Goal: Task Accomplishment & Management: Manage account settings

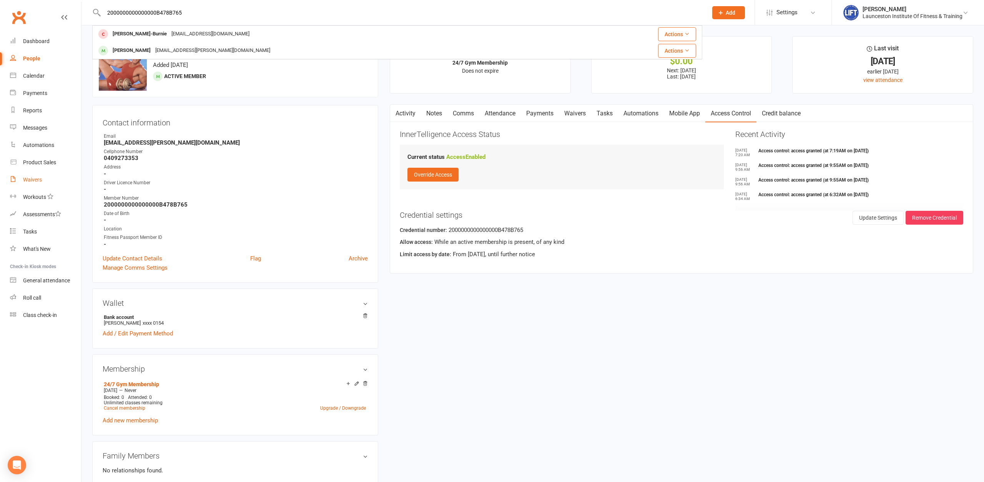
click at [31, 180] on div "Waivers" at bounding box center [32, 179] width 19 height 6
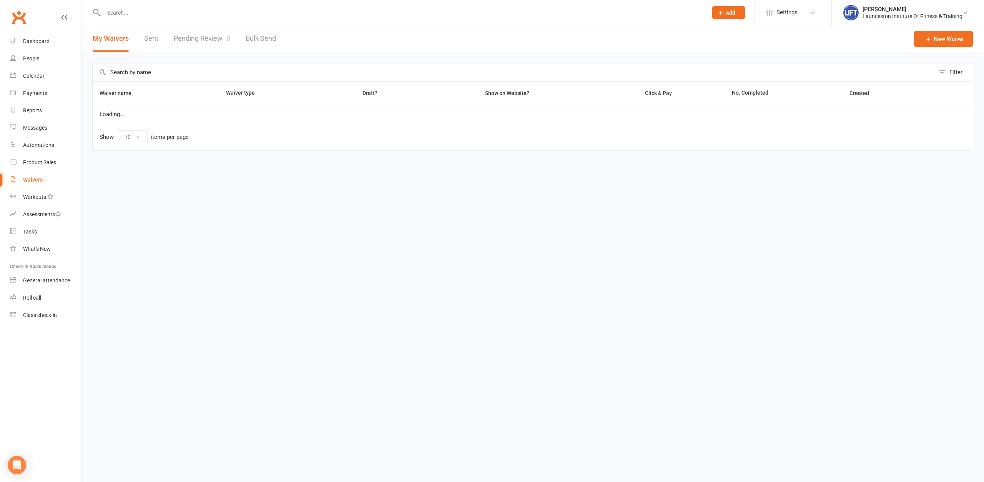
select select "100"
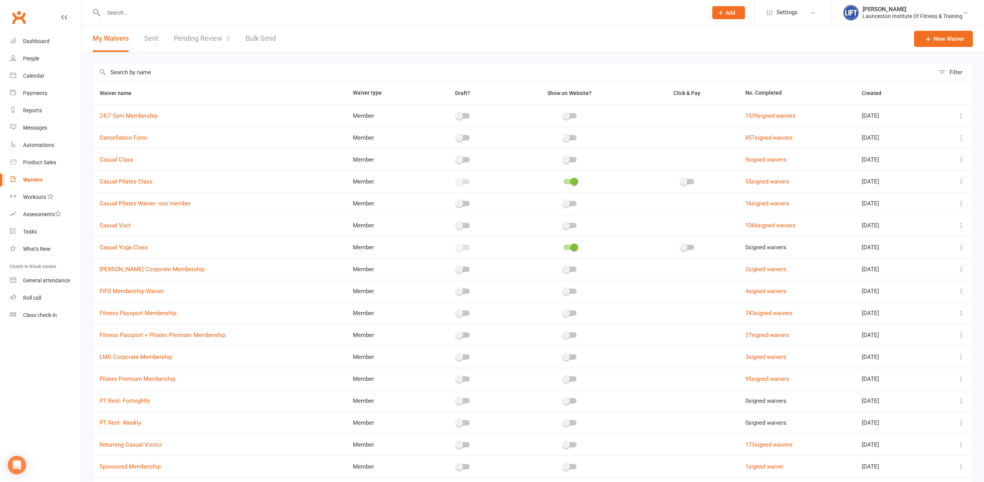
click at [210, 40] on link "Pending Review 0" at bounding box center [202, 38] width 57 height 27
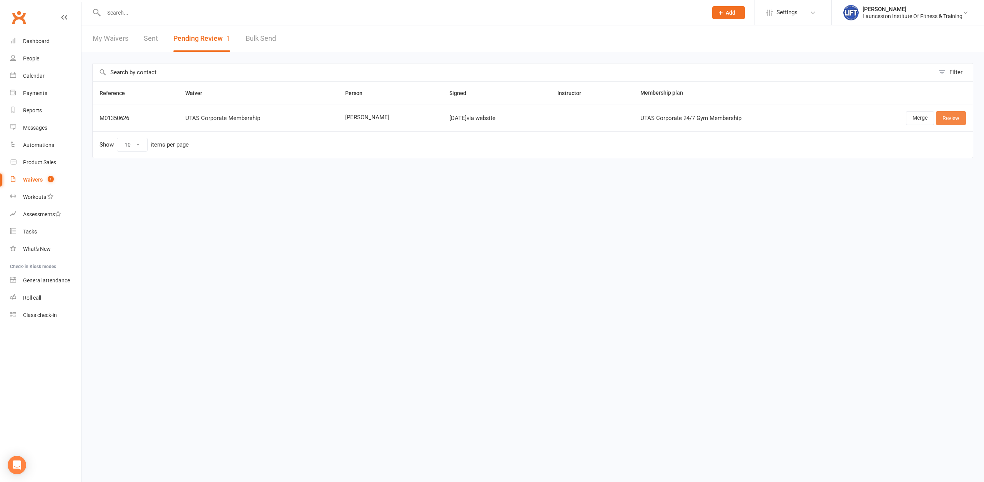
click at [959, 116] on link "Review" at bounding box center [951, 118] width 30 height 14
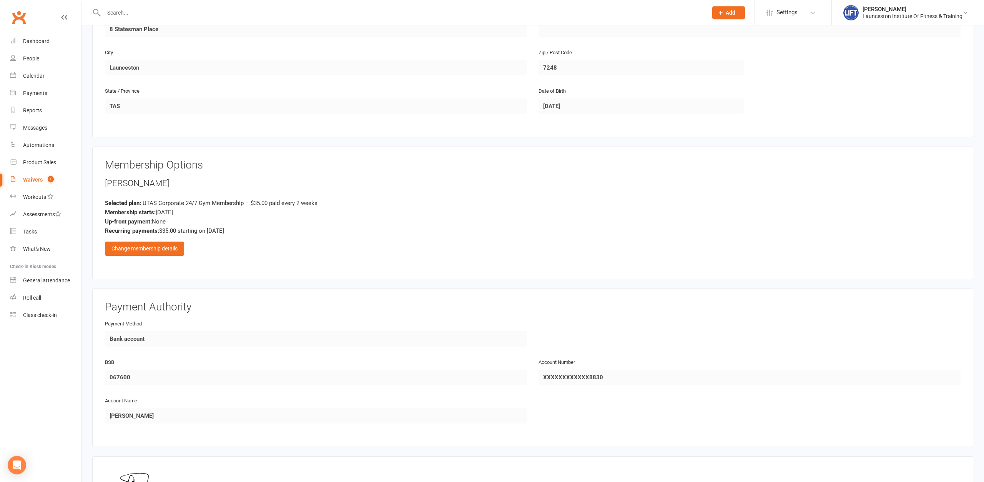
scroll to position [339, 0]
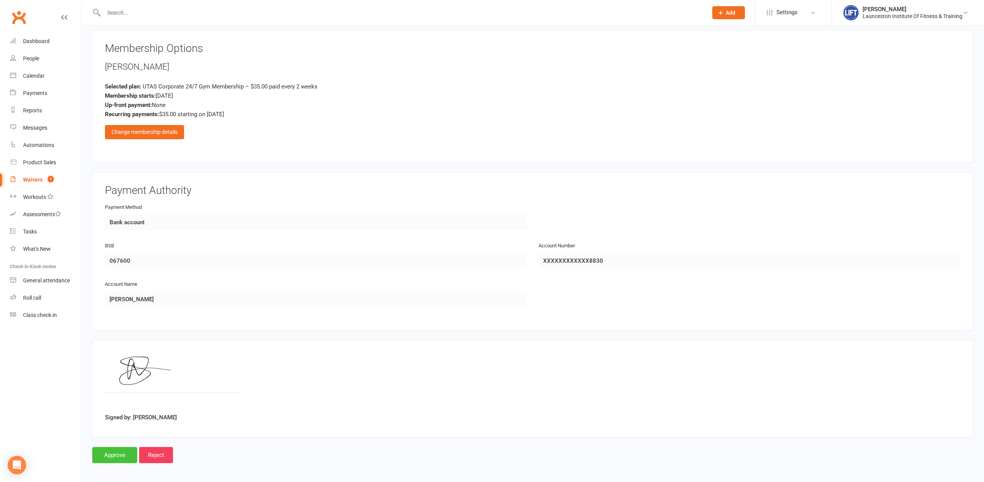
drag, startPoint x: 100, startPoint y: 450, endPoint x: 93, endPoint y: 462, distance: 14.0
click at [100, 450] on input "Approve" at bounding box center [114, 455] width 45 height 16
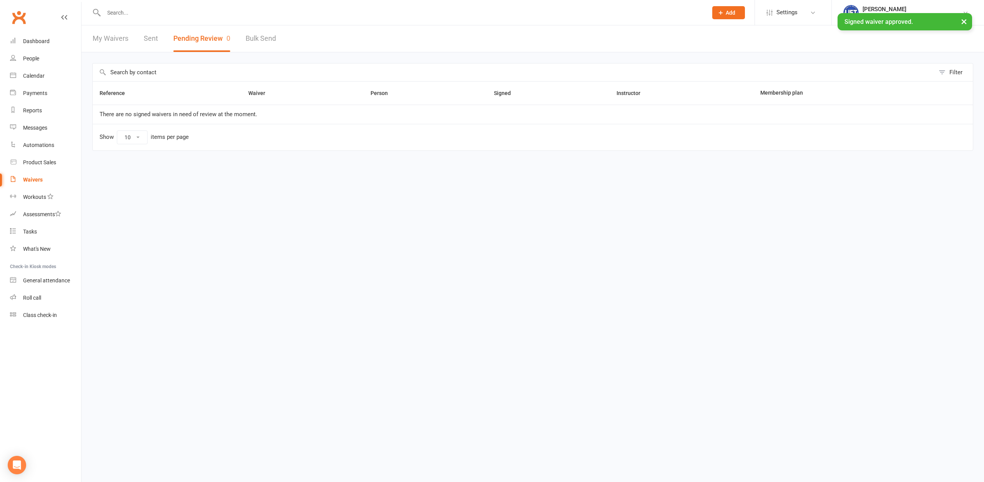
click at [202, 13] on input "text" at bounding box center [401, 12] width 601 height 11
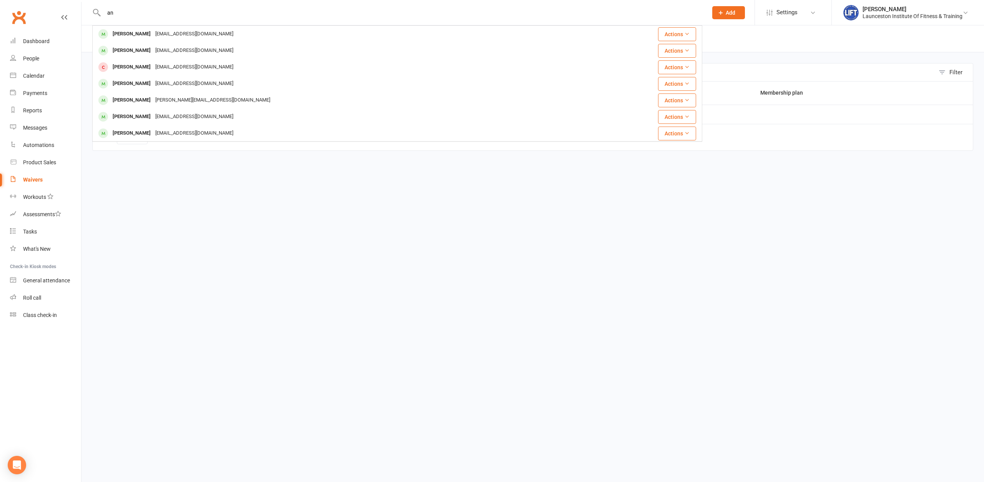
type input "a"
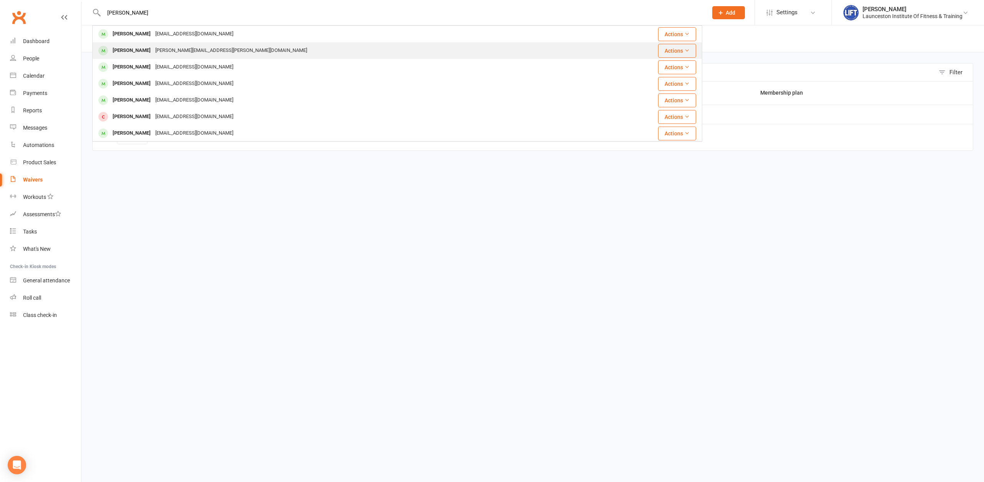
type input "saunders"
click at [224, 52] on div "Annette.saunders@utas.edu.au" at bounding box center [231, 50] width 156 height 11
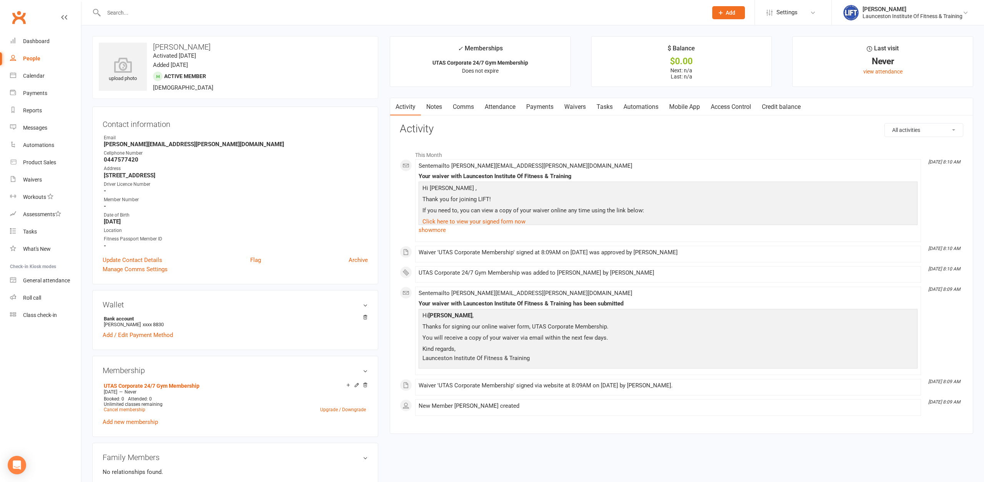
click at [720, 106] on link "Access Control" at bounding box center [730, 107] width 51 height 18
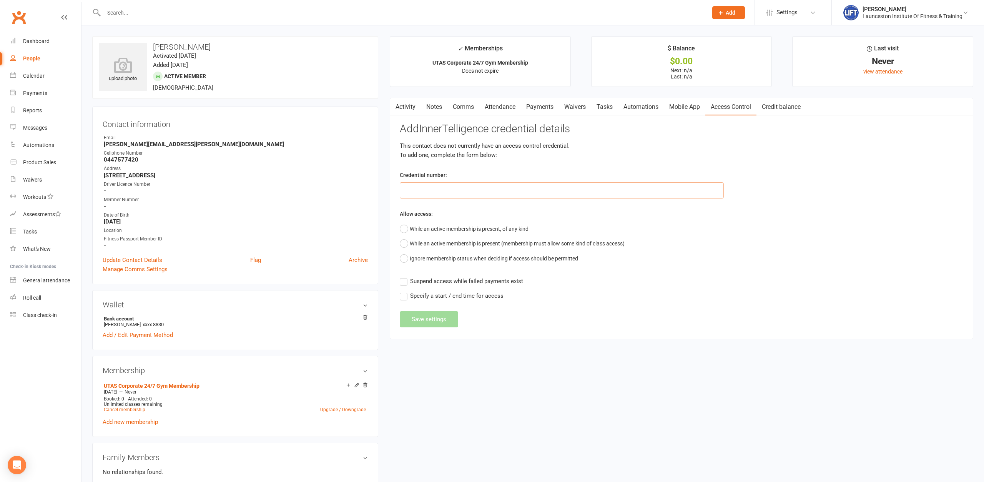
click at [490, 191] on input "text" at bounding box center [562, 190] width 324 height 16
paste input "2000000000000000DB94F58E"
type input "2000000000000000DB94F58E"
click at [472, 225] on button "While an active membership is present, of any kind" at bounding box center [464, 228] width 129 height 15
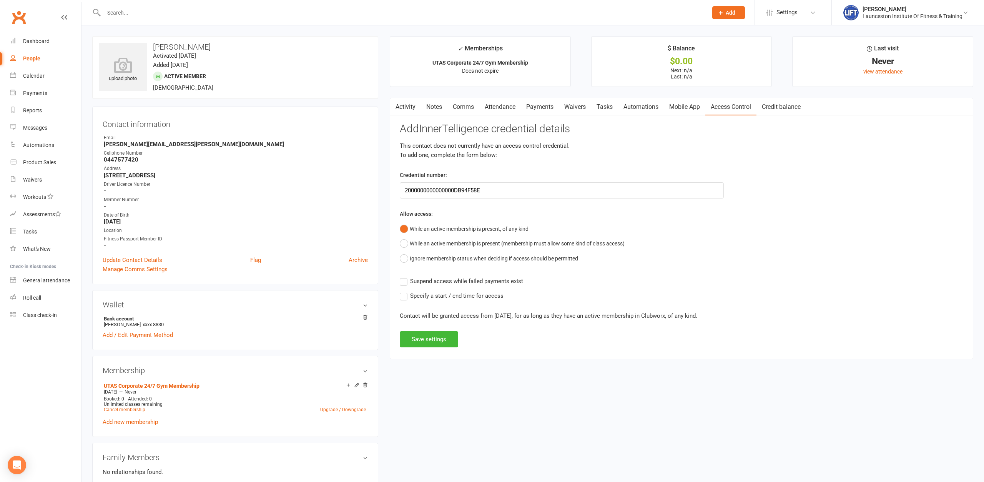
click at [475, 281] on span "Suspend access while failed payments exist" at bounding box center [466, 280] width 113 height 8
click at [475, 276] on input "Suspend access while failed payments exist" at bounding box center [461, 276] width 123 height 0
click at [454, 316] on div "Contact will be granted access from Sep 15, 2025, for as long as they have an a…" at bounding box center [681, 315] width 563 height 9
drag, startPoint x: 440, startPoint y: 333, endPoint x: 442, endPoint y: 342, distance: 9.0
click at [440, 333] on button "Save settings" at bounding box center [429, 339] width 58 height 16
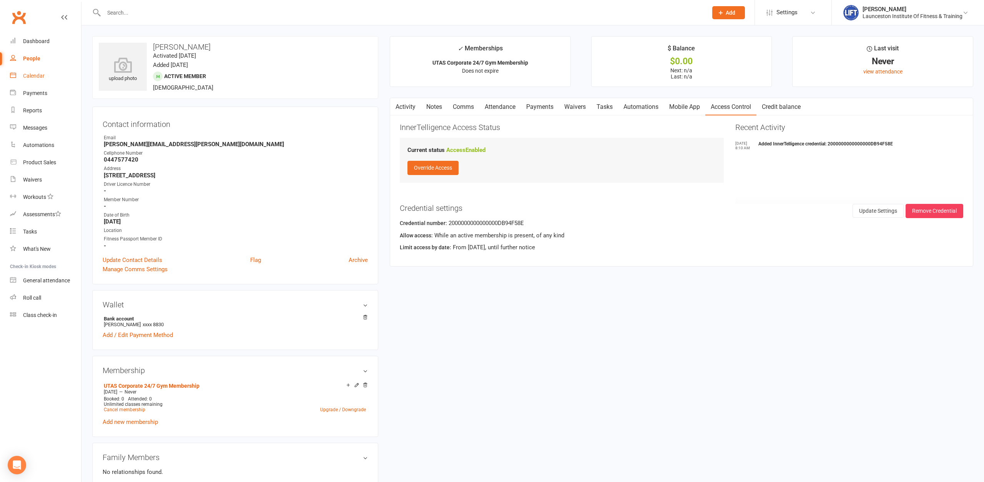
click at [19, 78] on link "Calendar" at bounding box center [45, 75] width 71 height 17
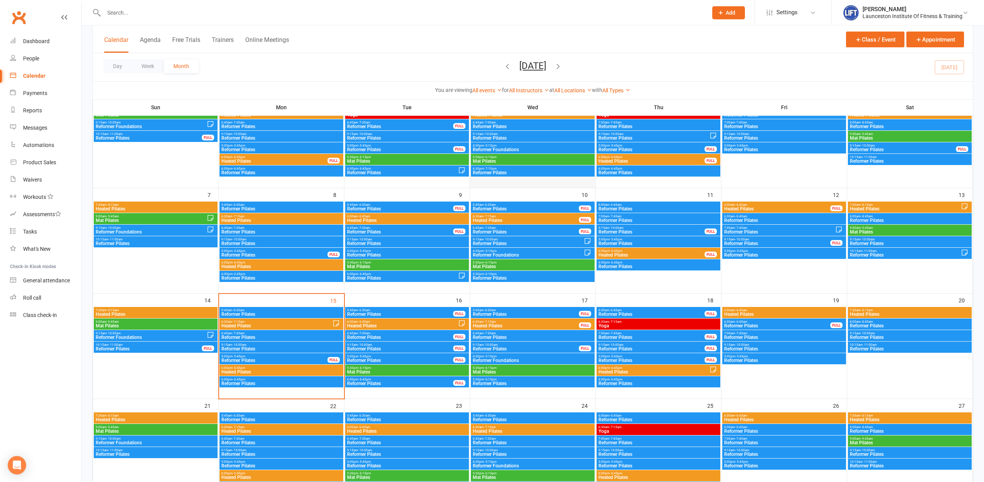
scroll to position [118, 0]
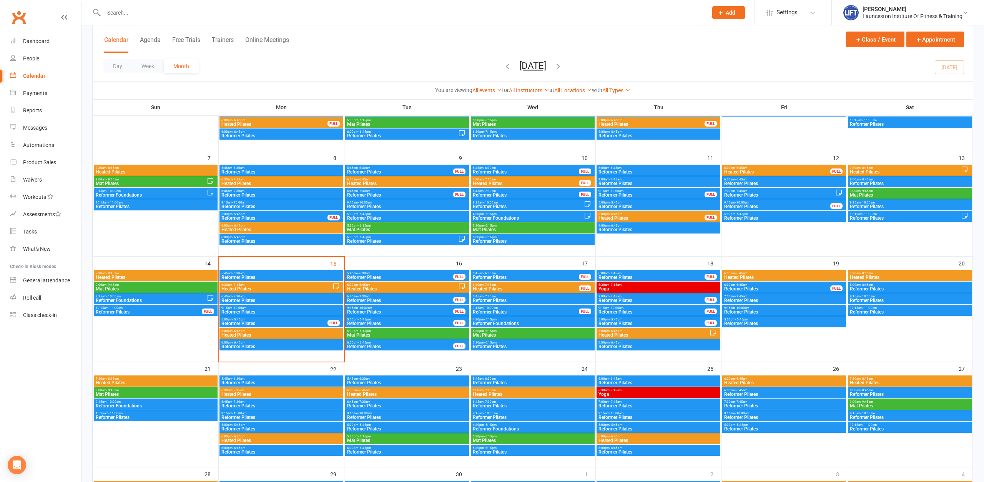
click at [788, 318] on span "5:00pm - 5:45pm" at bounding box center [784, 318] width 121 height 3
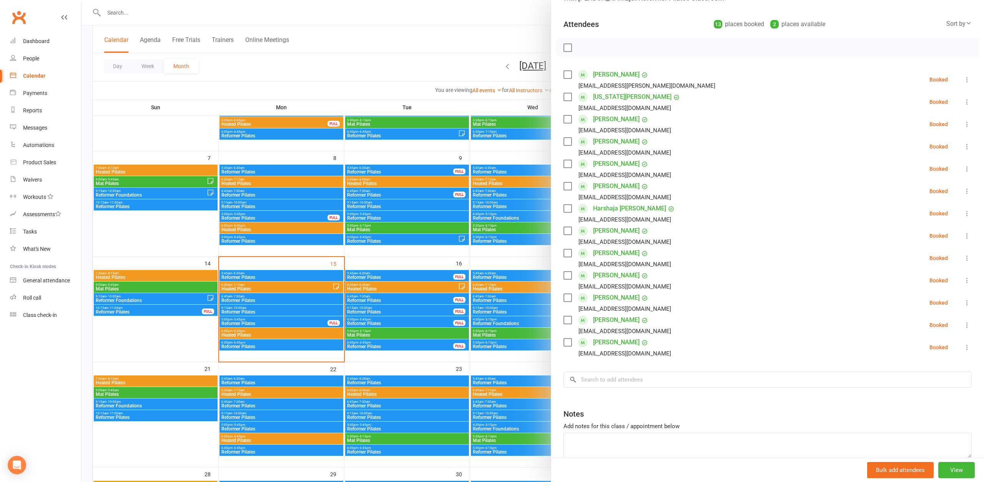
scroll to position [126, 0]
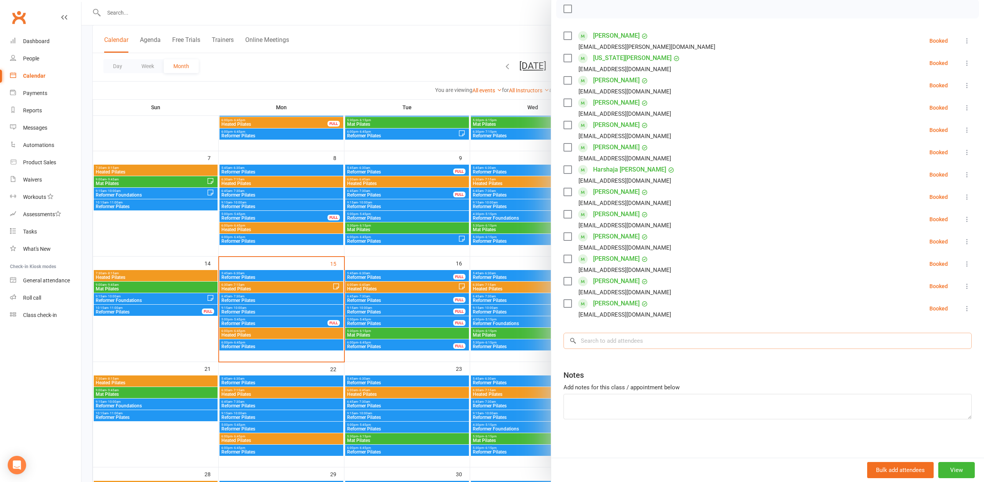
click at [629, 339] on input "search" at bounding box center [767, 340] width 408 height 16
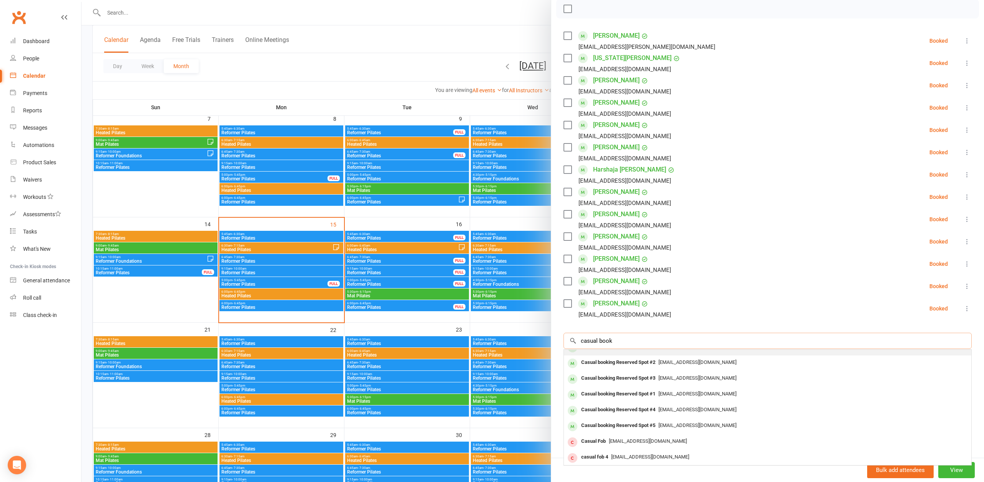
scroll to position [42, 0]
type input "casual book"
click at [648, 389] on div "Casual booking Reserved Spot #1" at bounding box center [618, 392] width 80 height 11
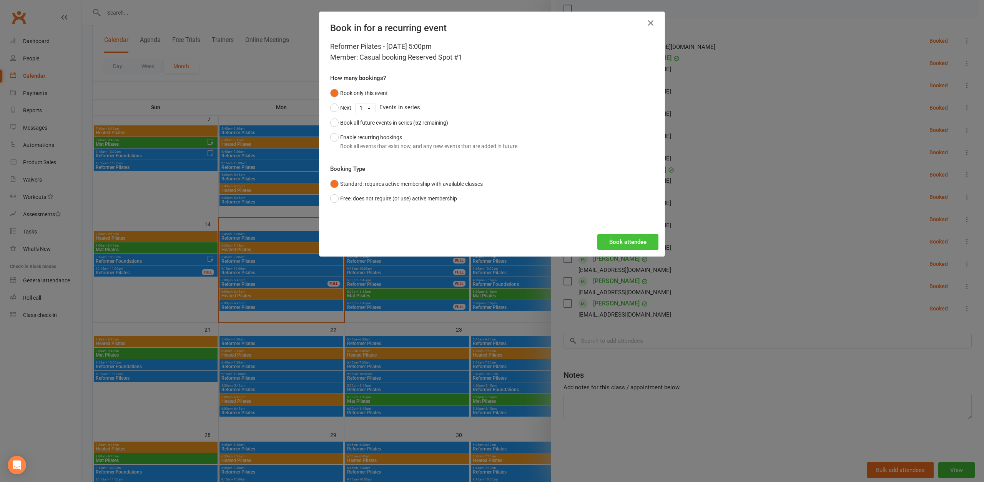
click at [641, 244] on button "Book attendee" at bounding box center [627, 242] width 61 height 16
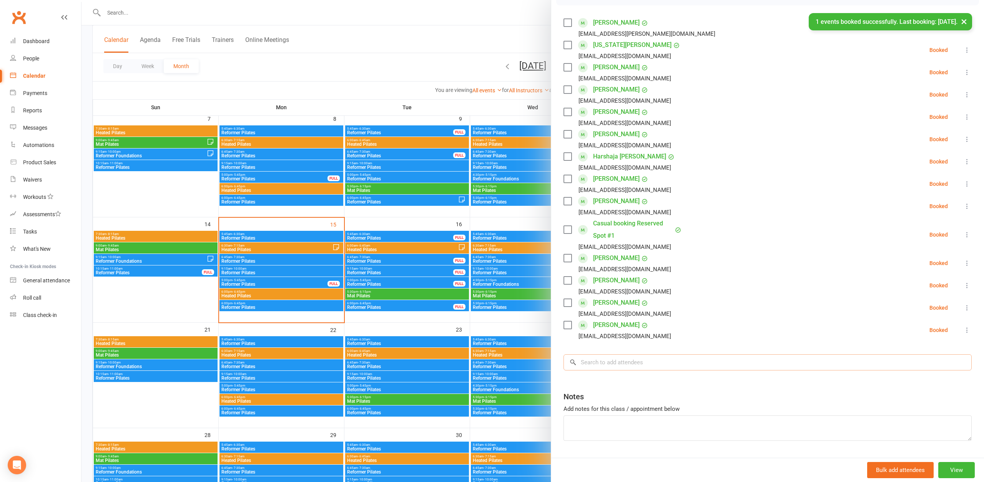
click at [610, 370] on input "search" at bounding box center [767, 362] width 408 height 16
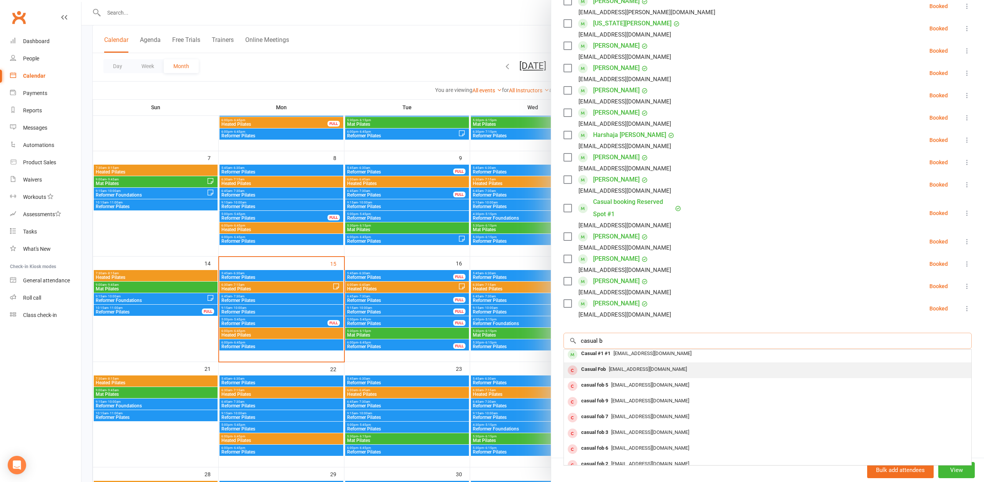
scroll to position [0, 0]
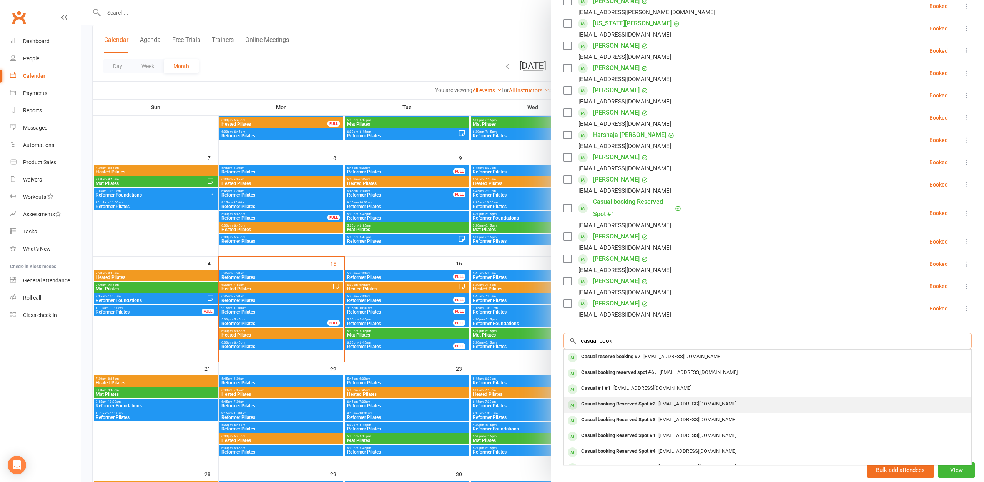
type input "casual book"
click at [665, 405] on span "[EMAIL_ADDRESS][DOMAIN_NAME]" at bounding box center [697, 404] width 78 height 6
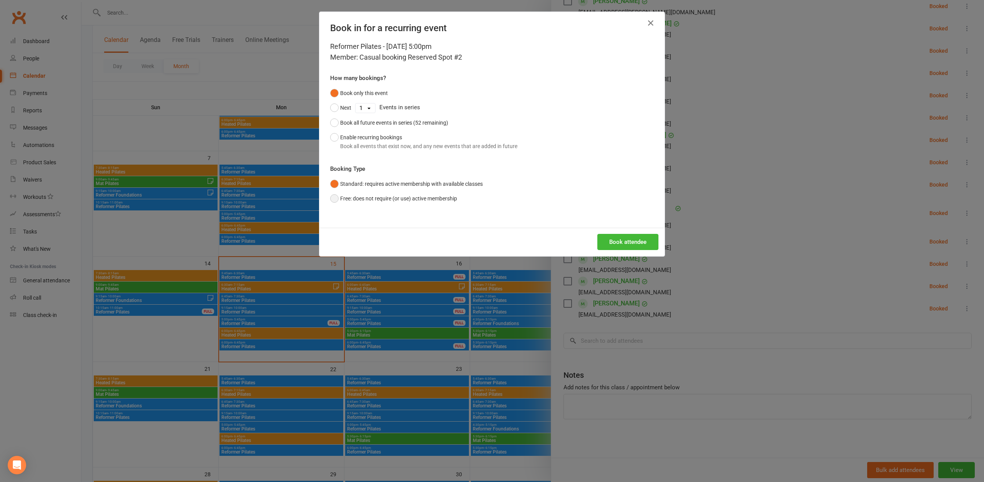
click at [346, 196] on button "Free: does not require (or use) active membership" at bounding box center [393, 198] width 127 height 15
click at [638, 243] on button "Book attendee" at bounding box center [627, 242] width 61 height 16
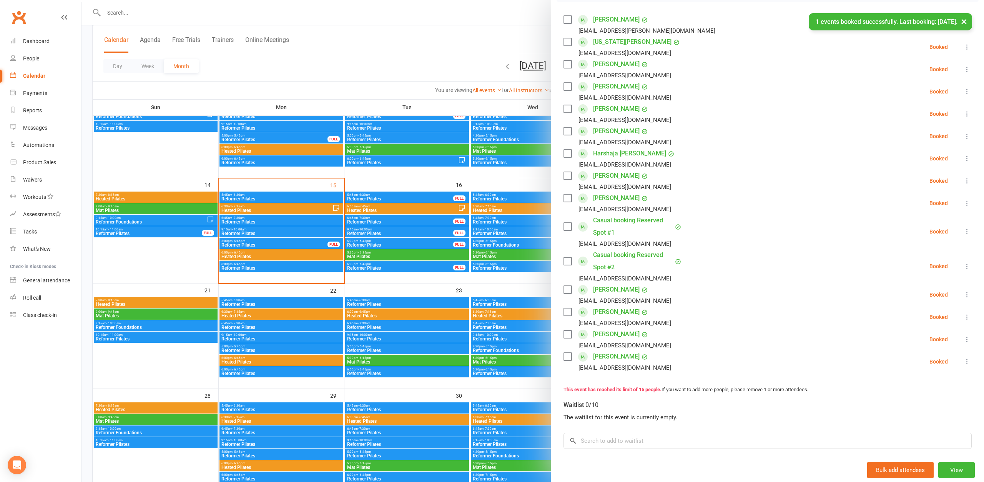
scroll to position [242, 0]
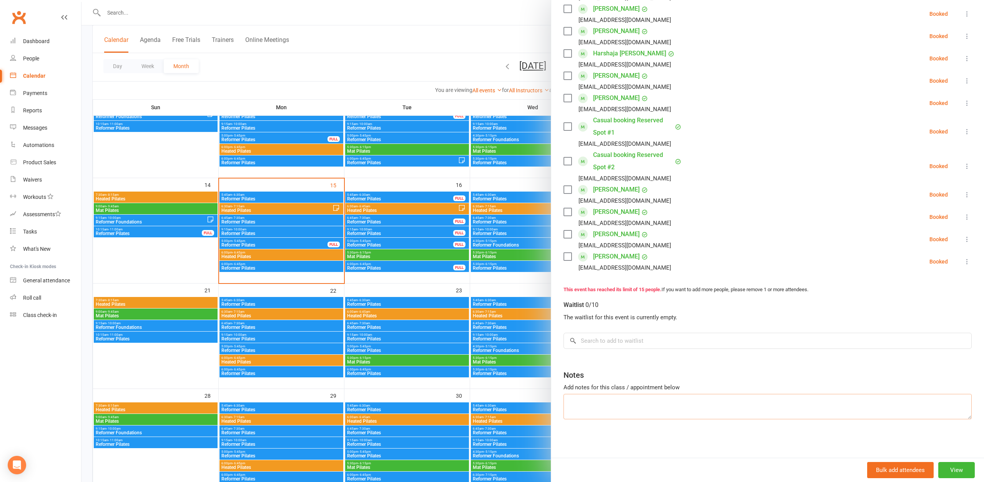
drag, startPoint x: 631, startPoint y: 394, endPoint x: 631, endPoint y: 399, distance: 5.4
click at [631, 396] on textarea at bounding box center [767, 406] width 408 height 25
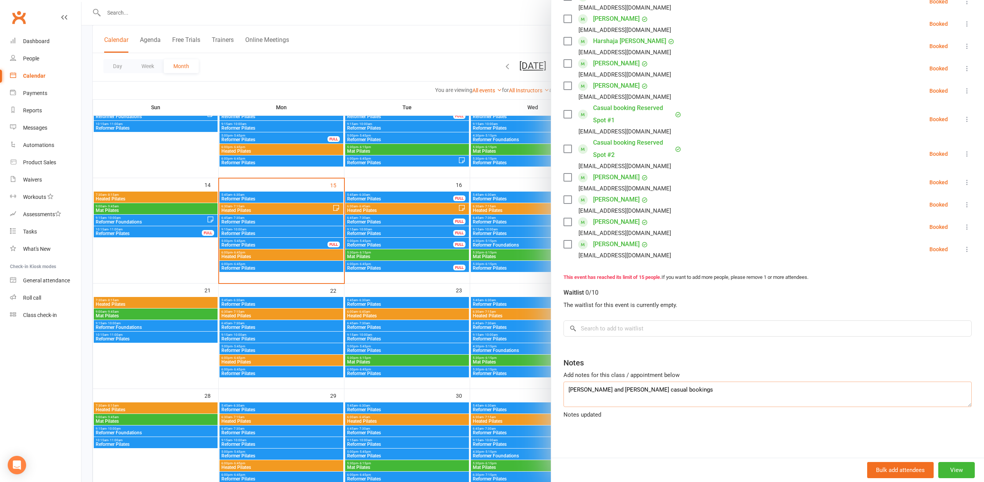
scroll to position [159, 0]
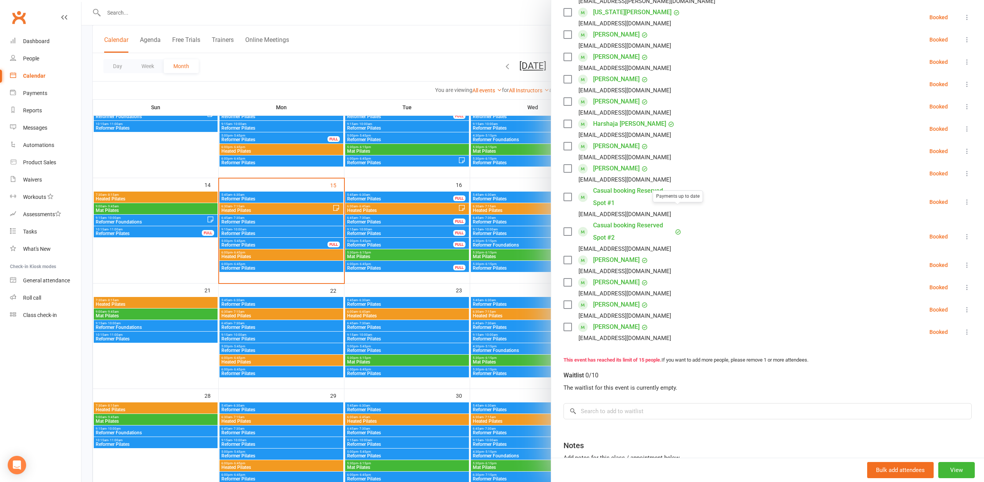
type textarea "Erin and Esther casual bookings"
click at [453, 50] on div at bounding box center [532, 241] width 902 height 482
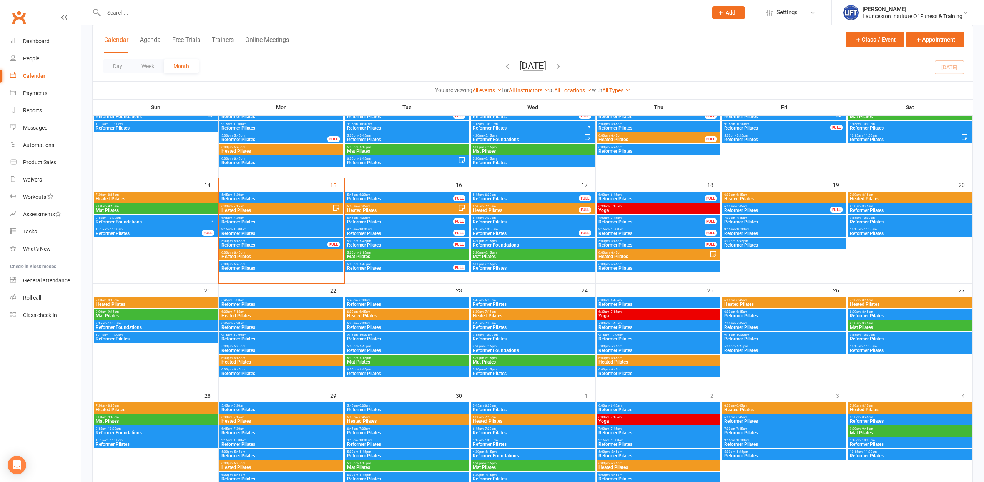
click at [286, 239] on span "5:00pm - 5:45pm" at bounding box center [274, 240] width 107 height 3
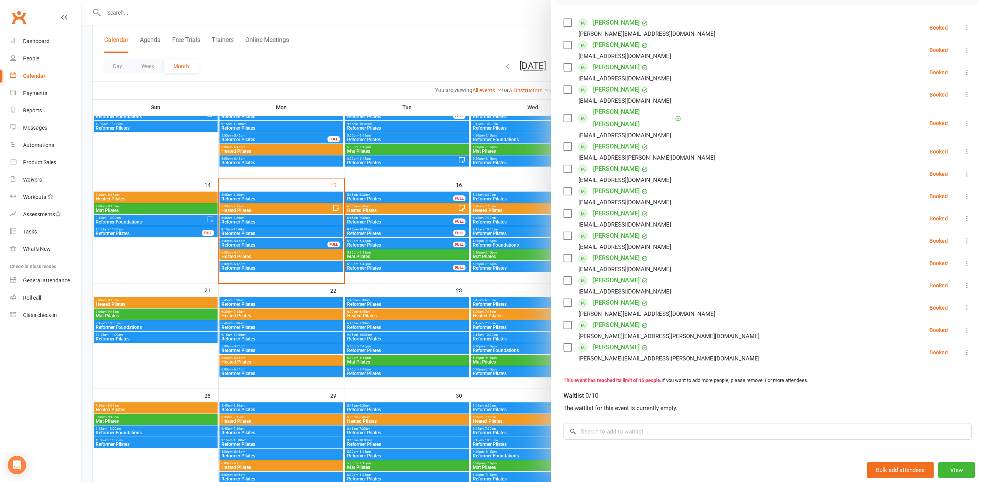
scroll to position [166, 0]
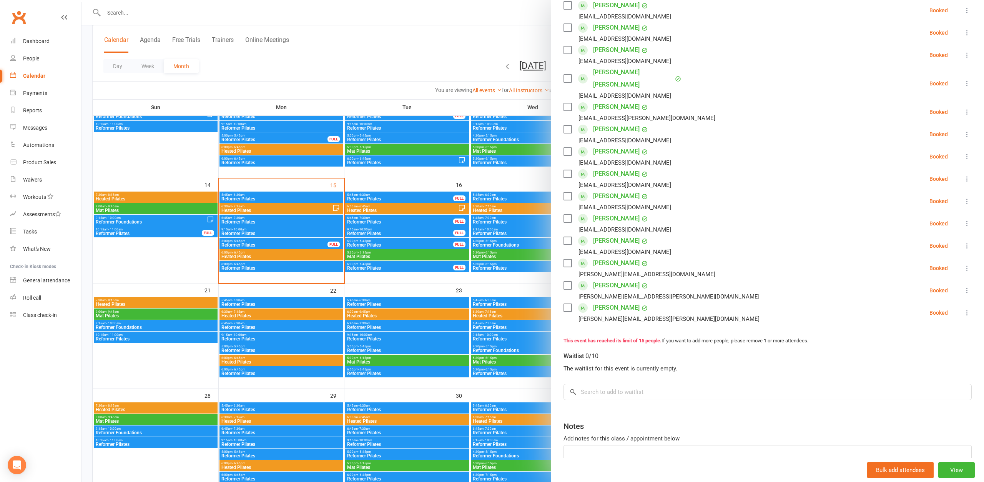
click at [262, 266] on div at bounding box center [532, 241] width 902 height 482
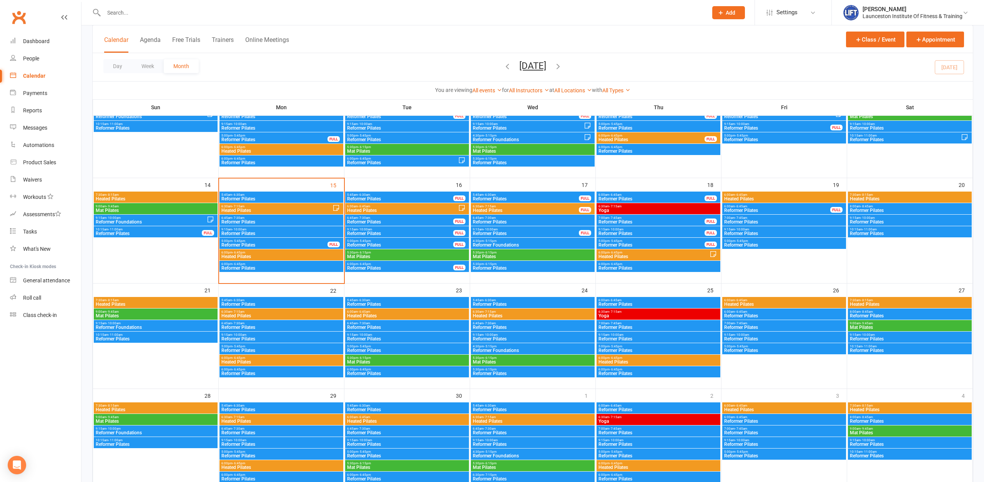
click at [262, 267] on span "Reformer Pilates" at bounding box center [281, 268] width 121 height 5
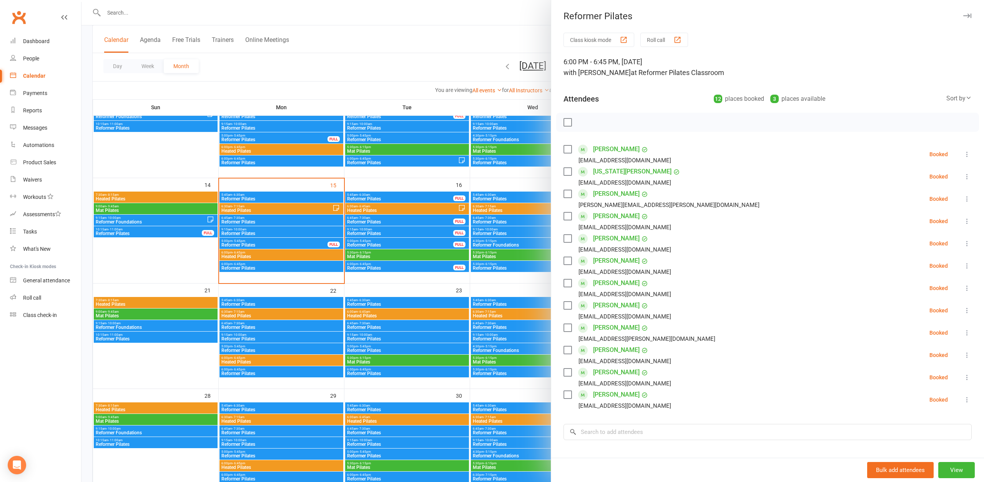
click at [374, 206] on div at bounding box center [532, 241] width 902 height 482
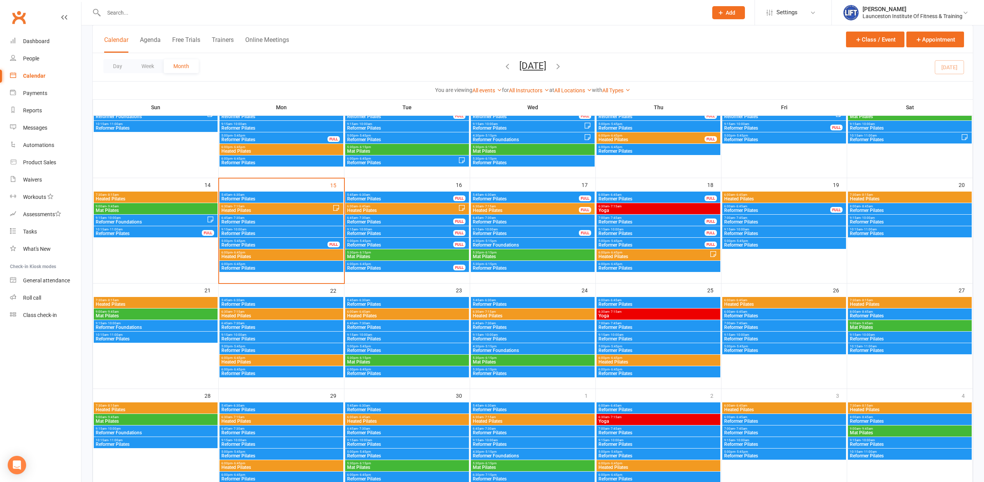
click at [392, 249] on div "5:30pm - 6:15pm Mat Pilates" at bounding box center [407, 254] width 124 height 11
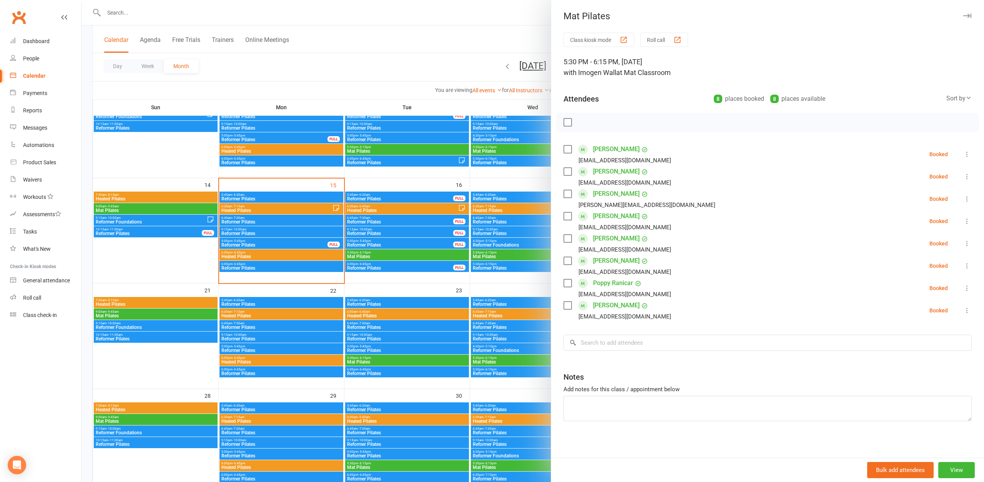
click at [390, 265] on div at bounding box center [532, 241] width 902 height 482
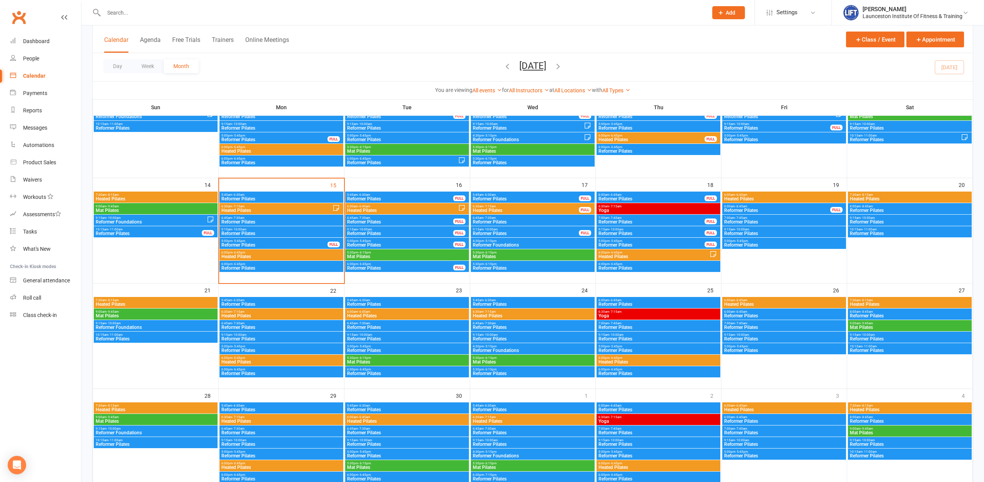
click at [390, 265] on span "6:00pm - 6:45pm" at bounding box center [400, 263] width 107 height 3
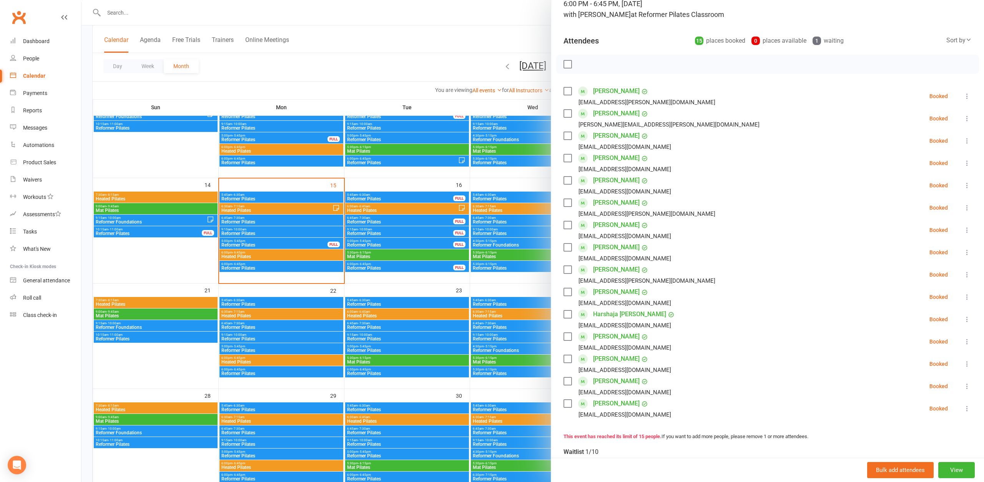
scroll to position [26, 0]
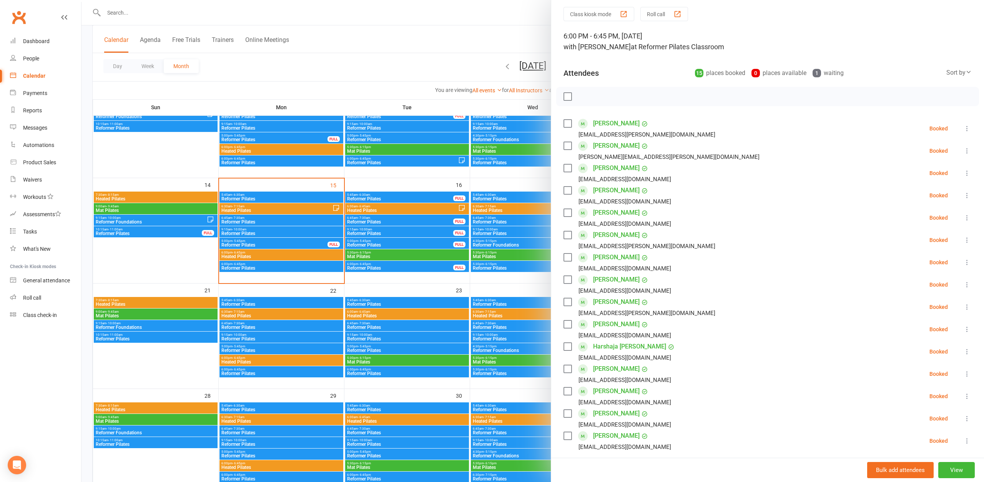
click at [189, 170] on div at bounding box center [532, 241] width 902 height 482
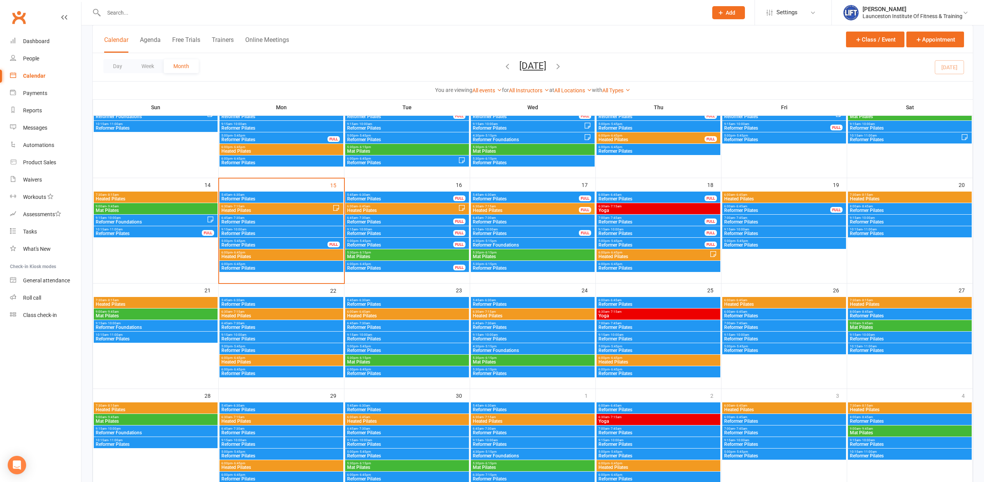
click at [174, 196] on span "7:30am - 8:15am" at bounding box center [155, 194] width 121 height 3
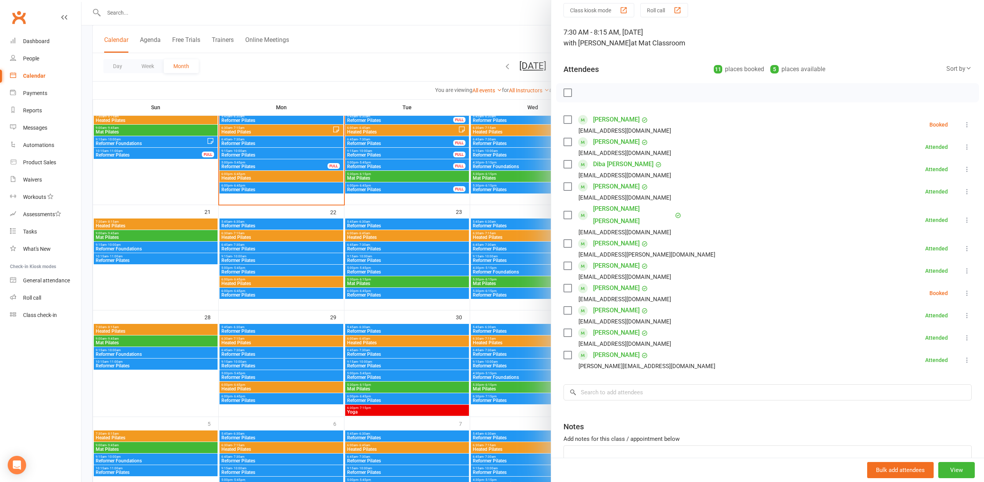
scroll to position [42, 0]
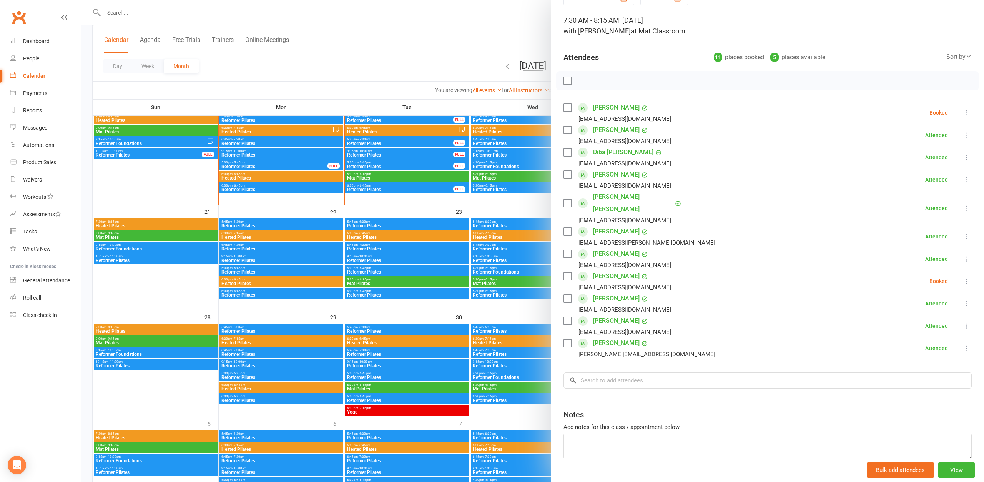
click at [176, 235] on div at bounding box center [532, 241] width 902 height 482
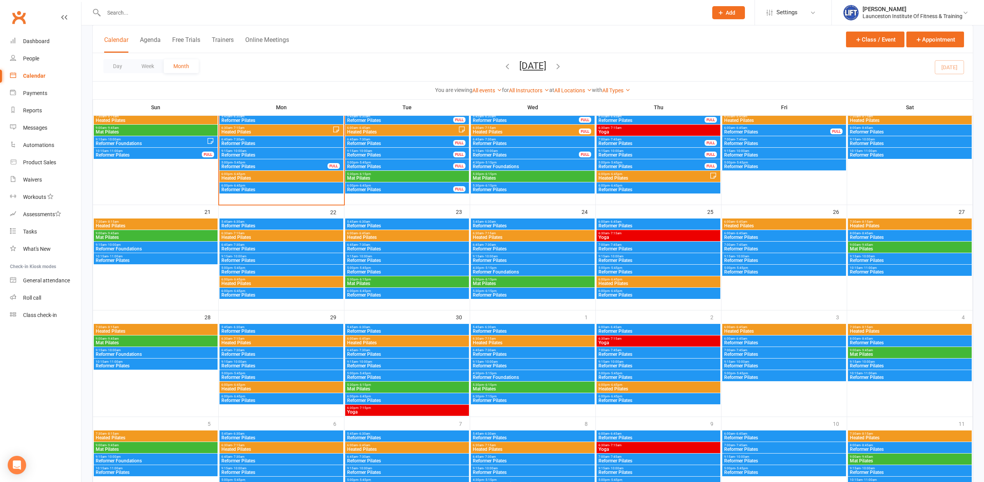
click at [177, 235] on span "Mat Pilates" at bounding box center [155, 237] width 121 height 5
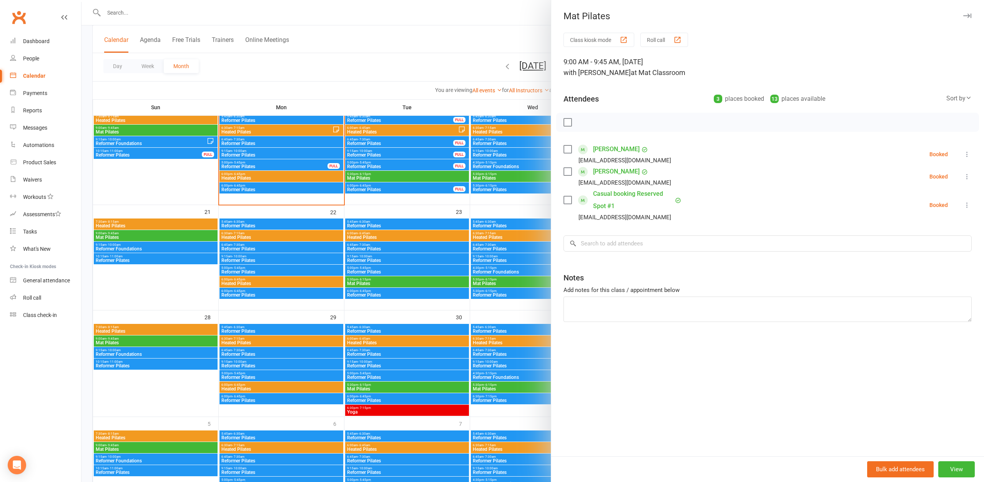
click at [147, 264] on div at bounding box center [532, 241] width 902 height 482
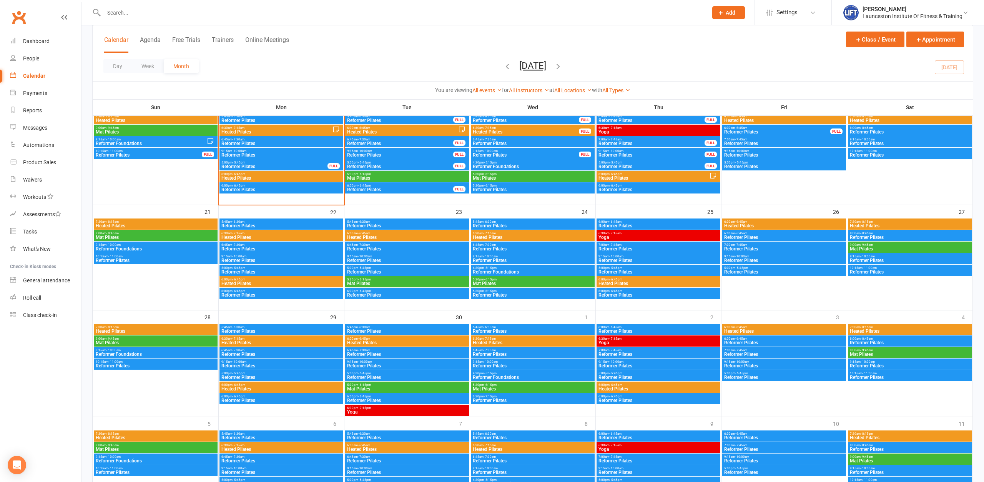
click at [146, 259] on span "Reformer Pilates" at bounding box center [155, 260] width 121 height 5
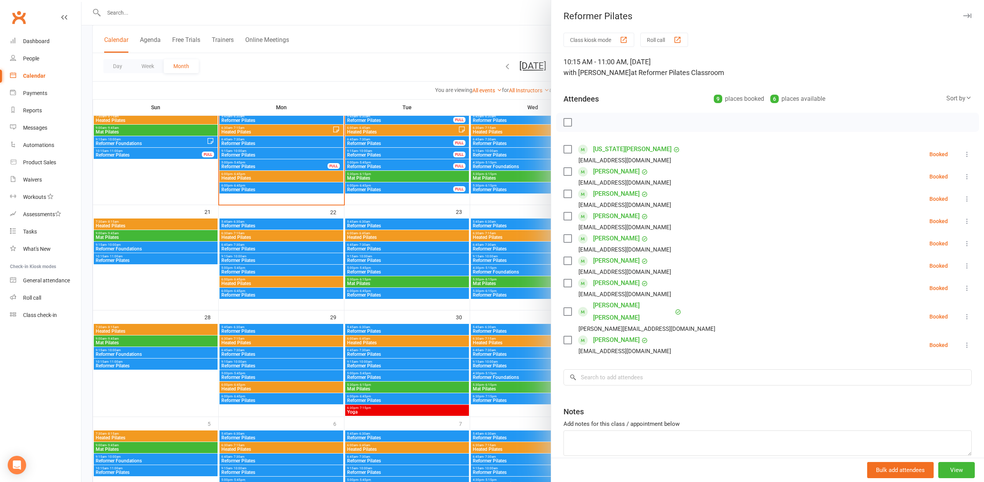
click at [120, 331] on div at bounding box center [532, 241] width 902 height 482
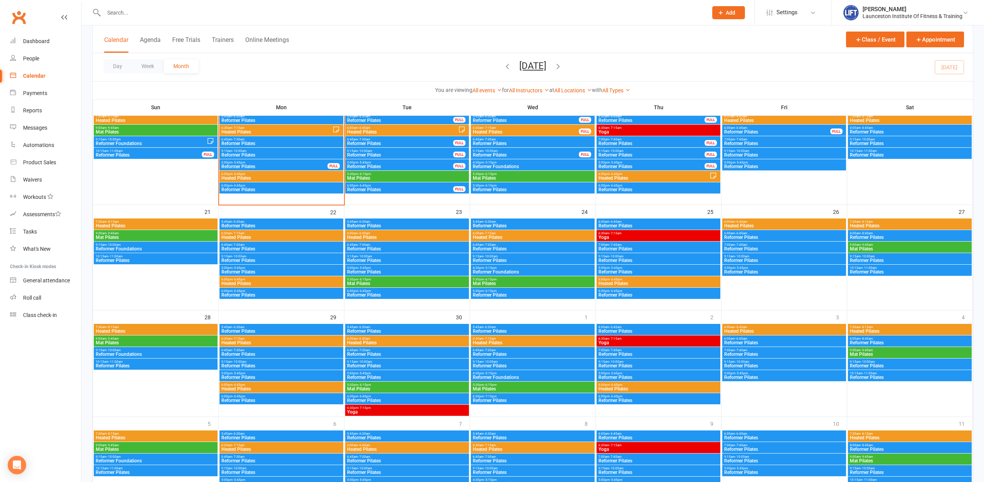
click at [120, 340] on div "9:00am - 9:45am Mat Pilates" at bounding box center [156, 340] width 124 height 11
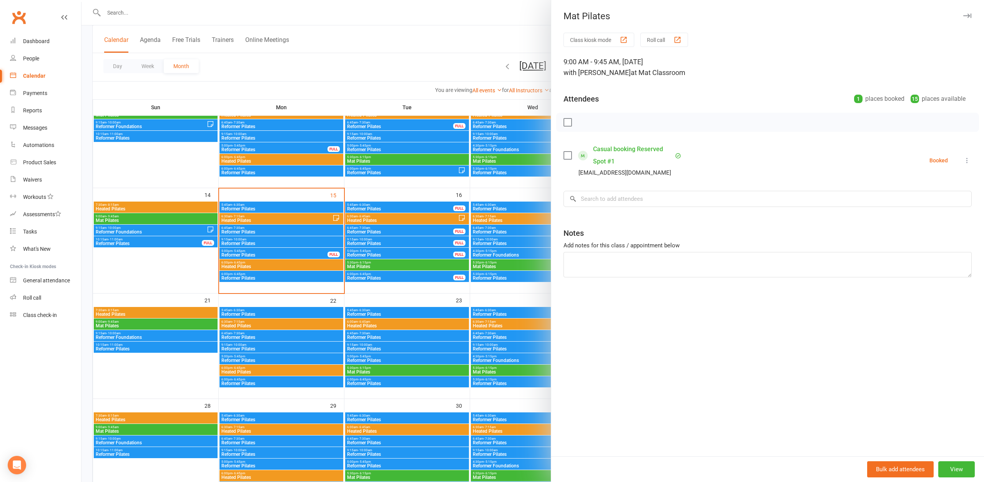
scroll to position [157, 0]
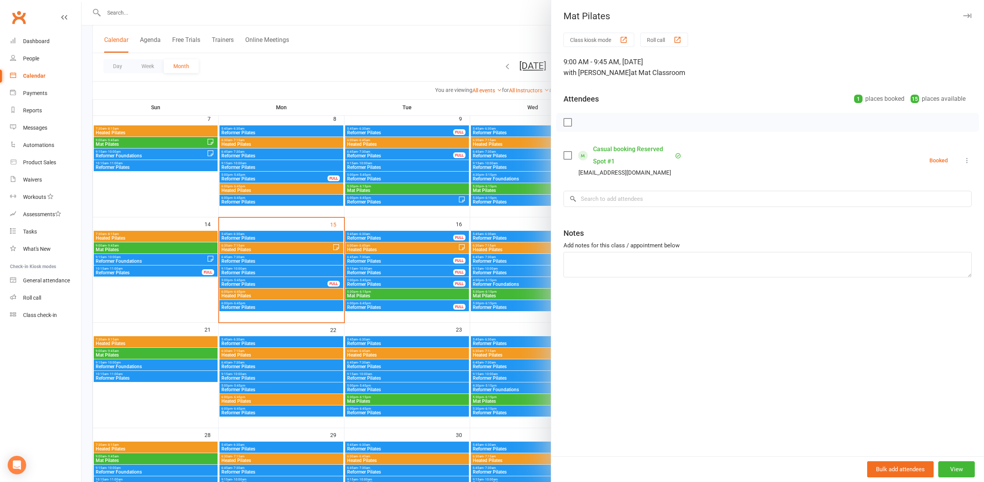
click at [132, 243] on div at bounding box center [532, 241] width 902 height 482
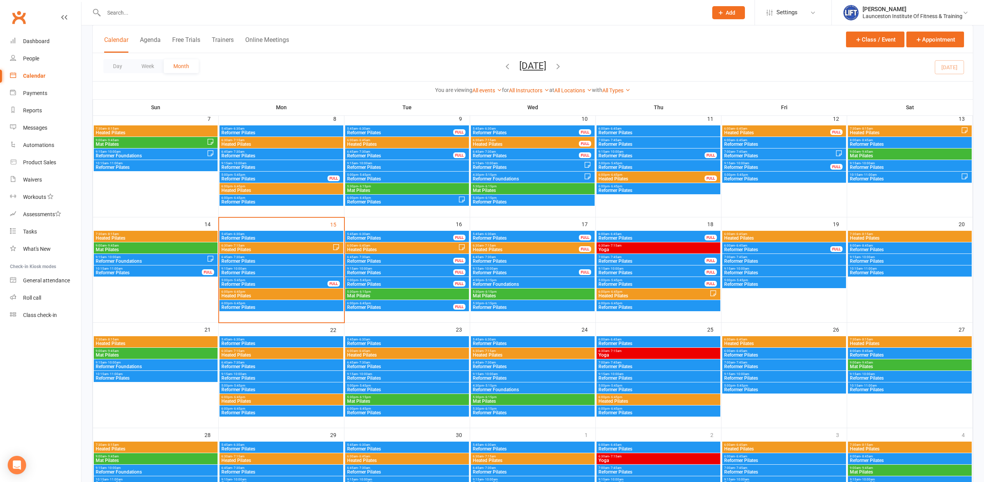
click at [134, 247] on span "9:00am - 9:45am" at bounding box center [155, 245] width 121 height 3
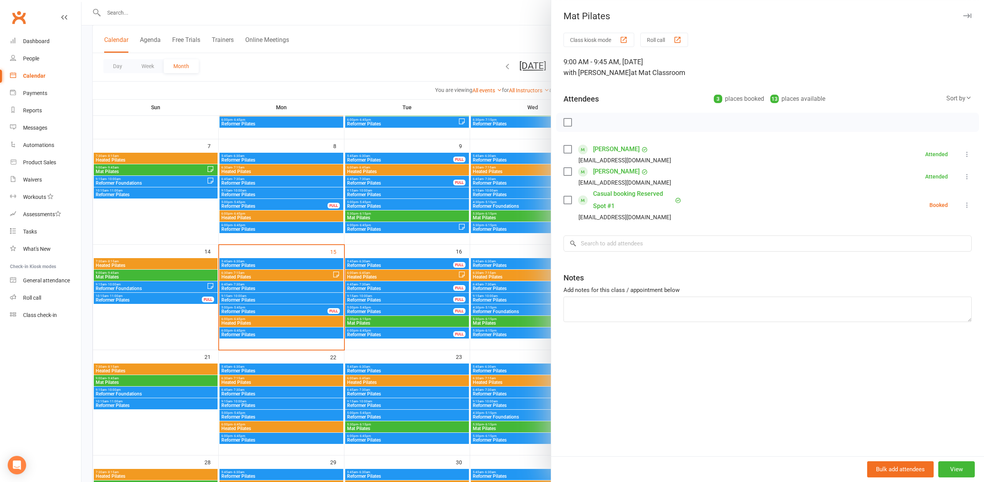
scroll to position [118, 0]
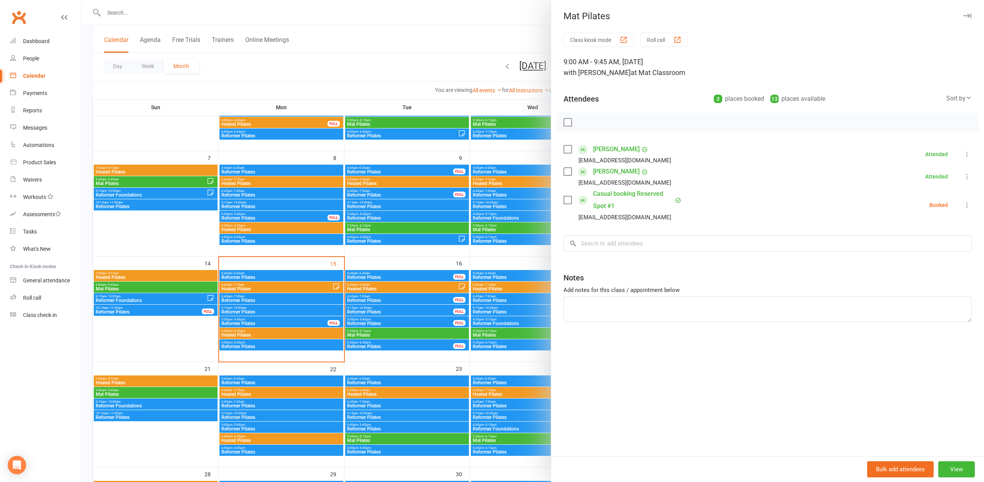
click at [181, 184] on div at bounding box center [532, 241] width 902 height 482
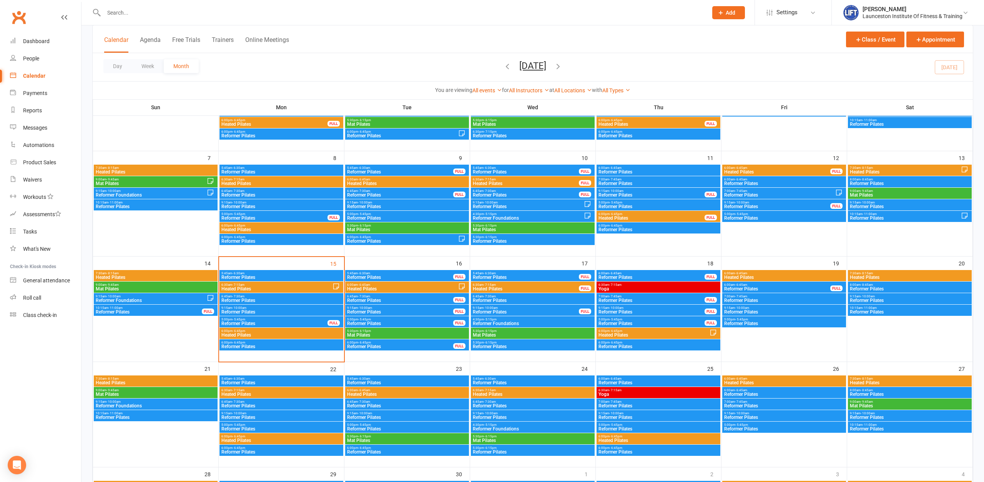
click at [180, 183] on span "Mat Pilates" at bounding box center [150, 183] width 111 height 5
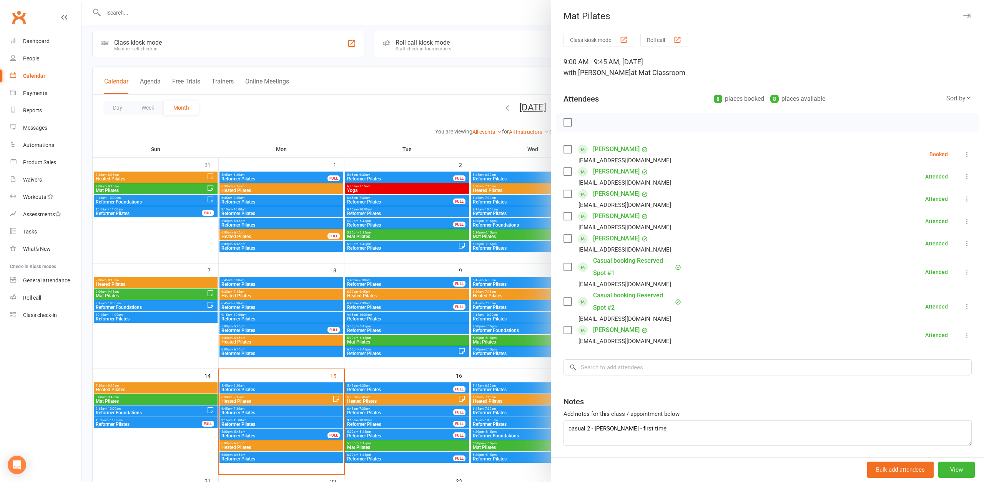
scroll to position [0, 0]
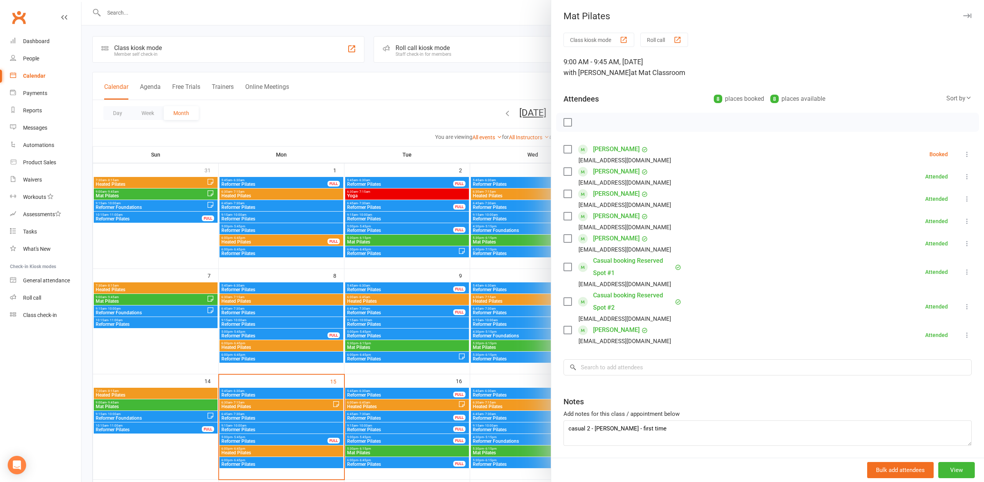
click at [179, 193] on div at bounding box center [532, 241] width 902 height 482
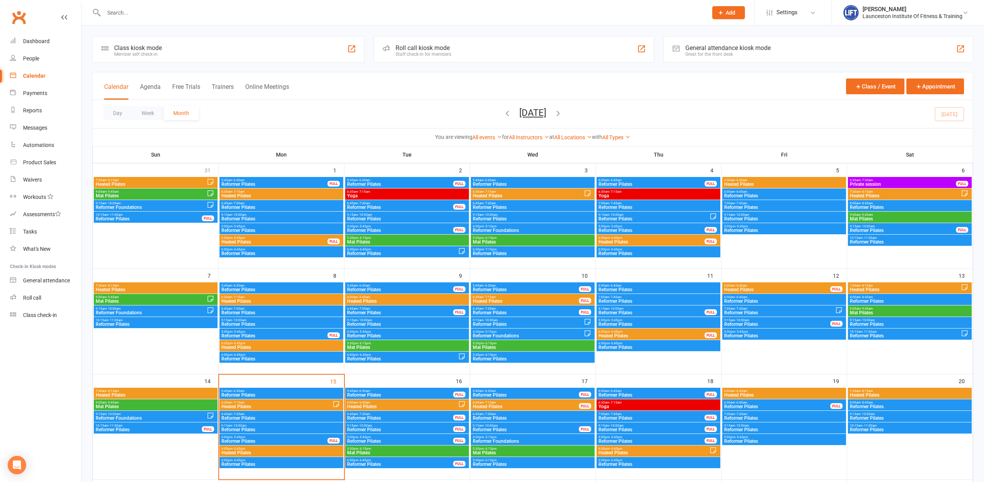
click at [179, 193] on span "9:00am - 9:45am" at bounding box center [150, 191] width 111 height 3
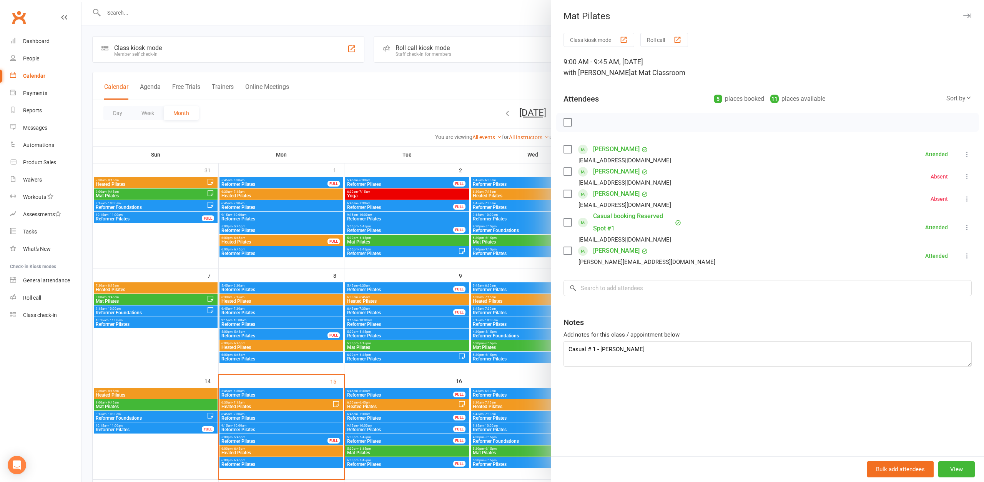
scroll to position [157, 0]
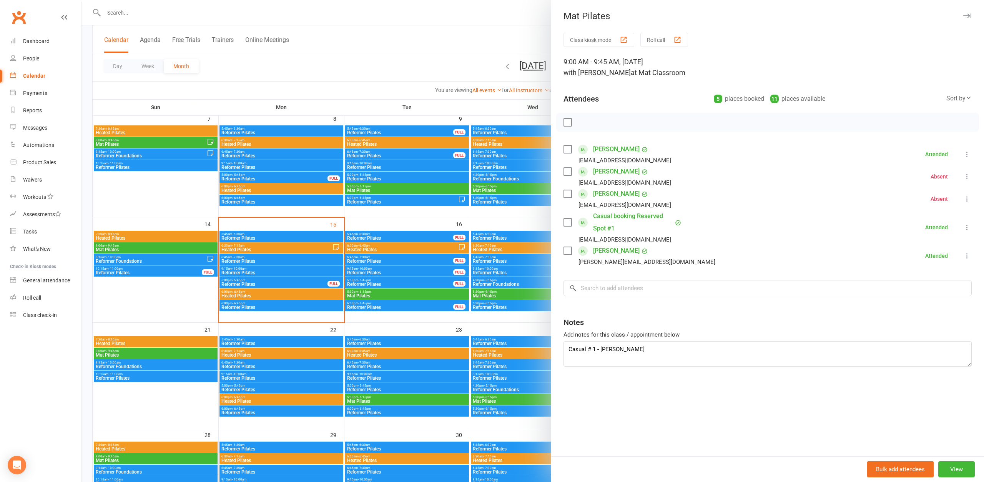
click at [168, 213] on div at bounding box center [532, 241] width 902 height 482
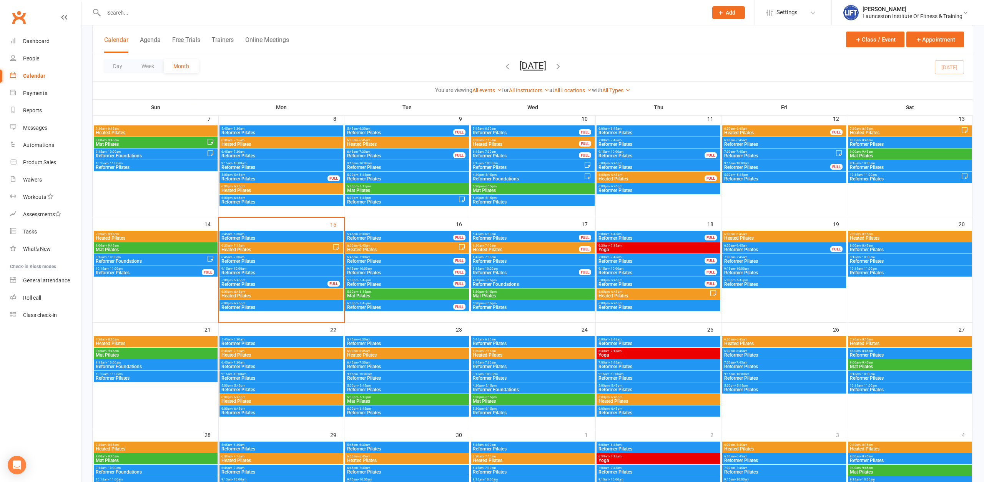
click at [383, 288] on div "5:30pm - 6:15pm Mat Pilates" at bounding box center [407, 293] width 124 height 11
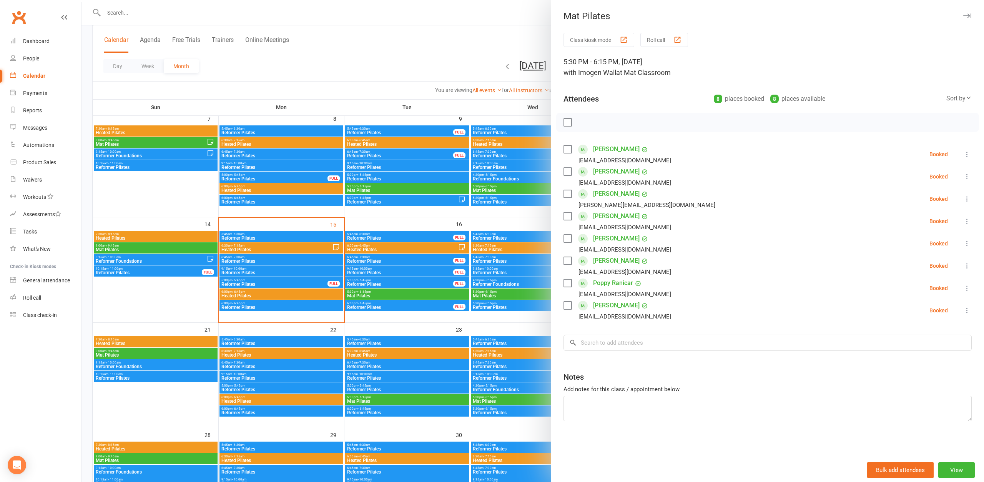
click at [374, 82] on div at bounding box center [532, 241] width 902 height 482
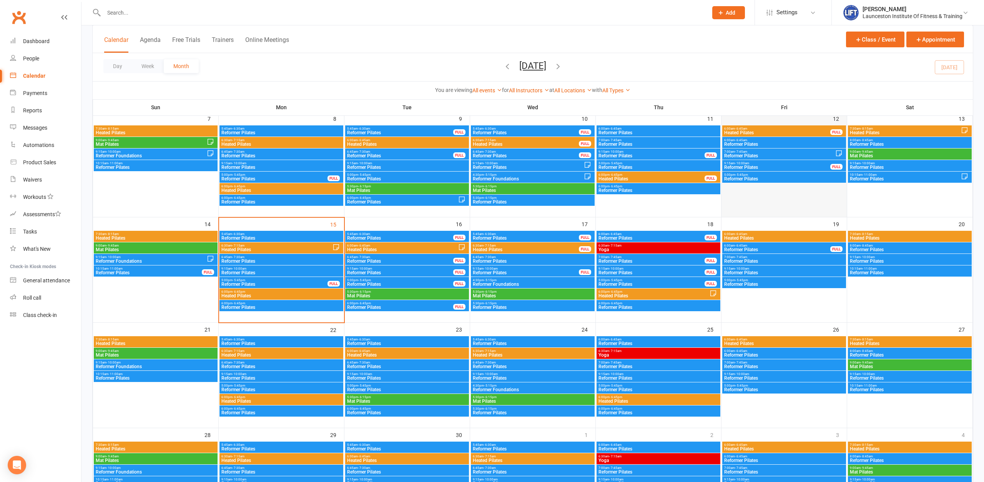
scroll to position [118, 0]
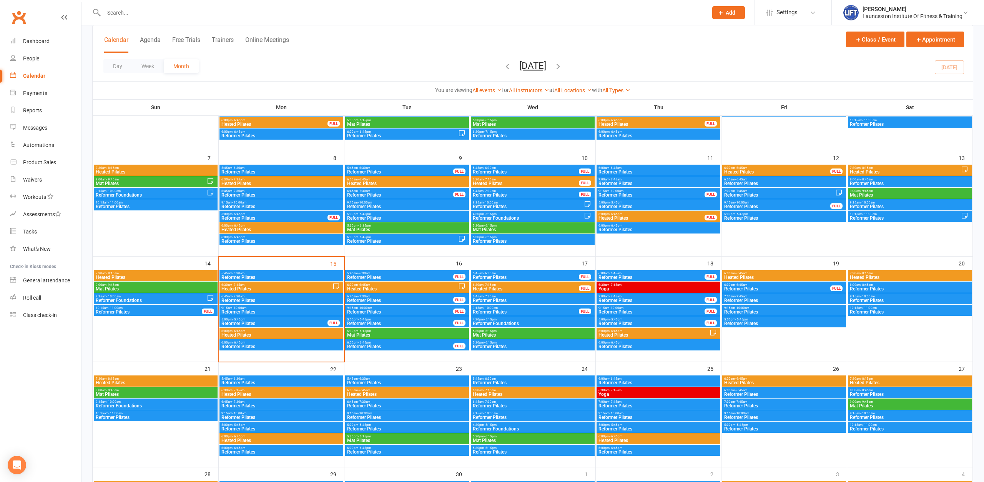
click at [903, 193] on span "Mat Pilates" at bounding box center [909, 195] width 121 height 5
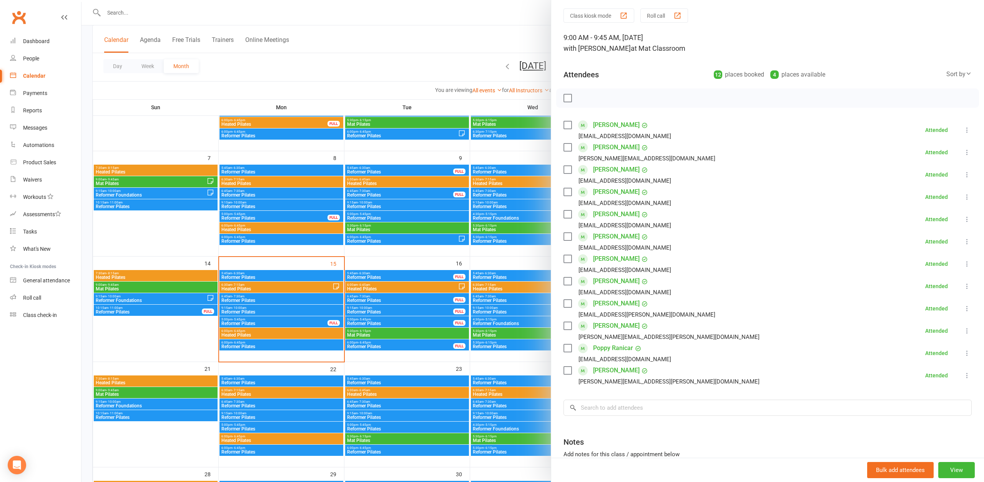
scroll to position [42, 0]
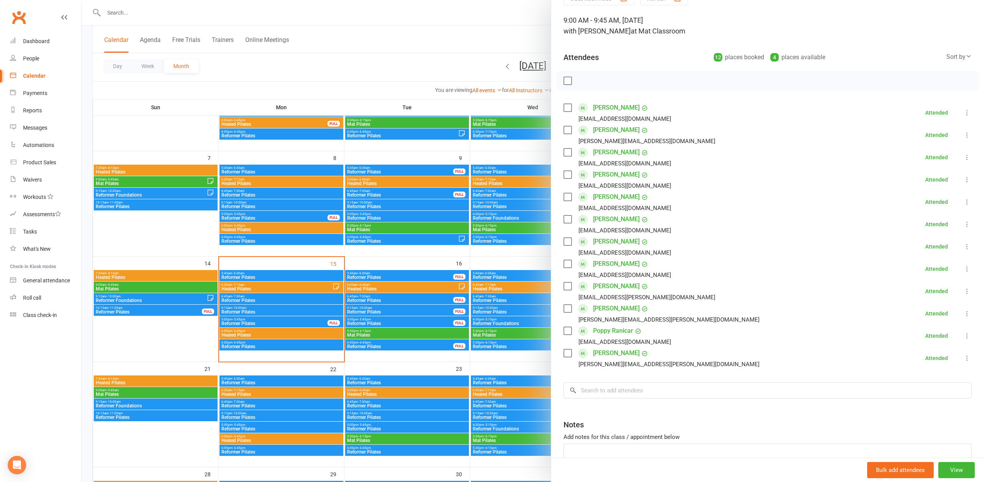
click at [161, 158] on div at bounding box center [532, 241] width 902 height 482
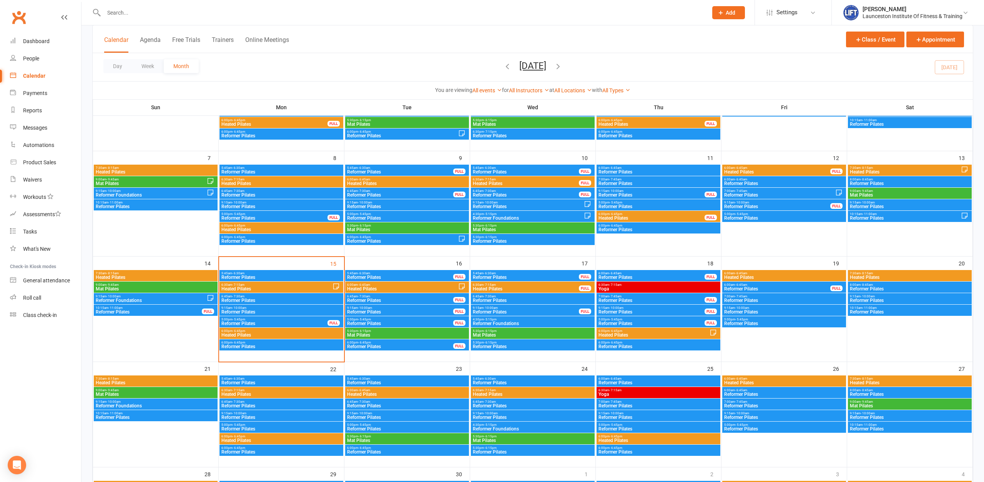
click at [624, 287] on span "Yoga" at bounding box center [658, 288] width 121 height 5
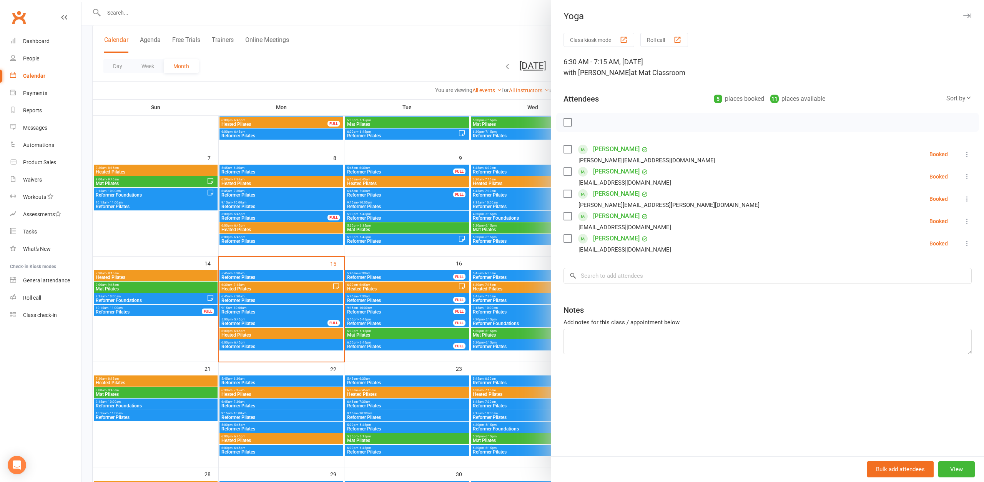
click at [85, 145] on div at bounding box center [532, 241] width 902 height 482
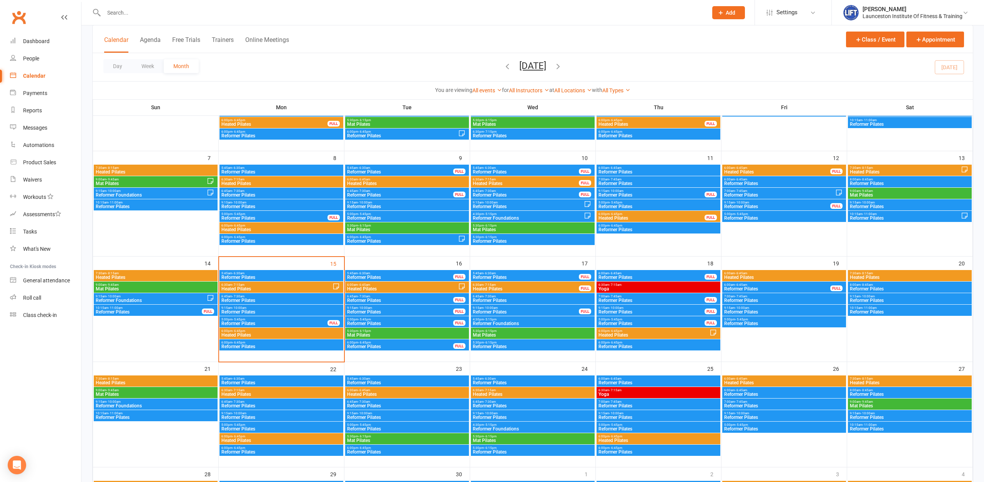
click at [650, 331] on span "6:00pm - 6:45pm" at bounding box center [653, 330] width 111 height 3
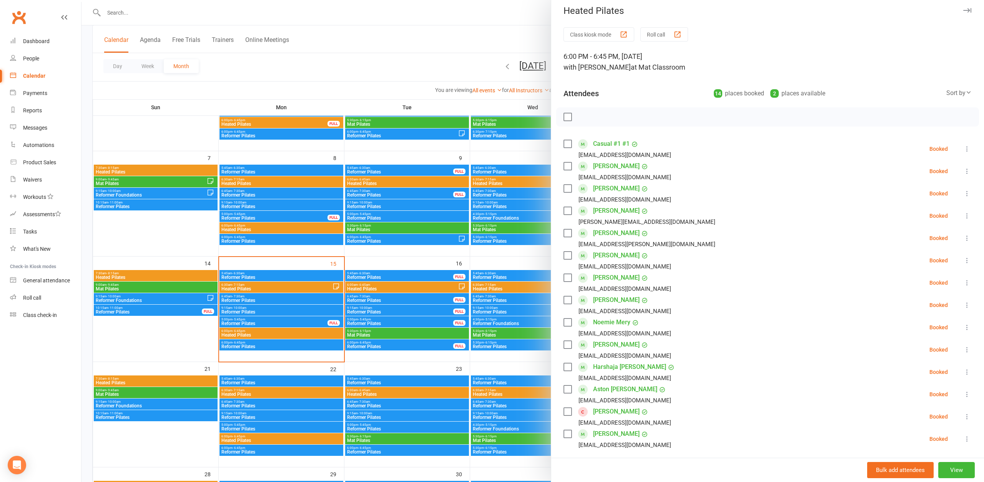
scroll to position [0, 0]
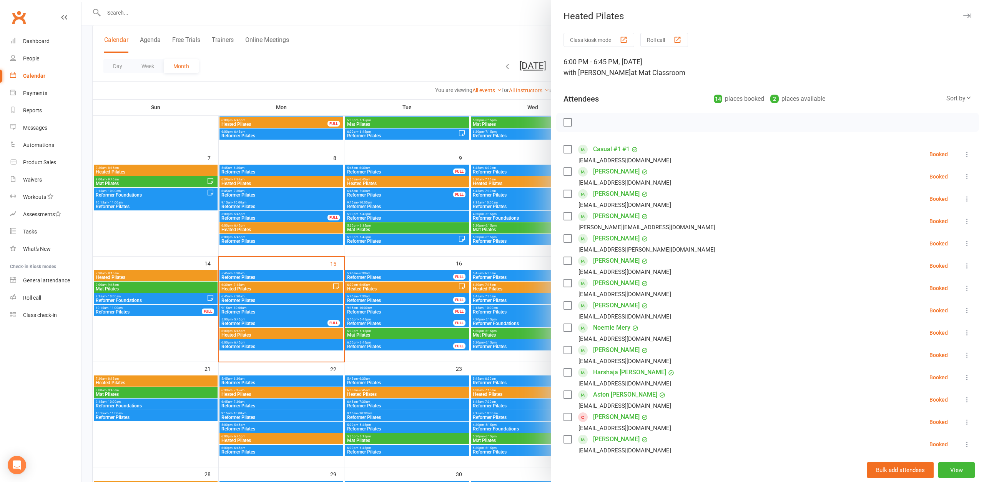
click at [360, 86] on div at bounding box center [532, 241] width 902 height 482
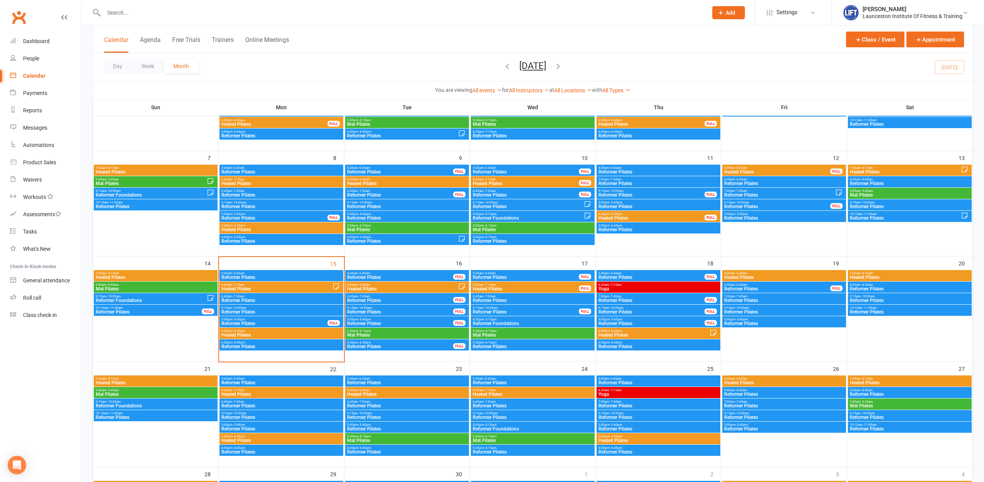
click at [751, 275] on span "Heated Pilates" at bounding box center [784, 277] width 121 height 5
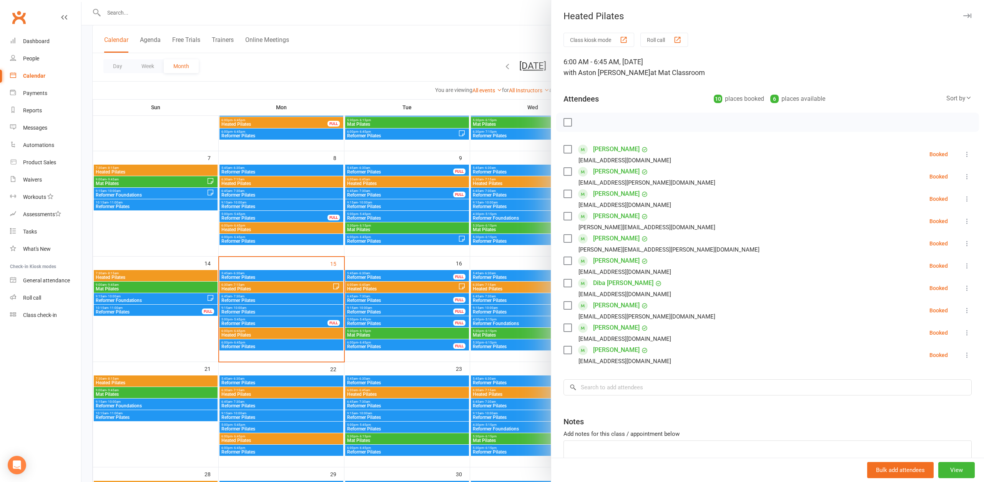
click at [437, 69] on div at bounding box center [532, 241] width 902 height 482
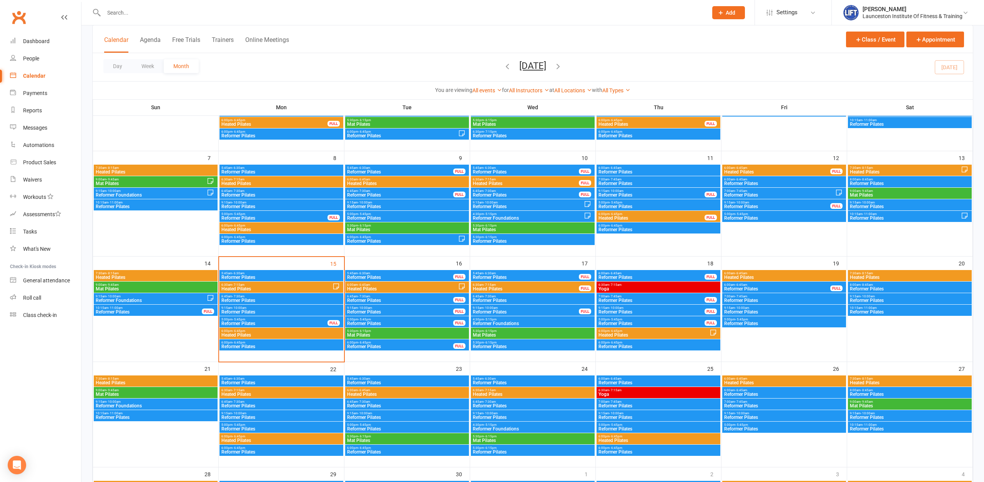
click at [919, 274] on span "7:30am - 8:15am" at bounding box center [909, 272] width 121 height 3
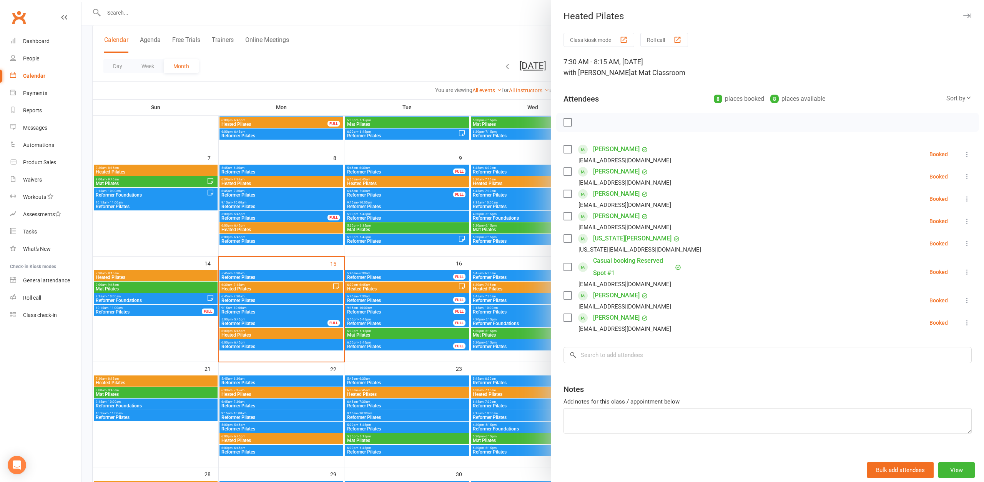
click at [429, 82] on div at bounding box center [532, 241] width 902 height 482
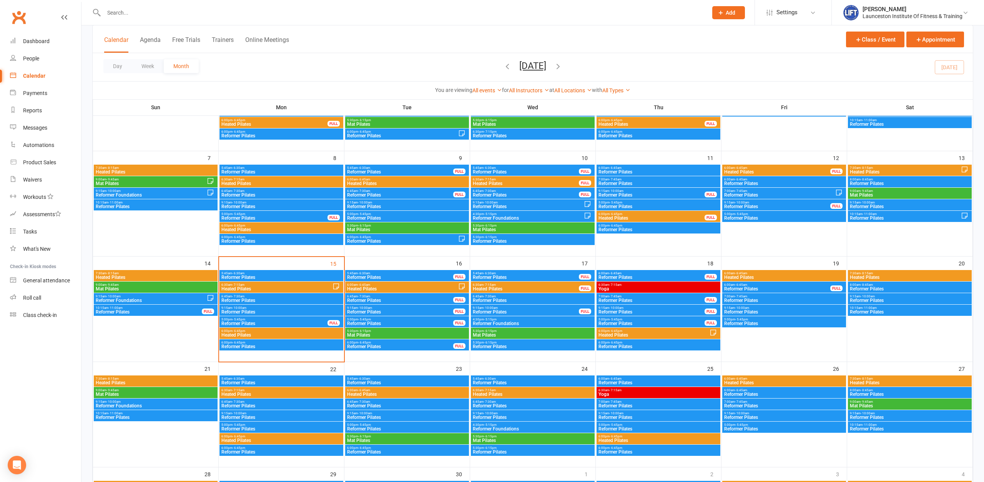
click at [794, 285] on span "6:00am - 6:45am" at bounding box center [777, 284] width 107 height 3
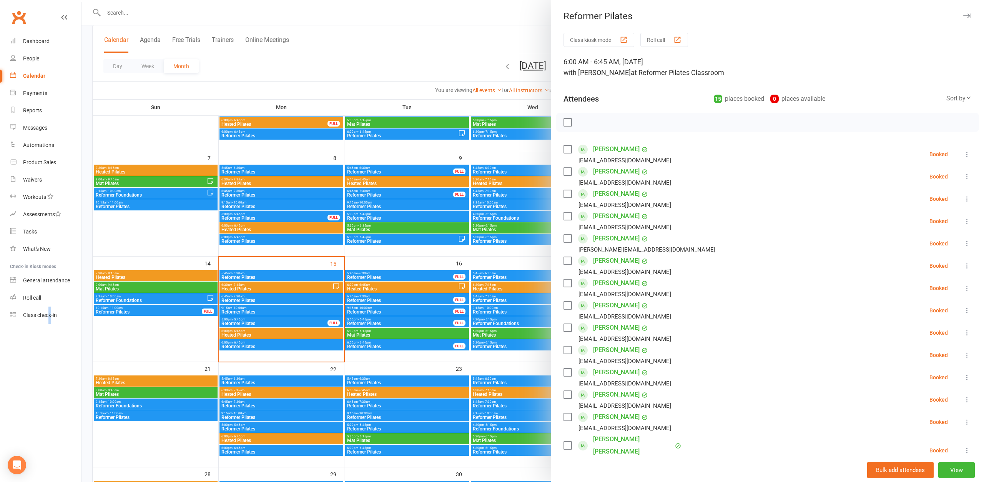
click at [51, 363] on nav "Clubworx Dashboard People Calendar Payments Reports Messages Automations Produc…" at bounding box center [40, 243] width 81 height 482
click at [357, 58] on div at bounding box center [532, 241] width 902 height 482
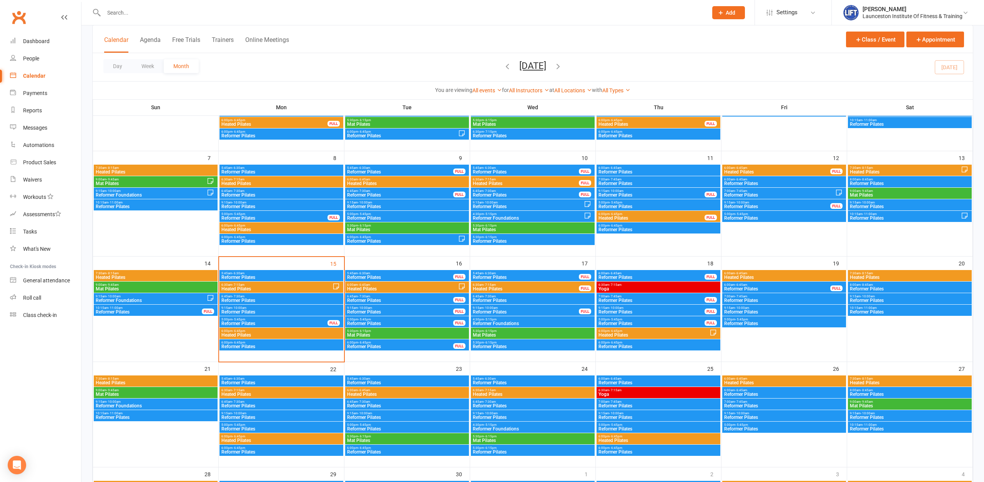
click at [676, 282] on div "6:30am - 7:15am Yoga" at bounding box center [659, 286] width 124 height 11
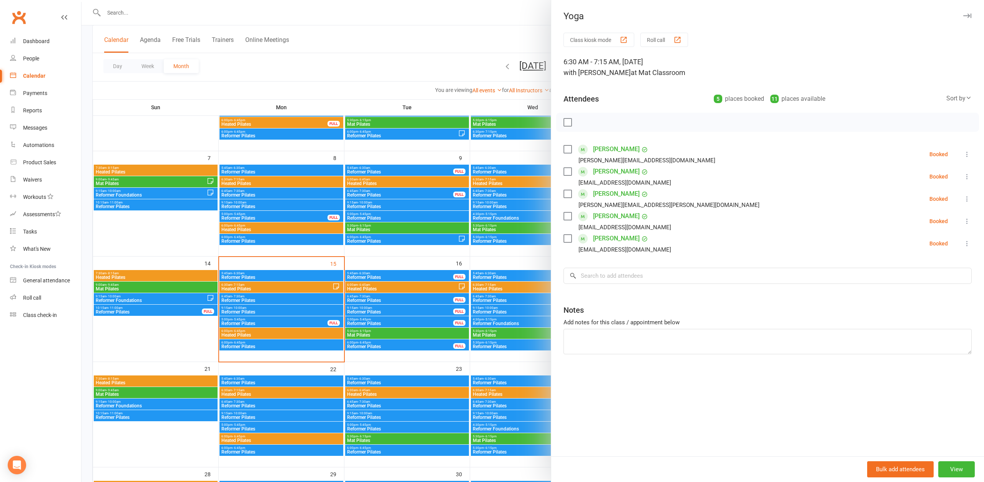
click at [355, 56] on div at bounding box center [532, 241] width 902 height 482
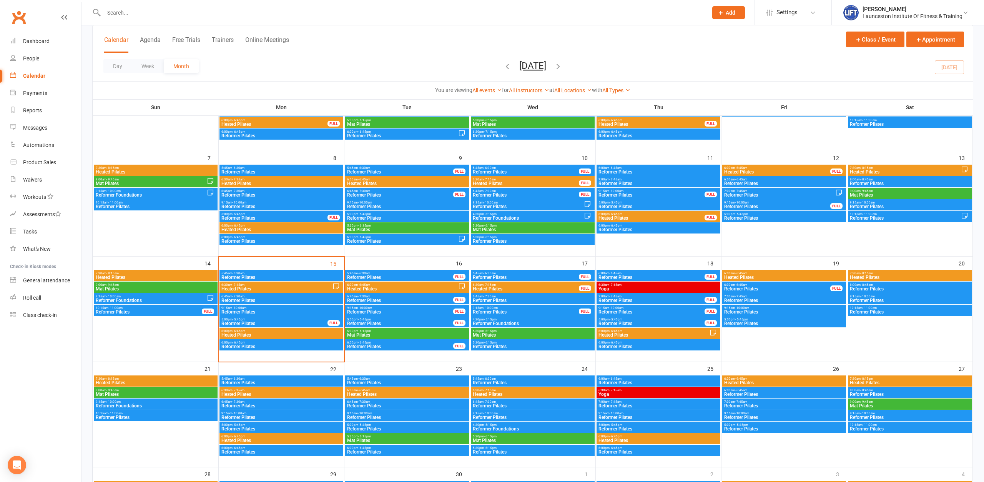
click at [628, 282] on div "6:30am - 7:15am Yoga" at bounding box center [659, 286] width 124 height 11
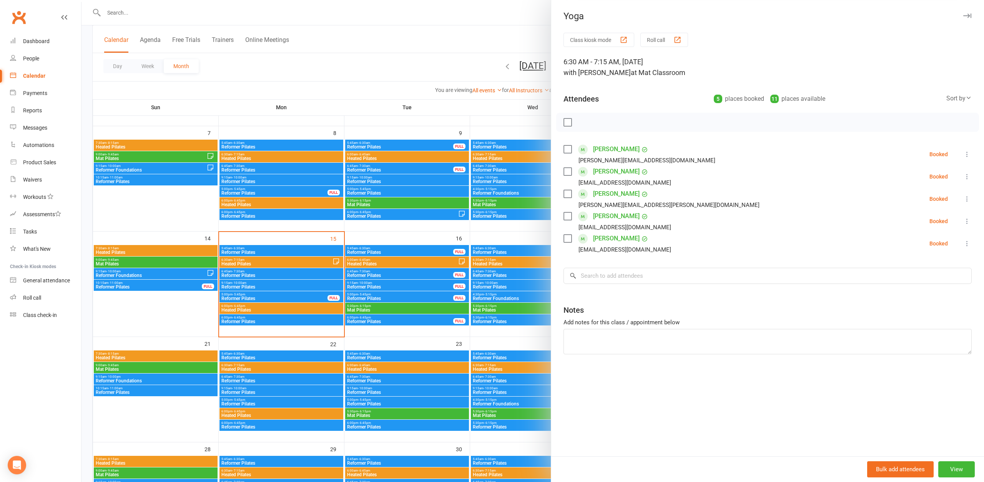
scroll to position [157, 0]
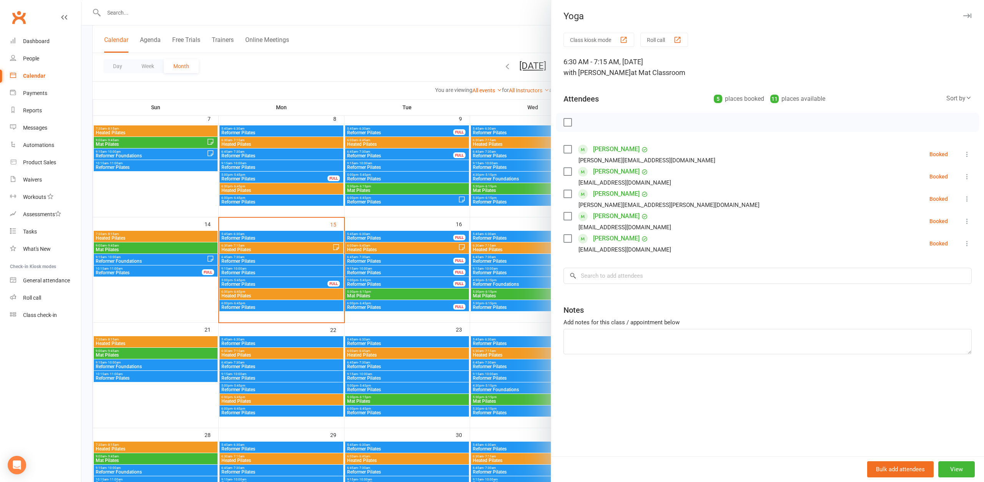
drag, startPoint x: 356, startPoint y: 68, endPoint x: 363, endPoint y: 87, distance: 20.1
click at [357, 69] on div at bounding box center [532, 241] width 902 height 482
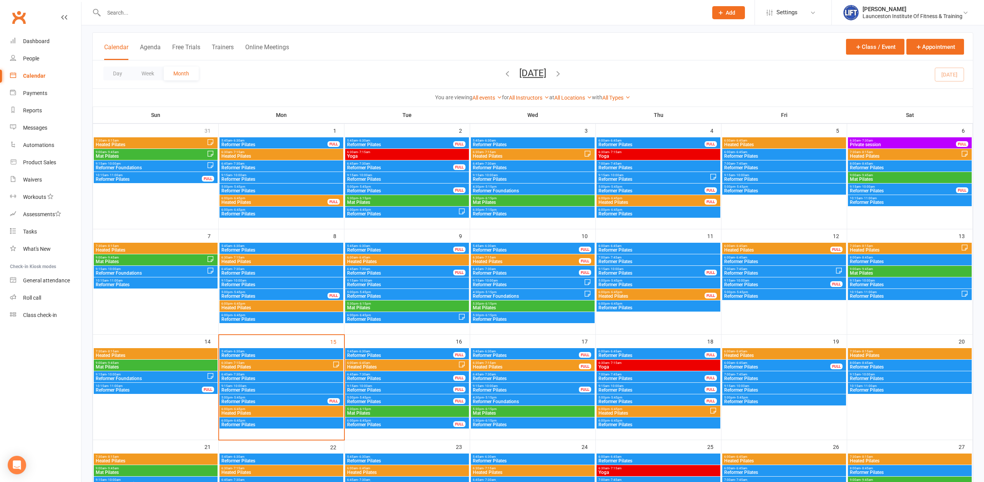
scroll to position [39, 0]
click at [656, 153] on span "6:30am - 7:15am" at bounding box center [658, 152] width 121 height 3
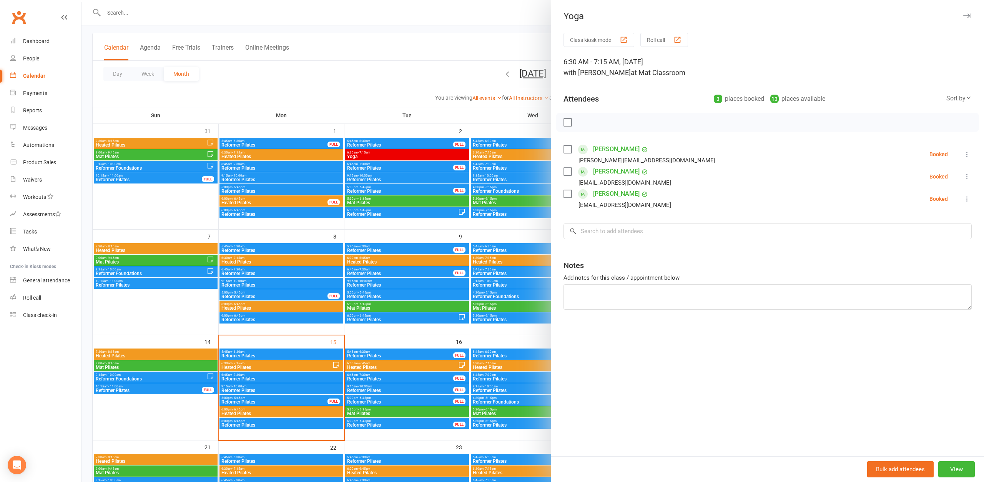
click at [378, 40] on div at bounding box center [532, 241] width 902 height 482
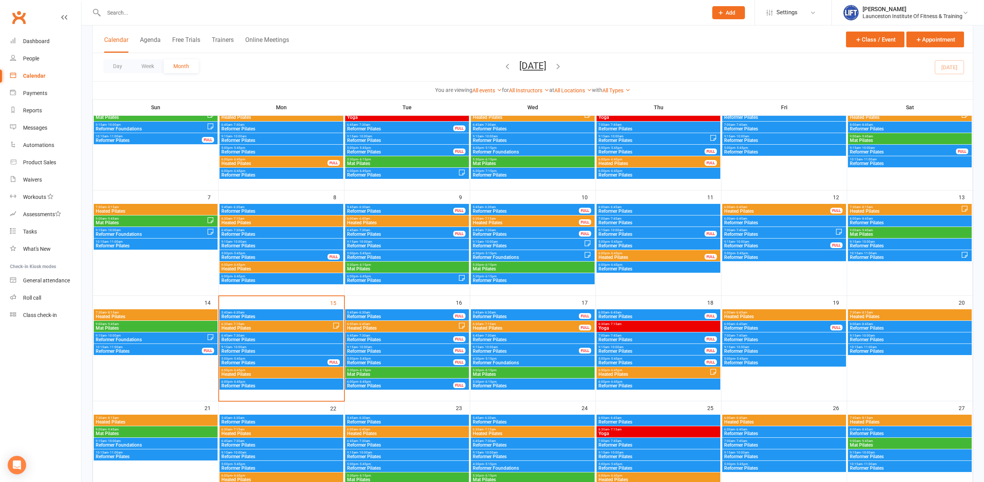
scroll to position [118, 0]
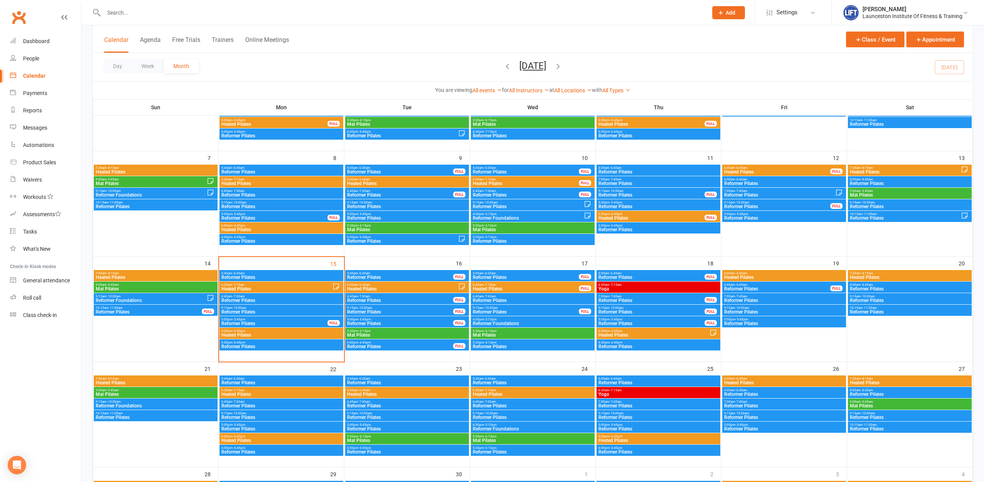
click at [161, 286] on span "9:00am - 9:45am" at bounding box center [155, 284] width 121 height 3
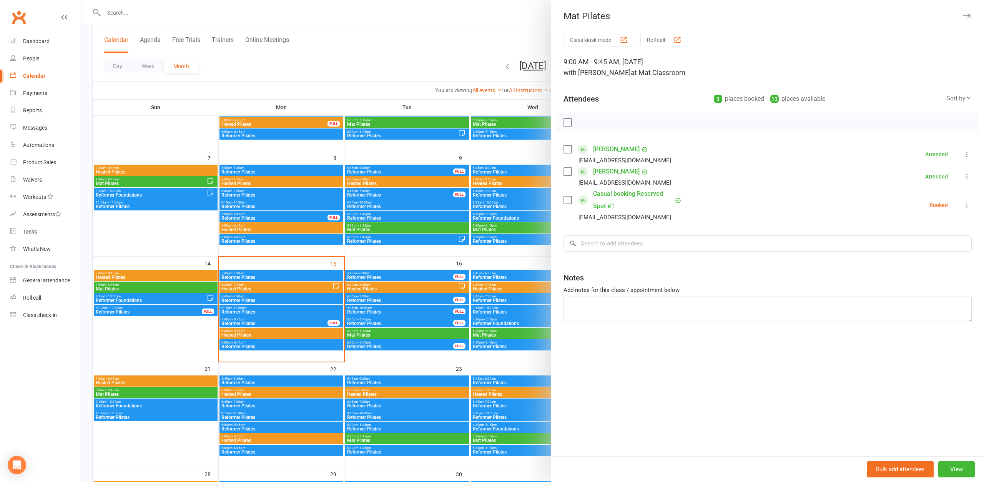
click at [161, 394] on div at bounding box center [532, 241] width 902 height 482
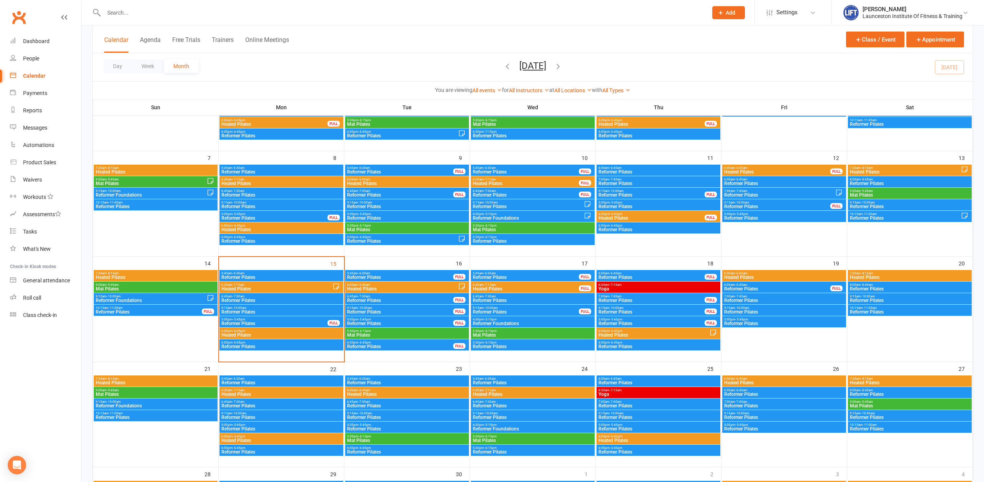
click at [161, 396] on span "Mat Pilates" at bounding box center [155, 394] width 121 height 5
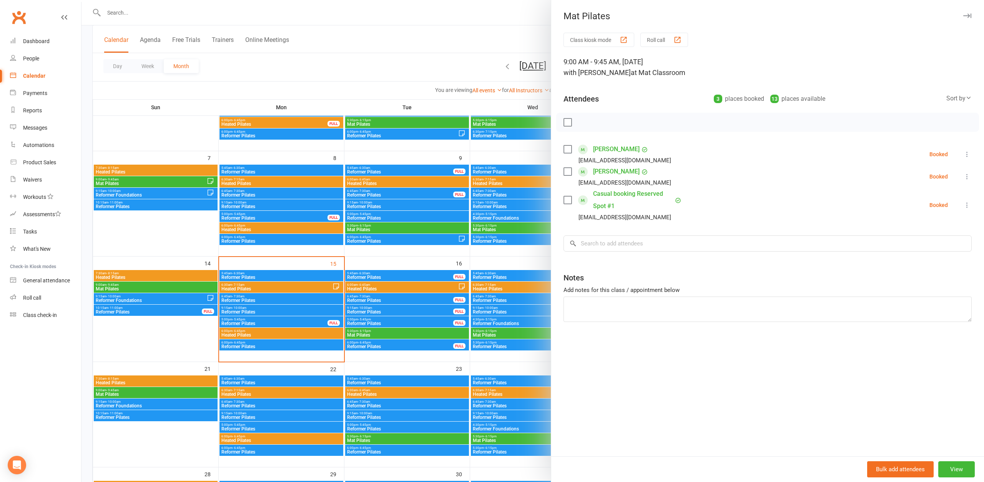
click at [171, 165] on div at bounding box center [532, 241] width 902 height 482
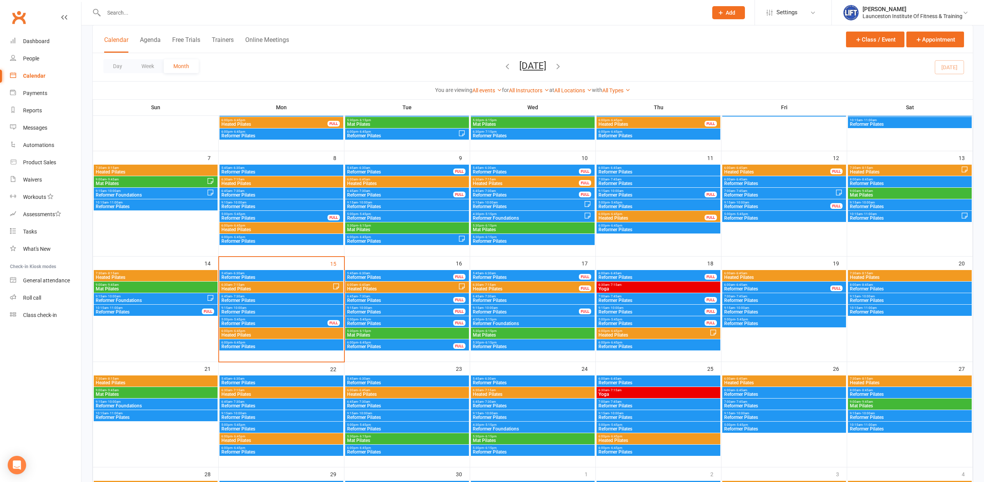
click at [173, 168] on span "7:30am - 8:15am" at bounding box center [155, 167] width 121 height 3
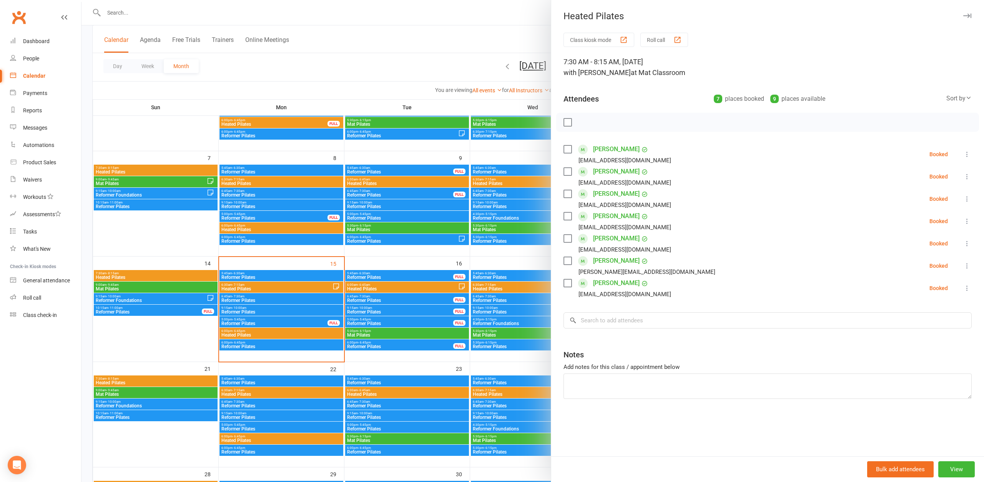
click at [127, 138] on div at bounding box center [532, 241] width 902 height 482
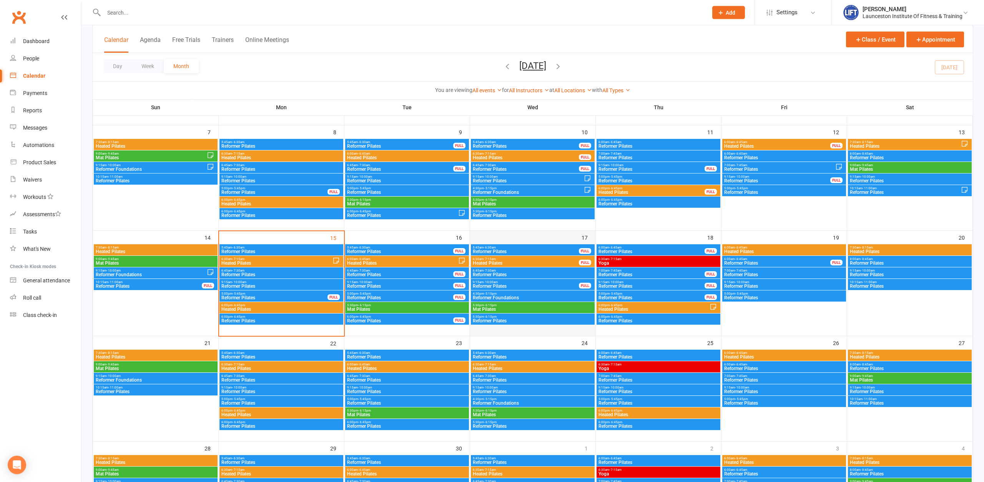
scroll to position [157, 0]
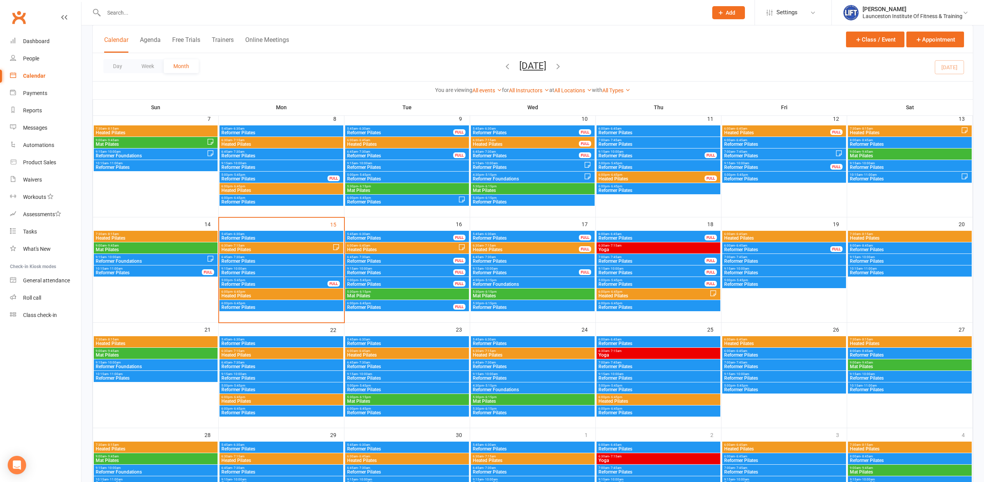
click at [150, 15] on input "text" at bounding box center [401, 12] width 601 height 11
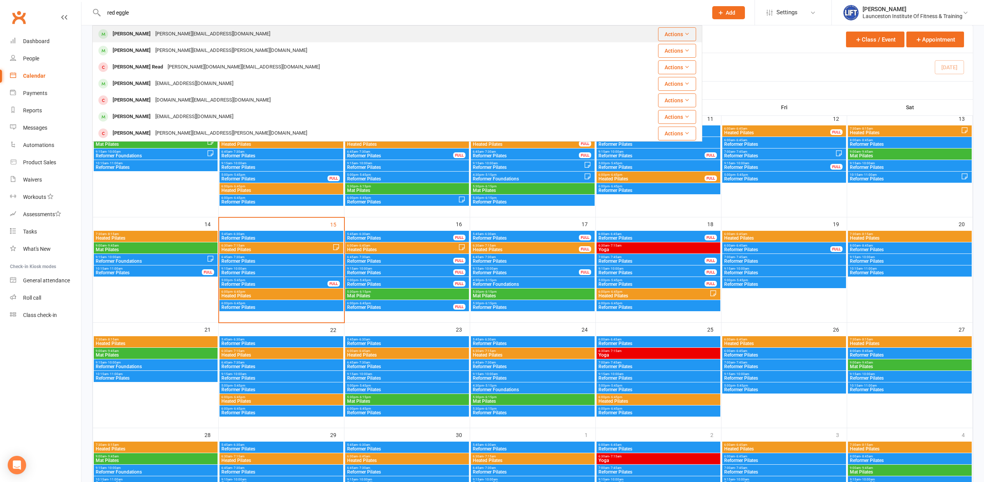
type input "red eggle"
click at [195, 34] on div "f.eggleston@icloud.com" at bounding box center [213, 33] width 120 height 11
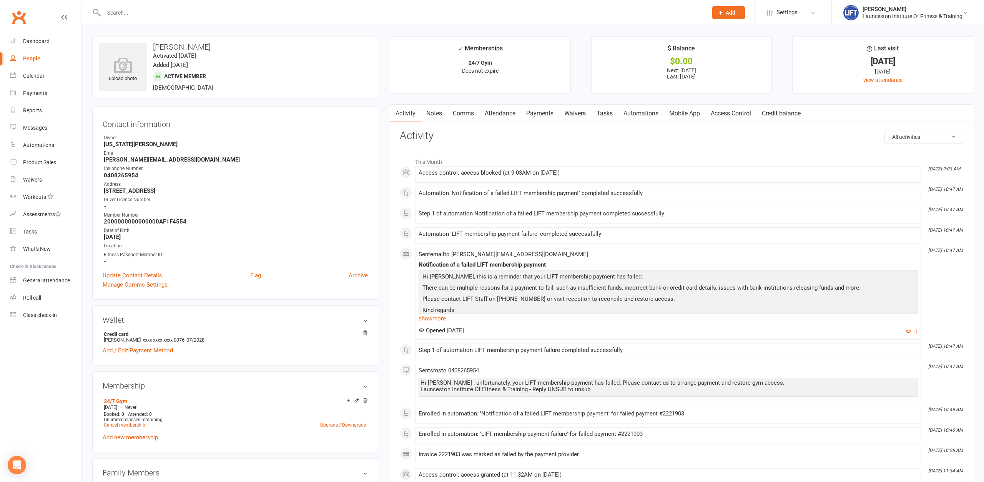
click at [535, 117] on link "Payments" at bounding box center [540, 114] width 38 height 18
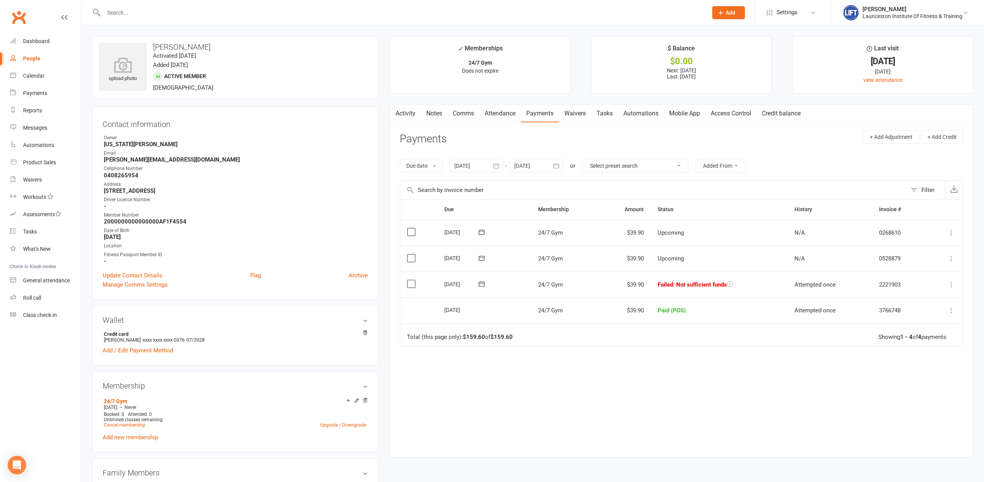
click at [492, 162] on button "button" at bounding box center [496, 166] width 14 height 14
click at [463, 185] on icon "button" at bounding box center [461, 184] width 5 height 6
click at [501, 206] on th "Mon" at bounding box center [497, 199] width 16 height 12
click at [501, 219] on button "02" at bounding box center [497, 213] width 16 height 14
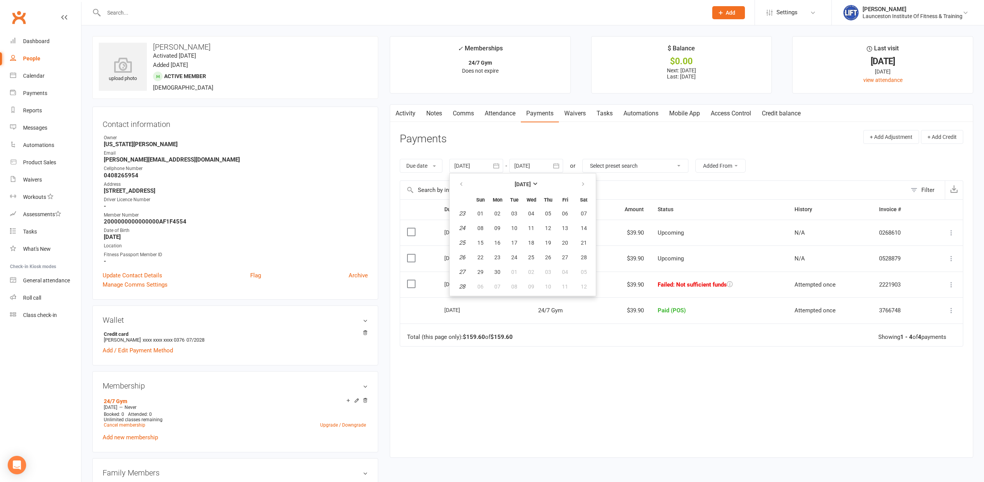
type input "02 Jun 2025"
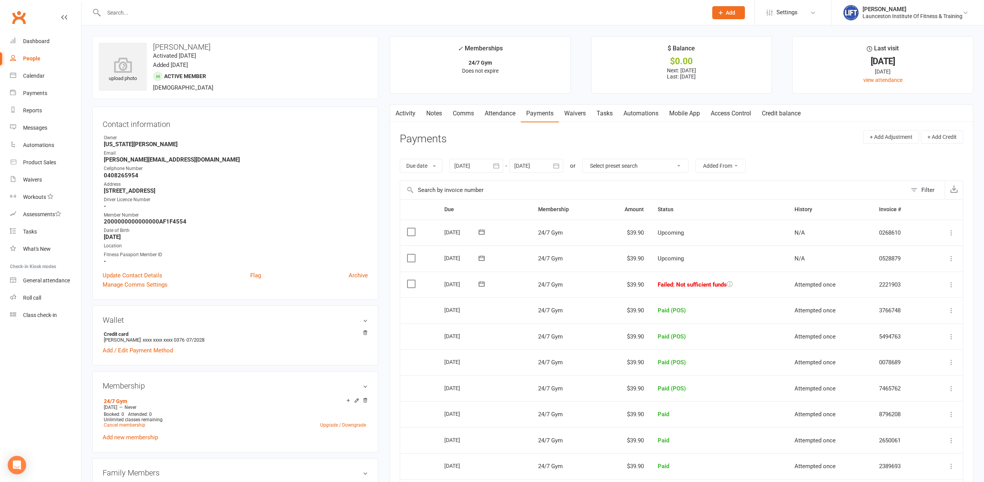
click at [948, 284] on icon at bounding box center [951, 285] width 8 height 8
click at [927, 318] on link "Mark as Paid (POS)" at bounding box center [917, 314] width 76 height 15
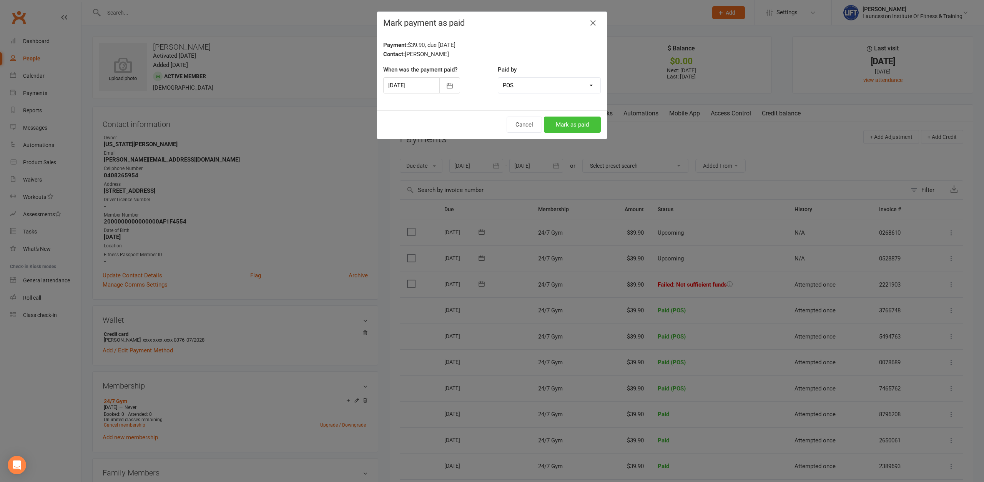
click at [570, 118] on button "Mark as paid" at bounding box center [572, 124] width 57 height 16
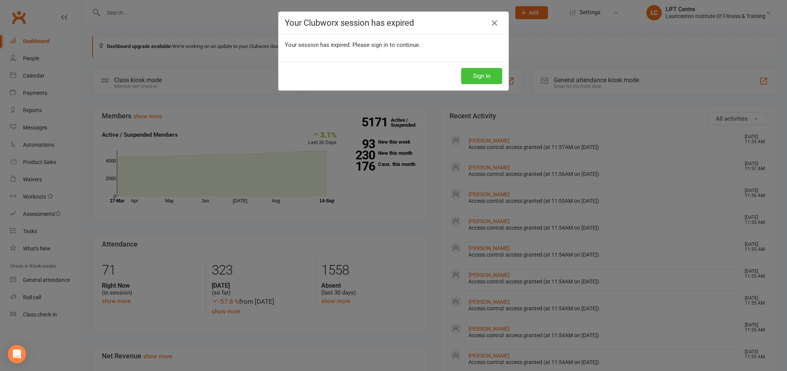
click at [493, 78] on button "Sign In" at bounding box center [481, 76] width 41 height 16
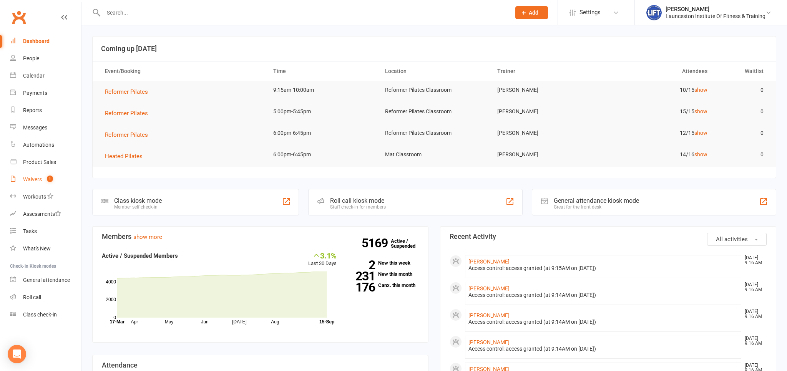
click at [41, 178] on link "Waivers 1" at bounding box center [45, 179] width 71 height 17
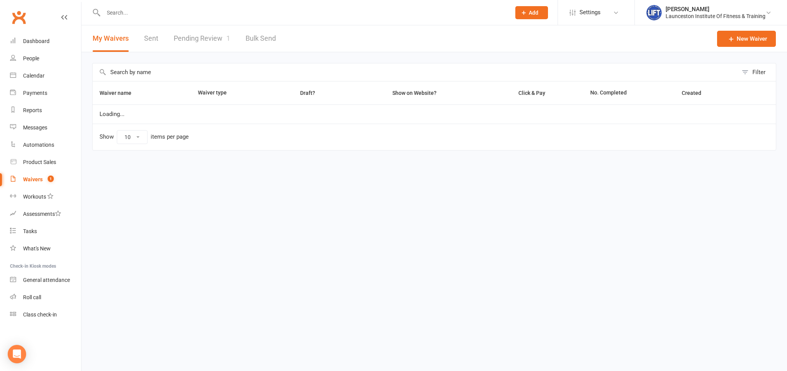
select select "100"
click at [198, 35] on link "Pending Review 1" at bounding box center [202, 38] width 57 height 27
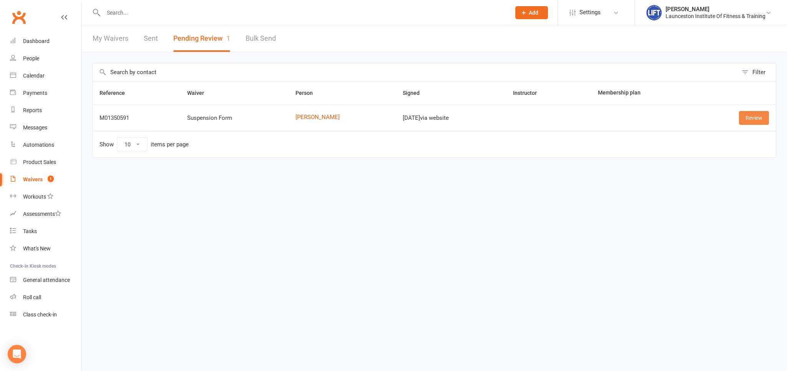
click at [756, 118] on link "Review" at bounding box center [754, 118] width 30 height 14
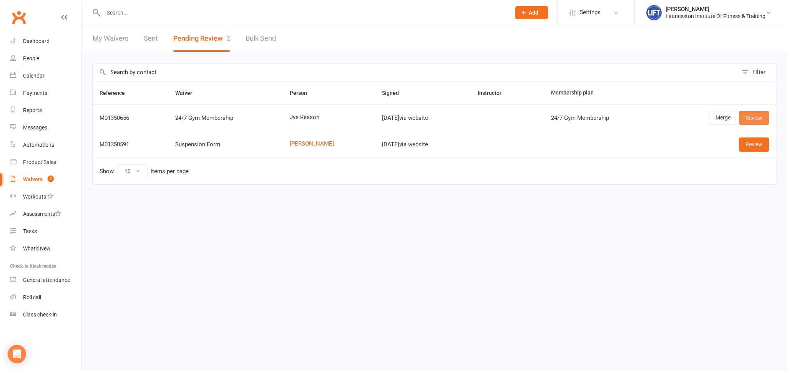
click at [755, 118] on link "Review" at bounding box center [754, 118] width 30 height 14
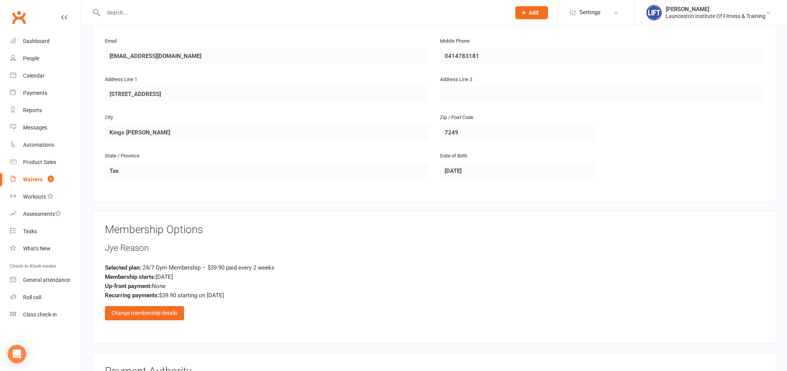
scroll to position [203, 0]
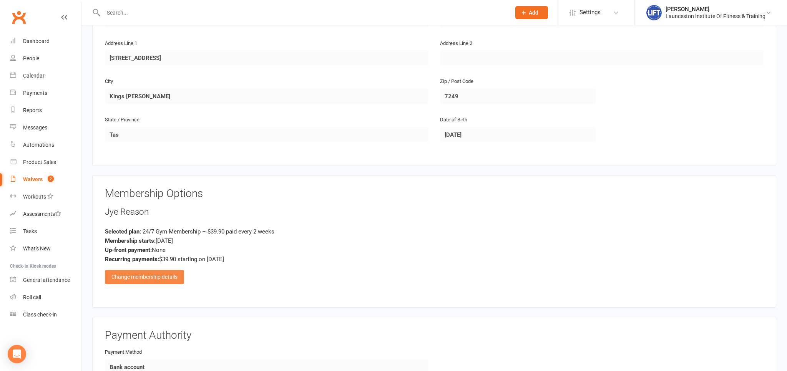
click at [147, 279] on div "Change membership details" at bounding box center [144, 277] width 79 height 14
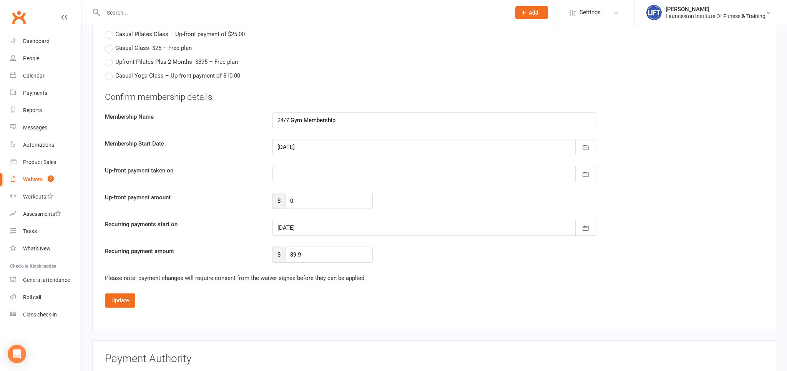
scroll to position [974, 0]
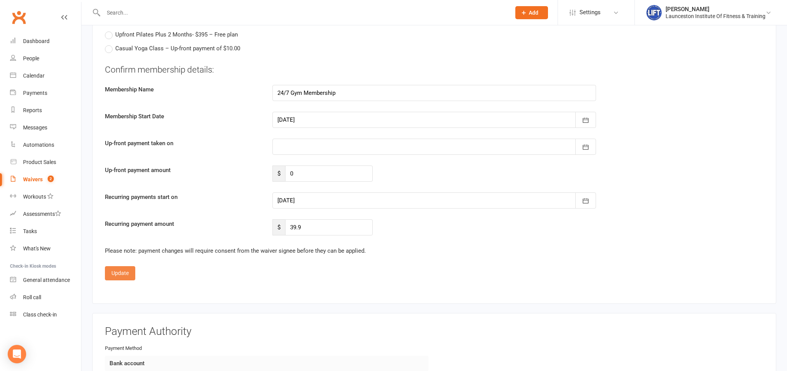
click at [120, 269] on button "Update" at bounding box center [120, 273] width 30 height 14
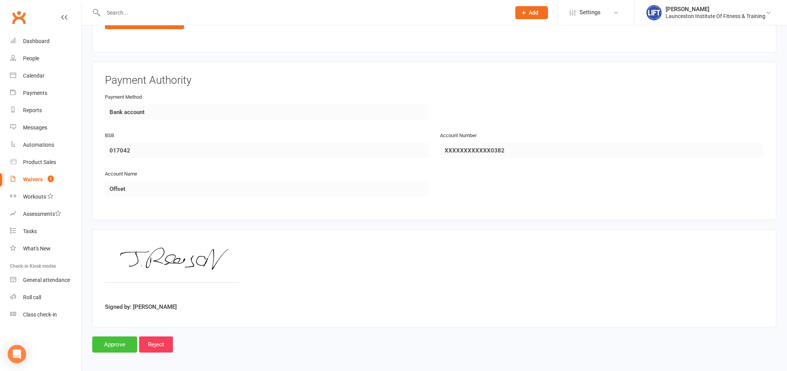
click at [119, 337] on input "Approve" at bounding box center [114, 345] width 45 height 16
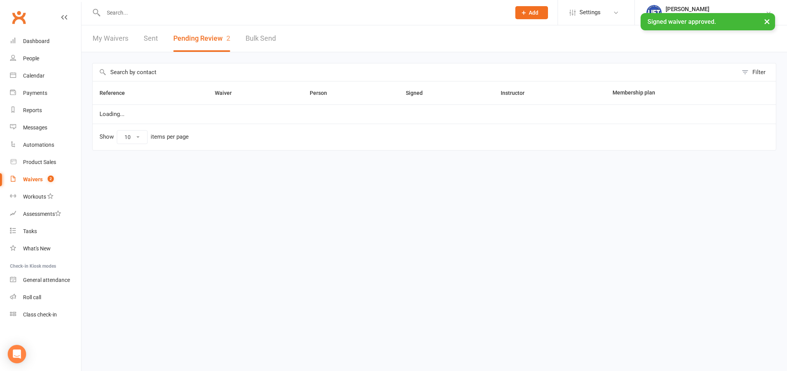
click at [220, 12] on input "text" at bounding box center [303, 12] width 404 height 11
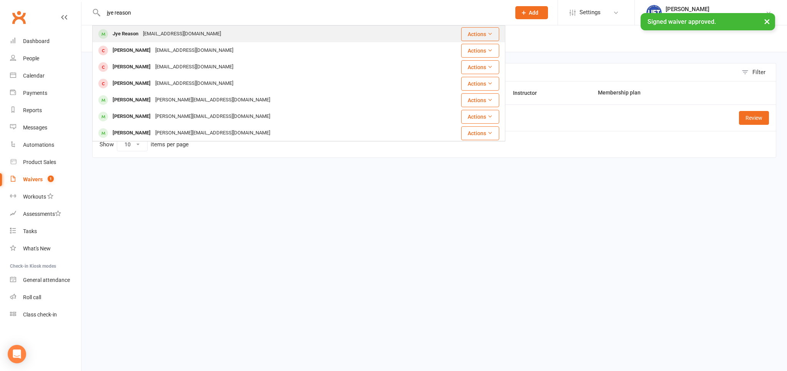
type input "jye reason"
click at [204, 37] on div "Jye Reason [EMAIL_ADDRESS][DOMAIN_NAME]" at bounding box center [266, 34] width 346 height 16
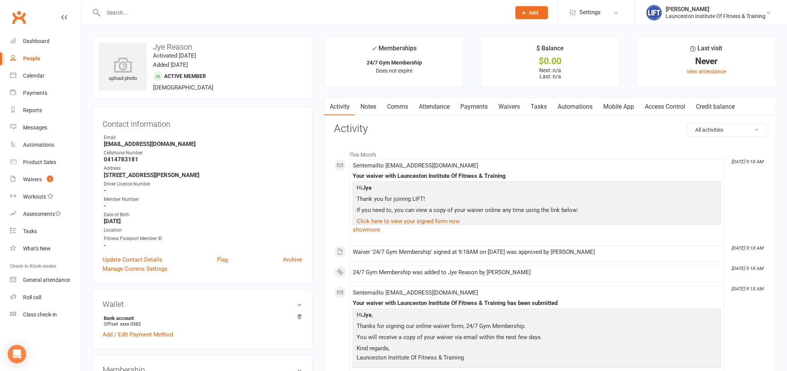
drag, startPoint x: 671, startPoint y: 108, endPoint x: 666, endPoint y: 114, distance: 7.7
click at [671, 108] on link "Access Control" at bounding box center [665, 107] width 51 height 18
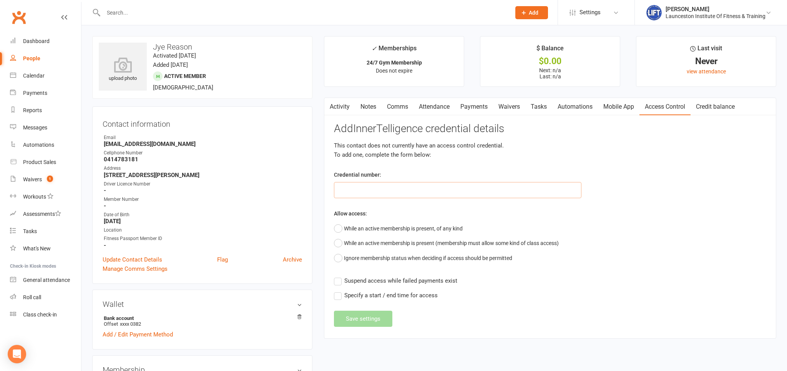
paste input "20000000000000004C4B9A2E"
type input "20000000000000004C4B9A2E"
click at [338, 228] on button "While an active membership is present, of any kind" at bounding box center [398, 228] width 129 height 15
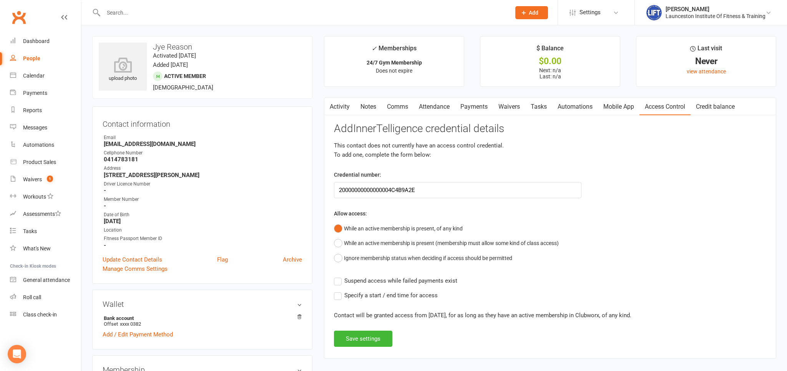
click at [338, 283] on label "Suspend access while failed payments exist" at bounding box center [395, 280] width 123 height 9
click at [338, 276] on input "Suspend access while failed payments exist" at bounding box center [395, 276] width 123 height 0
click at [368, 337] on button "Save settings" at bounding box center [363, 339] width 58 height 16
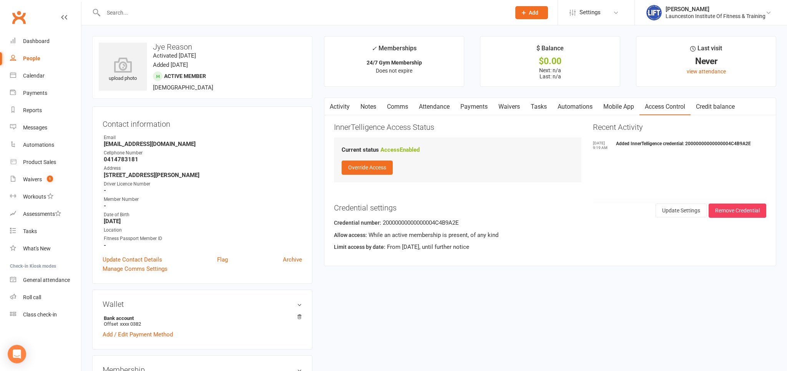
click at [247, 18] on div at bounding box center [298, 12] width 413 height 25
click at [247, 16] on input "text" at bounding box center [303, 12] width 404 height 11
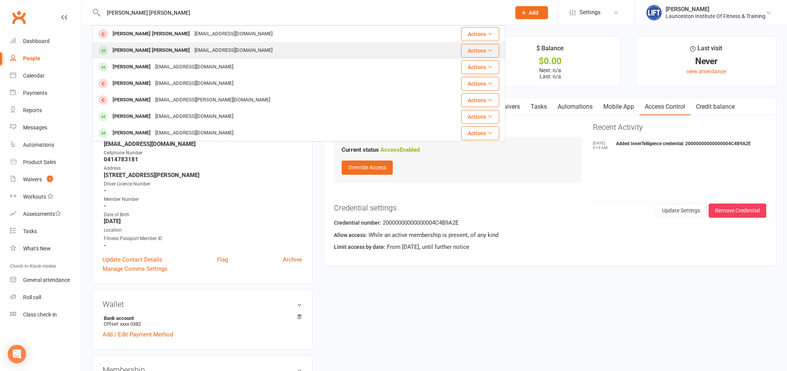
type input "[PERSON_NAME] [PERSON_NAME]"
click at [261, 48] on div "[PERSON_NAME] [PERSON_NAME] [PERSON_NAME][EMAIL_ADDRESS][DOMAIN_NAME]" at bounding box center [264, 51] width 343 height 16
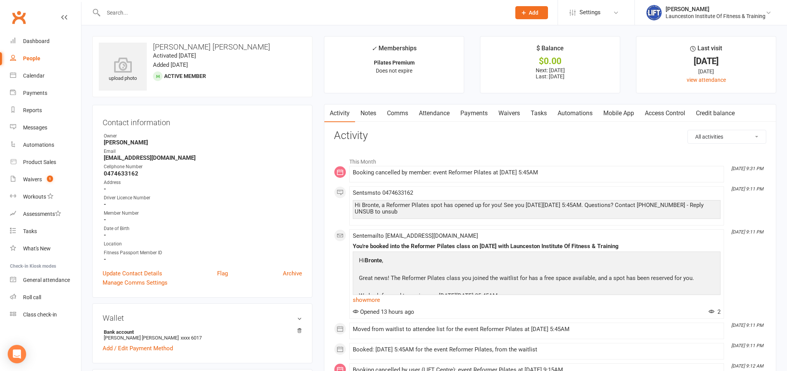
click at [475, 110] on link "Payments" at bounding box center [474, 114] width 38 height 18
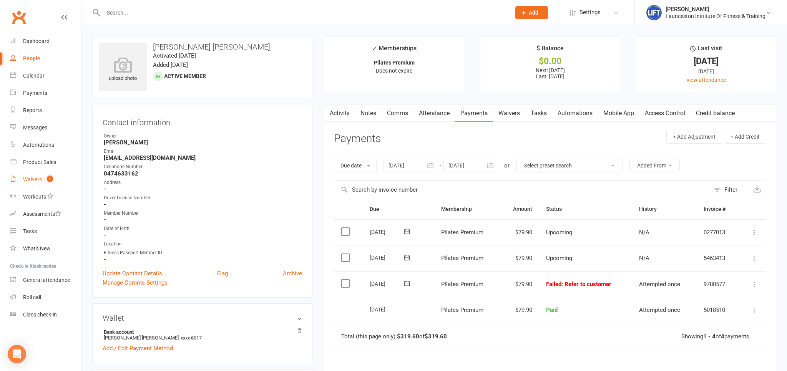
click at [37, 178] on div "Waivers" at bounding box center [32, 179] width 19 height 6
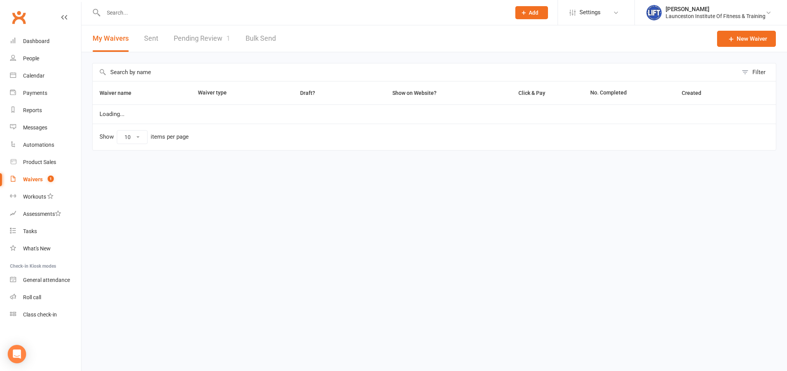
select select "100"
click at [202, 35] on link "Pending Review 1" at bounding box center [202, 38] width 57 height 27
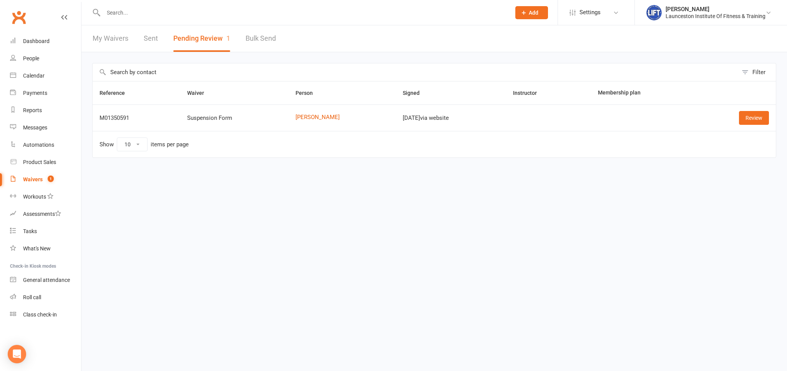
click at [225, 14] on input "text" at bounding box center [303, 12] width 404 height 11
click at [39, 75] on div "Calendar" at bounding box center [34, 76] width 22 height 6
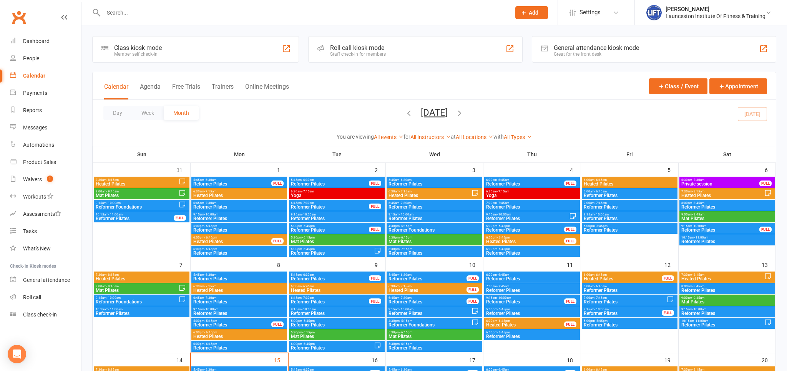
scroll to position [121, 0]
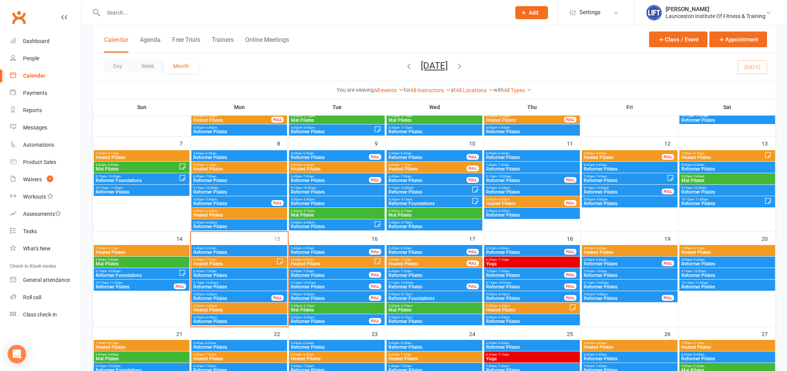
click at [246, 267] on div "6:30am - 7:15am Heated Pilates" at bounding box center [239, 262] width 96 height 11
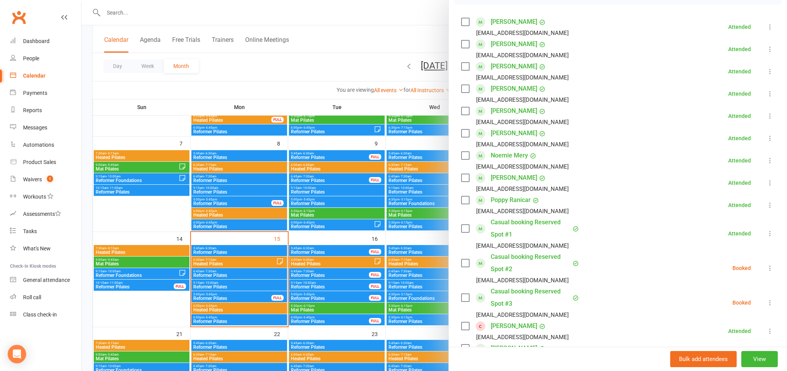
scroll to position [0, 0]
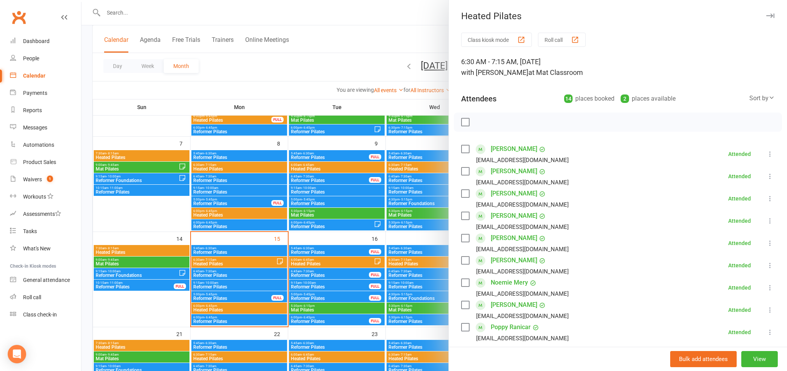
click at [512, 173] on link "Chloe Coates" at bounding box center [514, 171] width 47 height 12
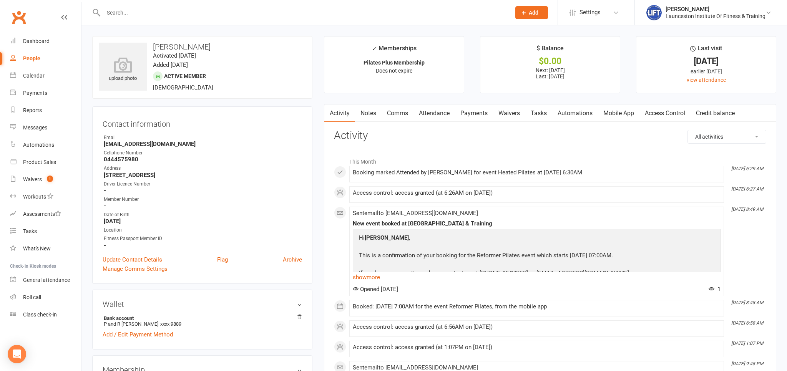
click at [127, 11] on input "text" at bounding box center [303, 12] width 404 height 11
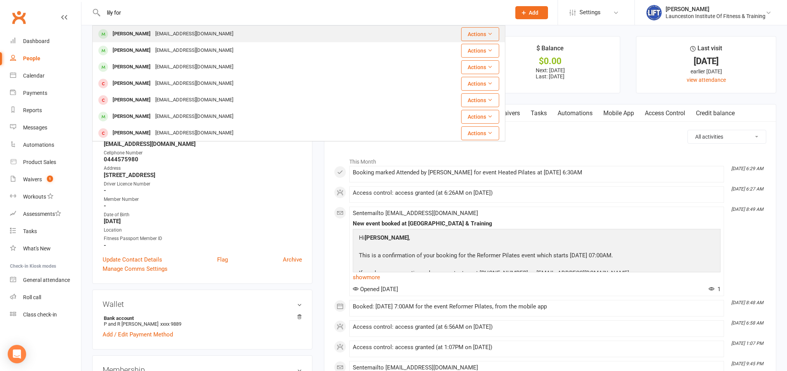
type input "lily for"
click at [180, 36] on div "lilyforsyth200@gmail.com" at bounding box center [194, 33] width 83 height 11
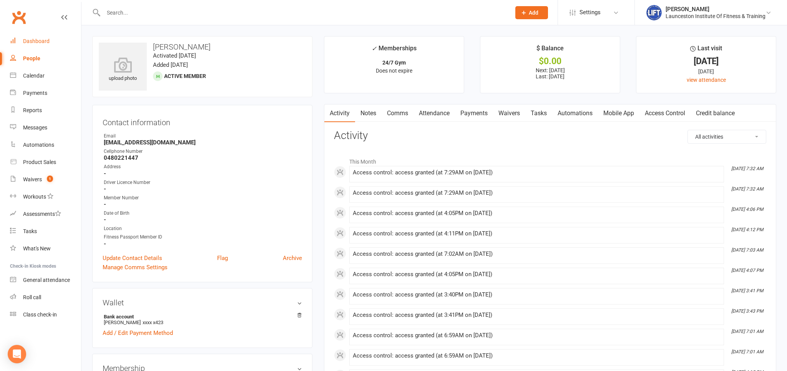
click at [39, 42] on div "Dashboard" at bounding box center [36, 41] width 27 height 6
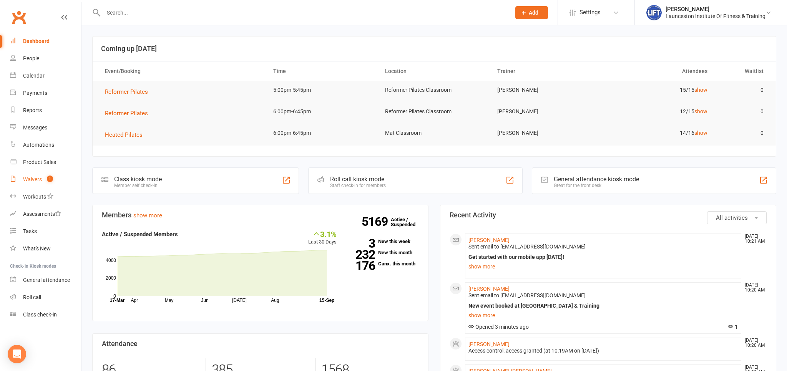
click at [35, 177] on div "Waivers" at bounding box center [32, 179] width 19 height 6
select select "100"
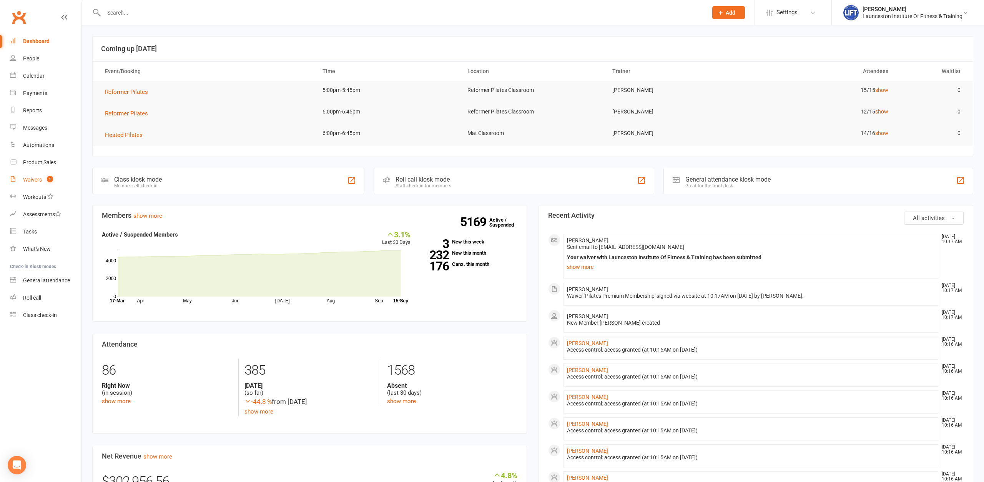
click at [40, 186] on link "Waivers 1" at bounding box center [45, 179] width 71 height 17
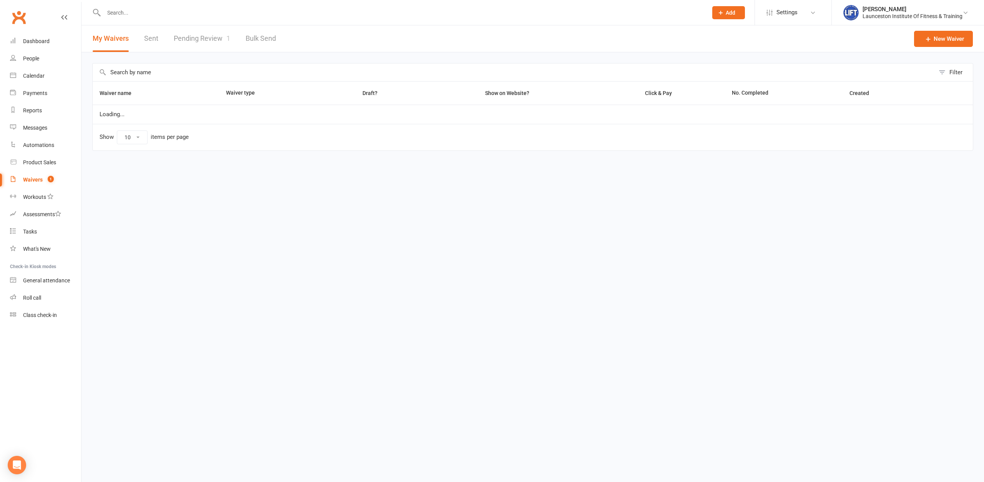
select select "100"
click at [201, 41] on link "Pending Review 1" at bounding box center [202, 38] width 57 height 27
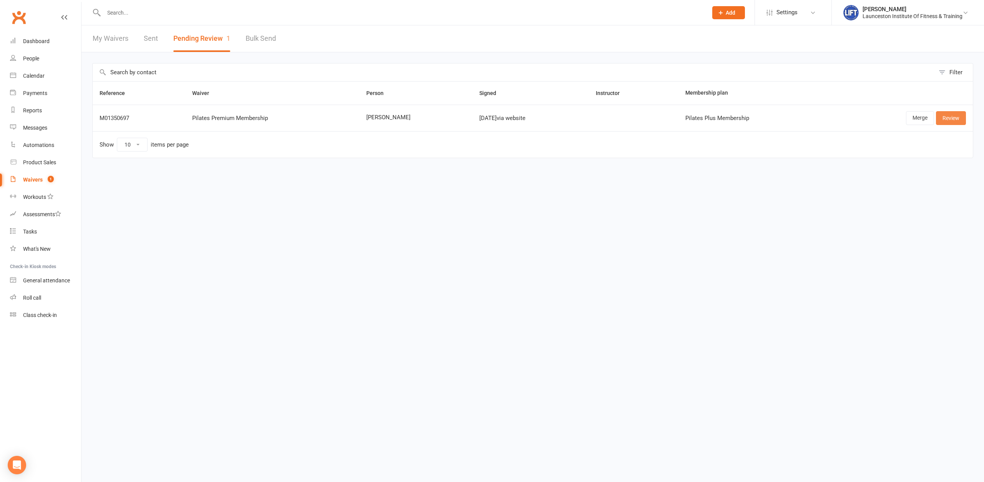
drag, startPoint x: 944, startPoint y: 114, endPoint x: 898, endPoint y: 128, distance: 48.2
click at [944, 114] on link "Review" at bounding box center [951, 118] width 30 height 14
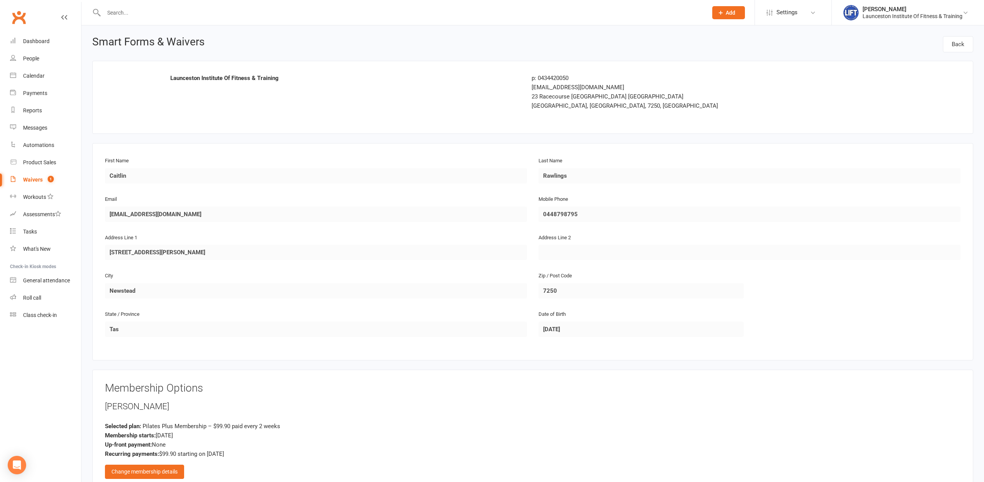
scroll to position [235, 0]
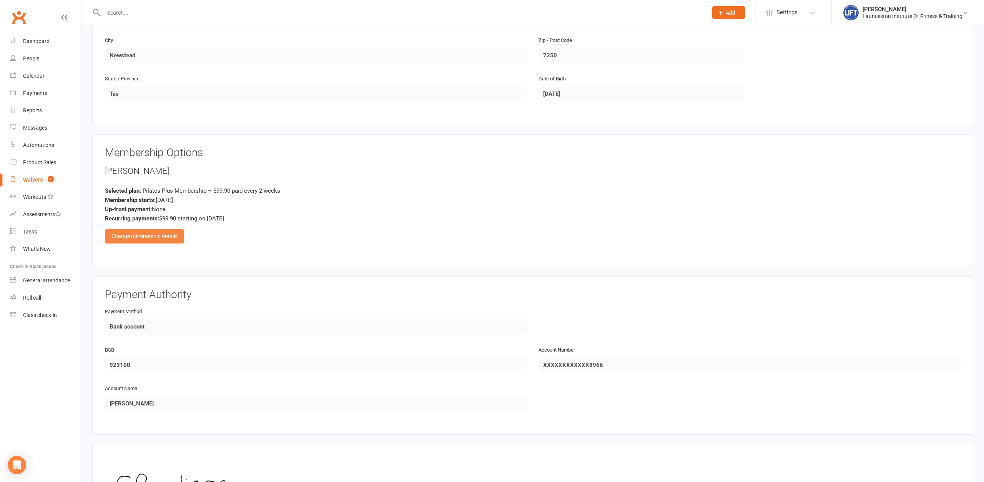
click at [156, 233] on div "Change membership details" at bounding box center [144, 236] width 79 height 14
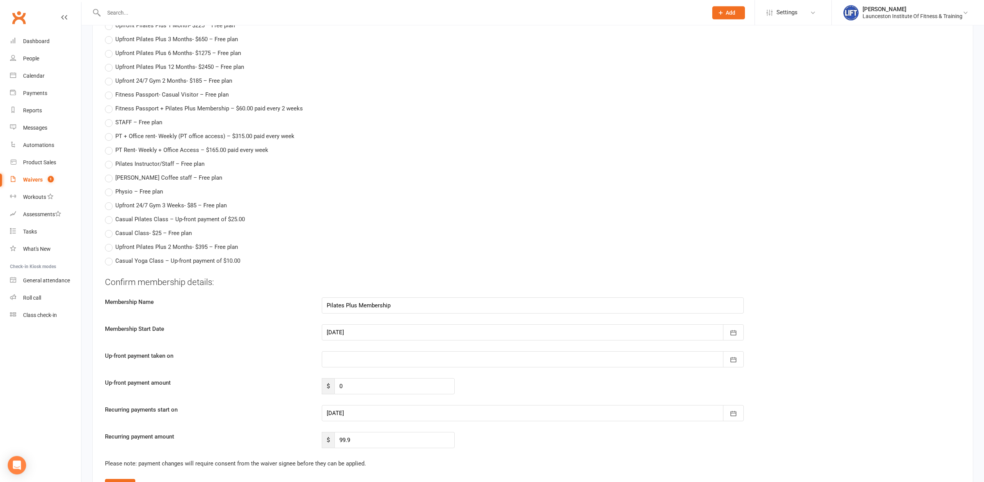
scroll to position [823, 0]
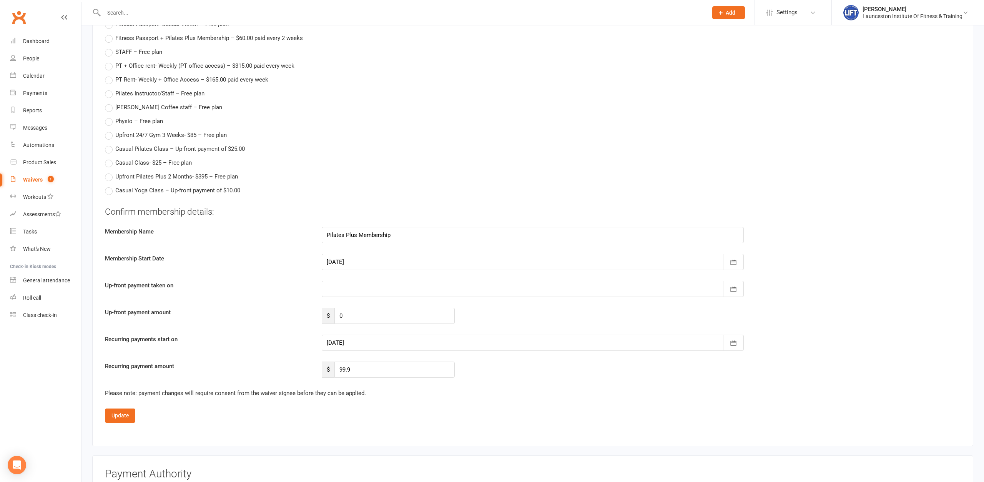
click at [402, 342] on div at bounding box center [533, 342] width 422 height 16
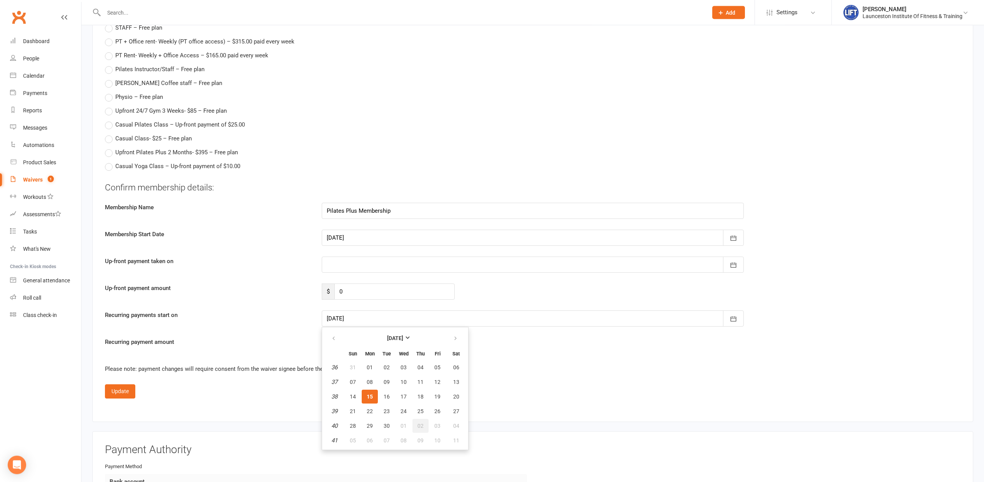
scroll to position [863, 0]
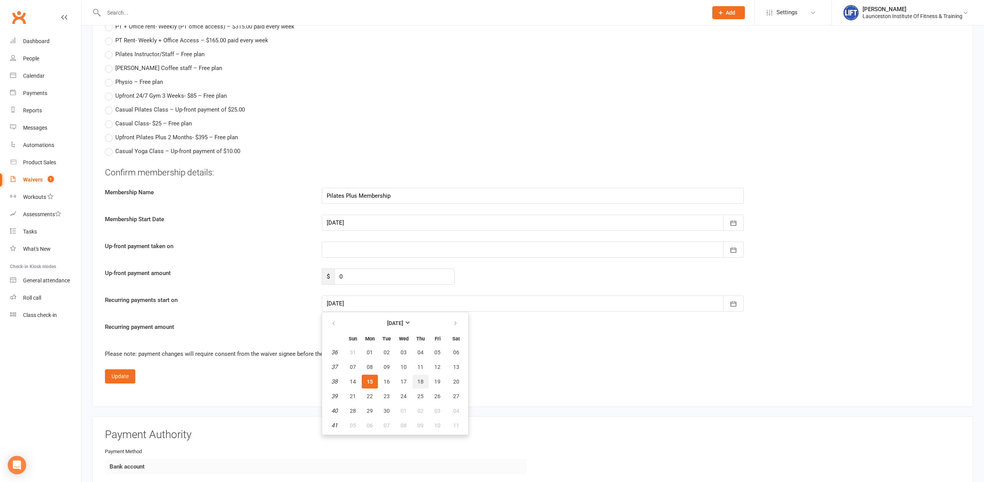
click at [420, 378] on span "18" at bounding box center [420, 381] width 6 height 6
type input "[DATE]"
click at [117, 371] on button "Update" at bounding box center [120, 376] width 30 height 14
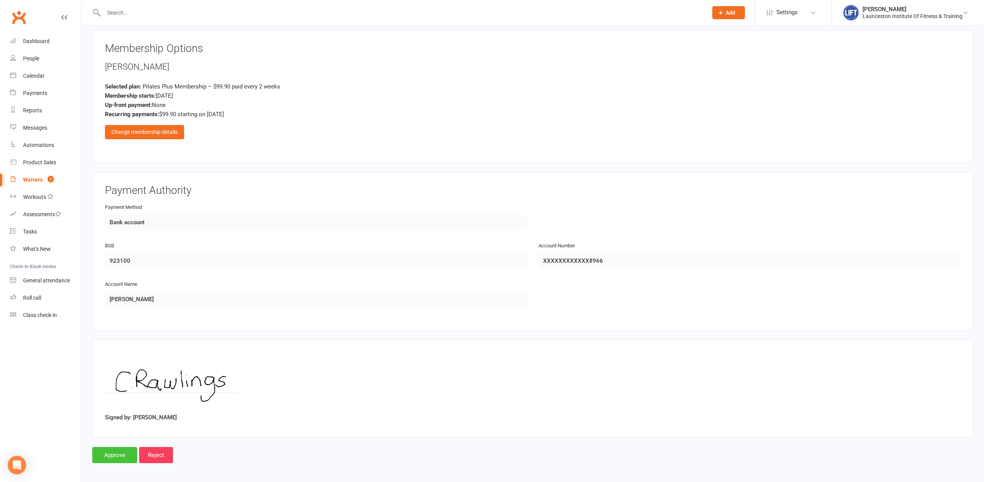
click at [102, 453] on input "Approve" at bounding box center [114, 455] width 45 height 16
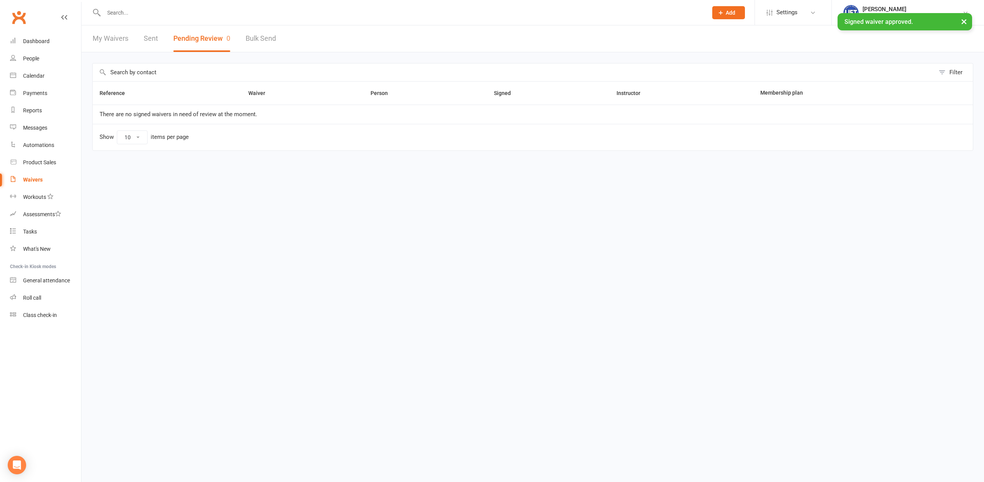
click at [125, 10] on input "text" at bounding box center [401, 12] width 601 height 11
click at [214, 183] on html "Prospect Member Non-attending contact Class / event Appointment Task Membership…" at bounding box center [492, 91] width 984 height 183
click at [259, 10] on input "text" at bounding box center [401, 12] width 601 height 11
type input "rawlings"
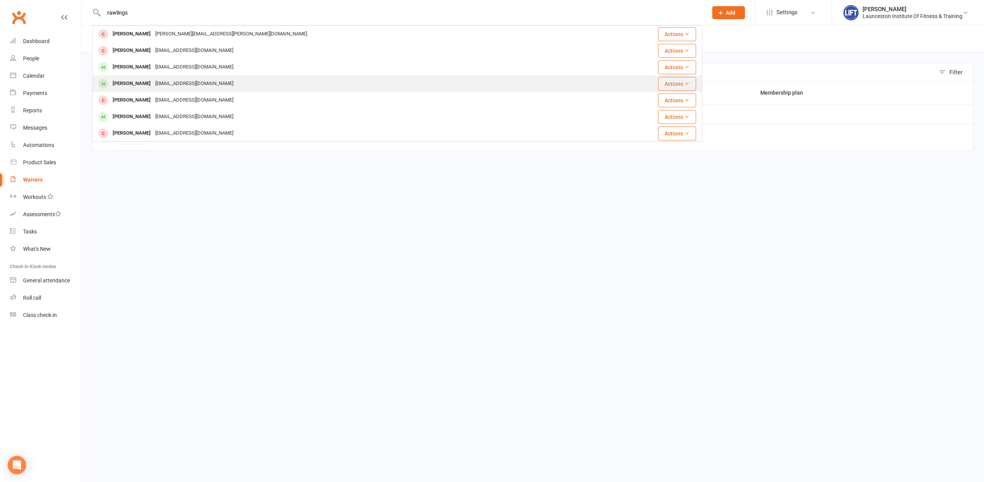
click at [219, 90] on div "[PERSON_NAME] [EMAIL_ADDRESS][DOMAIN_NAME]" at bounding box center [348, 84] width 510 height 16
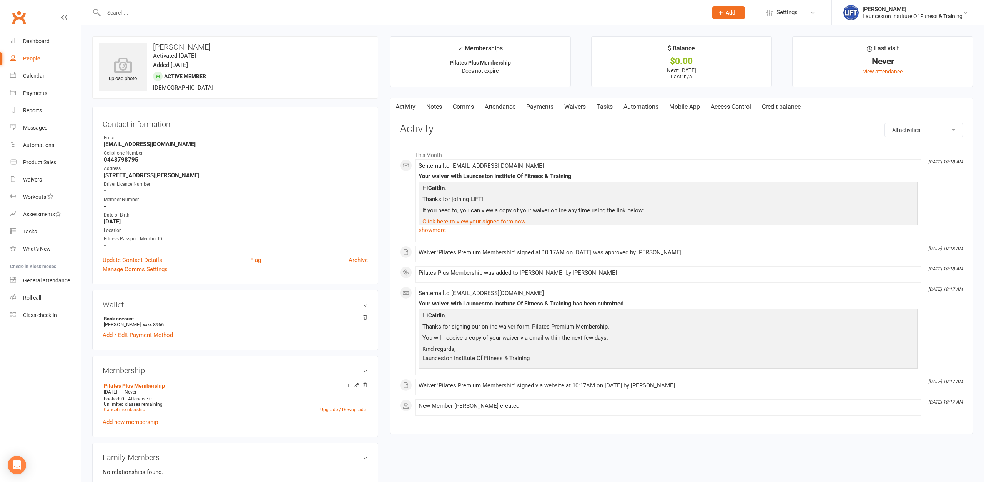
click at [750, 110] on link "Access Control" at bounding box center [730, 107] width 51 height 18
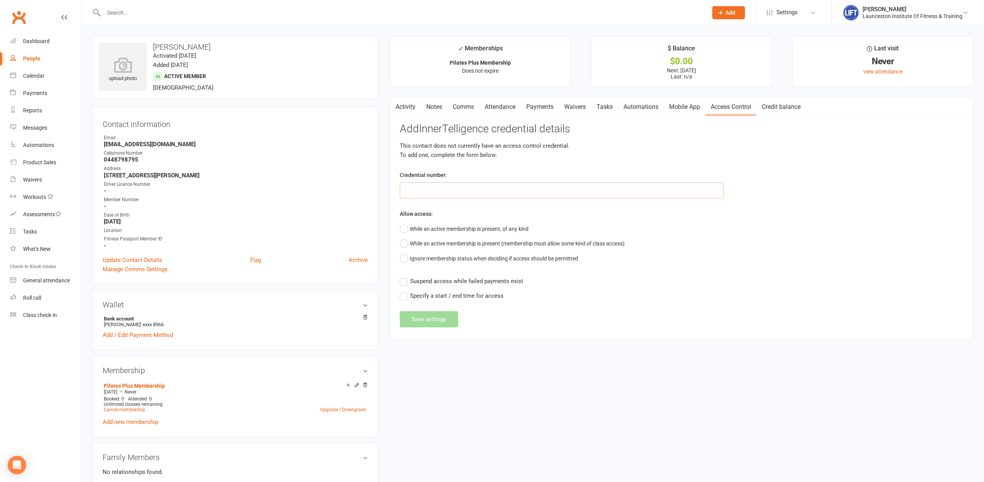
click at [552, 192] on input "text" at bounding box center [562, 190] width 324 height 16
paste input "2000000000000000DB92DA0E"
type input "2000000000000000DB92DA0E"
click at [497, 227] on button "While an active membership is present, of any kind" at bounding box center [464, 228] width 129 height 15
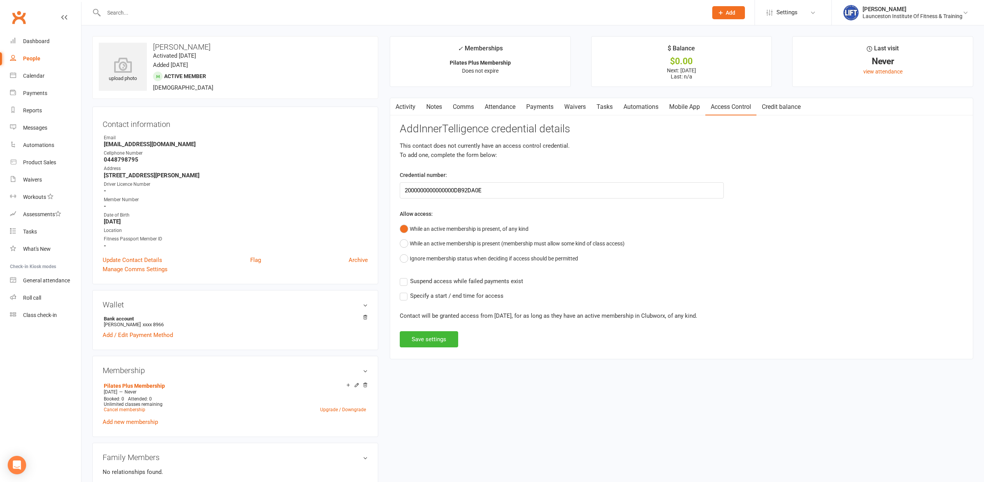
click at [477, 277] on span "Suspend access while failed payments exist" at bounding box center [466, 280] width 113 height 8
click at [477, 276] on input "Suspend access while failed payments exist" at bounding box center [461, 276] width 123 height 0
click at [444, 347] on button "Save settings" at bounding box center [429, 339] width 58 height 16
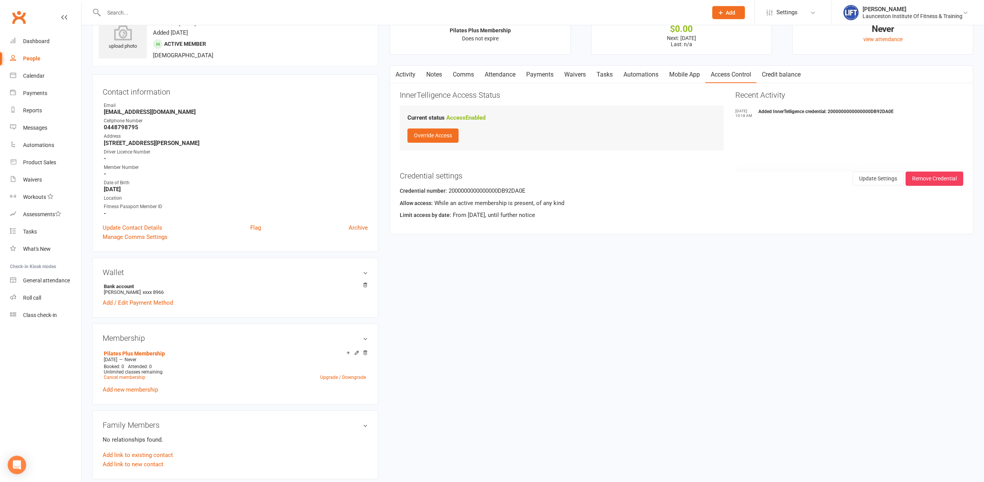
scroll to position [157, 0]
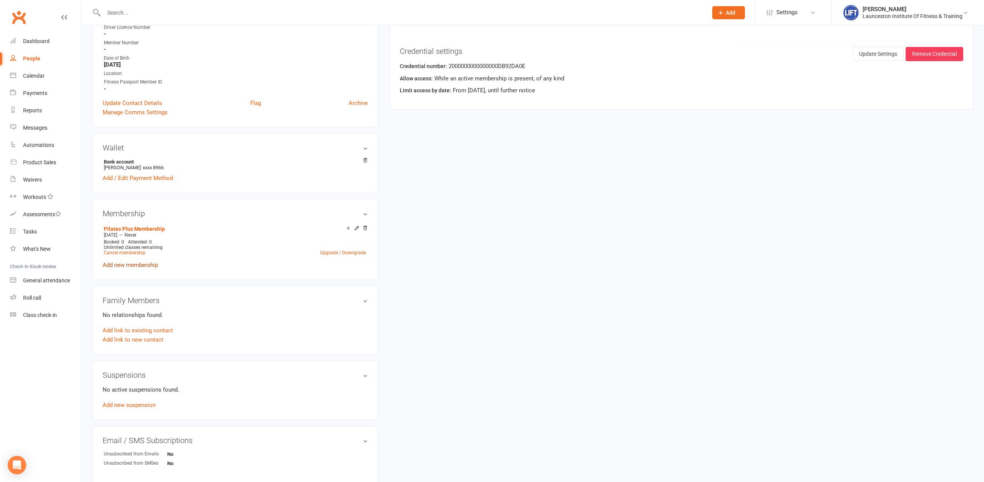
click at [150, 263] on link "Add new membership" at bounding box center [130, 264] width 55 height 7
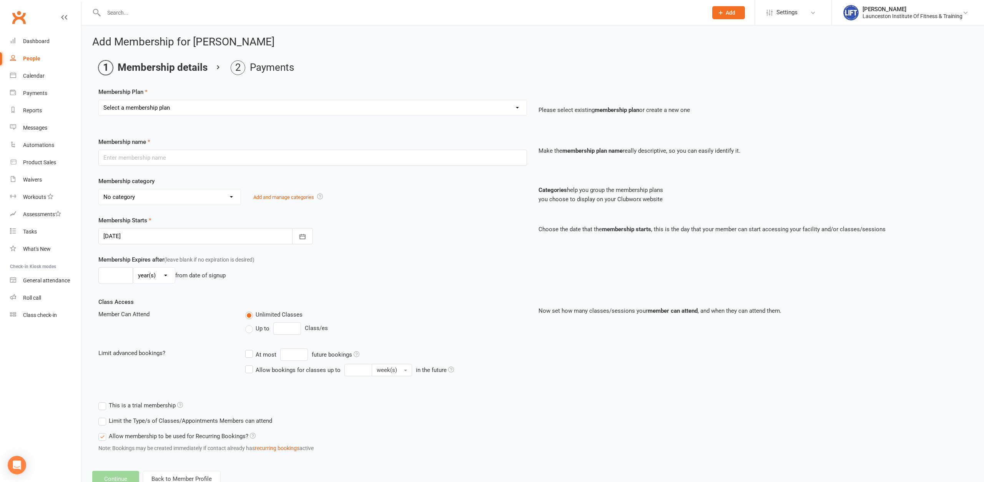
click at [99, 100] on select "Select a membership plan Create new Membership Plan 24/7 Gym Membership Pilates…" at bounding box center [313, 107] width 428 height 15
select select "2"
click option "Pilates Plus Membership" at bounding box center [0, 0] width 0 height 0
type input "Pilates Plus Membership"
select select "22"
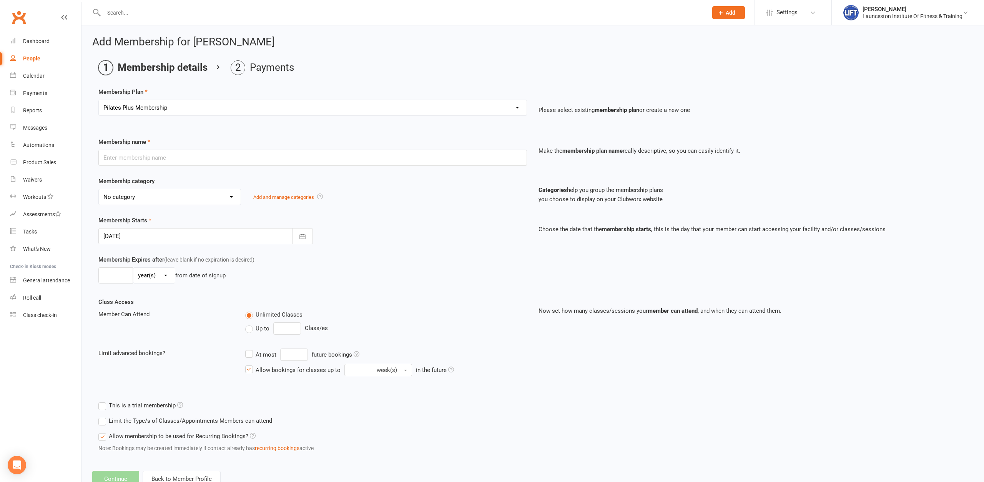
type input "0"
type input "1"
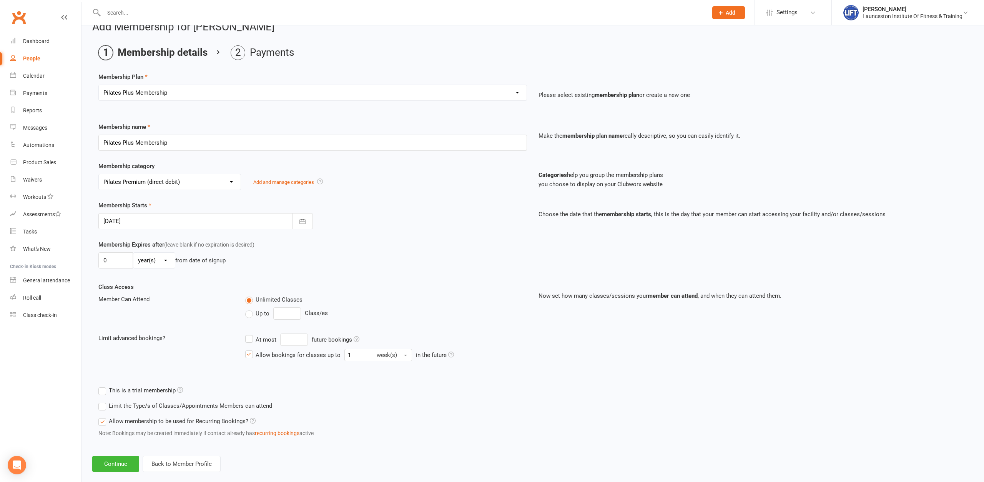
scroll to position [27, 0]
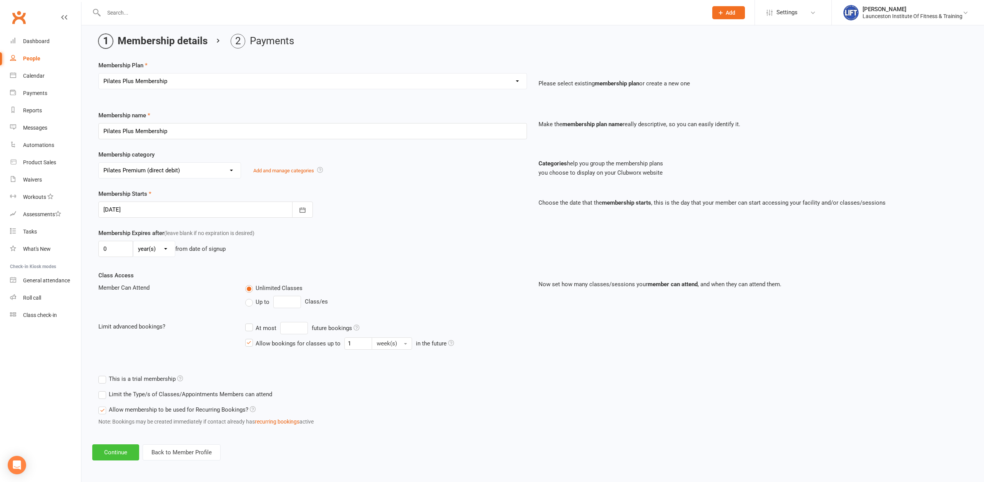
click at [122, 453] on button "Continue" at bounding box center [115, 452] width 47 height 16
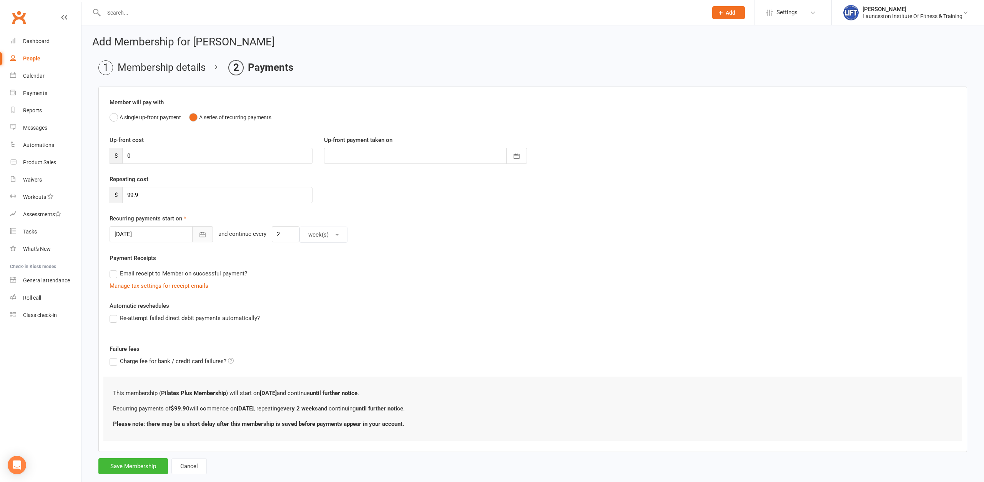
click at [199, 235] on icon "button" at bounding box center [203, 235] width 8 height 8
click at [209, 324] on span "25" at bounding box center [208, 327] width 6 height 6
type input "[DATE]"
click at [138, 468] on button "Save Membership" at bounding box center [133, 466] width 70 height 16
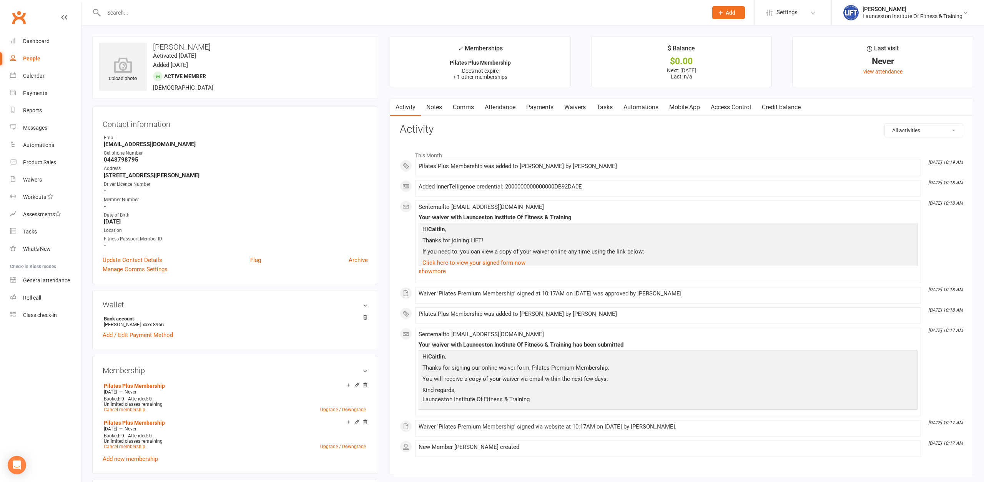
drag, startPoint x: 540, startPoint y: 110, endPoint x: 544, endPoint y: 123, distance: 13.9
click at [540, 110] on link "Payments" at bounding box center [540, 107] width 38 height 18
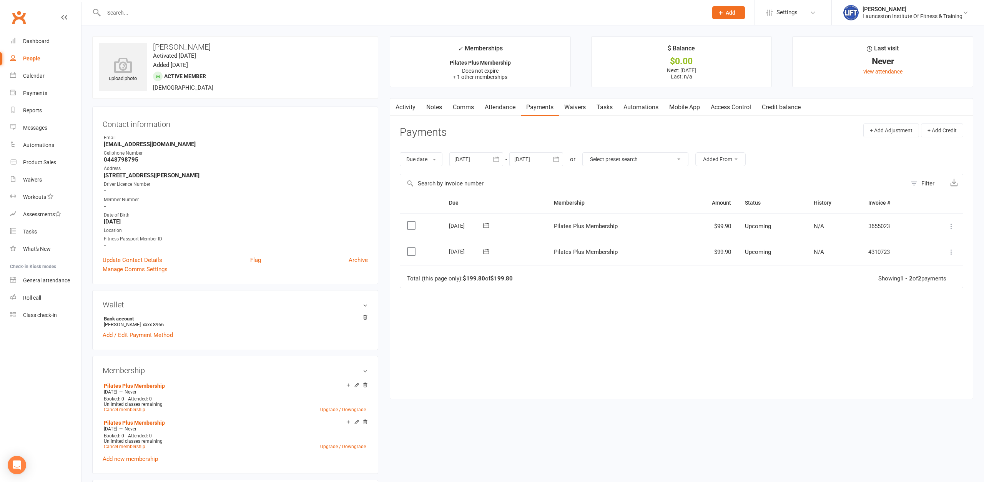
drag, startPoint x: 364, startPoint y: 422, endPoint x: 361, endPoint y: 387, distance: 35.2
click at [364, 422] on icon at bounding box center [364, 421] width 5 height 5
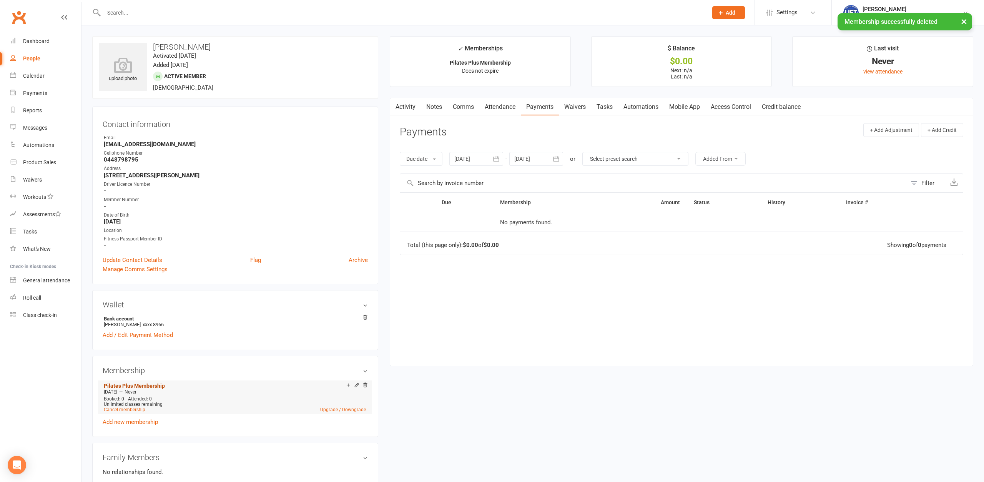
click at [126, 386] on link "Pilates Plus Membership" at bounding box center [134, 385] width 61 height 6
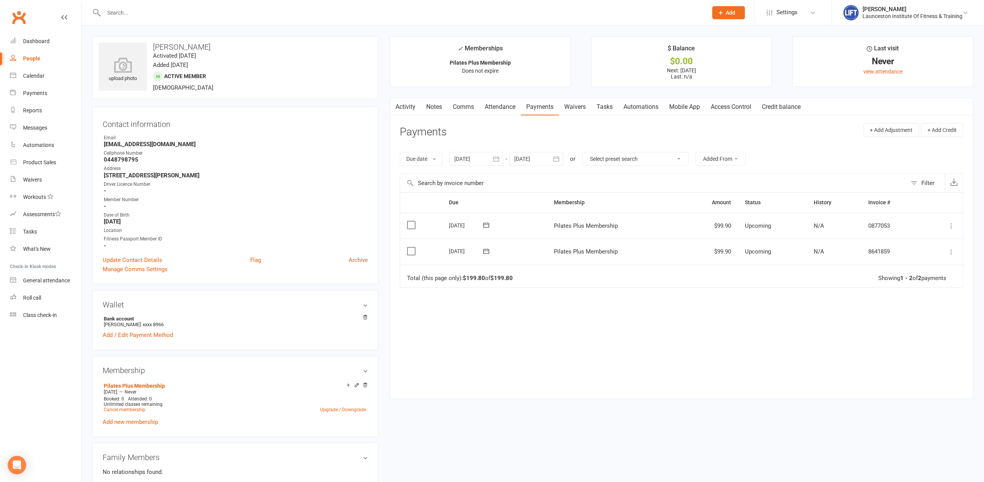
click at [954, 251] on icon at bounding box center [951, 252] width 8 height 8
click at [899, 332] on link "Change amount" at bounding box center [910, 328] width 91 height 15
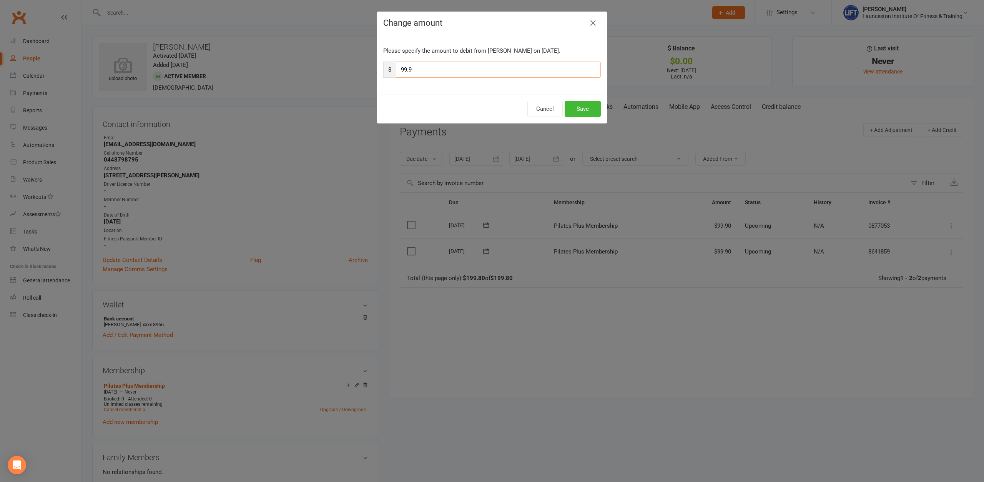
click at [465, 69] on input "99.9" at bounding box center [498, 69] width 205 height 16
type input "9"
type input "149.85"
click at [583, 111] on button "Save" at bounding box center [583, 109] width 36 height 16
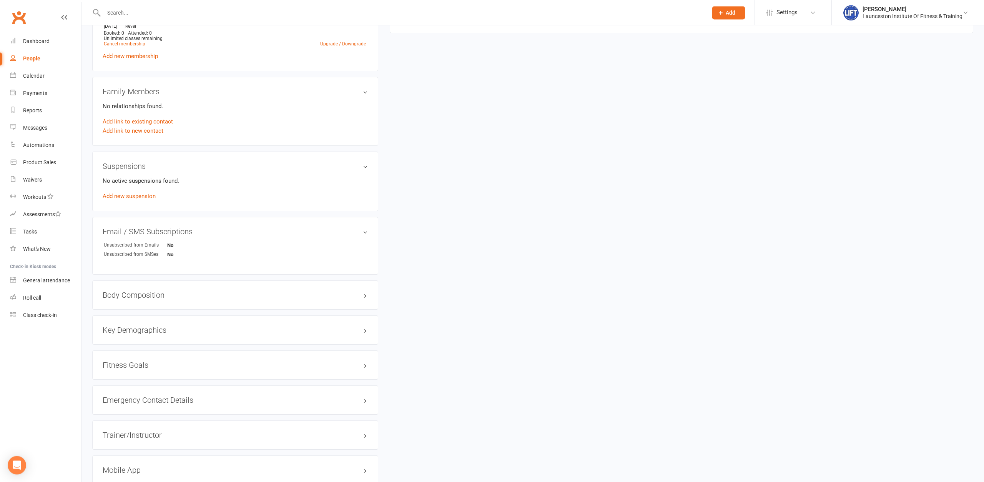
scroll to position [457, 0]
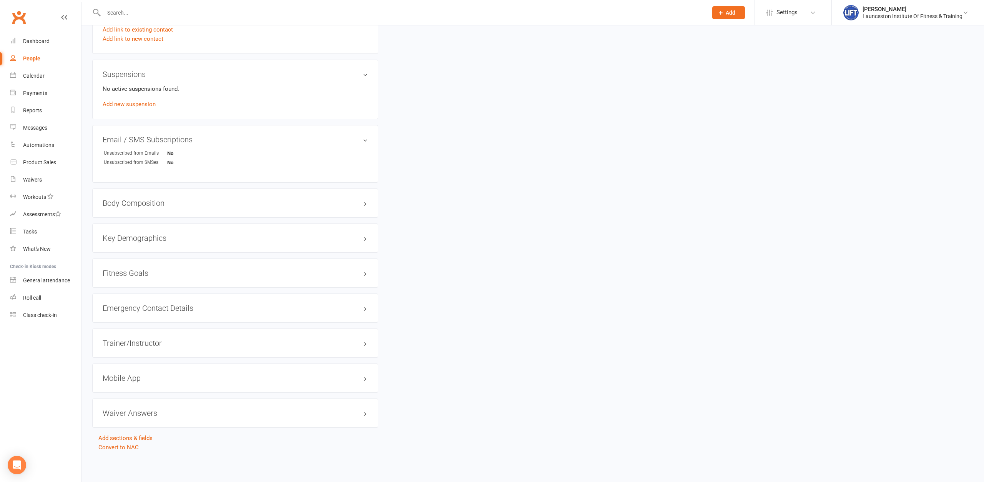
click at [141, 386] on div "Mobile App" at bounding box center [235, 377] width 286 height 29
click at [139, 374] on h3 "Mobile App" at bounding box center [235, 378] width 265 height 8
click at [134, 399] on li "Enabled:" at bounding box center [235, 394] width 265 height 12
click at [136, 394] on div at bounding box center [131, 393] width 13 height 5
click at [125, 392] on input "checkbox" at bounding box center [125, 392] width 0 height 0
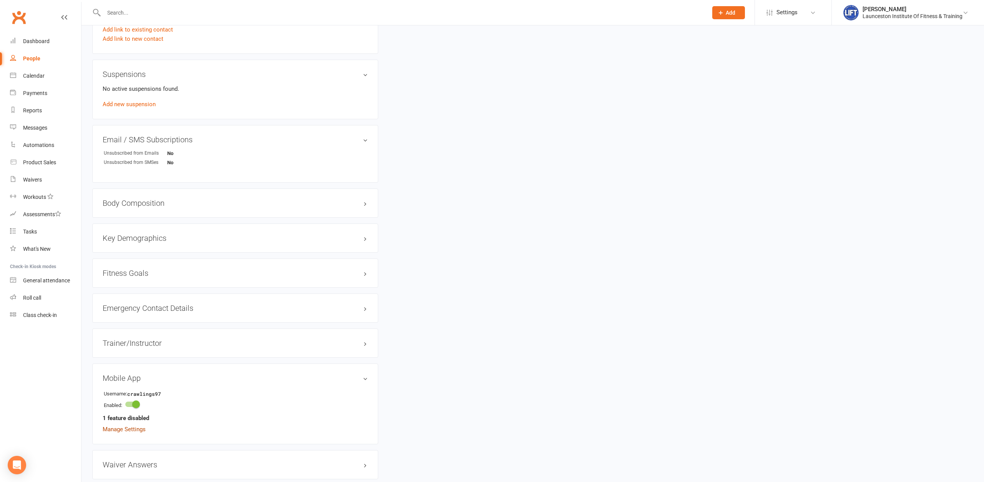
click at [138, 430] on link "Manage Settings" at bounding box center [124, 428] width 43 height 7
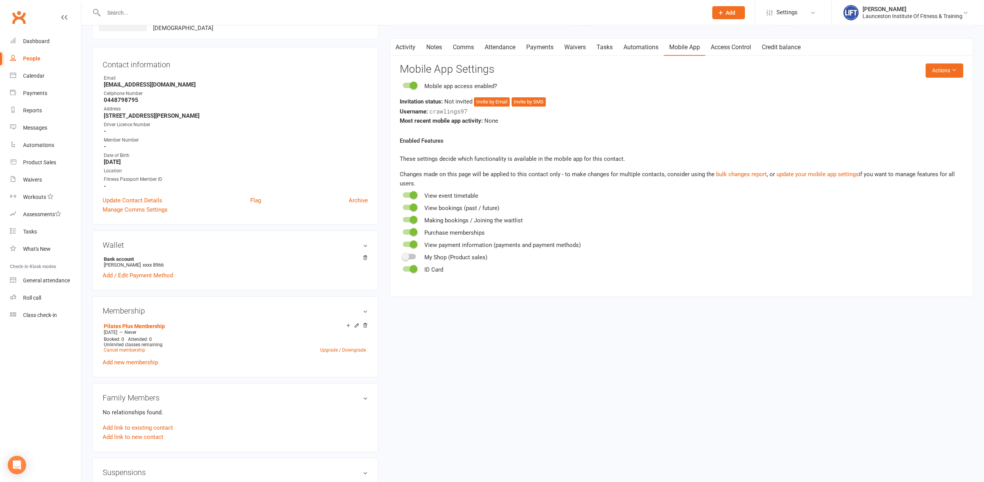
scroll to position [59, 0]
click at [504, 98] on button "Invite by Email" at bounding box center [492, 102] width 36 height 9
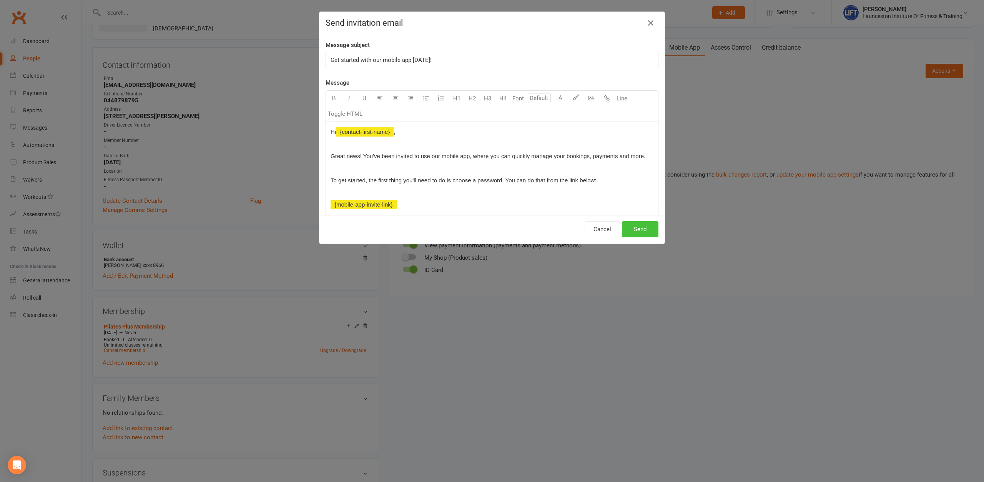
click at [644, 232] on button "Send" at bounding box center [640, 229] width 37 height 16
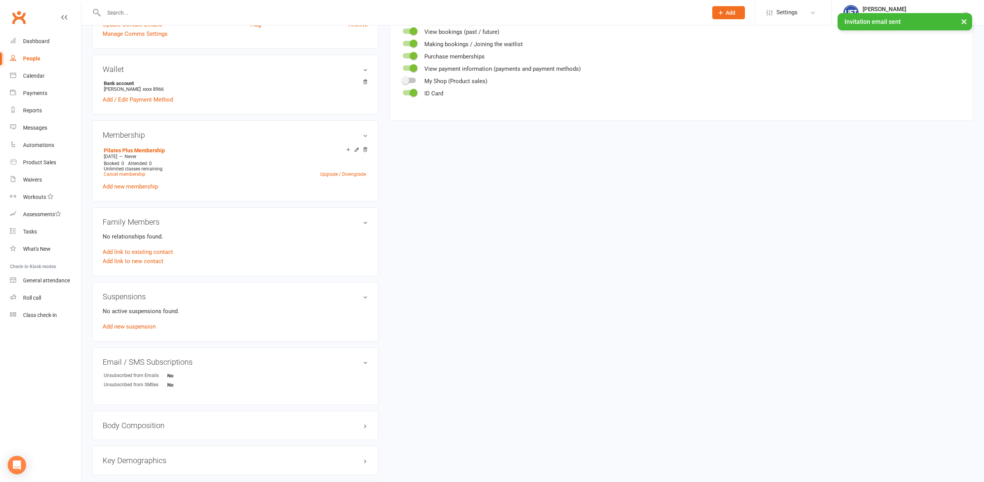
scroll to position [0, 0]
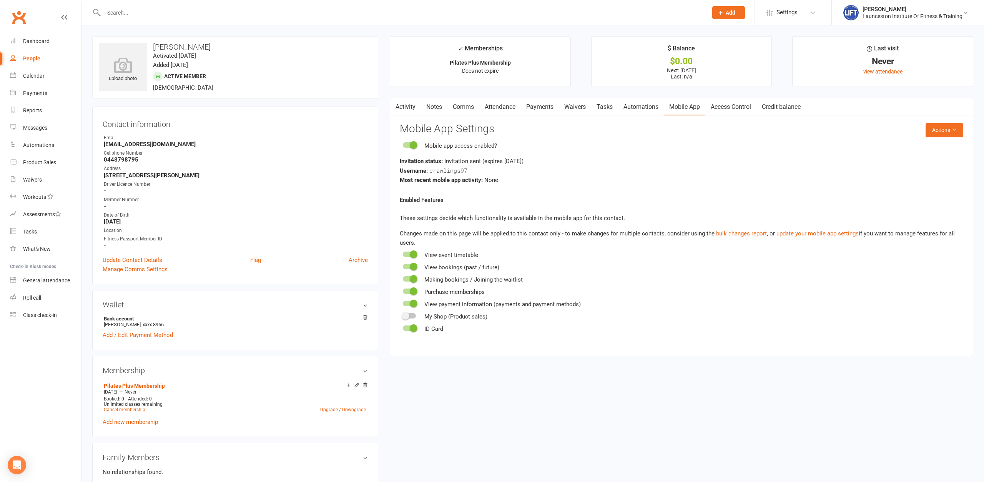
drag, startPoint x: 225, startPoint y: 173, endPoint x: 103, endPoint y: 123, distance: 131.9
click at [103, 123] on div "Contact information Owner Email caitiepond16@hotmail.com Cellphone Number 04487…" at bounding box center [235, 195] width 286 height 178
click at [198, 141] on strong "caitiepond16@hotmail.com" at bounding box center [236, 144] width 264 height 7
click at [198, 142] on li "Email caitiepond16@hotmail.com" at bounding box center [235, 140] width 265 height 13
click at [731, 106] on link "Access Control" at bounding box center [730, 107] width 51 height 18
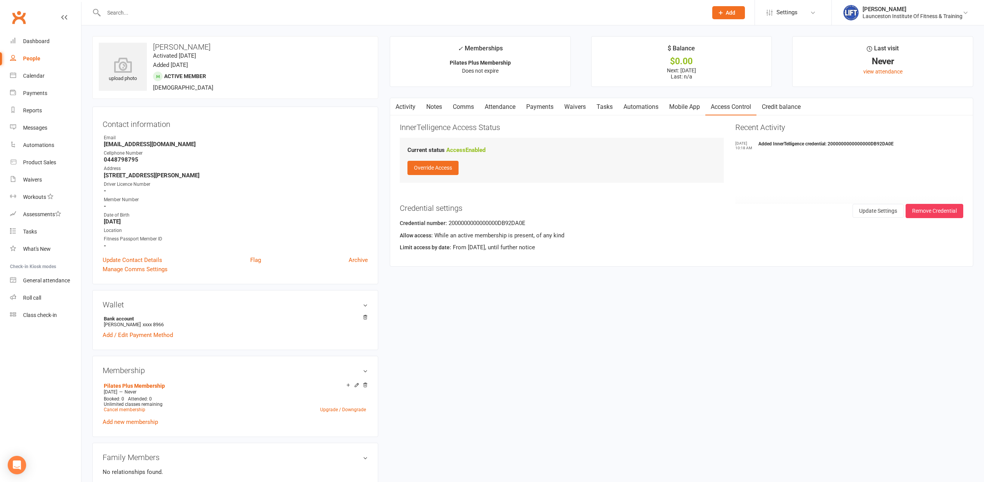
click at [283, 137] on div "Email" at bounding box center [236, 137] width 264 height 7
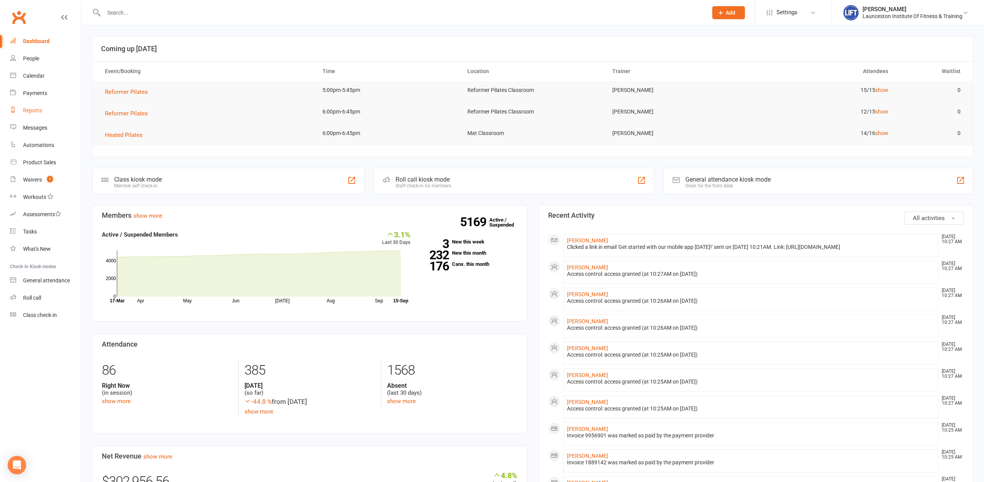
click at [37, 113] on div "Reports" at bounding box center [32, 110] width 19 height 6
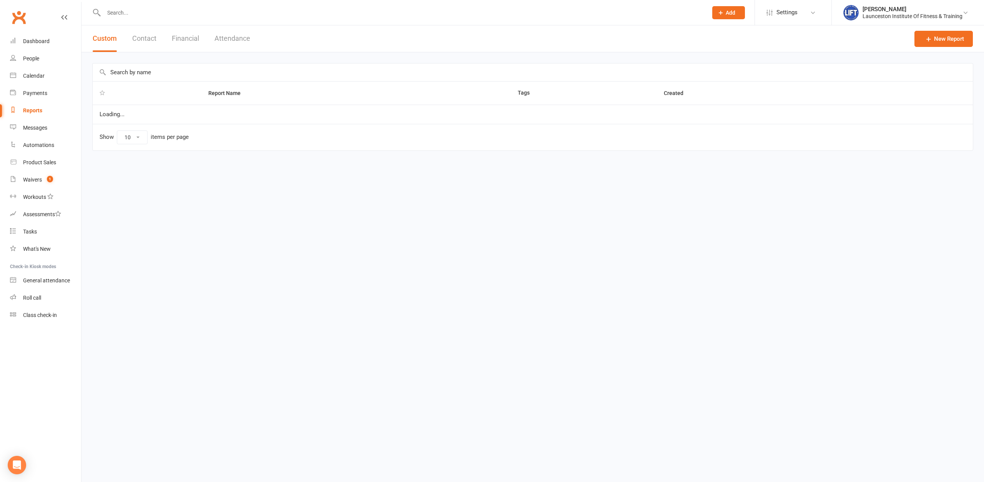
select select "100"
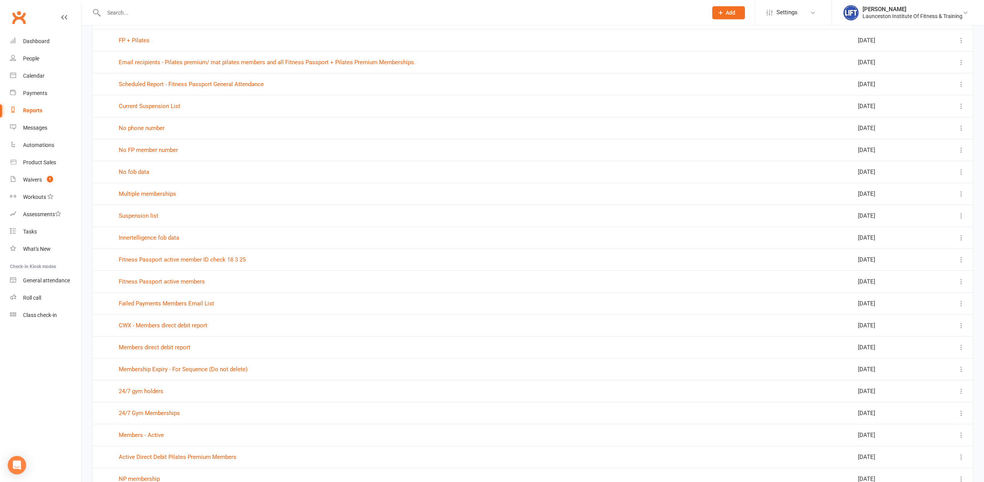
scroll to position [274, 0]
click at [170, 324] on link "CWX - Members direct debit report" at bounding box center [163, 323] width 88 height 7
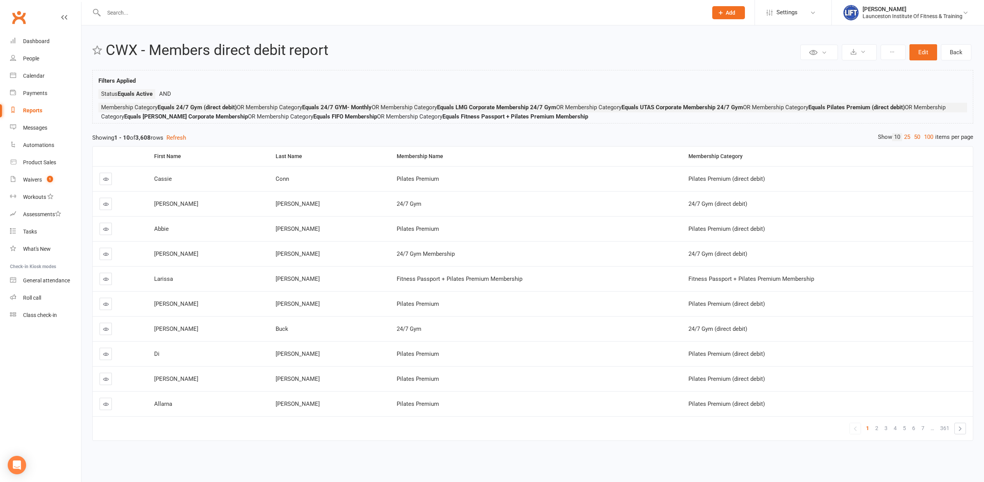
click at [35, 109] on div "Reports" at bounding box center [32, 110] width 19 height 6
select select "100"
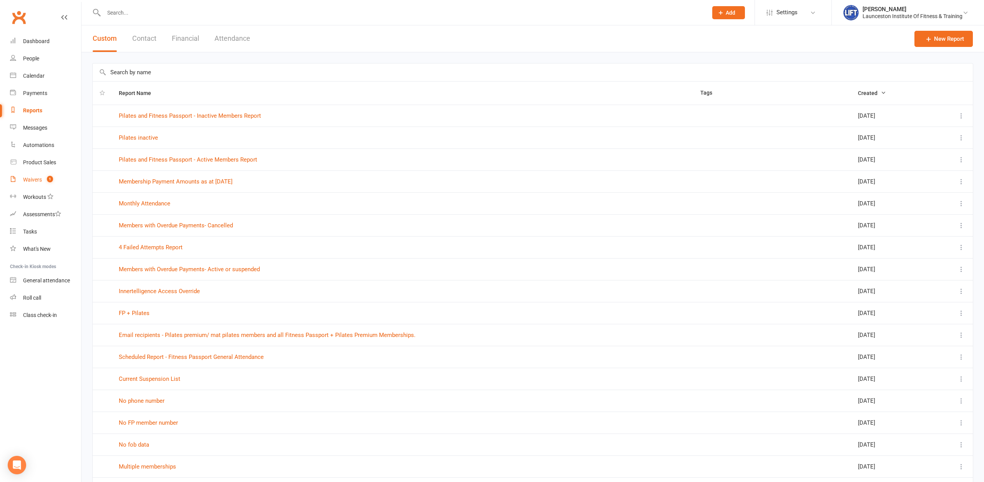
click at [34, 178] on div "Waivers" at bounding box center [32, 179] width 19 height 6
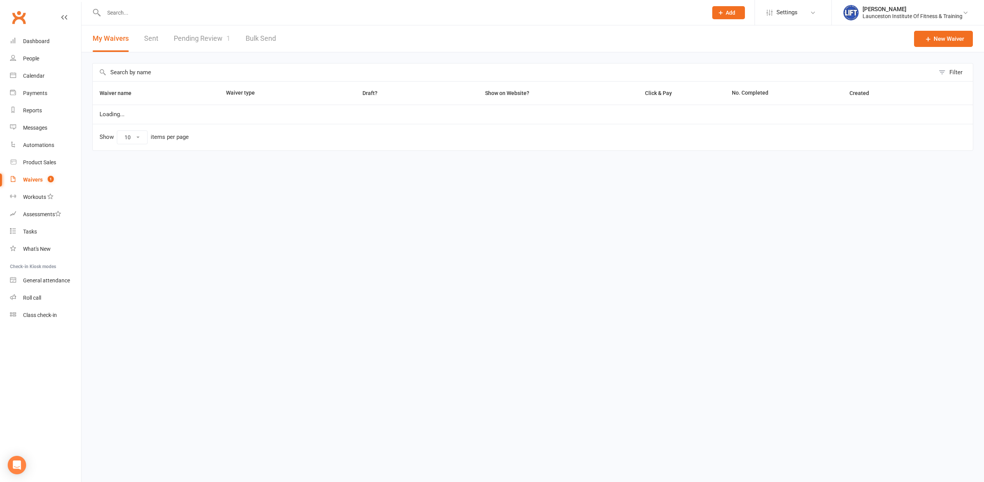
select select "100"
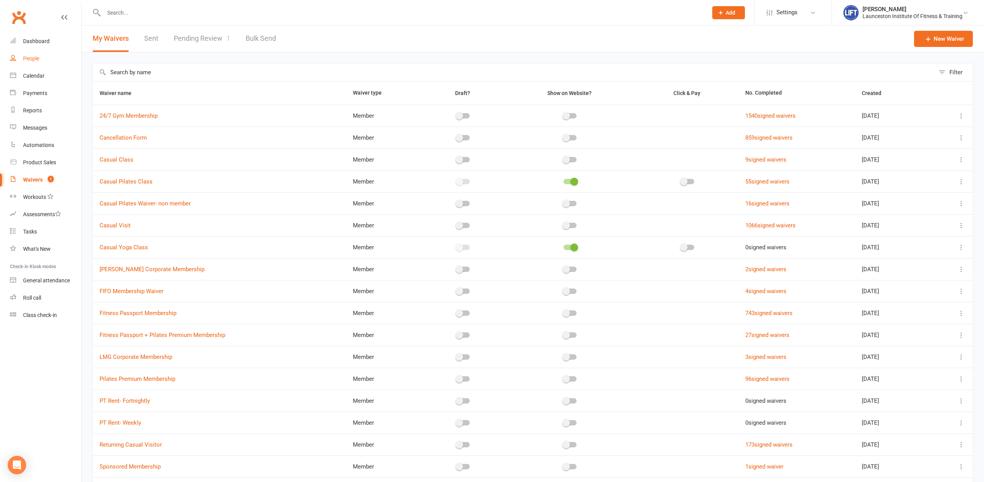
click at [34, 60] on div "People" at bounding box center [31, 58] width 16 height 6
select select "100"
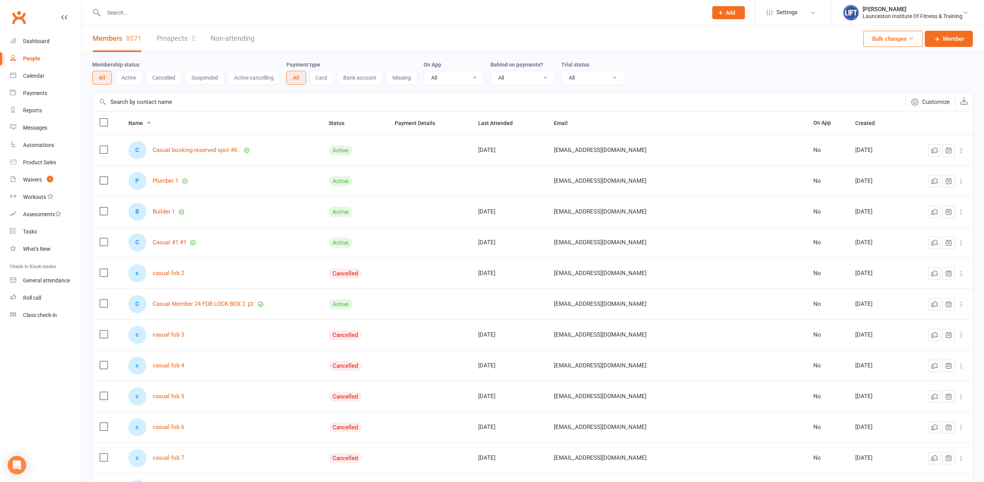
click at [113, 12] on input "text" at bounding box center [401, 12] width 601 height 11
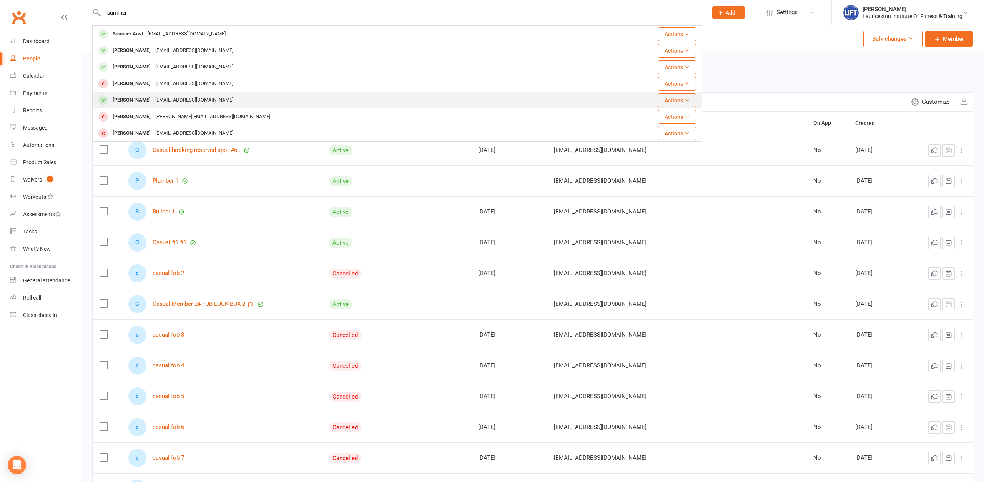
type input "summer"
click at [171, 102] on div "Remmiex345@gmail.com" at bounding box center [194, 100] width 83 height 11
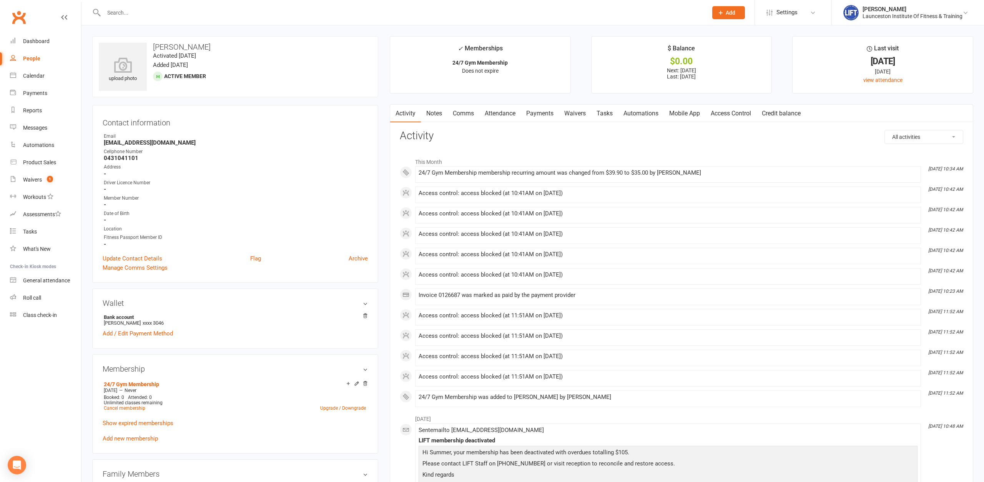
click at [542, 109] on link "Payments" at bounding box center [540, 114] width 38 height 18
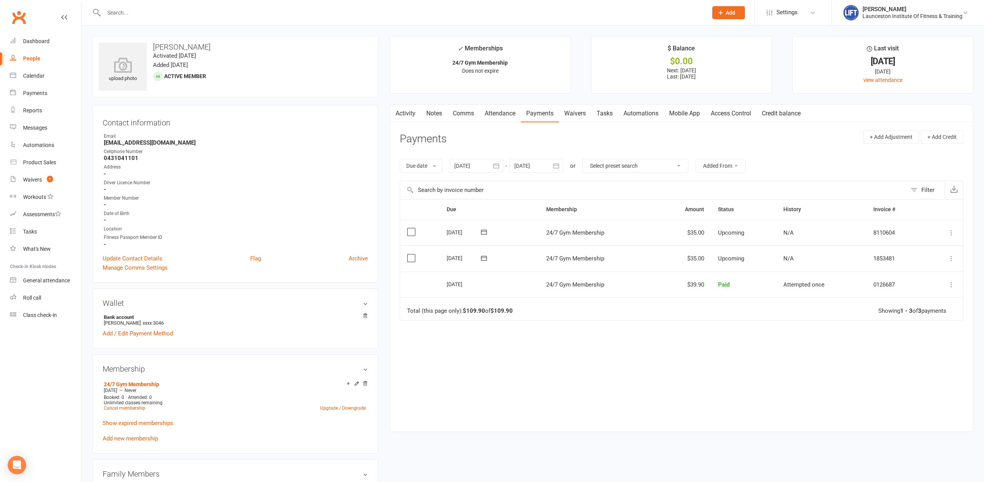
click at [496, 163] on icon "button" at bounding box center [496, 166] width 8 height 8
click at [463, 184] on icon "button" at bounding box center [461, 184] width 5 height 6
click at [482, 211] on span "27" at bounding box center [480, 213] width 6 height 6
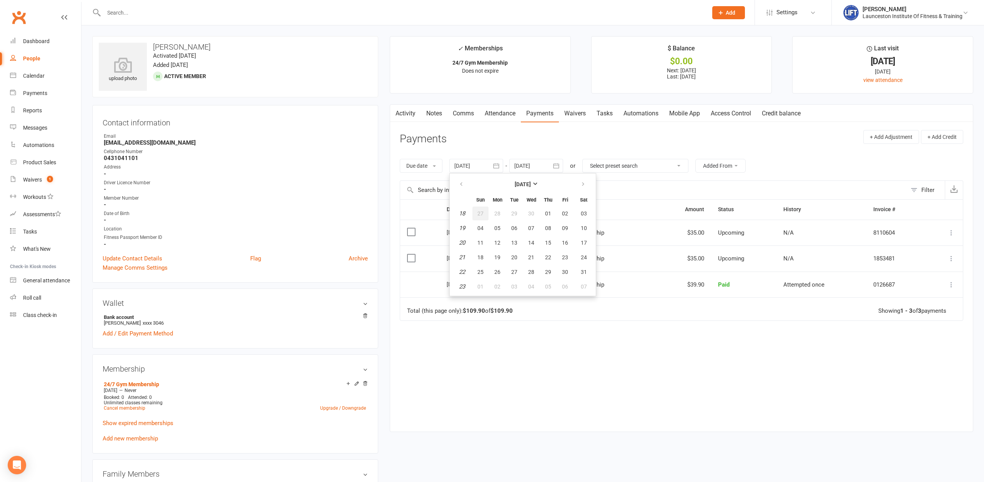
type input "27 Apr 2025"
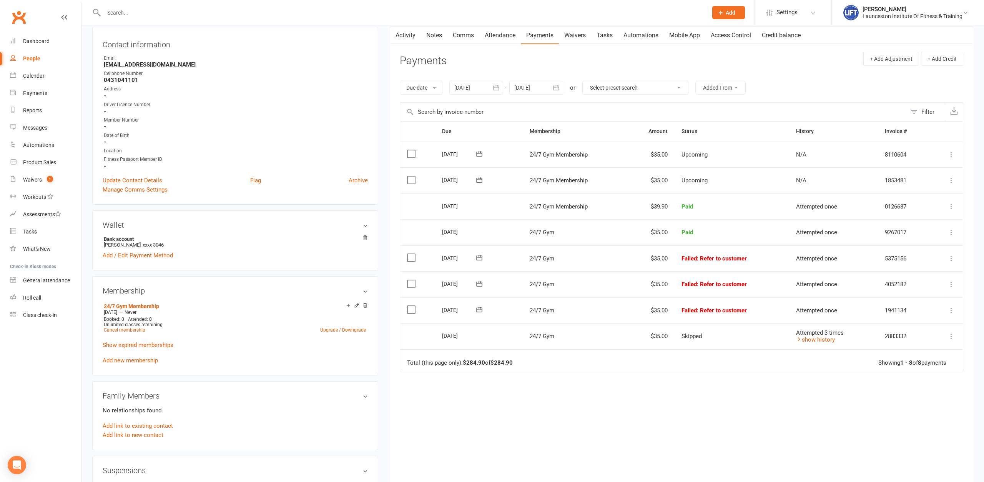
scroll to position [118, 0]
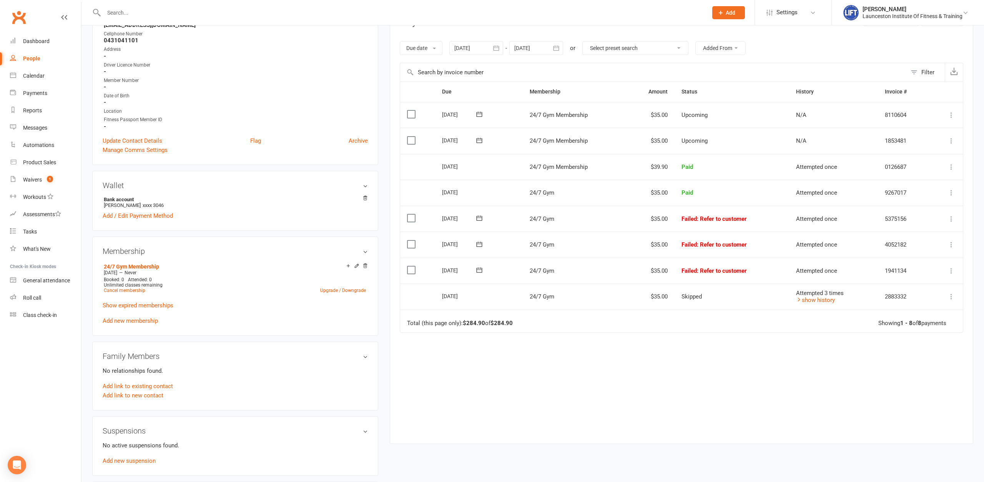
click at [952, 217] on icon at bounding box center [951, 219] width 8 height 8
click at [921, 247] on link "Mark as Paid (POS)" at bounding box center [917, 248] width 76 height 15
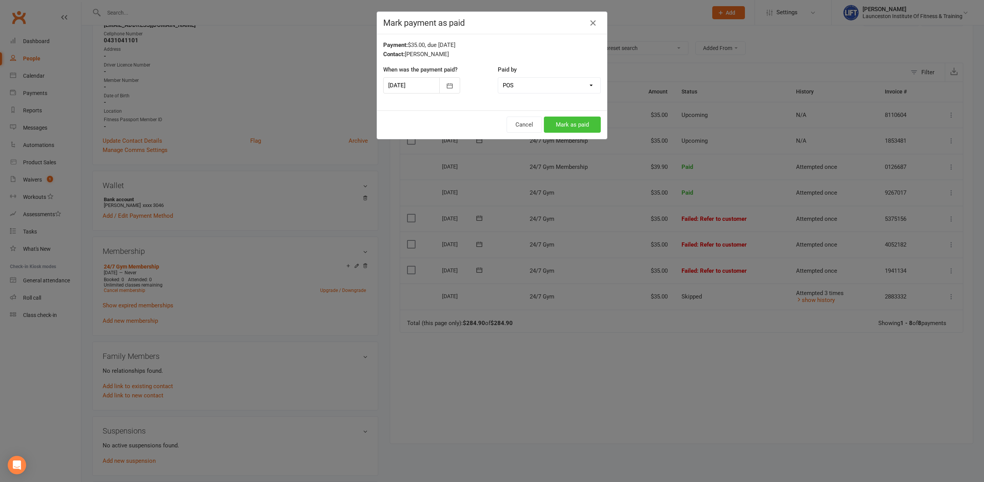
click at [578, 125] on button "Mark as paid" at bounding box center [572, 124] width 57 height 16
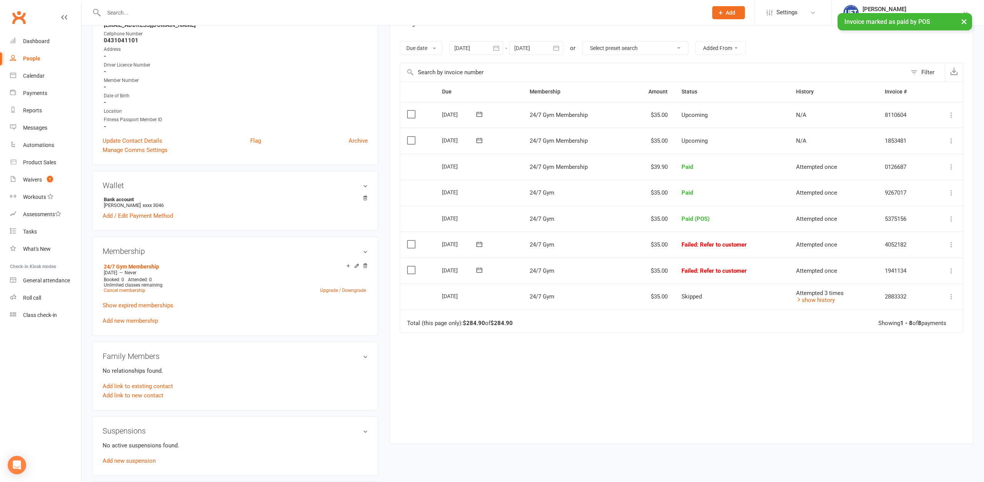
click at [952, 241] on icon at bounding box center [951, 245] width 8 height 8
click at [911, 271] on link "Mark as Paid (POS)" at bounding box center [917, 274] width 76 height 15
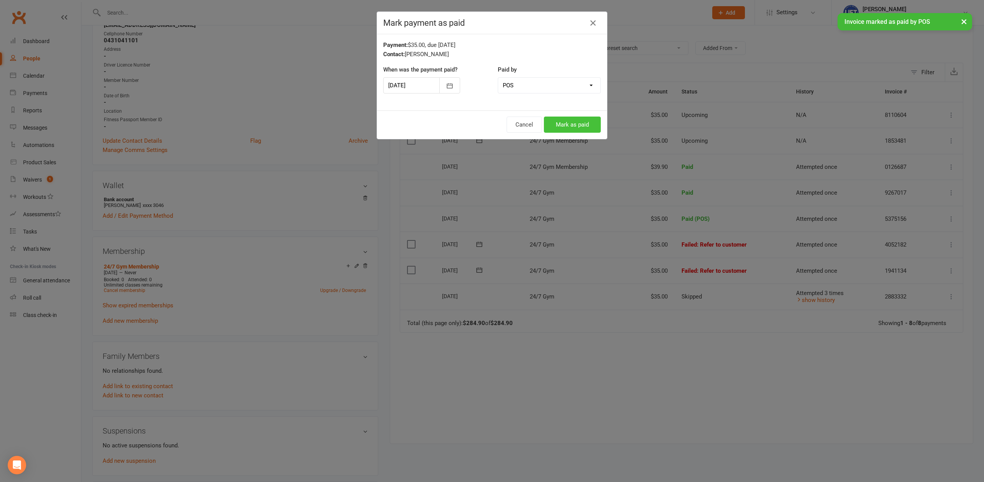
click at [570, 123] on button "Mark as paid" at bounding box center [572, 124] width 57 height 16
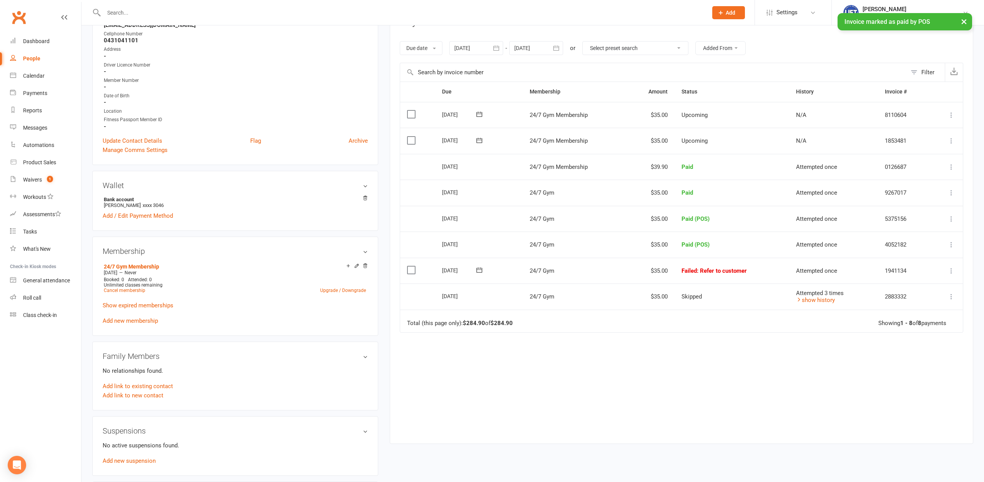
click at [953, 268] on icon at bounding box center [951, 271] width 8 height 8
click at [914, 299] on link "Mark as Paid (POS)" at bounding box center [917, 300] width 76 height 15
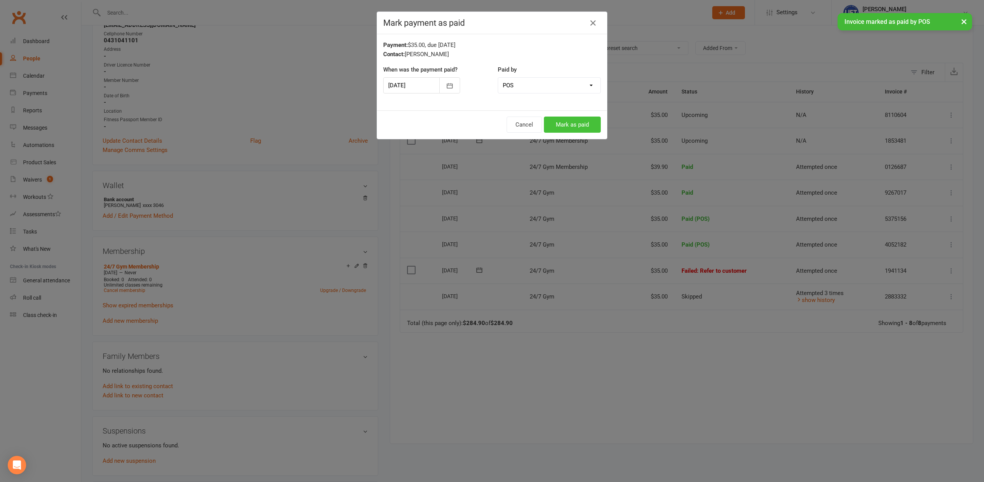
click at [575, 124] on button "Mark as paid" at bounding box center [572, 124] width 57 height 16
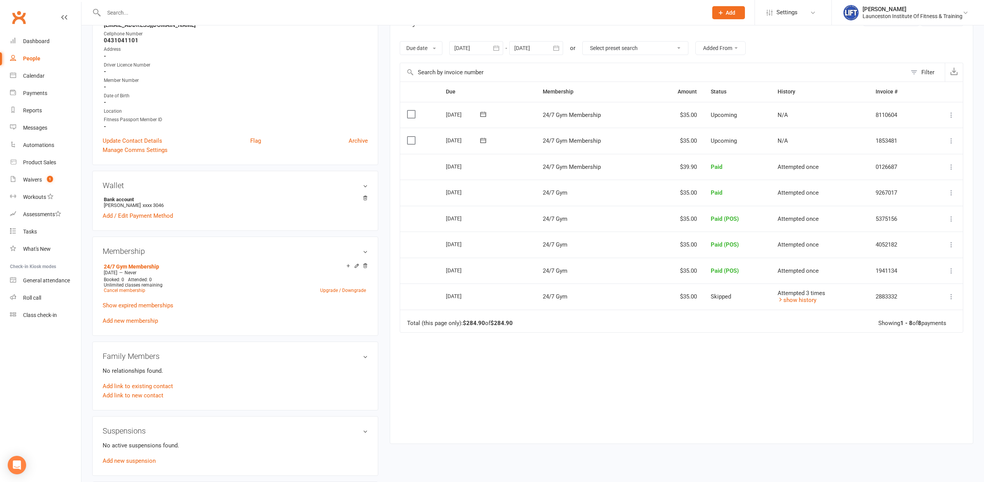
scroll to position [0, 0]
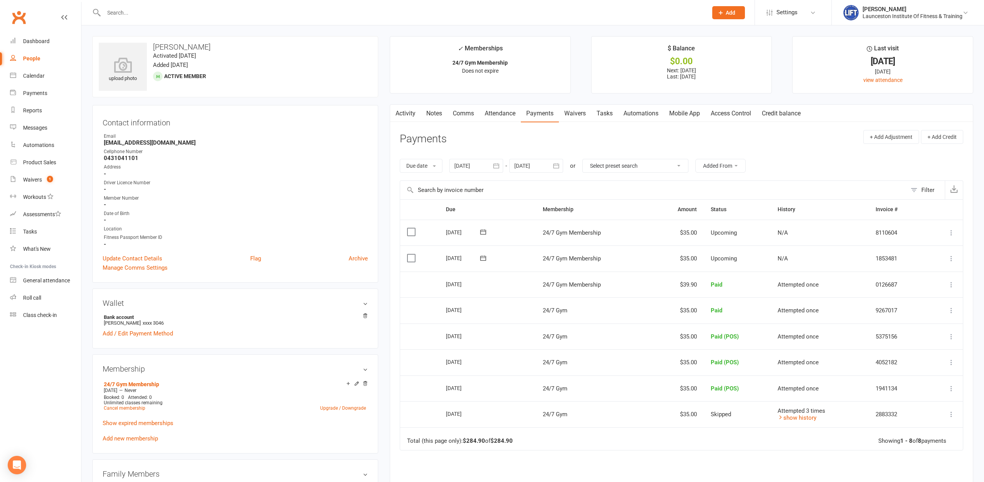
click at [733, 113] on link "Access Control" at bounding box center [730, 114] width 51 height 18
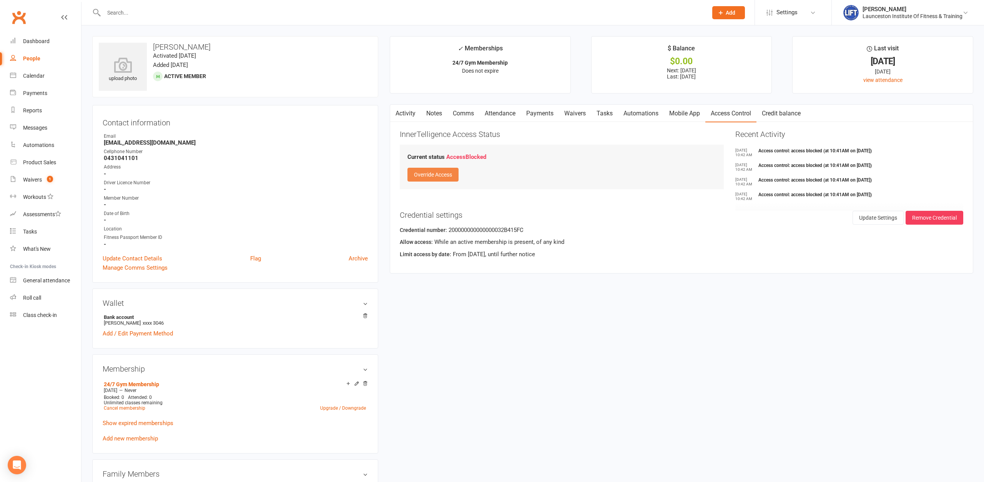
click at [439, 176] on button "Override Access" at bounding box center [432, 175] width 51 height 14
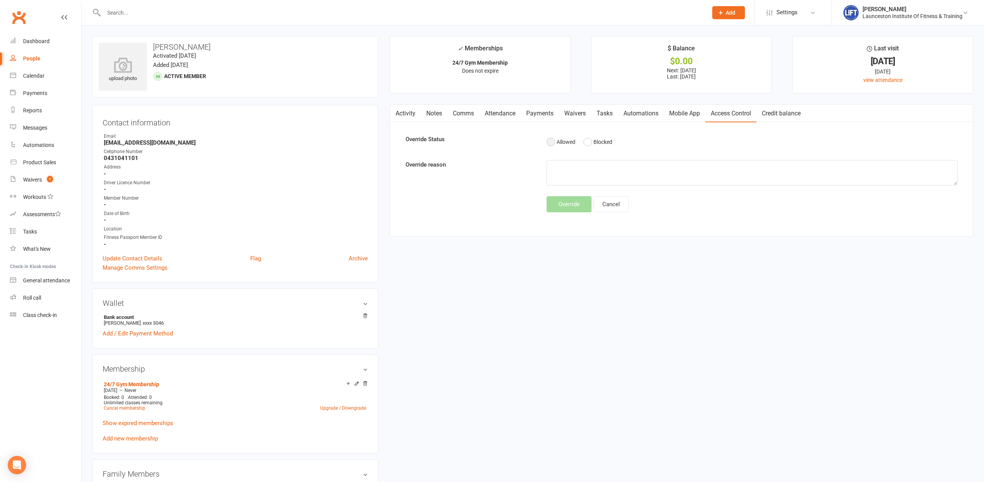
click at [549, 141] on button "Allowed" at bounding box center [561, 142] width 29 height 15
click at [568, 204] on button "Override" at bounding box center [569, 204] width 45 height 16
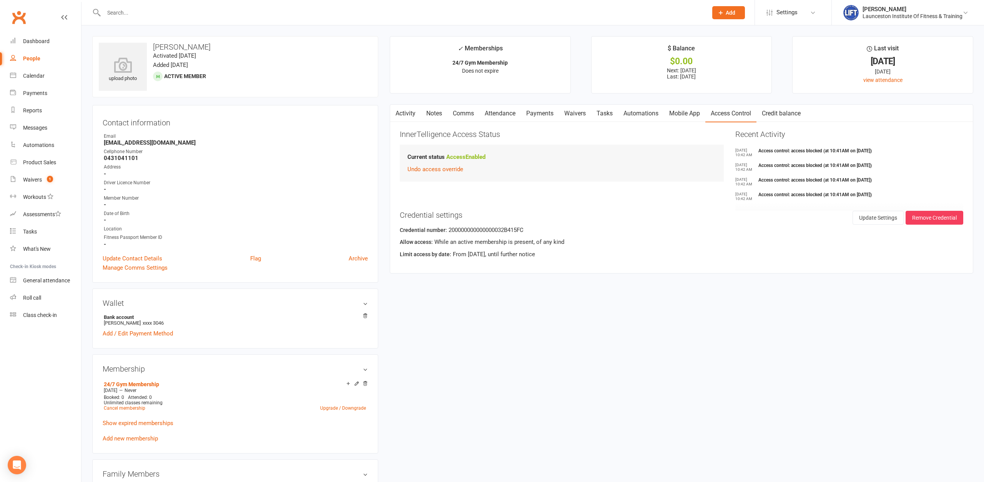
click at [530, 115] on link "Payments" at bounding box center [540, 114] width 38 height 18
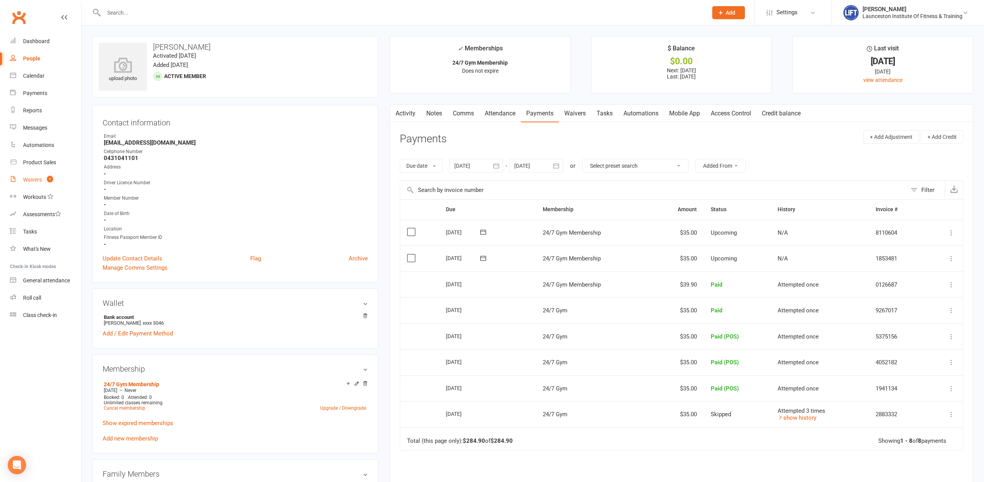
click at [47, 177] on count-badge "1" at bounding box center [48, 179] width 10 height 6
select select "100"
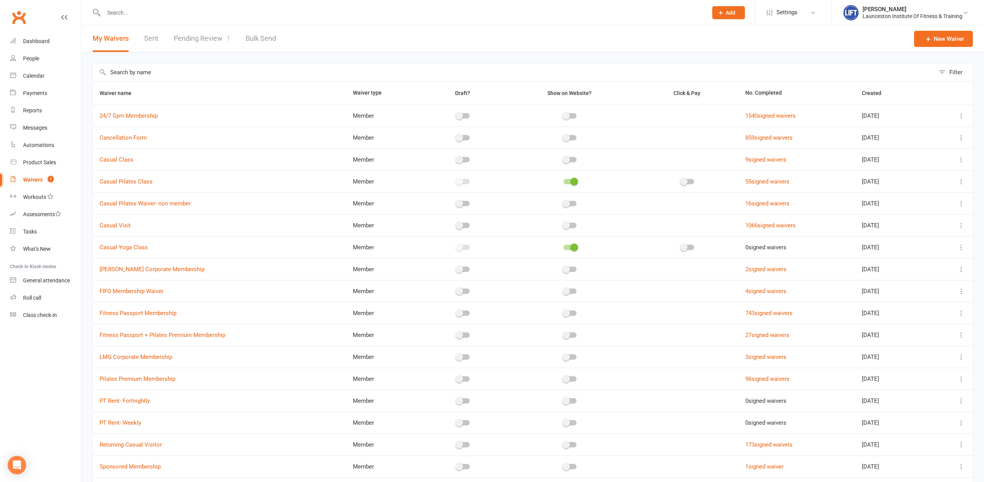
click at [187, 38] on link "Pending Review 1" at bounding box center [202, 38] width 57 height 27
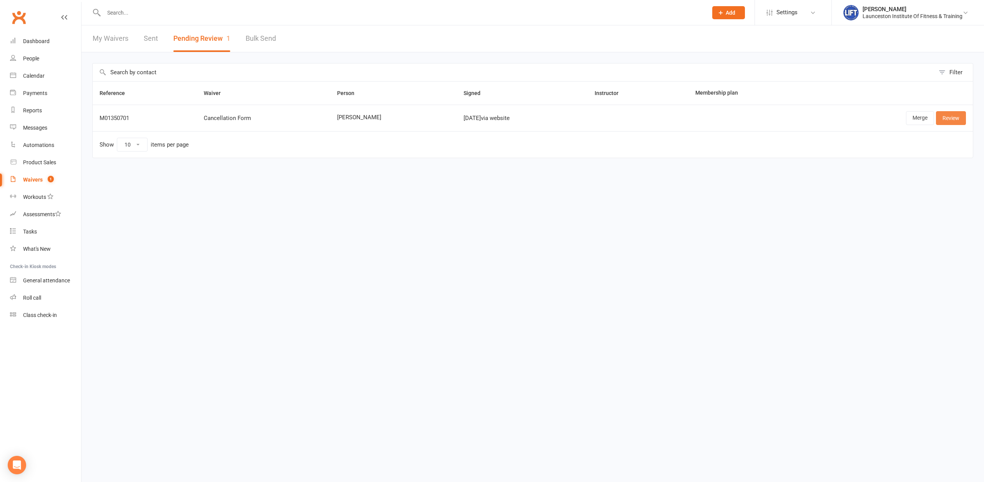
click at [959, 116] on link "Review" at bounding box center [951, 118] width 30 height 14
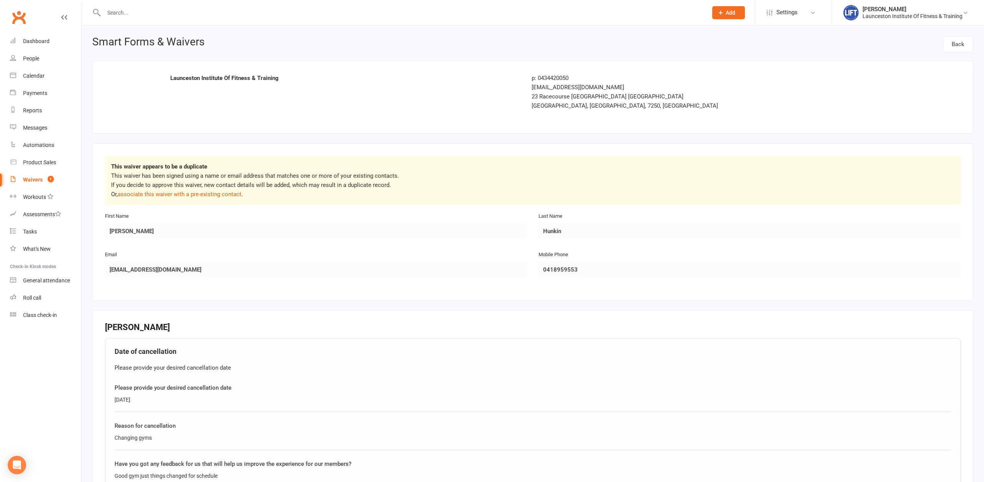
scroll to position [191, 0]
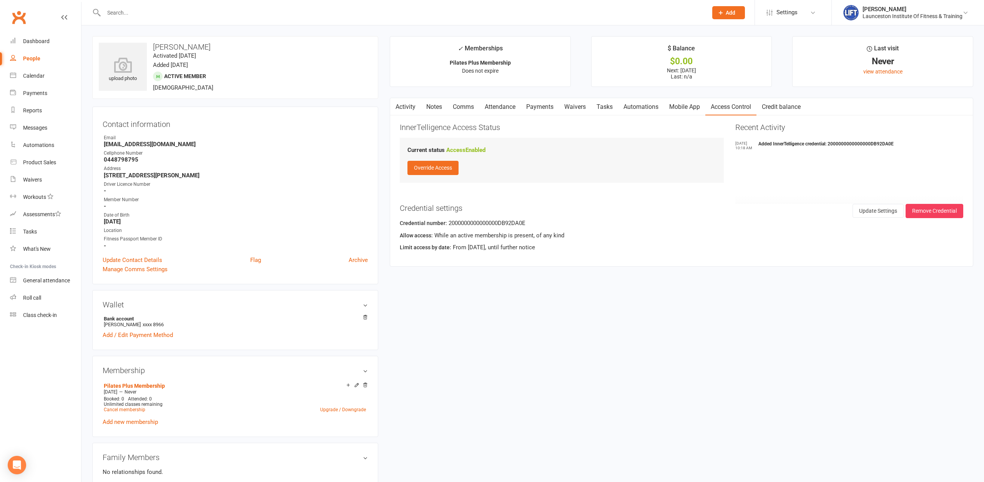
click at [183, 18] on div at bounding box center [397, 12] width 610 height 25
click at [183, 17] on input "text" at bounding box center [401, 12] width 601 height 11
type input "hunkin"
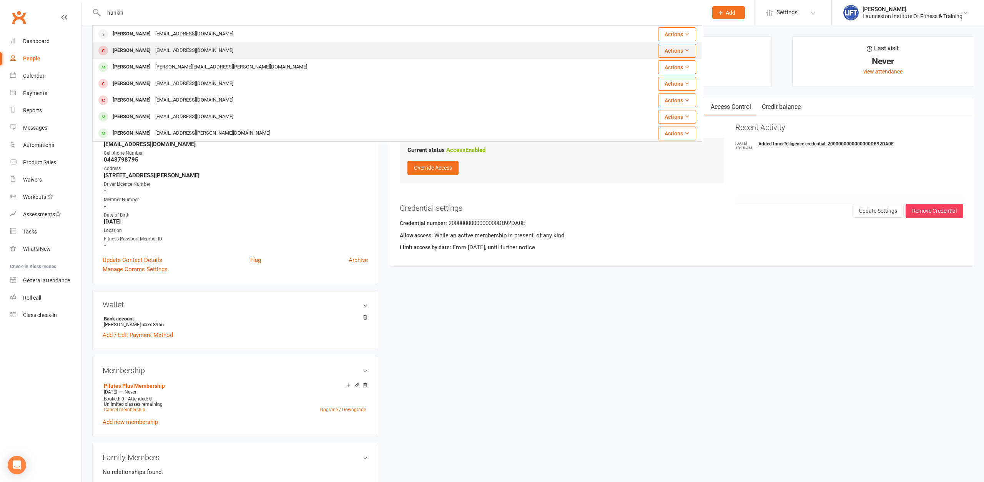
click at [184, 50] on div "[EMAIL_ADDRESS][DOMAIN_NAME]" at bounding box center [194, 50] width 83 height 11
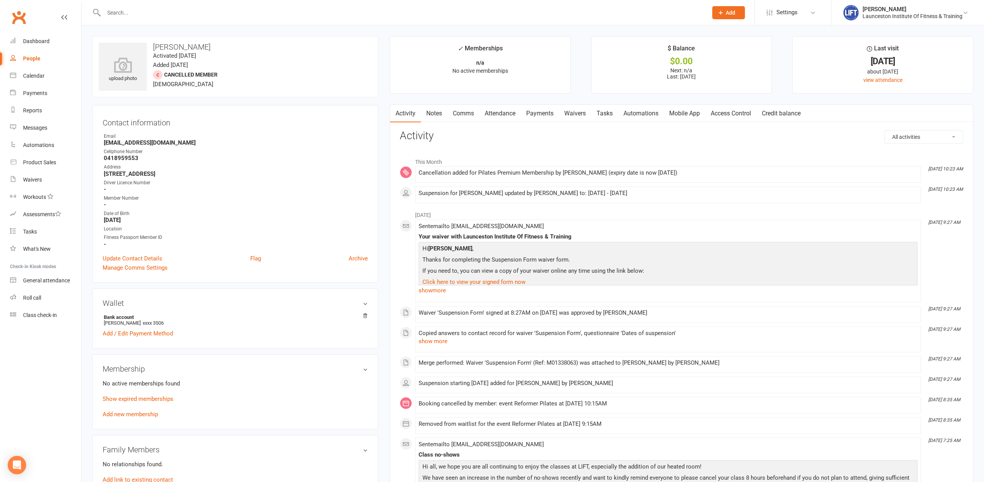
drag, startPoint x: 560, startPoint y: 173, endPoint x: 704, endPoint y: 173, distance: 144.1
click at [707, 174] on div "Cancellation added for Pilates Premium Membership by [PERSON_NAME] (expiry date…" at bounding box center [668, 173] width 499 height 7
click at [617, 134] on h3 "Activity" at bounding box center [681, 136] width 563 height 12
click at [291, 88] on div "upload photo [PERSON_NAME] Activated [DATE] Added [DATE] Cancelled member [DEMO…" at bounding box center [235, 66] width 286 height 61
click at [170, 8] on input "text" at bounding box center [401, 12] width 601 height 11
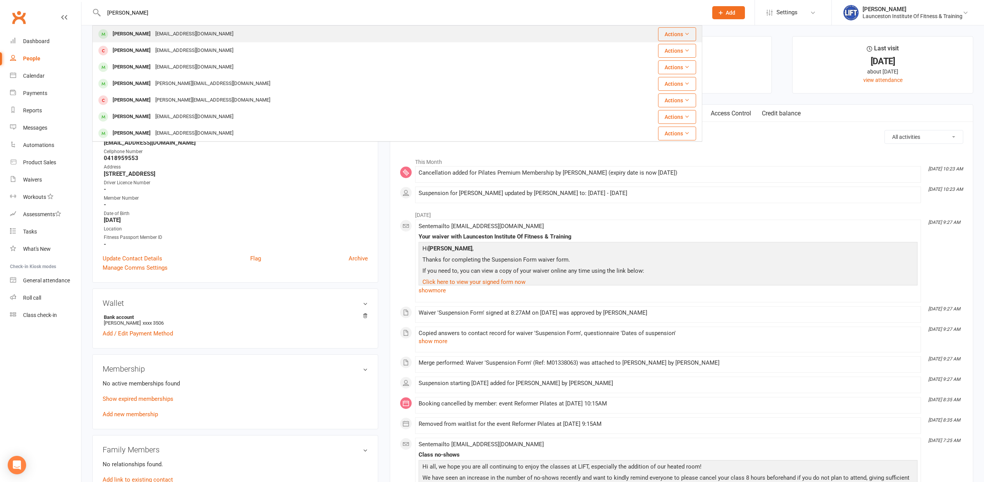
type input "[PERSON_NAME]"
click at [167, 34] on div "[EMAIL_ADDRESS][DOMAIN_NAME]" at bounding box center [194, 33] width 83 height 11
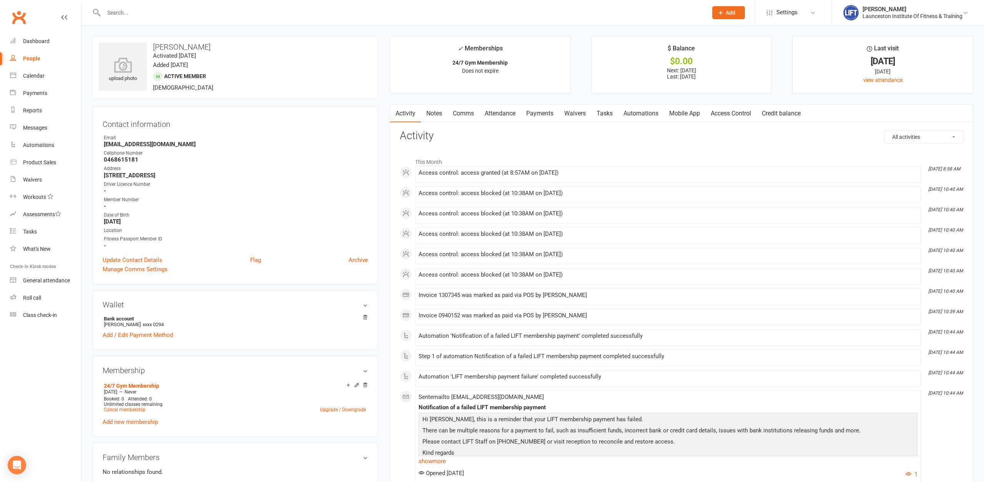
click at [539, 121] on link "Payments" at bounding box center [540, 114] width 38 height 18
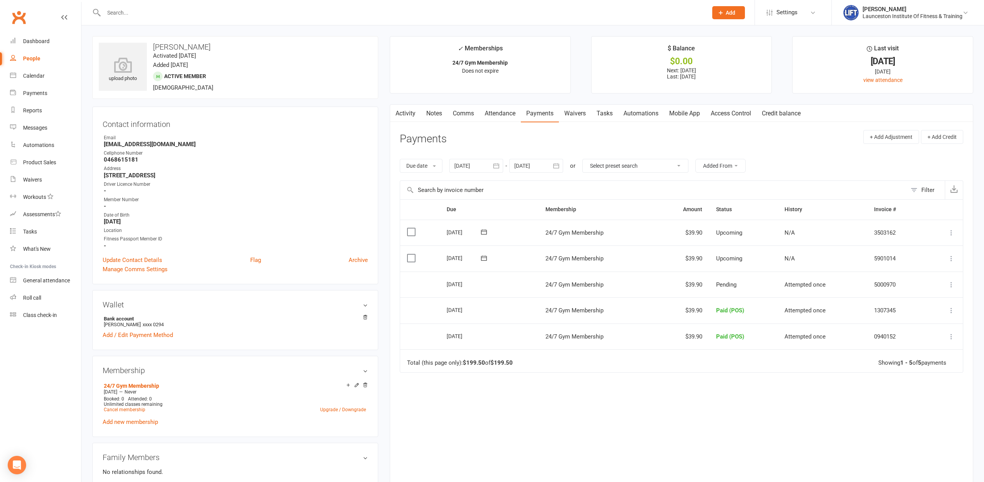
click at [570, 113] on link "Waivers" at bounding box center [575, 114] width 32 height 18
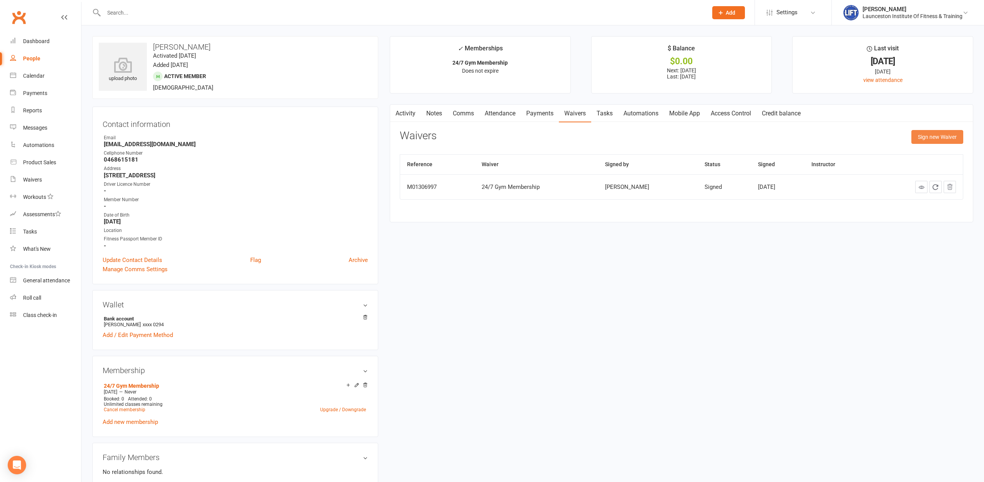
click at [929, 135] on button "Sign new Waiver" at bounding box center [937, 137] width 52 height 14
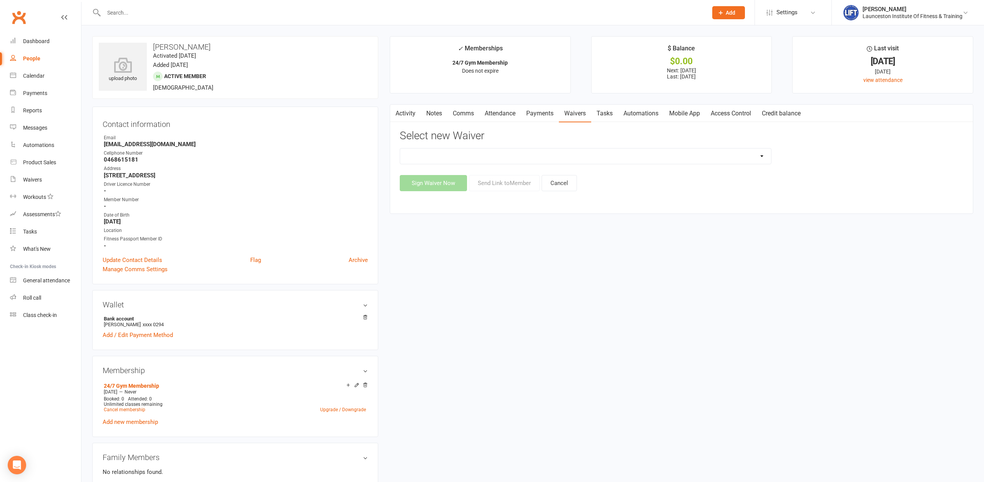
click at [400, 148] on select "24/7 Gym Membership Cancellation Form Casual Class Casual Pilates Class Casual …" at bounding box center [585, 155] width 371 height 15
select select "14066"
click option "Sponsored Membership" at bounding box center [0, 0] width 0 height 0
click at [499, 187] on button "Send Link to Member" at bounding box center [504, 183] width 71 height 16
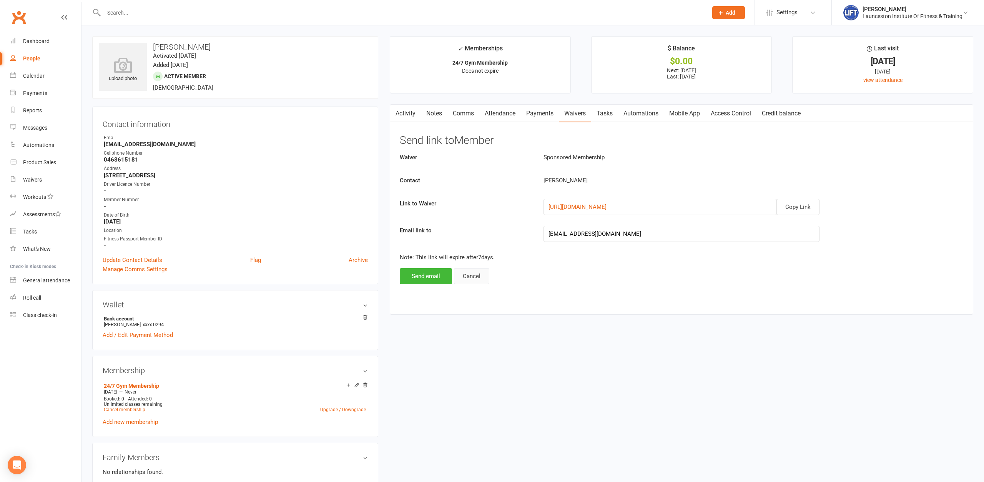
click at [481, 271] on button "Cancel" at bounding box center [471, 276] width 35 height 16
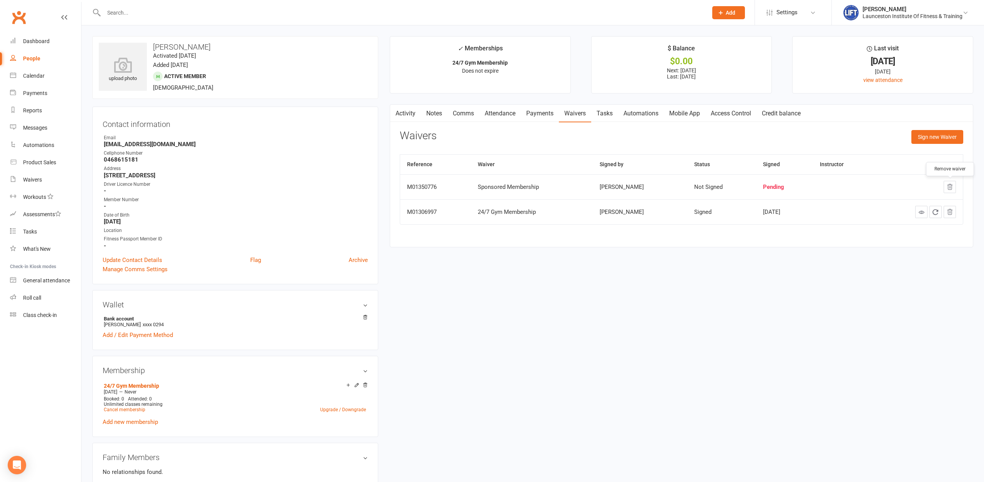
click at [949, 187] on icon "button" at bounding box center [949, 186] width 5 height 5
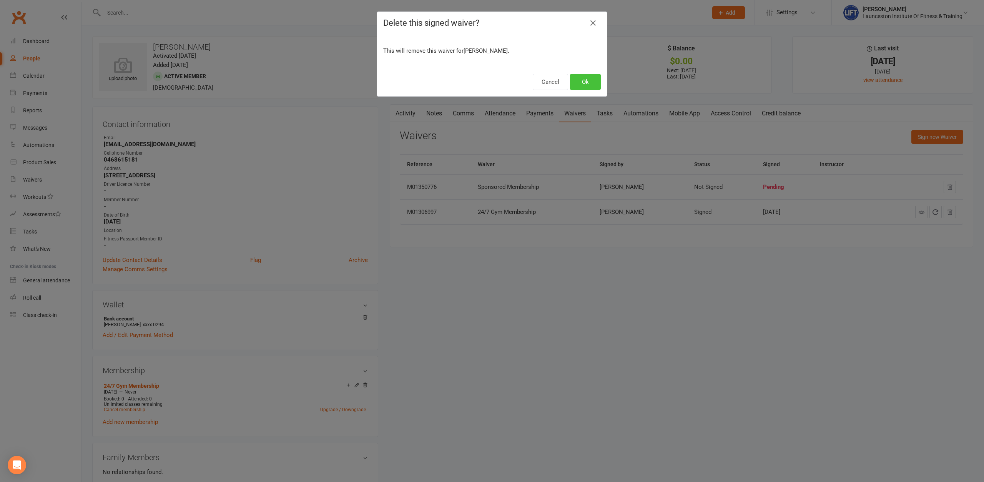
click at [594, 81] on button "Ok" at bounding box center [585, 82] width 31 height 16
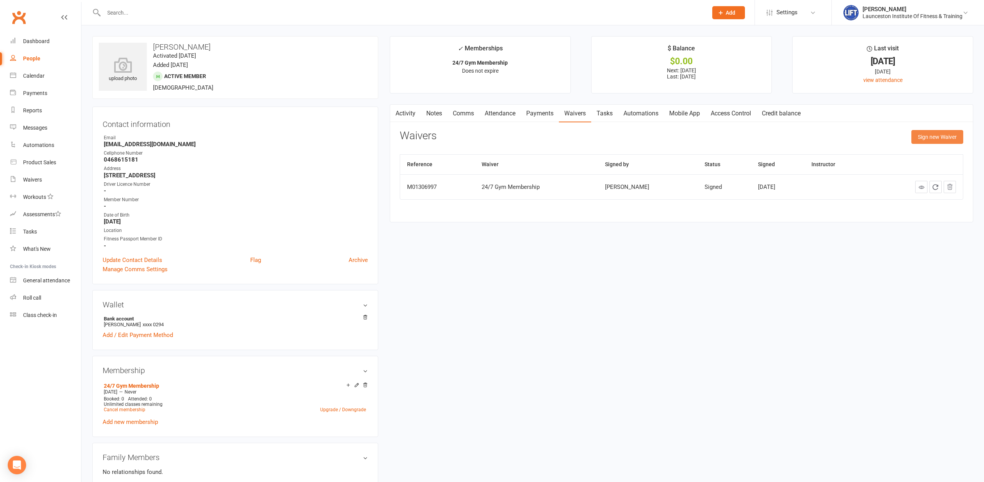
click at [932, 138] on button "Sign new Waiver" at bounding box center [937, 137] width 52 height 14
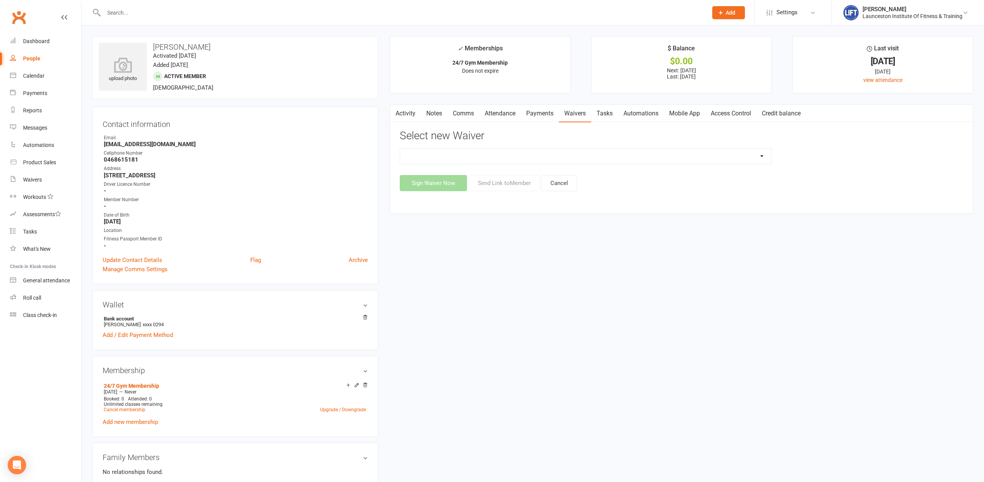
click at [400, 148] on select "24/7 Gym Membership Cancellation Form Casual Class Casual Pilates Class Casual …" at bounding box center [585, 155] width 371 height 15
select select "12887"
click option "Suspension Form" at bounding box center [0, 0] width 0 height 0
click at [517, 186] on button "Send Link to Member" at bounding box center [504, 183] width 71 height 16
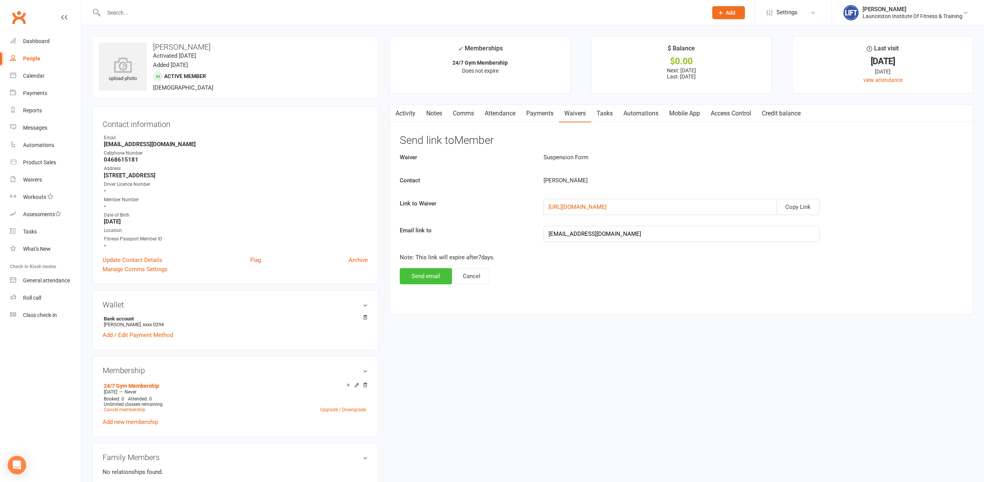
click at [427, 273] on button "Send email" at bounding box center [426, 276] width 52 height 16
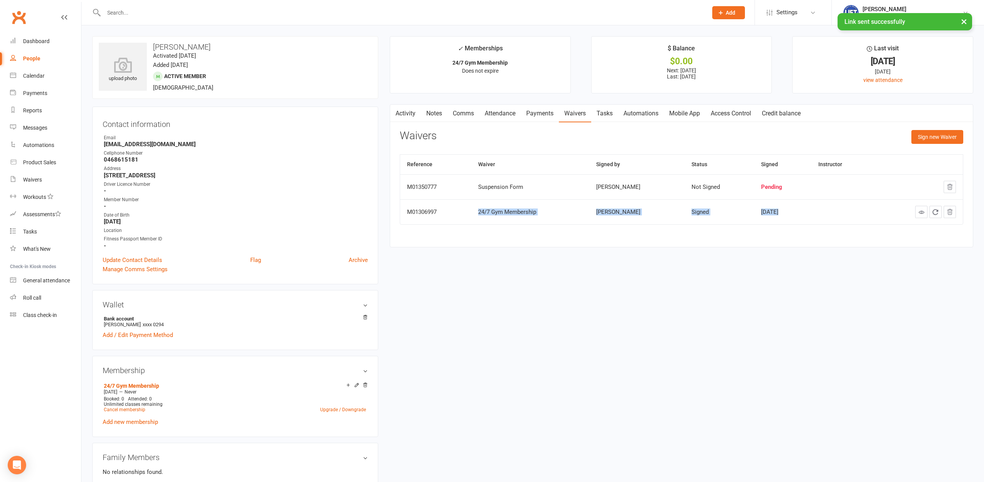
drag, startPoint x: 477, startPoint y: 208, endPoint x: 827, endPoint y: 207, distance: 349.8
click at [827, 207] on tr "M01306997 24/7 Gym Membership [PERSON_NAME] Signed [DATE]" at bounding box center [681, 211] width 563 height 25
click at [817, 236] on div "Activity Notes Comms Attendance Payments Waivers Tasks Automations Mobile App A…" at bounding box center [681, 175] width 583 height 143
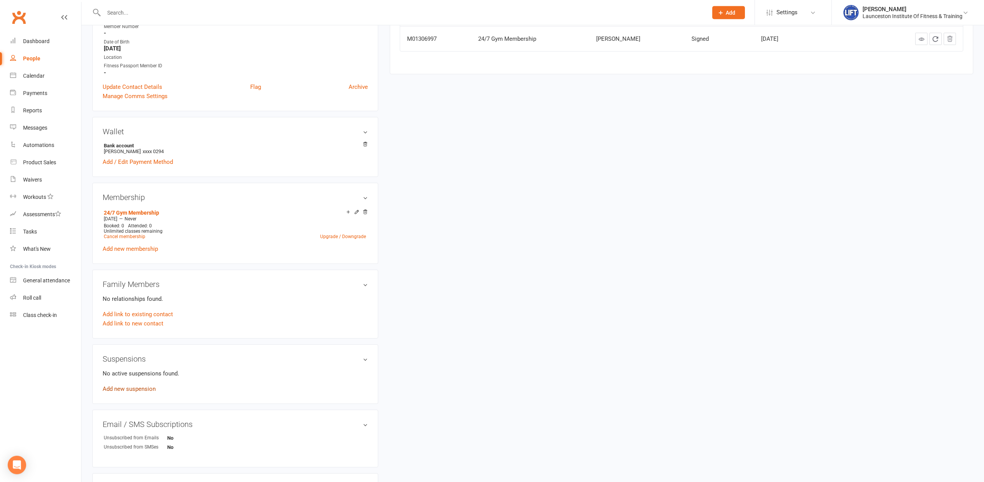
scroll to position [157, 0]
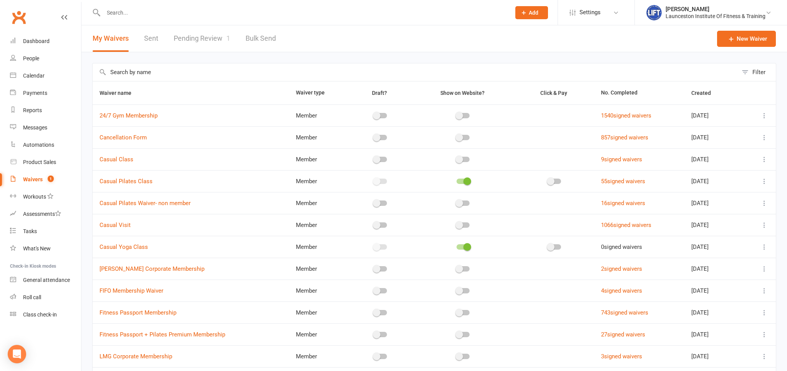
select select "100"
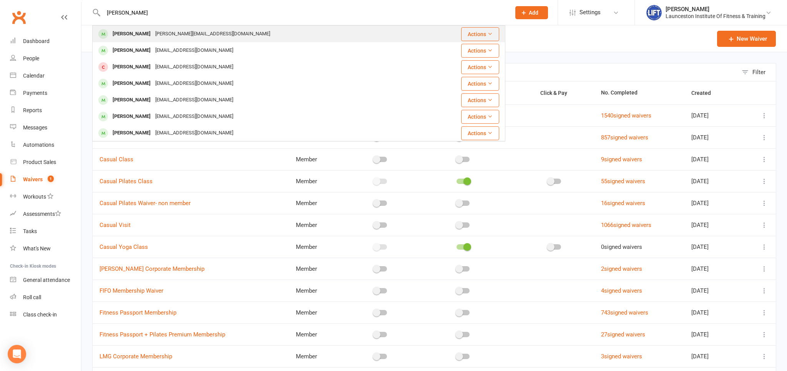
type input "[PERSON_NAME]"
click at [165, 36] on div "[PERSON_NAME][EMAIL_ADDRESS][DOMAIN_NAME]" at bounding box center [213, 33] width 120 height 11
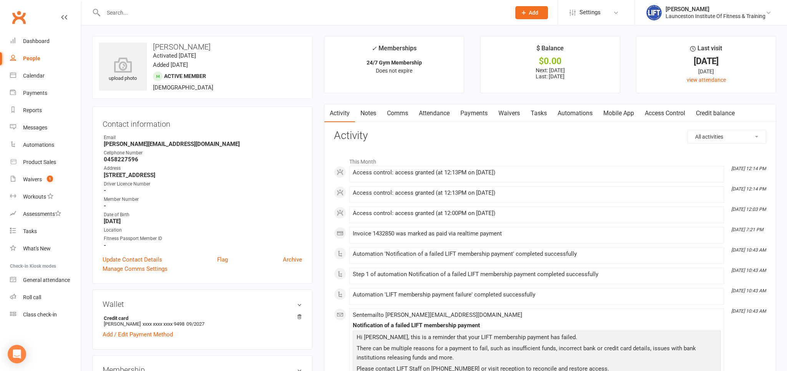
click at [485, 117] on link "Payments" at bounding box center [474, 114] width 38 height 18
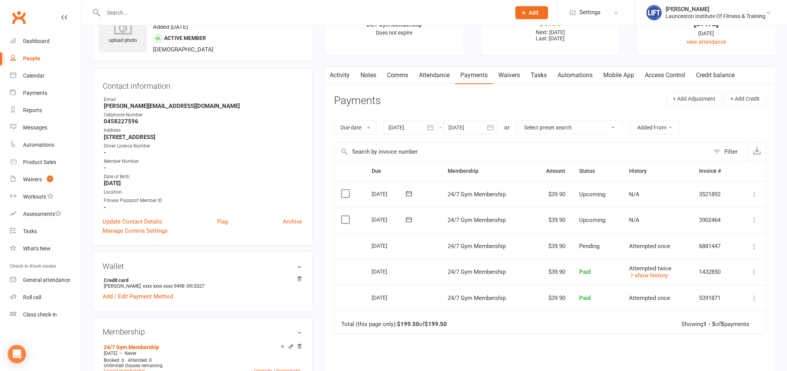
scroll to position [81, 0]
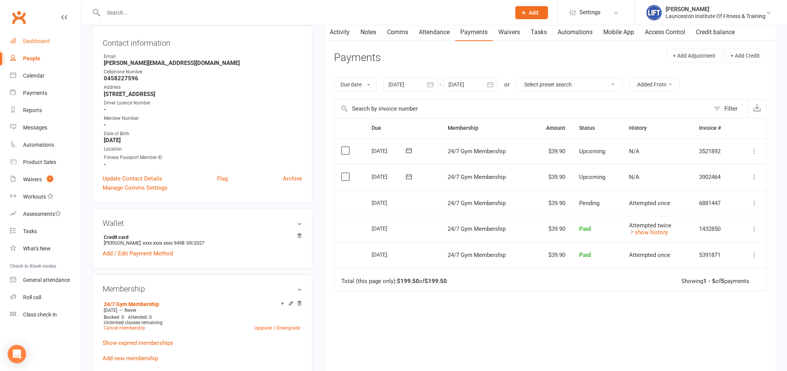
click at [41, 42] on div "Dashboard" at bounding box center [36, 41] width 27 height 6
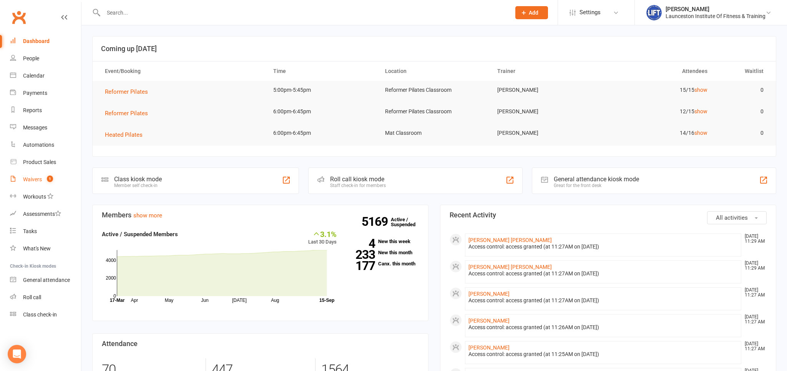
click at [35, 177] on div "Waivers" at bounding box center [32, 179] width 19 height 6
select select "100"
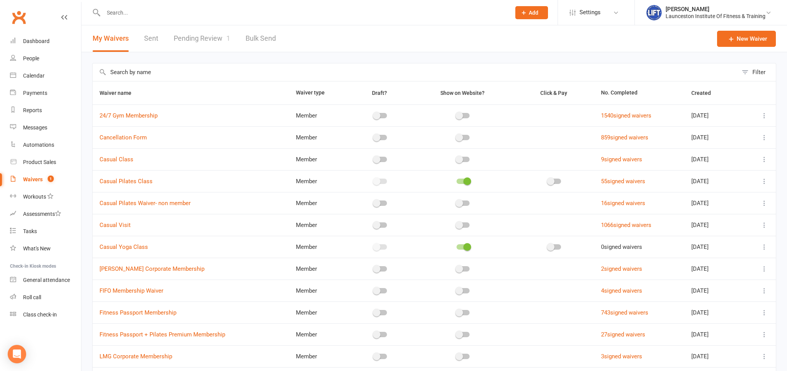
click at [202, 41] on link "Pending Review 1" at bounding box center [202, 38] width 57 height 27
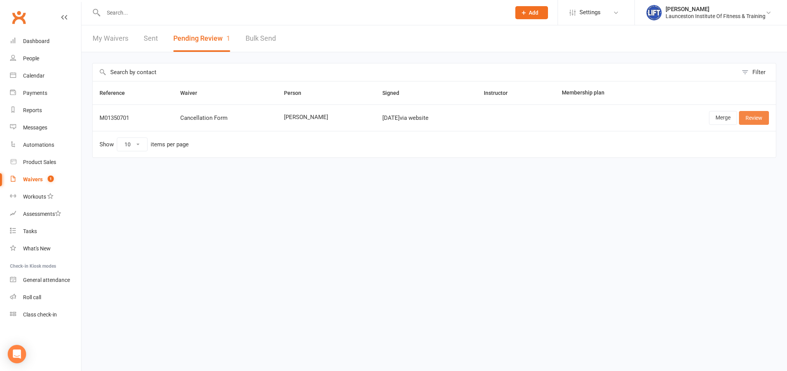
click at [758, 120] on link "Review" at bounding box center [754, 118] width 30 height 14
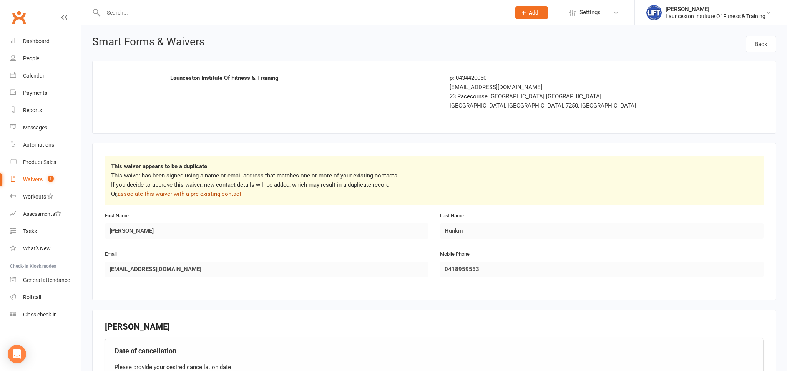
click at [207, 191] on link "associate this waiver with a pre-existing contact" at bounding box center [180, 194] width 124 height 7
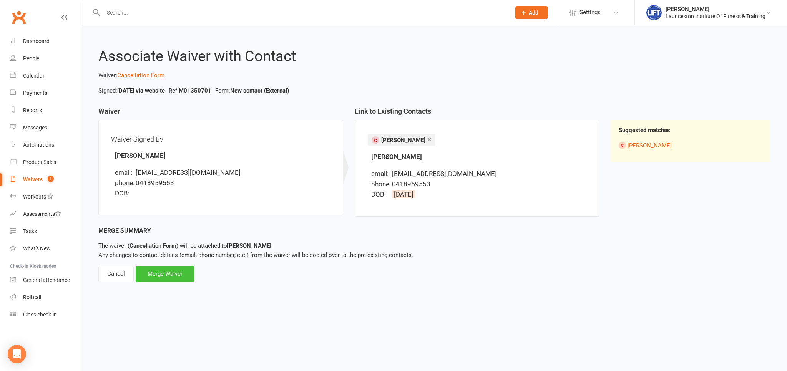
click at [184, 273] on div "Merge Waiver" at bounding box center [165, 274] width 59 height 16
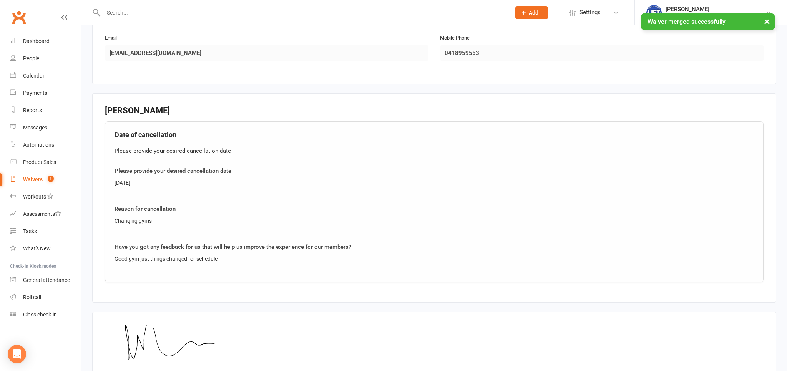
scroll to position [245, 0]
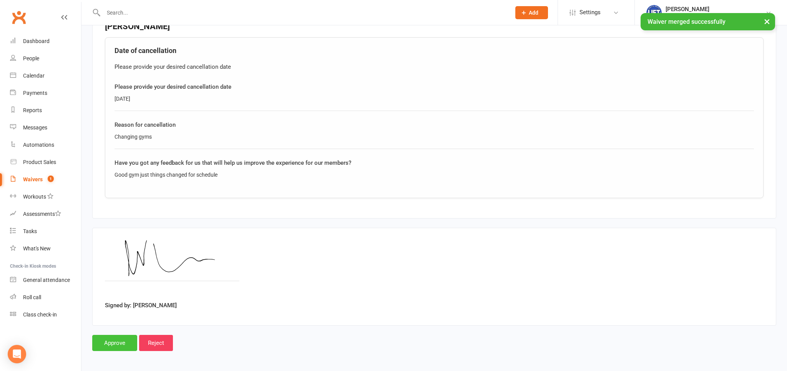
click at [117, 341] on input "Approve" at bounding box center [114, 343] width 45 height 16
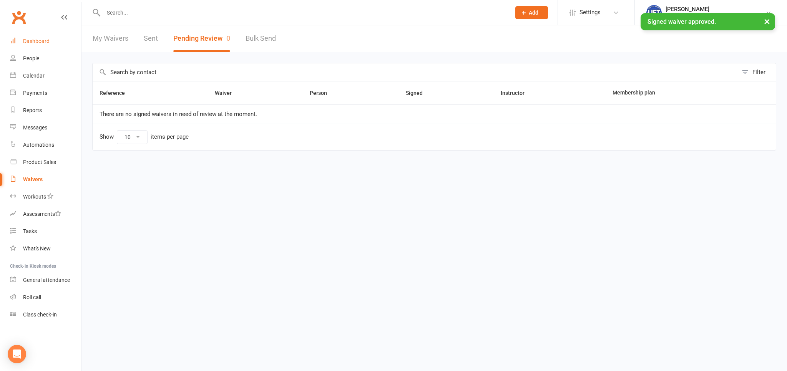
click at [40, 41] on div "Dashboard" at bounding box center [36, 41] width 27 height 6
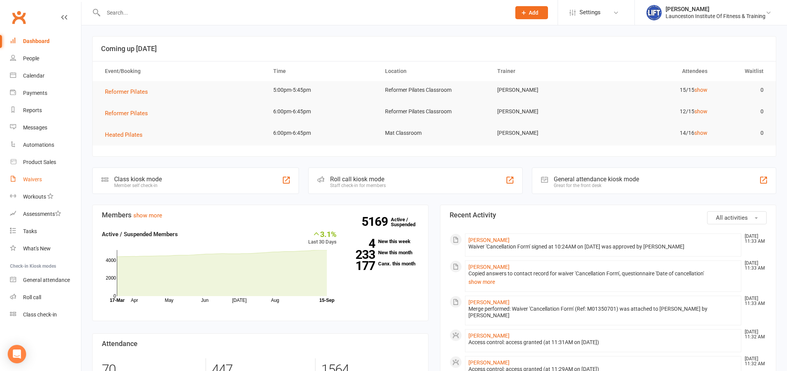
click at [33, 180] on div "Waivers" at bounding box center [32, 179] width 19 height 6
select select "100"
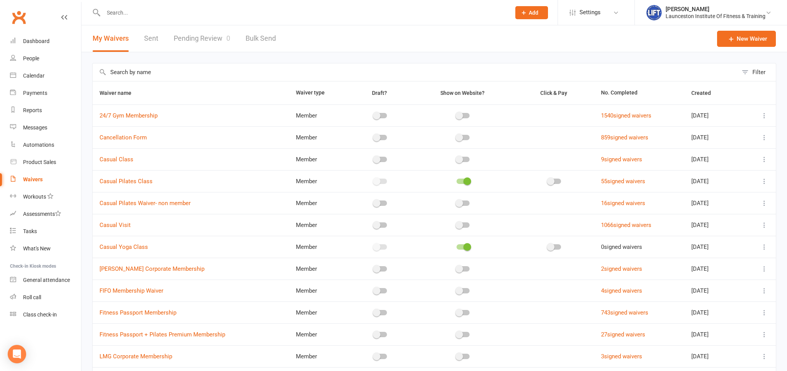
click at [203, 36] on link "Pending Review 0" at bounding box center [202, 38] width 57 height 27
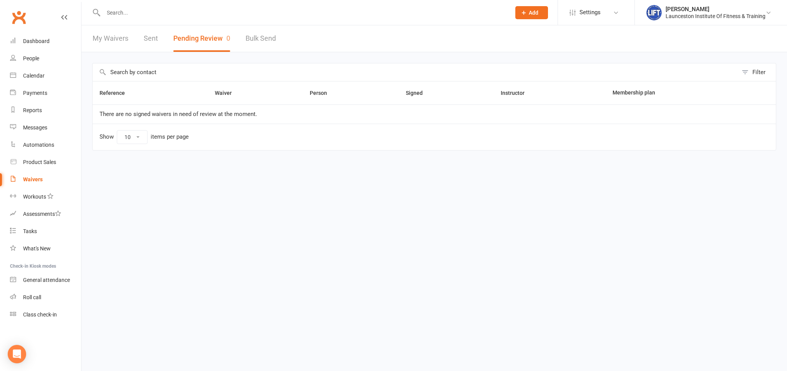
click at [33, 182] on div "Waivers" at bounding box center [33, 179] width 20 height 6
select select "100"
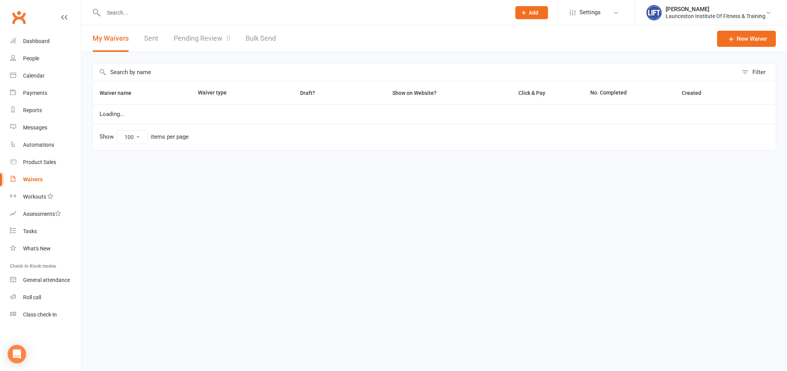
click at [209, 37] on link "Pending Review 0" at bounding box center [202, 38] width 57 height 27
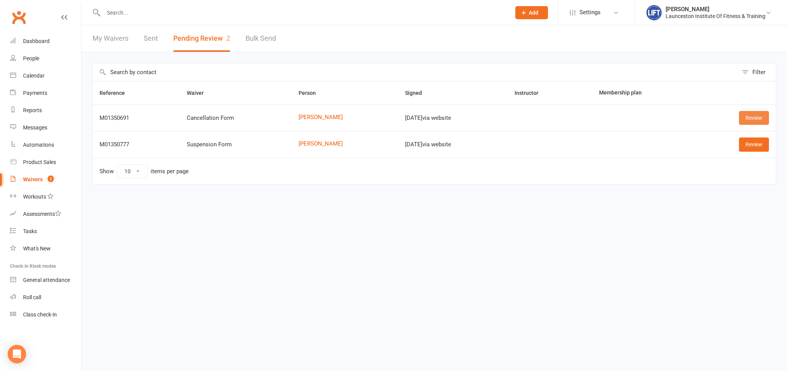
click at [753, 117] on link "Review" at bounding box center [754, 118] width 30 height 14
click at [756, 144] on link "Review" at bounding box center [754, 145] width 30 height 14
click at [759, 142] on link "Review" at bounding box center [754, 145] width 30 height 14
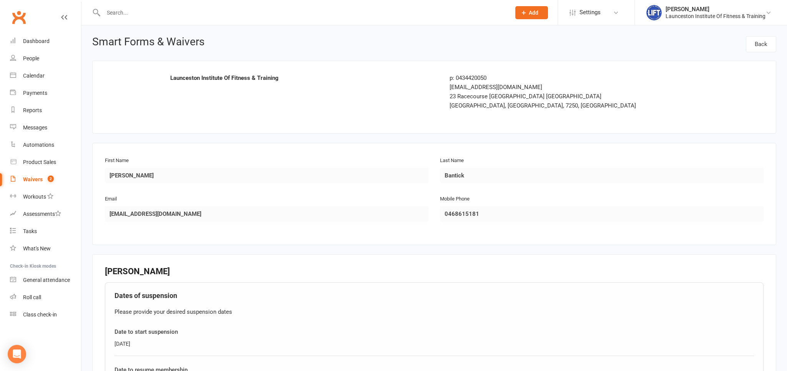
click at [43, 178] on link "Waivers 2" at bounding box center [45, 179] width 71 height 17
select select "100"
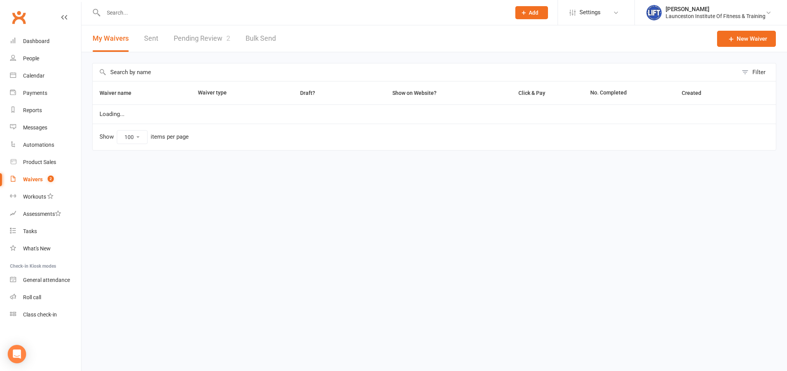
click at [198, 45] on link "Pending Review 2" at bounding box center [202, 38] width 57 height 27
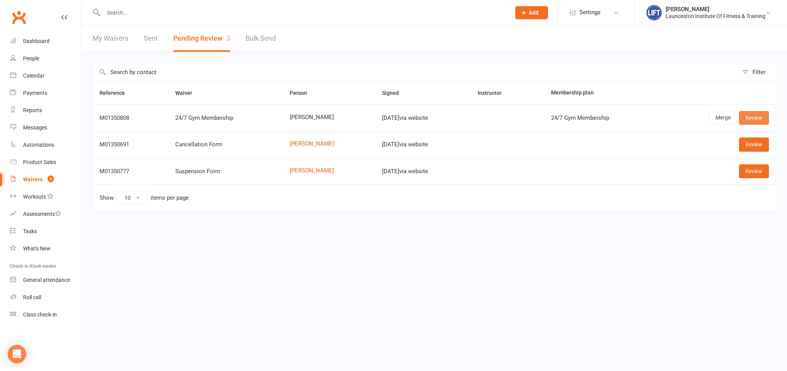
click at [755, 121] on link "Review" at bounding box center [754, 118] width 30 height 14
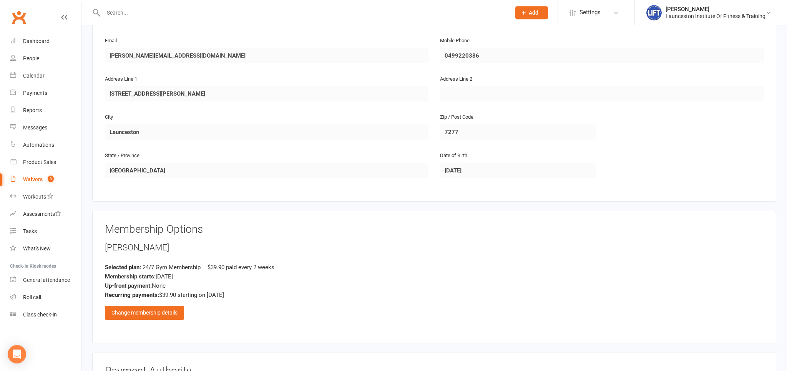
scroll to position [203, 0]
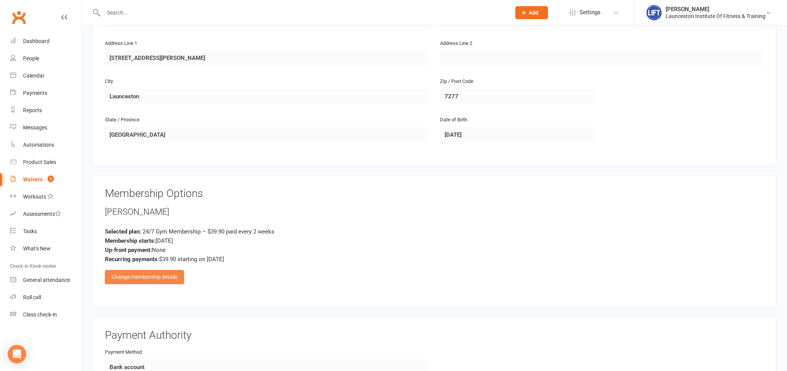
click at [158, 273] on div "Change membership details" at bounding box center [144, 277] width 79 height 14
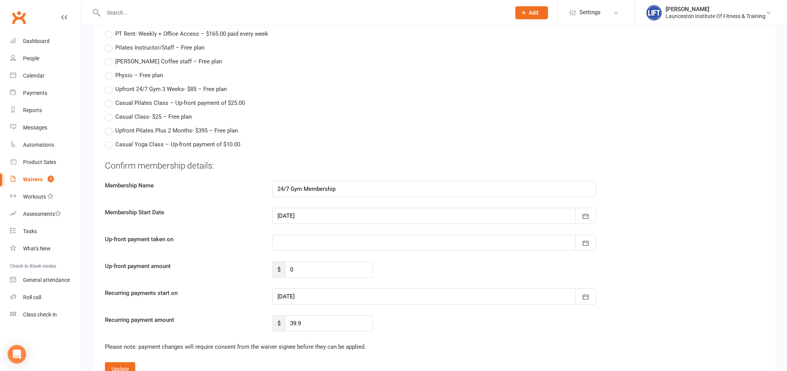
scroll to position [974, 0]
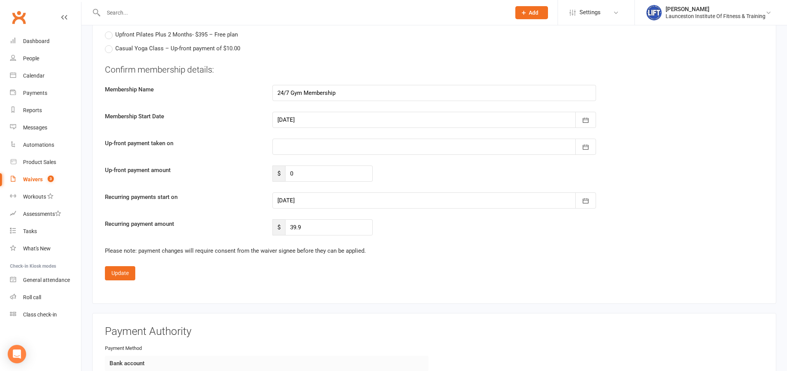
click at [366, 194] on div at bounding box center [435, 201] width 324 height 16
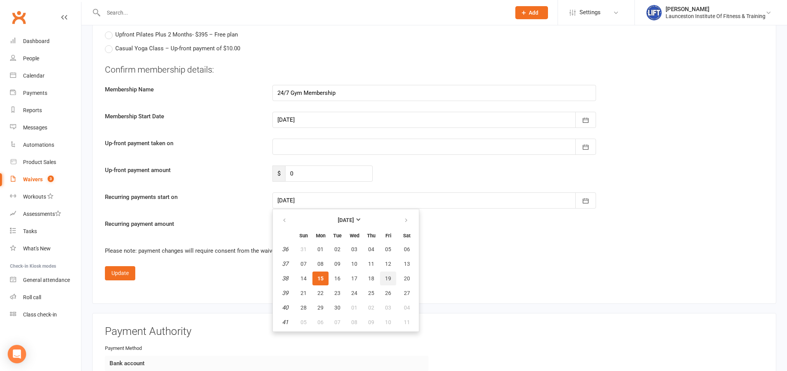
click at [384, 274] on button "19" at bounding box center [388, 279] width 16 height 14
type input "[DATE]"
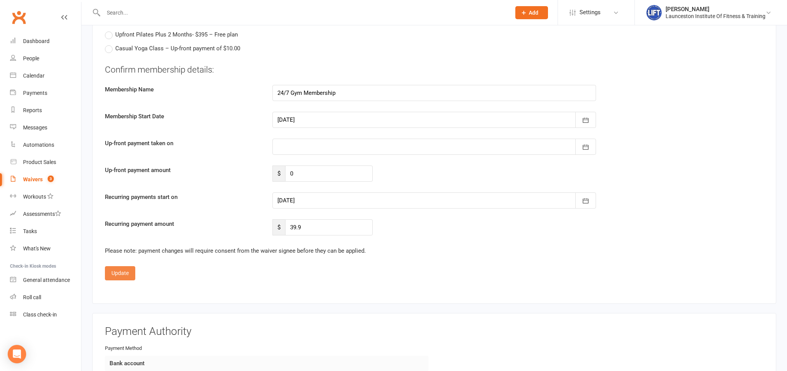
click at [125, 271] on button "Update" at bounding box center [120, 273] width 30 height 14
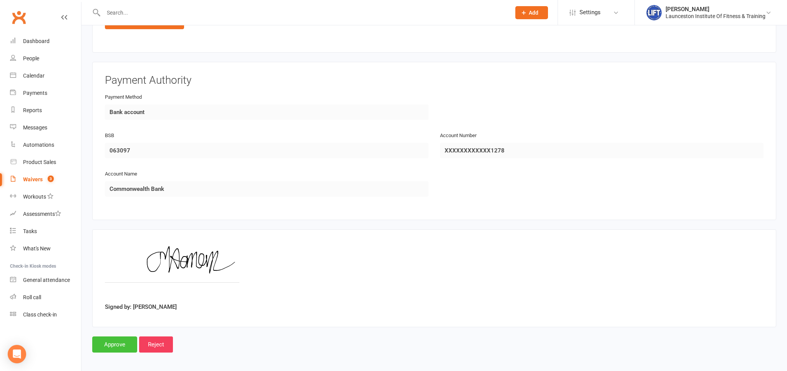
click at [110, 341] on input "Approve" at bounding box center [114, 345] width 45 height 16
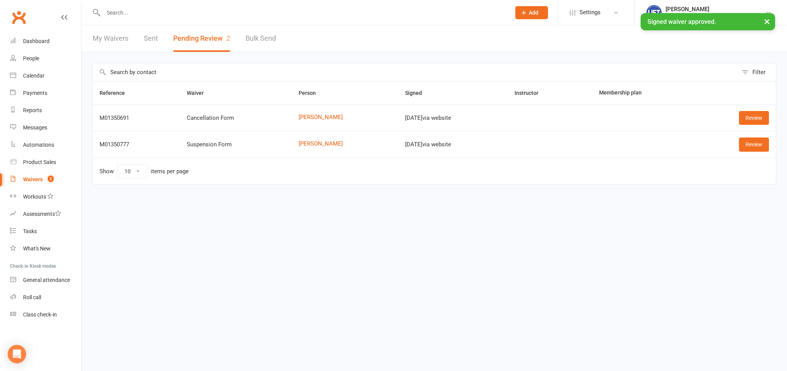
click at [188, 13] on input "text" at bounding box center [303, 12] width 404 height 11
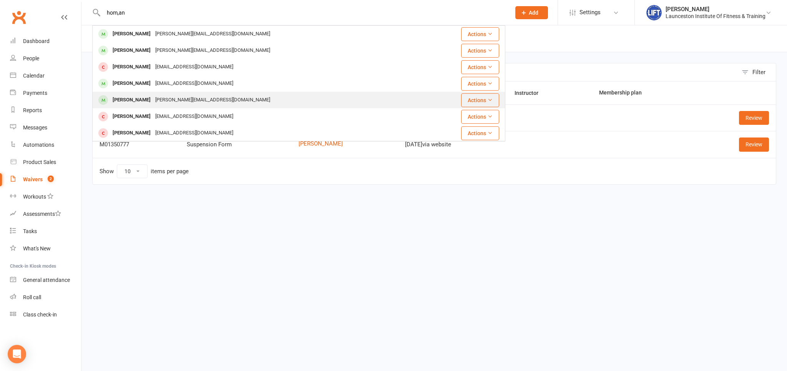
type input "hom,an"
click at [221, 95] on div "[PERSON_NAME] [PERSON_NAME][EMAIL_ADDRESS][DOMAIN_NAME]" at bounding box center [264, 100] width 343 height 16
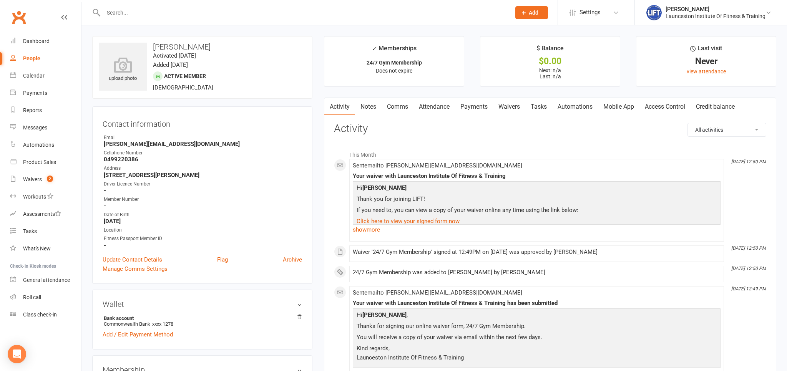
click at [651, 102] on link "Access Control" at bounding box center [665, 107] width 51 height 18
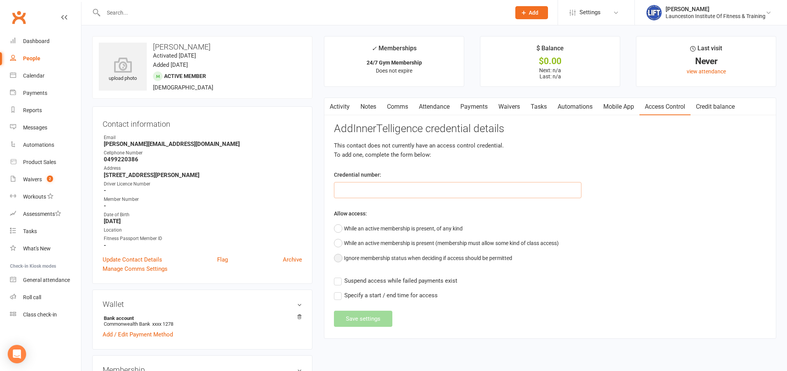
paste input "20000000000000004C78943E"
type input "20000000000000004C78943E"
click at [383, 228] on button "While an active membership is present, of any kind" at bounding box center [398, 228] width 129 height 15
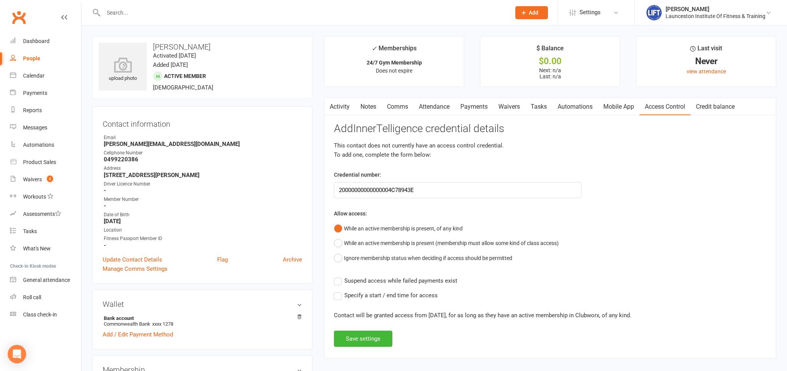
click at [375, 281] on span "Suspend access while failed payments exist" at bounding box center [400, 280] width 113 height 8
click at [375, 276] on input "Suspend access while failed payments exist" at bounding box center [395, 276] width 123 height 0
click at [372, 343] on button "Save settings" at bounding box center [363, 339] width 58 height 16
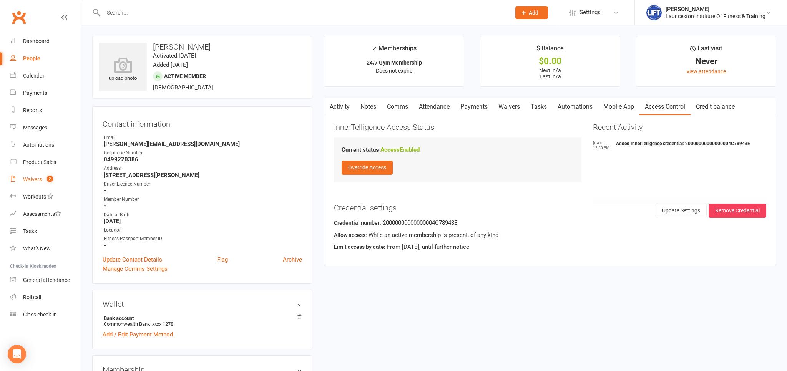
click at [42, 178] on div "Waivers" at bounding box center [32, 179] width 19 height 6
select select "100"
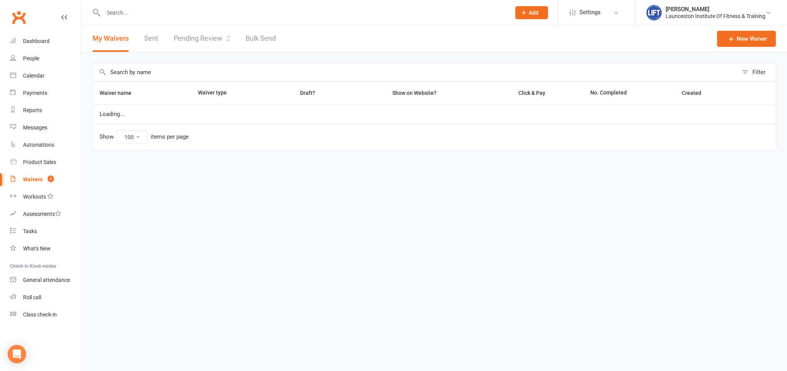
click at [213, 41] on link "Pending Review 2" at bounding box center [202, 38] width 57 height 27
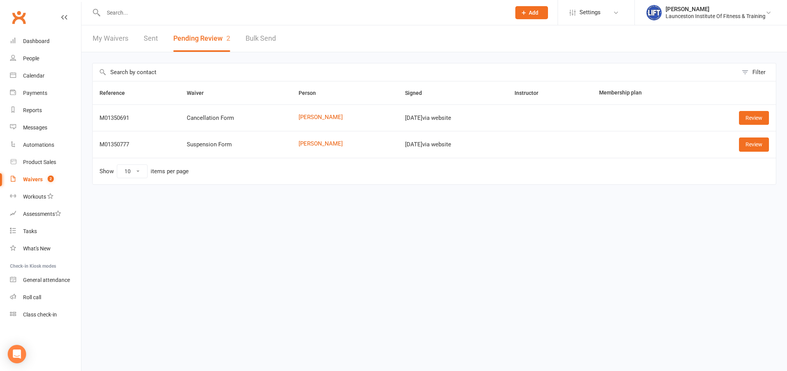
click at [39, 176] on link "Waivers 2" at bounding box center [45, 179] width 71 height 17
select select "100"
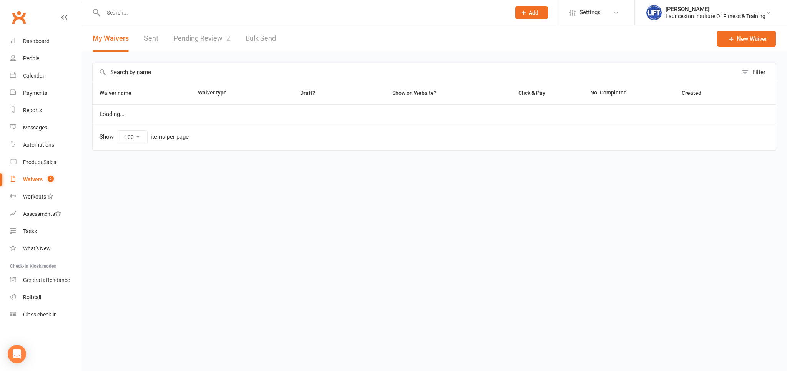
click at [209, 37] on link "Pending Review 2" at bounding box center [202, 38] width 57 height 27
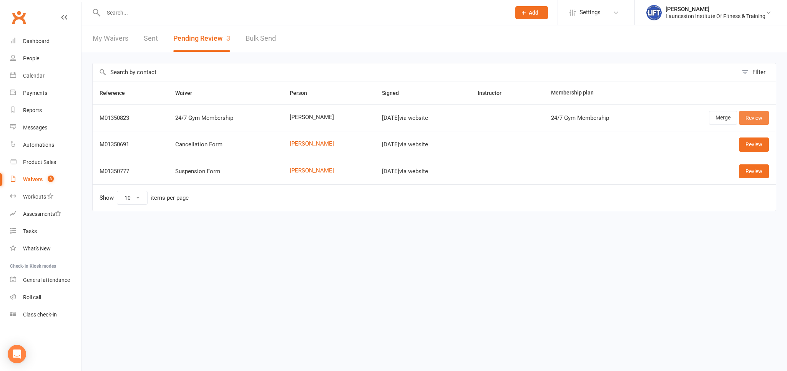
click at [756, 121] on link "Review" at bounding box center [754, 118] width 30 height 14
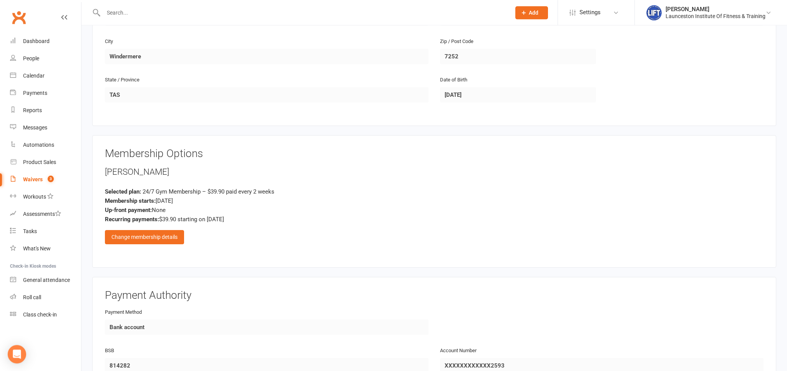
scroll to position [243, 0]
click at [147, 230] on div "Change membership details" at bounding box center [144, 237] width 79 height 14
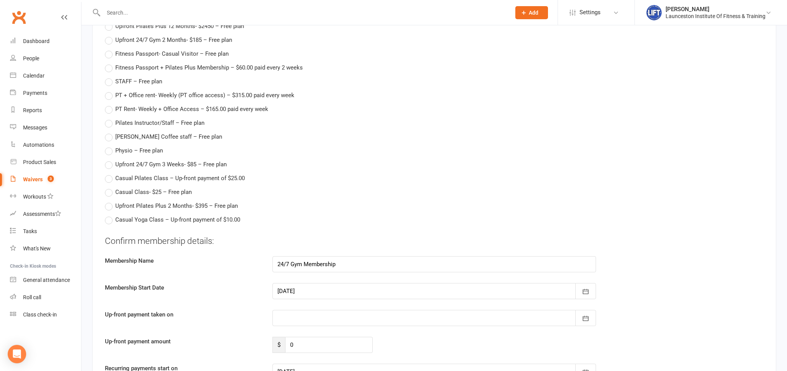
scroll to position [893, 0]
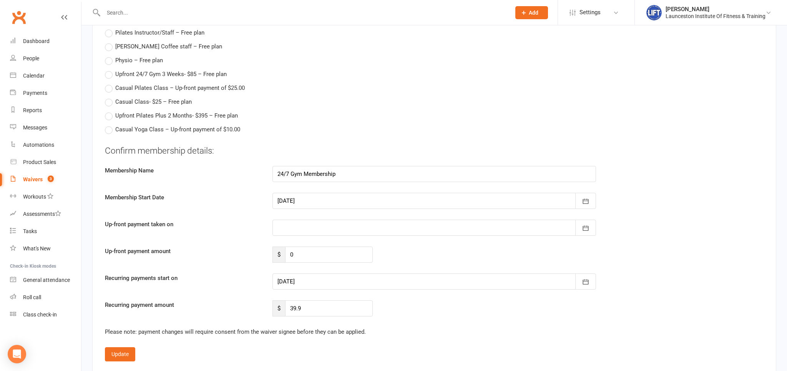
click at [331, 283] on div at bounding box center [435, 282] width 324 height 16
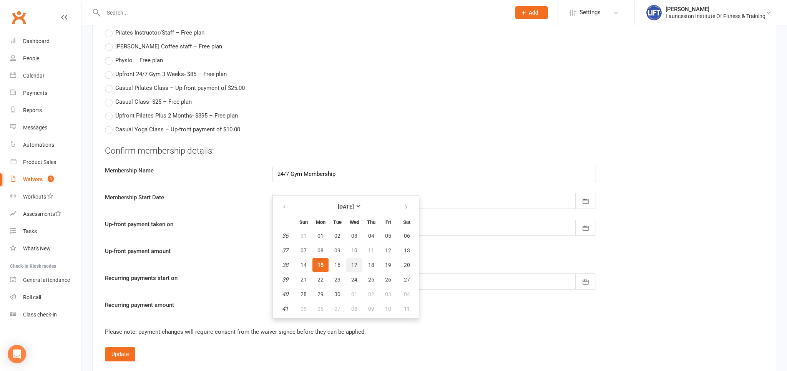
click at [352, 262] on span "17" at bounding box center [354, 265] width 6 height 6
type input "17 Sep 2025"
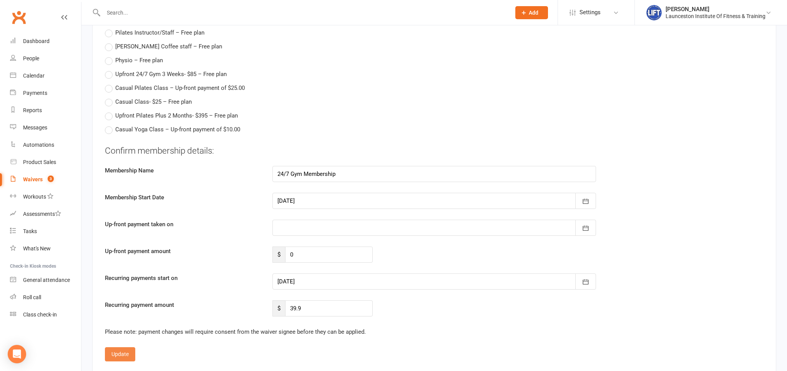
click at [129, 351] on button "Update" at bounding box center [120, 354] width 30 height 14
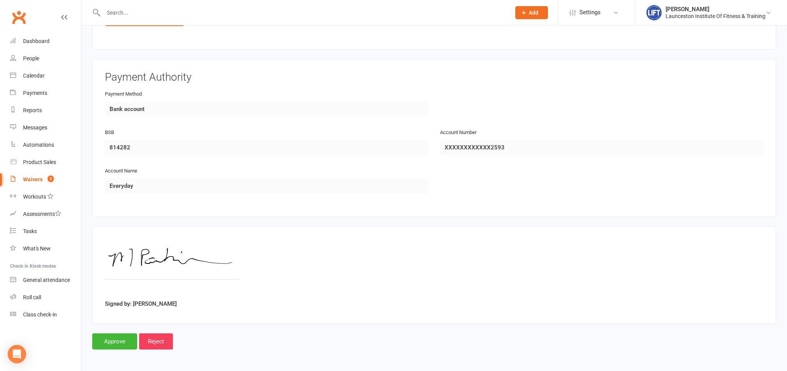
scroll to position [458, 0]
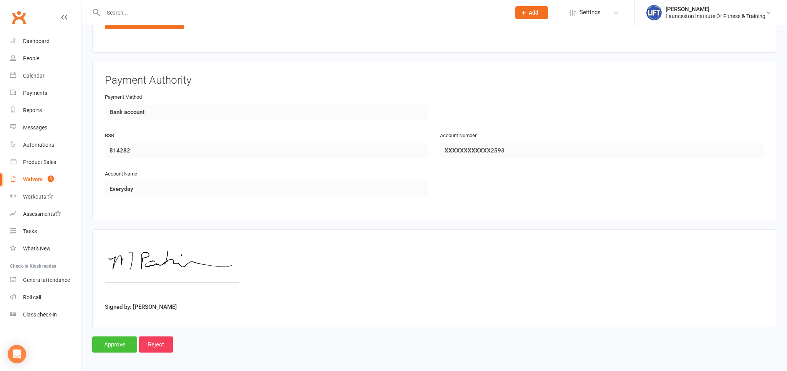
click at [118, 341] on input "Approve" at bounding box center [114, 345] width 45 height 16
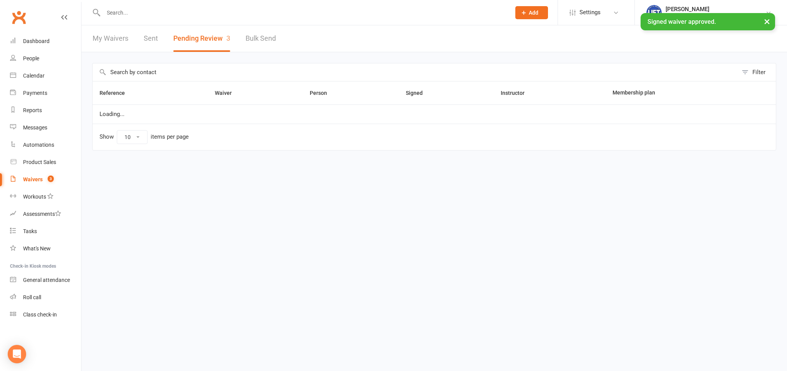
click at [170, 12] on input "text" at bounding box center [303, 12] width 404 height 11
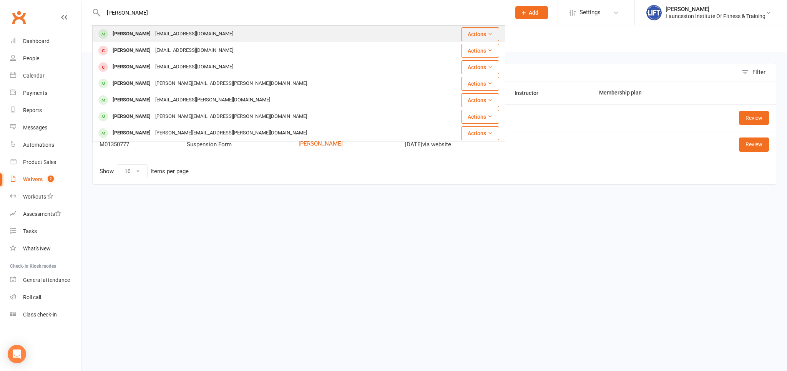
type input "parkinson"
click at [178, 32] on div "mparkinson103@gmail.com" at bounding box center [194, 33] width 83 height 11
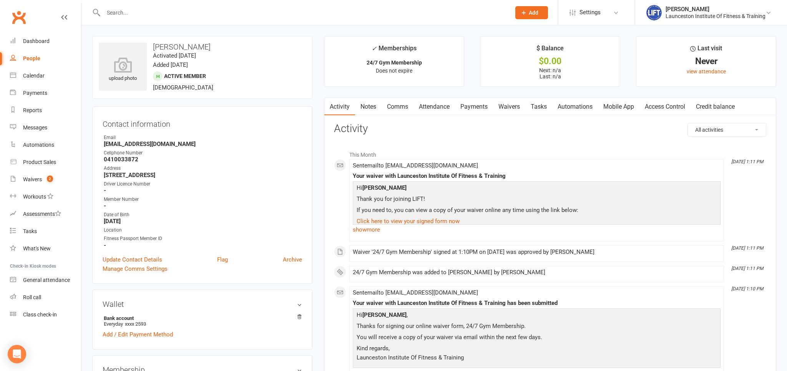
click at [672, 105] on link "Access Control" at bounding box center [665, 107] width 51 height 18
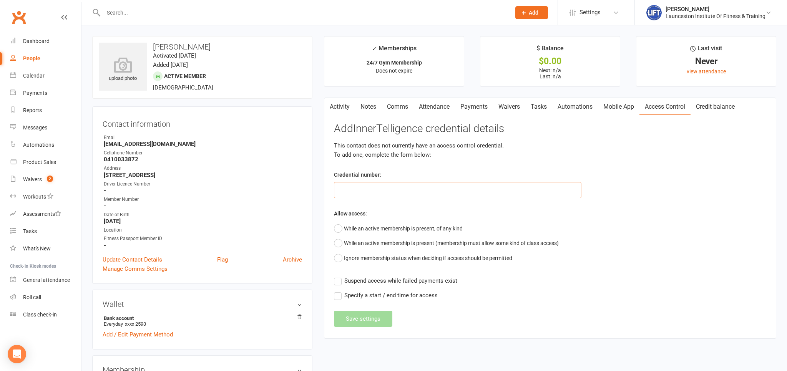
drag, startPoint x: 503, startPoint y: 193, endPoint x: 509, endPoint y: 193, distance: 5.4
paste input "2000000000000000495B728E"
type input "2000000000000000495B728E"
click at [341, 230] on button "While an active membership is present, of any kind" at bounding box center [398, 228] width 129 height 15
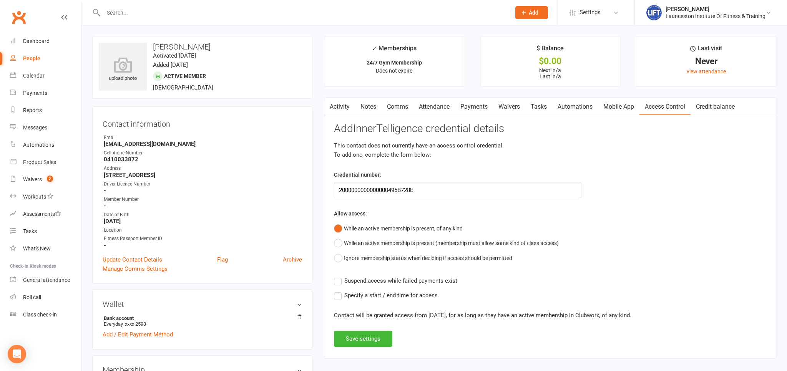
click at [339, 279] on label "Suspend access while failed payments exist" at bounding box center [395, 280] width 123 height 9
click at [339, 276] on input "Suspend access while failed payments exist" at bounding box center [395, 276] width 123 height 0
click at [366, 337] on button "Save settings" at bounding box center [363, 339] width 58 height 16
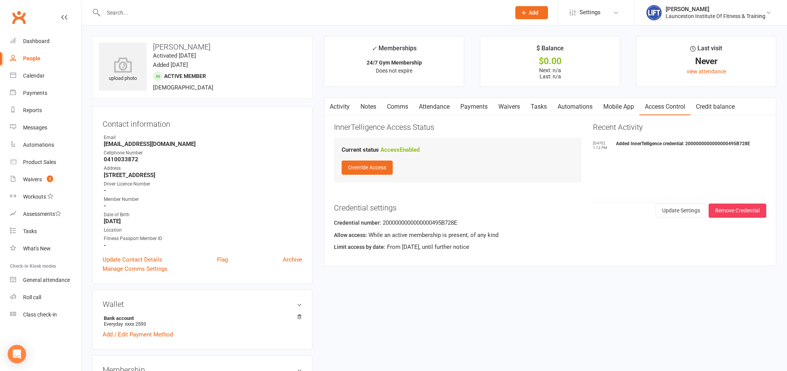
click at [138, 9] on input "text" at bounding box center [303, 12] width 404 height 11
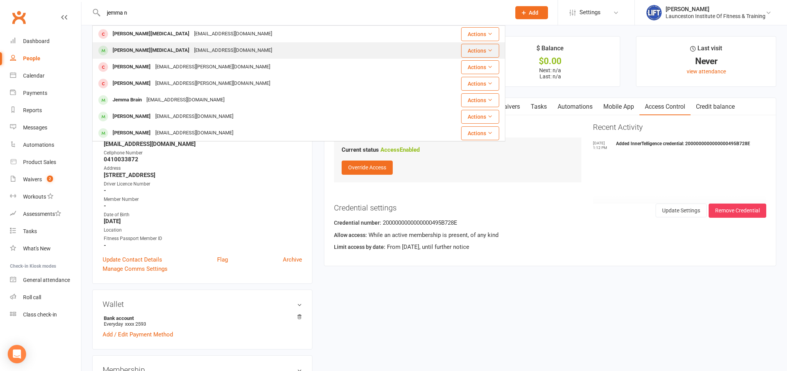
type input "jemma n"
click at [192, 50] on div "Jemmahnix@gmail.com" at bounding box center [233, 50] width 83 height 11
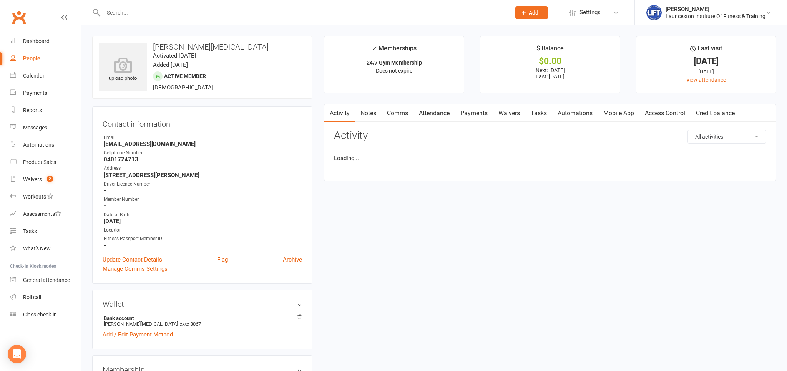
drag, startPoint x: 516, startPoint y: 143, endPoint x: 474, endPoint y: 100, distance: 60.4
click at [474, 100] on main "✓ Memberships 24/7 Gym Membership Does not expire $ Balance $0.00 Next: 24 Sep …" at bounding box center [550, 112] width 464 height 153
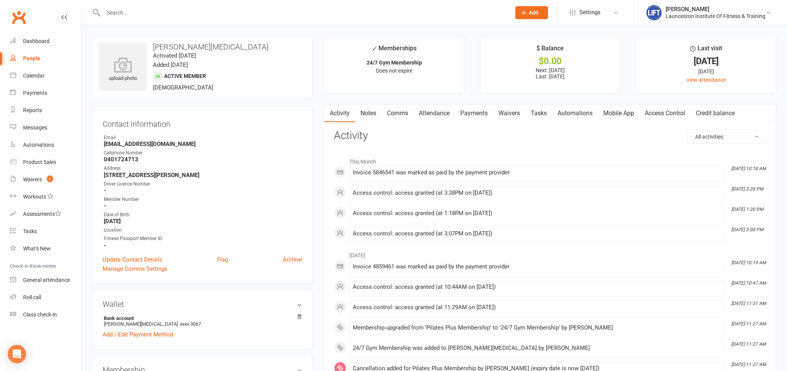
click at [480, 111] on link "Payments" at bounding box center [474, 114] width 38 height 18
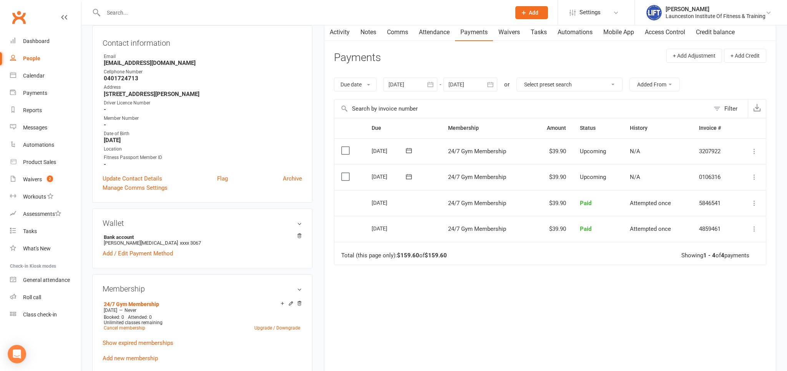
scroll to position [203, 0]
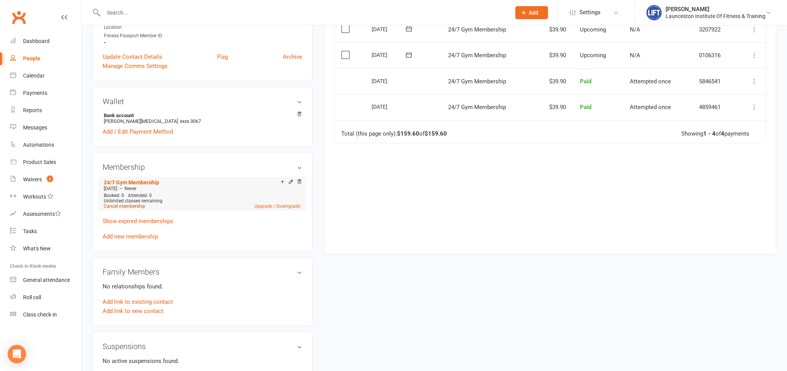
click at [131, 207] on link "Cancel membership" at bounding box center [125, 206] width 42 height 5
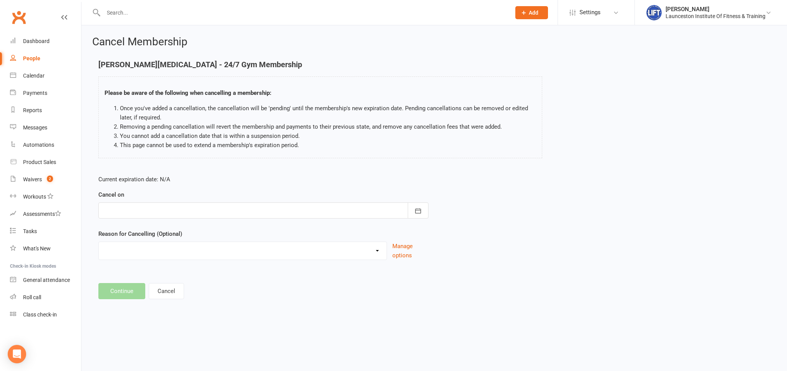
click at [365, 219] on form "Current expiration date: N/A Cancel on [DATE] Sun Mon Tue Wed Thu Fri Sat 36 31…" at bounding box center [263, 217] width 330 height 85
click at [344, 203] on div at bounding box center [263, 211] width 330 height 16
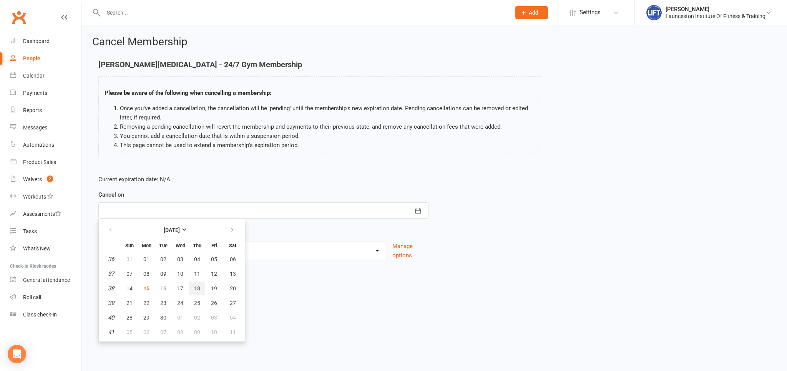
click at [194, 290] on span "18" at bounding box center [197, 289] width 6 height 6
type input "18 Sep 2025"
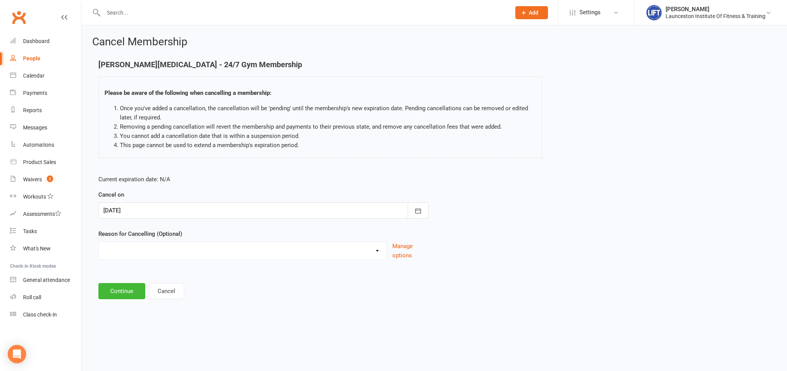
click at [194, 204] on div at bounding box center [263, 211] width 330 height 16
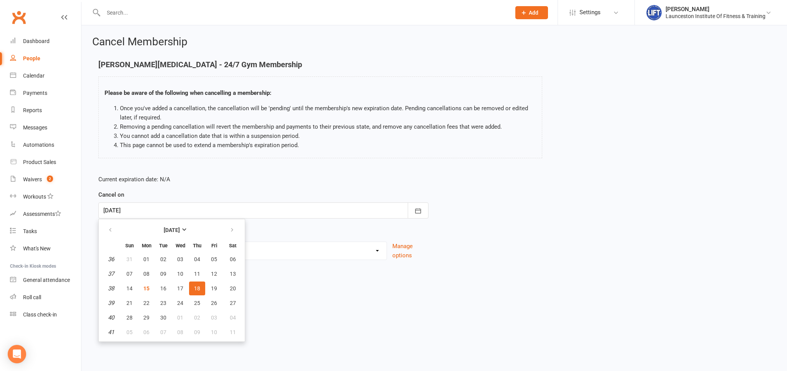
click at [352, 280] on main "Jemmah Nix - 24/7 Gym Membership Please be aware of the following when cancelli…" at bounding box center [434, 179] width 684 height 239
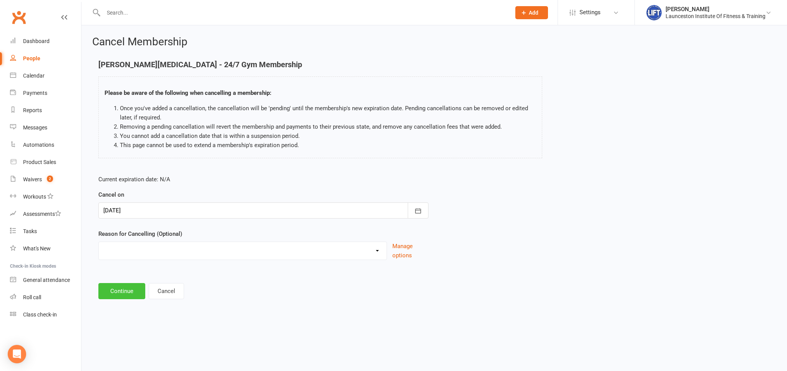
click at [117, 291] on button "Continue" at bounding box center [121, 291] width 47 height 16
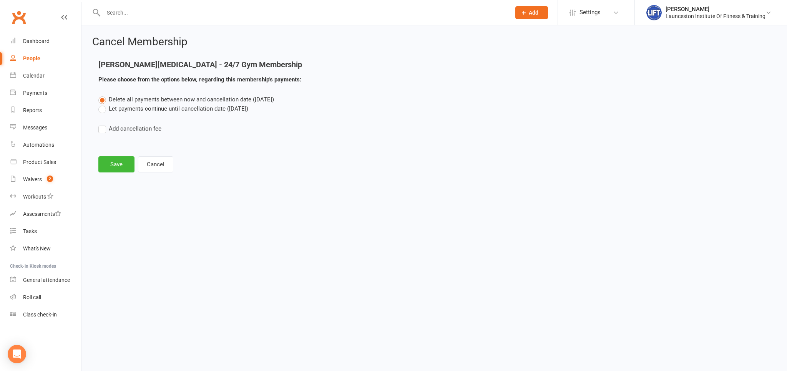
drag, startPoint x: 106, startPoint y: 110, endPoint x: 108, endPoint y: 121, distance: 11.3
click at [106, 110] on label "Let payments continue until cancellation date (Sep 18, 2025)" at bounding box center [173, 108] width 150 height 9
click at [103, 104] on input "Let payments continue until cancellation date (Sep 18, 2025)" at bounding box center [100, 104] width 5 height 0
click at [120, 164] on button "Save" at bounding box center [116, 164] width 36 height 16
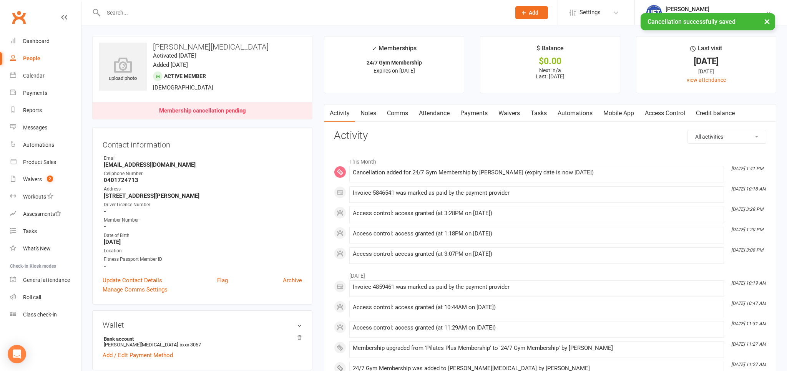
click at [477, 109] on link "Payments" at bounding box center [474, 114] width 38 height 18
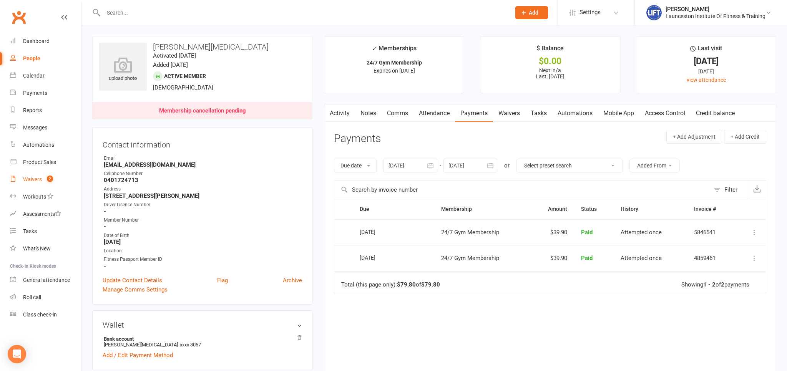
click at [36, 181] on div "Waivers" at bounding box center [32, 179] width 19 height 6
select select "100"
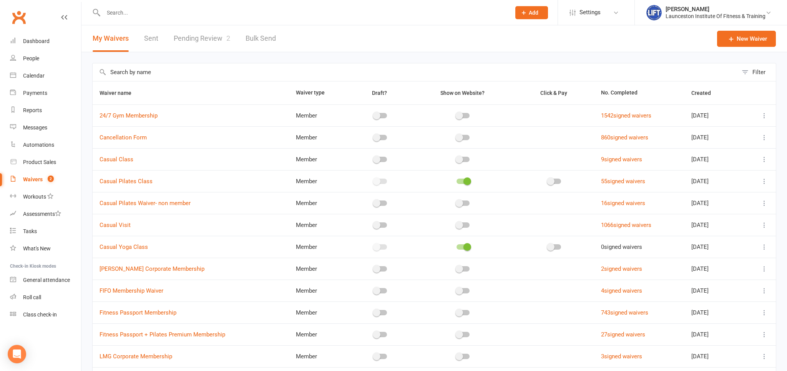
click at [202, 36] on link "Pending Review 2" at bounding box center [202, 38] width 57 height 27
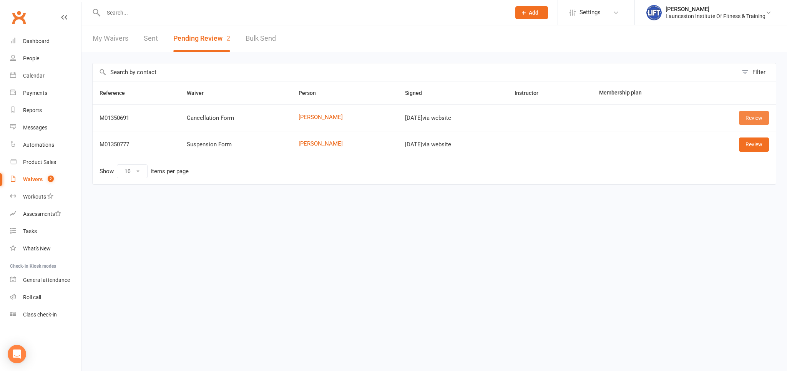
drag, startPoint x: 738, startPoint y: 108, endPoint x: 749, endPoint y: 113, distance: 12.4
click at [743, 110] on td "Review" at bounding box center [736, 118] width 80 height 27
click at [749, 113] on link "Review" at bounding box center [754, 118] width 30 height 14
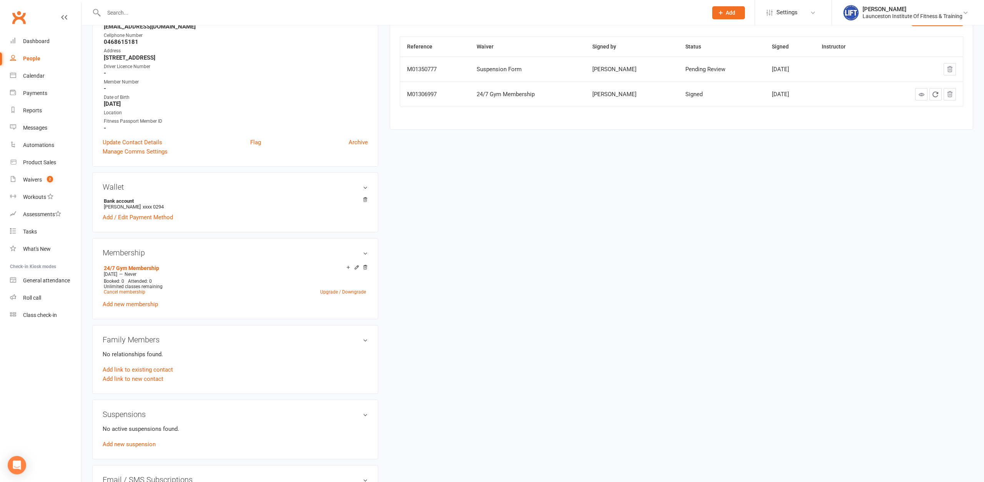
scroll to position [196, 0]
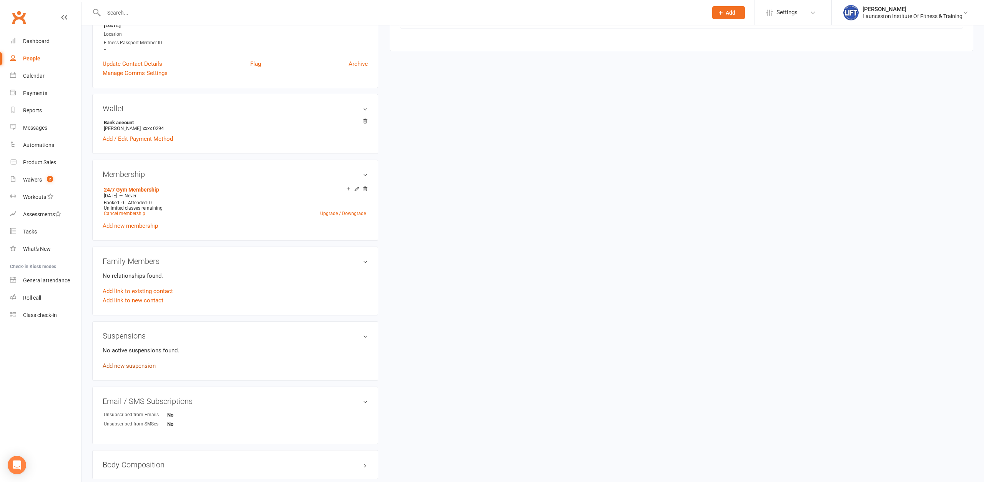
click at [136, 365] on link "Add new suspension" at bounding box center [129, 365] width 53 height 7
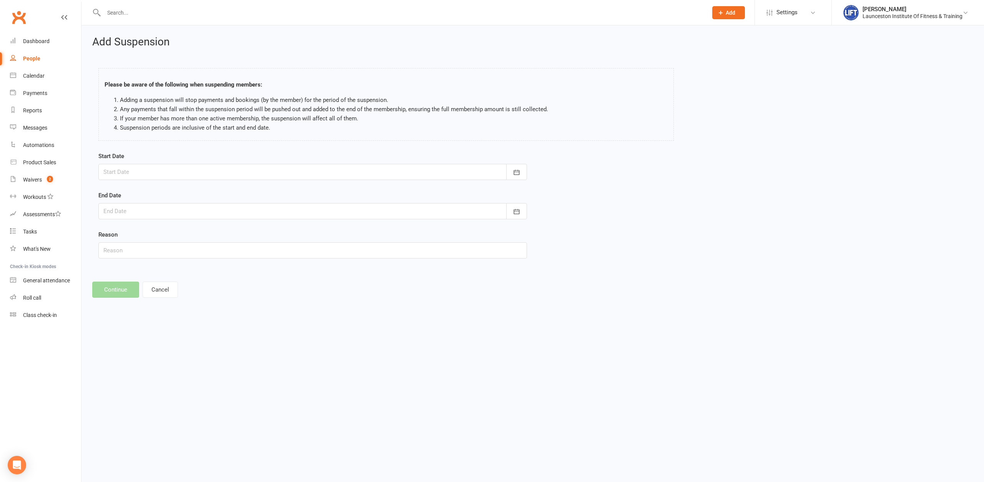
click at [363, 171] on div at bounding box center [312, 172] width 429 height 16
click at [33, 178] on div "Waivers" at bounding box center [32, 179] width 19 height 6
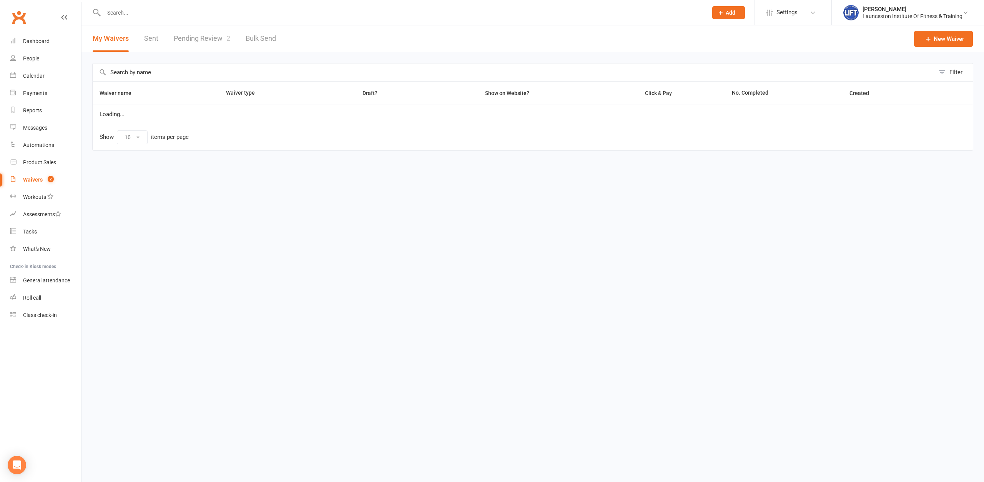
select select "100"
click at [208, 34] on link "Pending Review 2" at bounding box center [202, 38] width 57 height 27
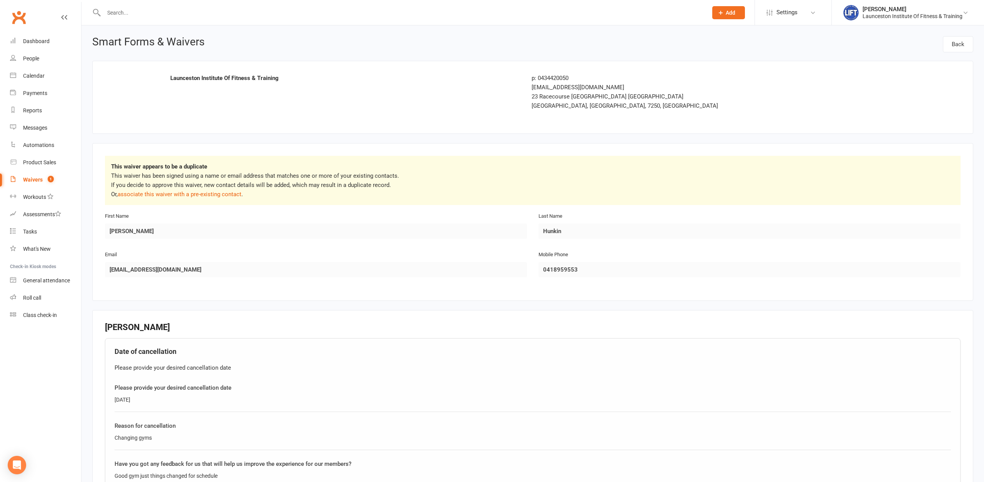
scroll to position [191, 0]
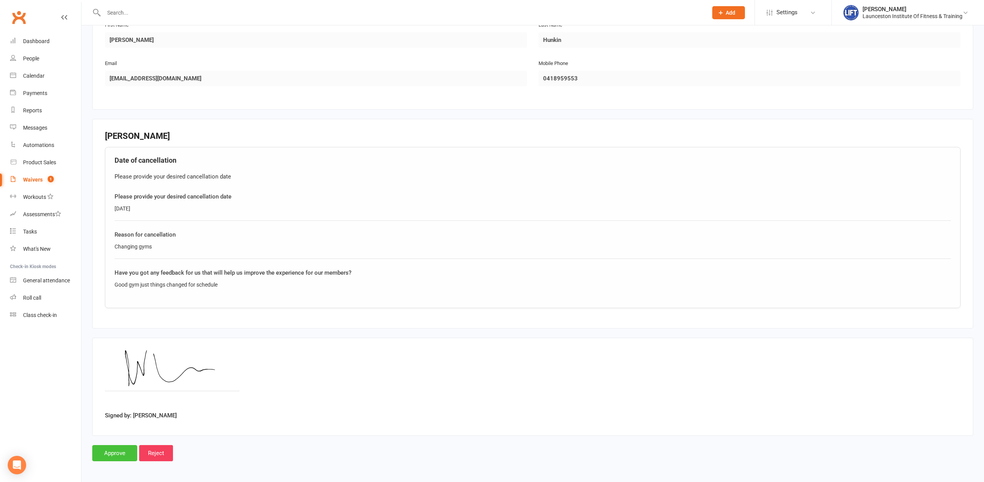
click at [116, 457] on input "Approve" at bounding box center [114, 453] width 45 height 16
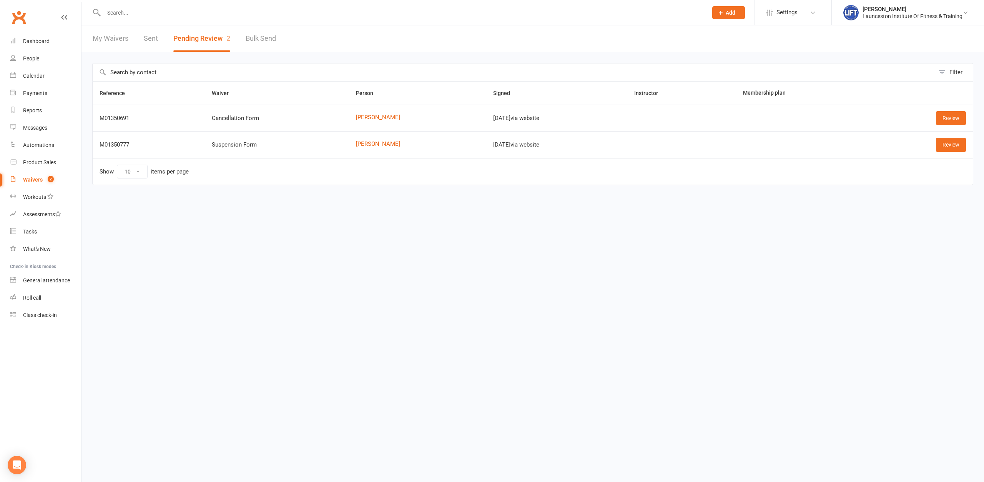
click at [267, 17] on input "text" at bounding box center [401, 12] width 601 height 11
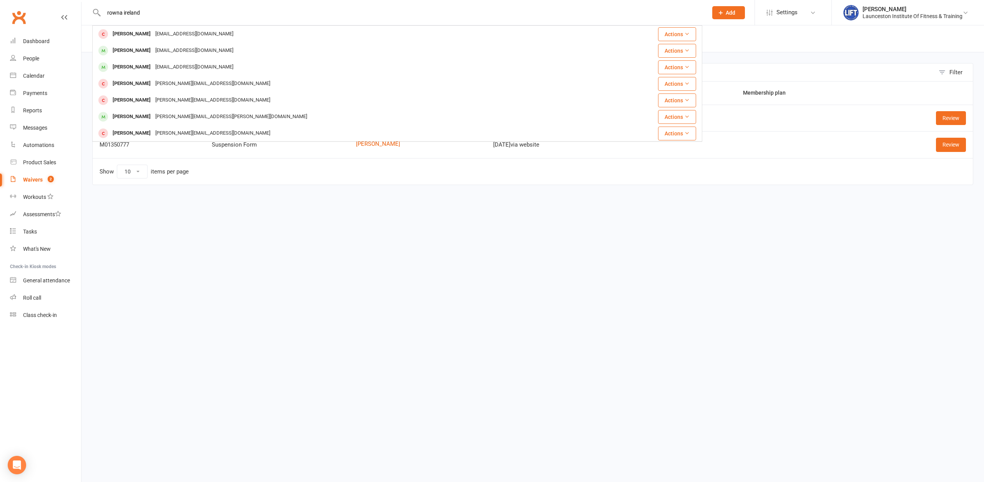
type input "rowna ireland"
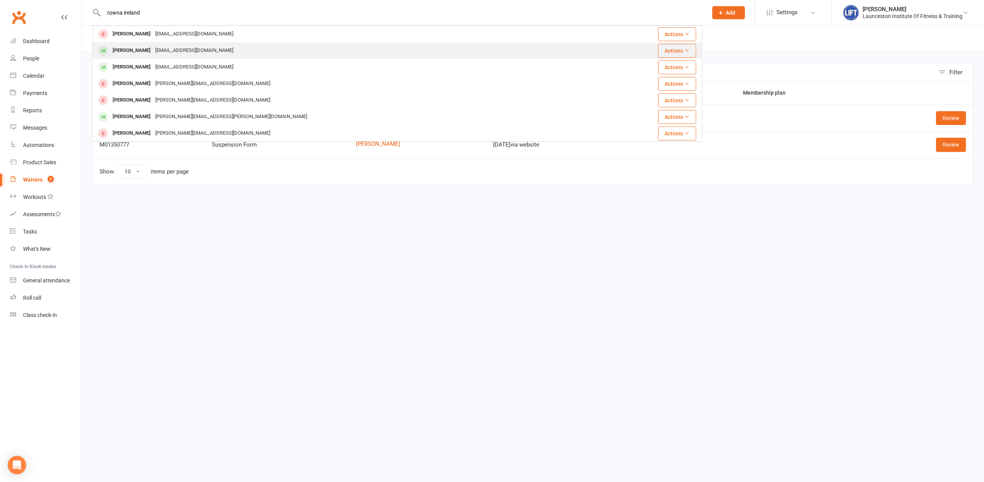
click at [175, 49] on div "[EMAIL_ADDRESS][DOMAIN_NAME]" at bounding box center [194, 50] width 83 height 11
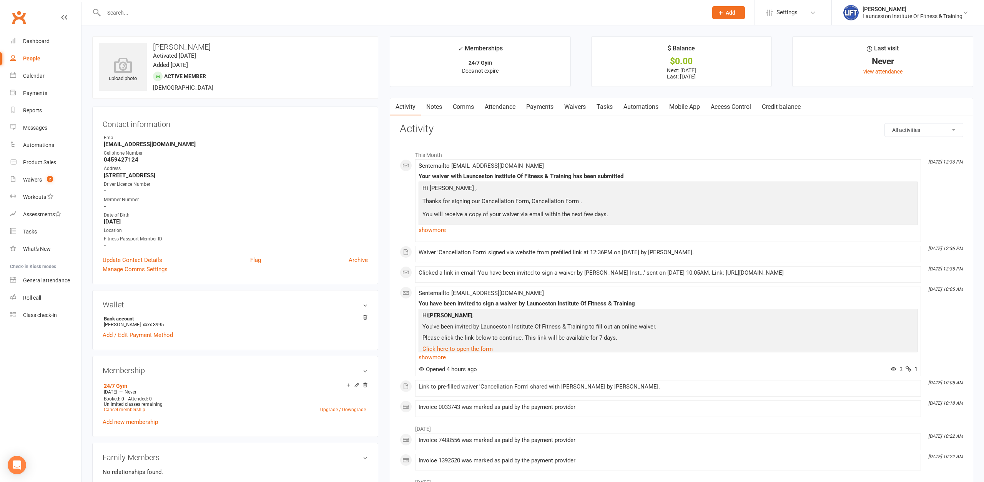
drag, startPoint x: 527, startPoint y: 107, endPoint x: 537, endPoint y: 107, distance: 10.0
click at [527, 107] on link "Payments" at bounding box center [540, 107] width 38 height 18
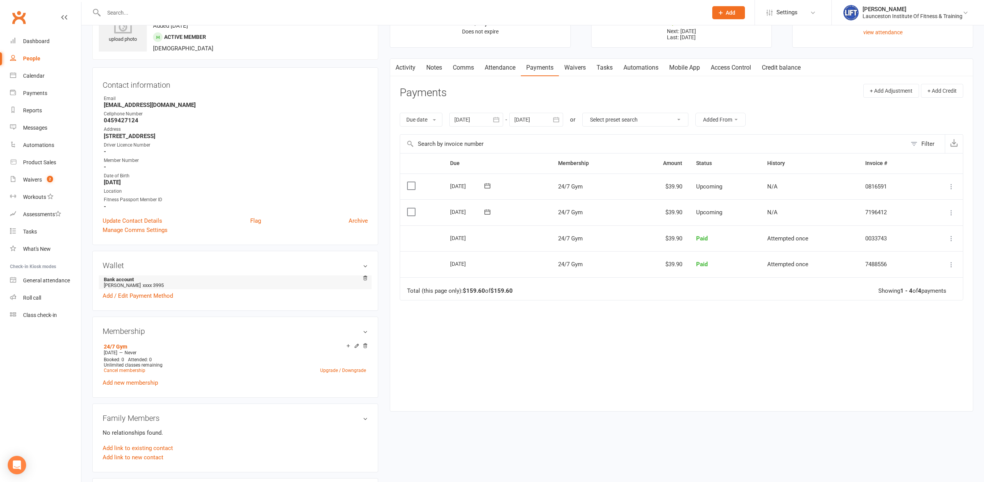
scroll to position [118, 0]
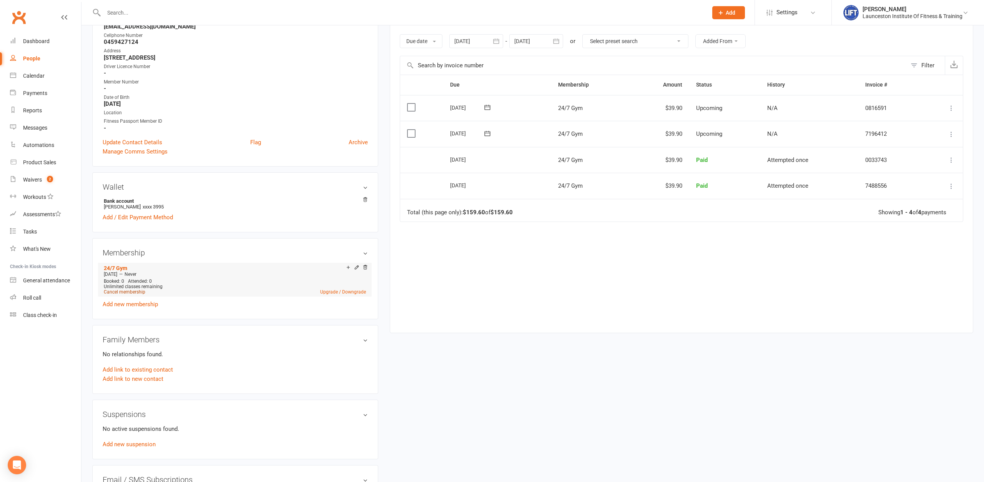
click at [114, 291] on link "Cancel membership" at bounding box center [125, 291] width 42 height 5
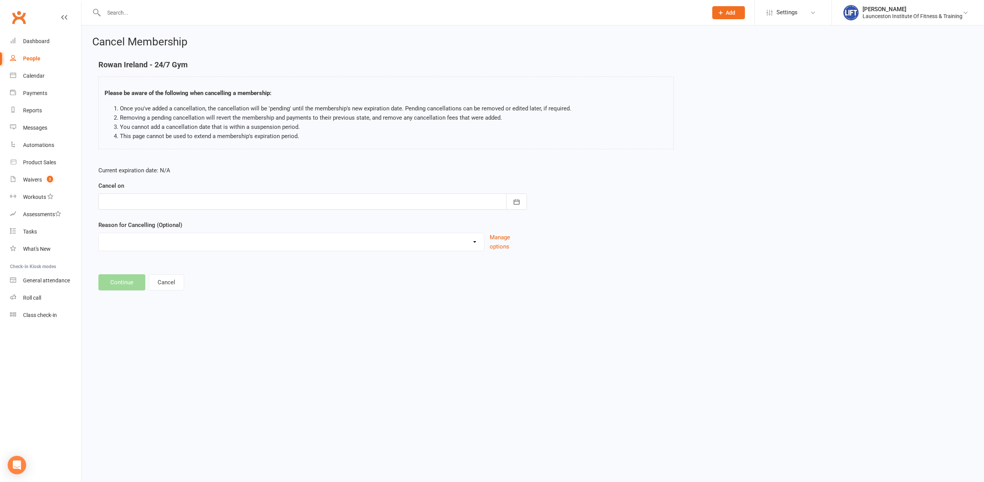
click at [163, 212] on form "Current expiration date: N/A Cancel on September 2025 Sun Mon Tue Wed Thu Fri S…" at bounding box center [312, 208] width 429 height 85
drag, startPoint x: 166, startPoint y: 202, endPoint x: 183, endPoint y: 273, distance: 72.6
click at [166, 205] on div at bounding box center [312, 201] width 429 height 16
click at [148, 281] on span "15" at bounding box center [146, 279] width 6 height 6
type input "[DATE]"
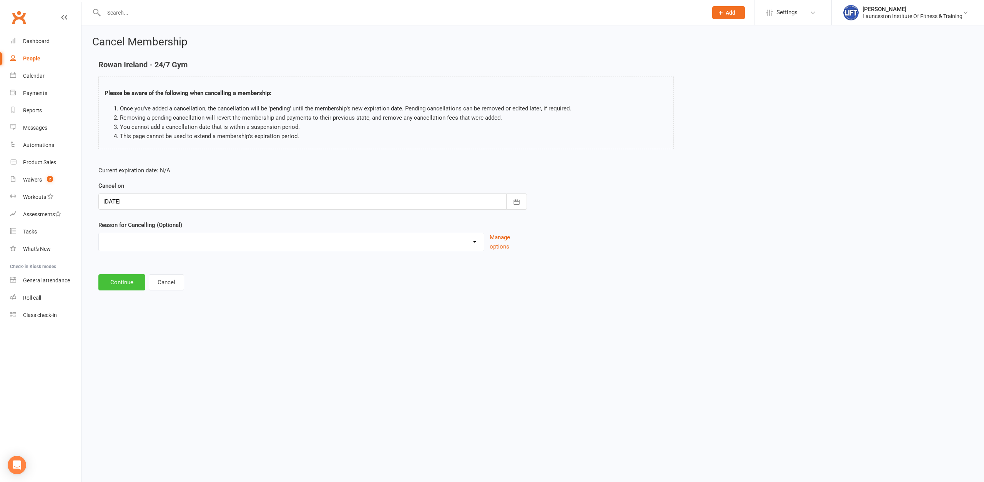
click at [117, 280] on button "Continue" at bounding box center [121, 282] width 47 height 16
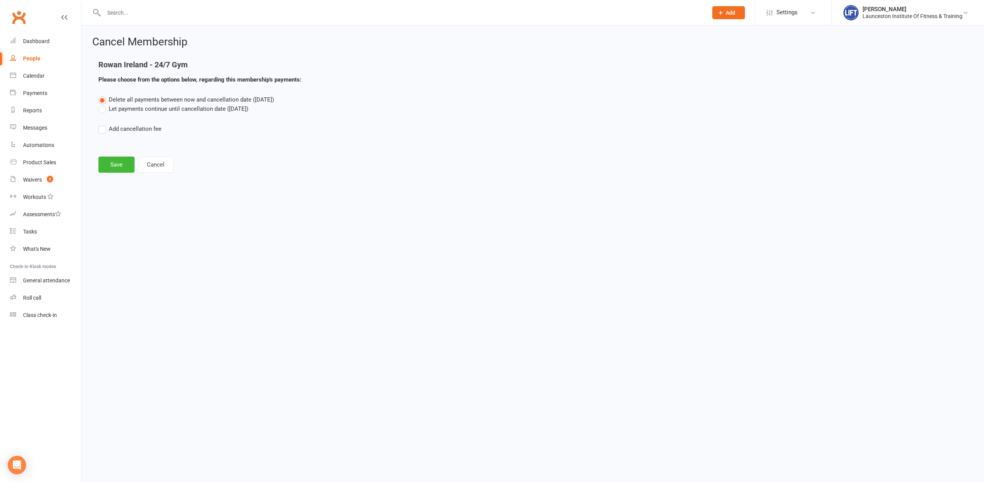
click at [126, 107] on label "Let payments continue until cancellation date (Sep 15, 2025)" at bounding box center [173, 108] width 150 height 9
click at [103, 104] on input "Let payments continue until cancellation date (Sep 15, 2025)" at bounding box center [100, 104] width 5 height 0
click at [118, 153] on main "Rowan Ireland - 24/7 Gym Please choose from the options below, regarding this m…" at bounding box center [532, 116] width 881 height 112
click at [121, 175] on div "Cancel Membership Rowan Ireland - 24/7 Gym Please choose from the options below…" at bounding box center [532, 105] width 902 height 160
click at [121, 165] on button "Save" at bounding box center [116, 164] width 36 height 16
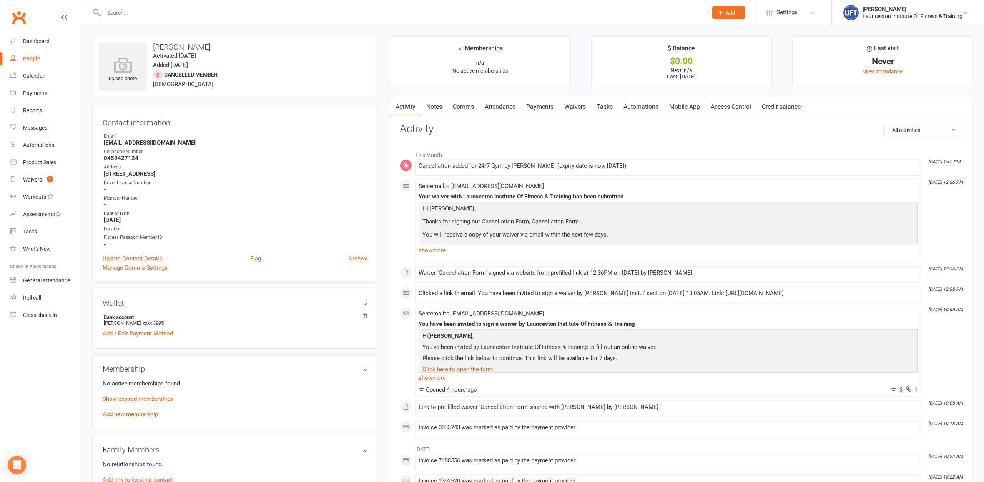
drag, startPoint x: 324, startPoint y: 21, endPoint x: 327, endPoint y: 16, distance: 5.2
click at [326, 18] on div at bounding box center [397, 12] width 610 height 25
click at [327, 16] on input "text" at bounding box center [401, 12] width 601 height 11
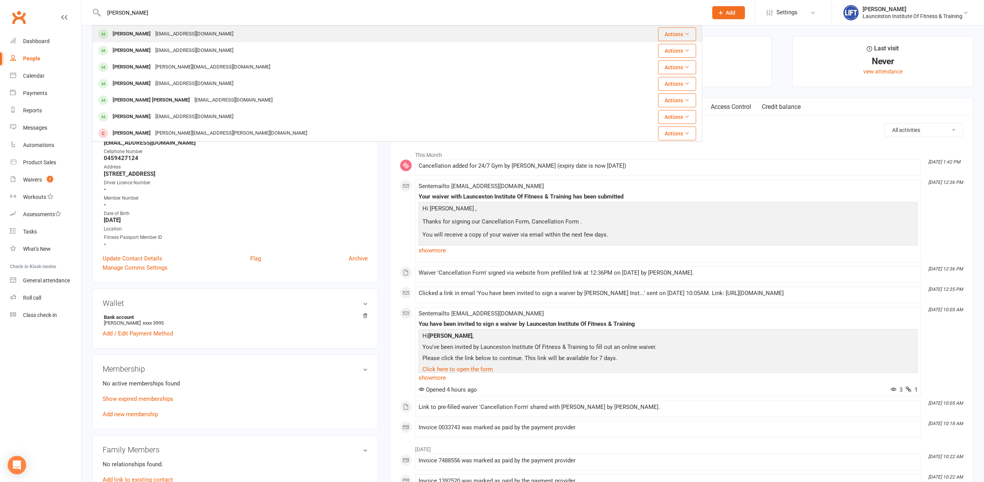
type input "mathew banti"
click at [331, 32] on div "Matthew Bantick Bsntoaus@gmail.com" at bounding box center [346, 34] width 507 height 16
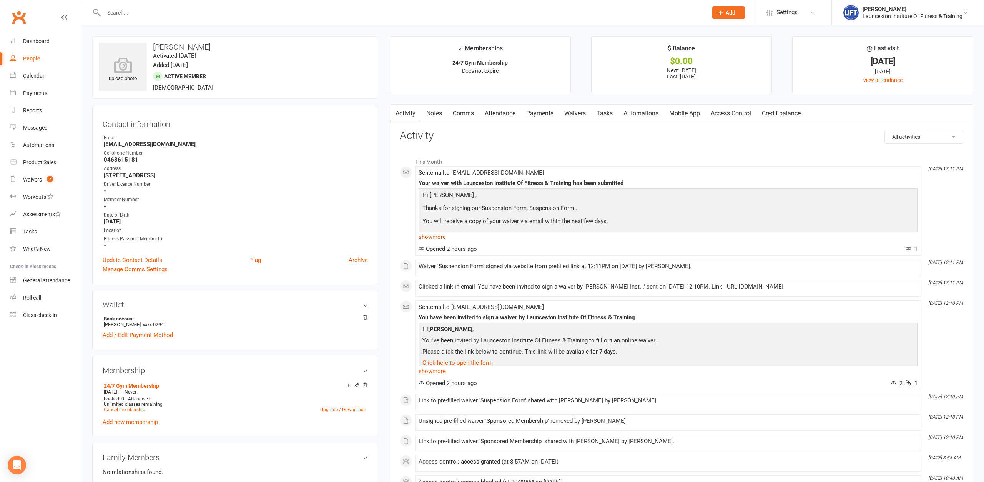
click at [440, 241] on link "show more" at bounding box center [668, 236] width 499 height 11
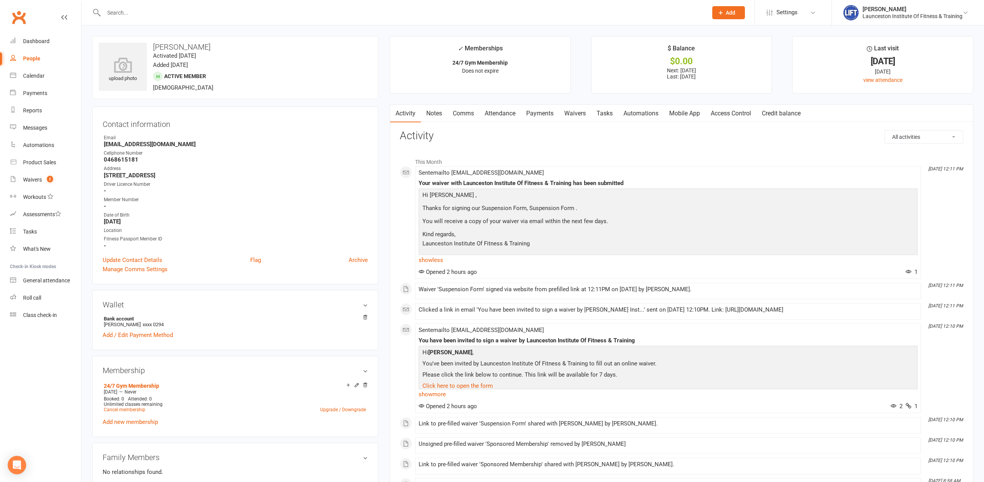
click at [550, 116] on link "Payments" at bounding box center [540, 114] width 38 height 18
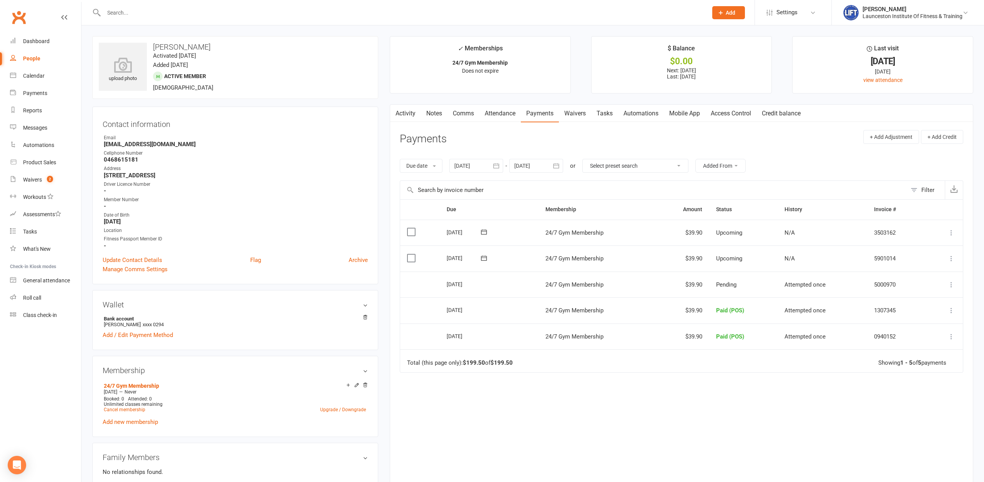
click at [555, 161] on button "button" at bounding box center [556, 166] width 14 height 14
click at [649, 187] on button "button" at bounding box center [643, 184] width 17 height 14
click at [592, 228] on span "07" at bounding box center [591, 228] width 6 height 6
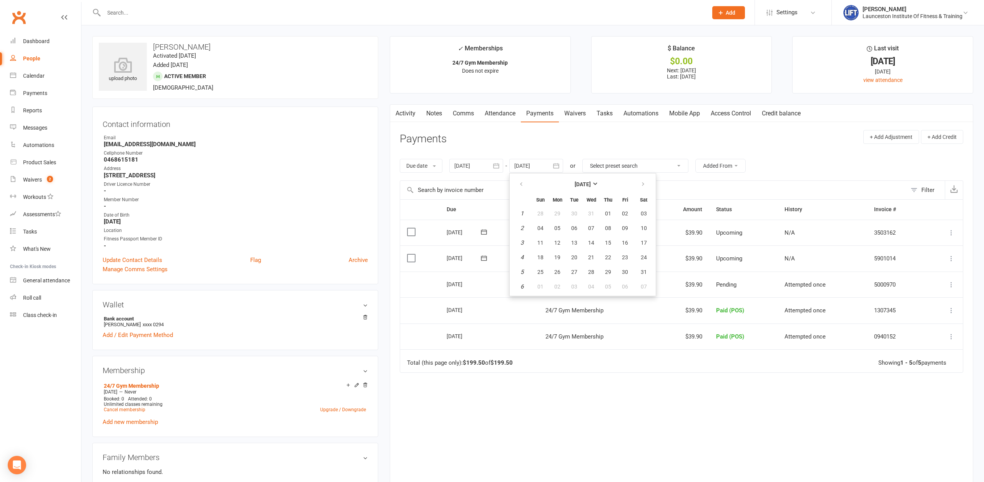
type input "07 Jan 2026"
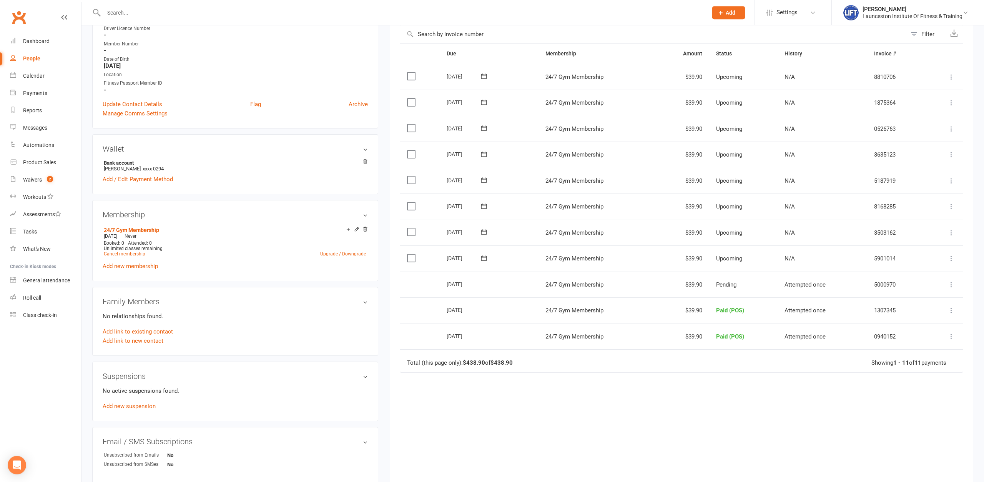
scroll to position [157, 0]
click at [141, 404] on link "Add new suspension" at bounding box center [129, 404] width 53 height 7
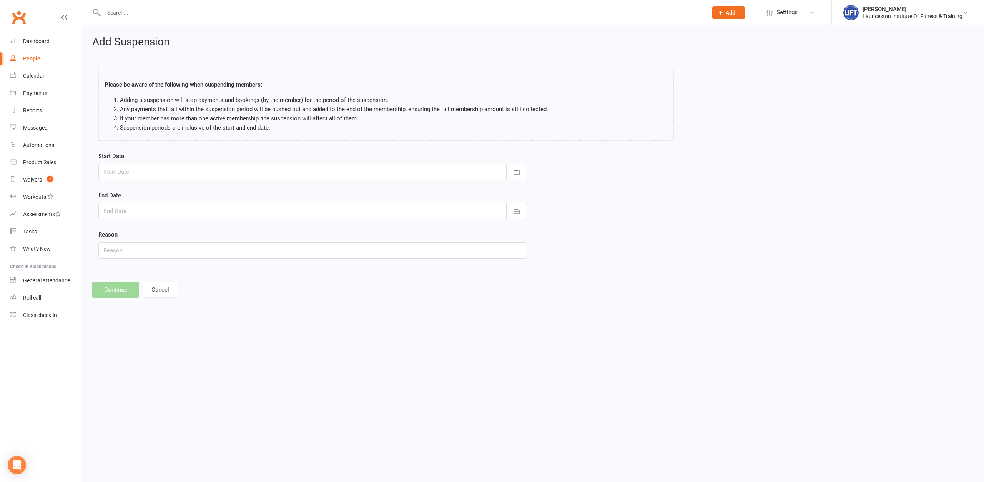
drag, startPoint x: 349, startPoint y: 174, endPoint x: 314, endPoint y: 228, distance: 64.0
click at [349, 173] on div at bounding box center [312, 172] width 429 height 16
click at [154, 248] on button "15" at bounding box center [146, 250] width 16 height 14
type input "[DATE]"
click at [248, 214] on div at bounding box center [312, 211] width 429 height 16
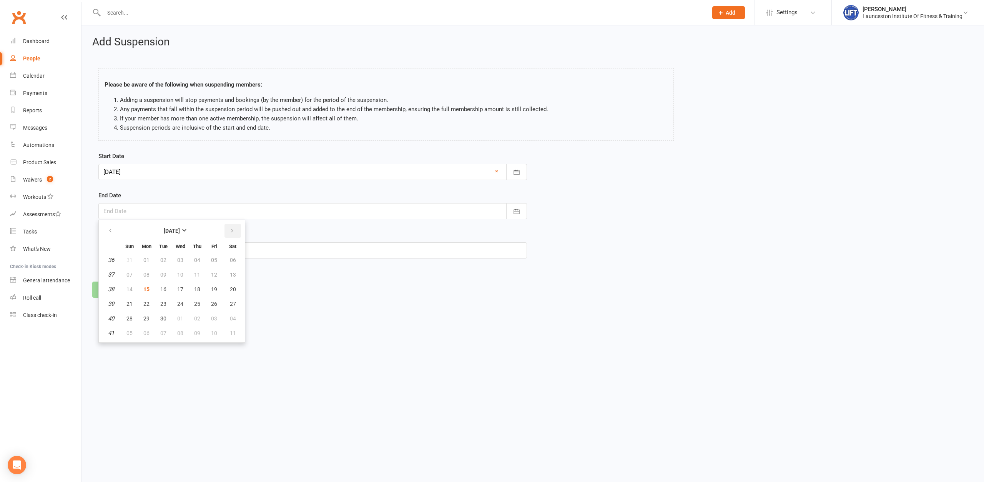
click at [231, 233] on icon "button" at bounding box center [231, 231] width 5 height 6
click at [231, 232] on icon "button" at bounding box center [231, 231] width 5 height 6
click at [129, 301] on span "21" at bounding box center [129, 304] width 6 height 6
type input "21 Dec 2025"
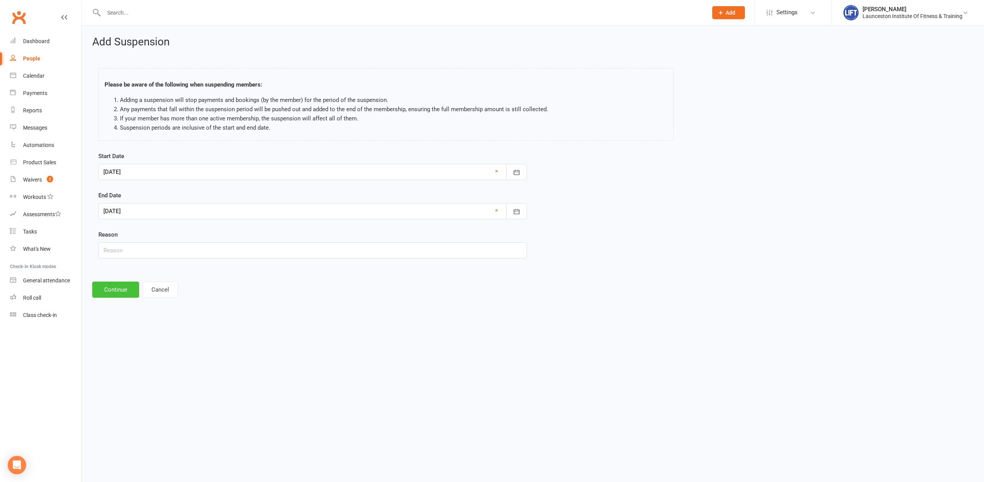
click at [111, 293] on button "Continue" at bounding box center [115, 289] width 47 height 16
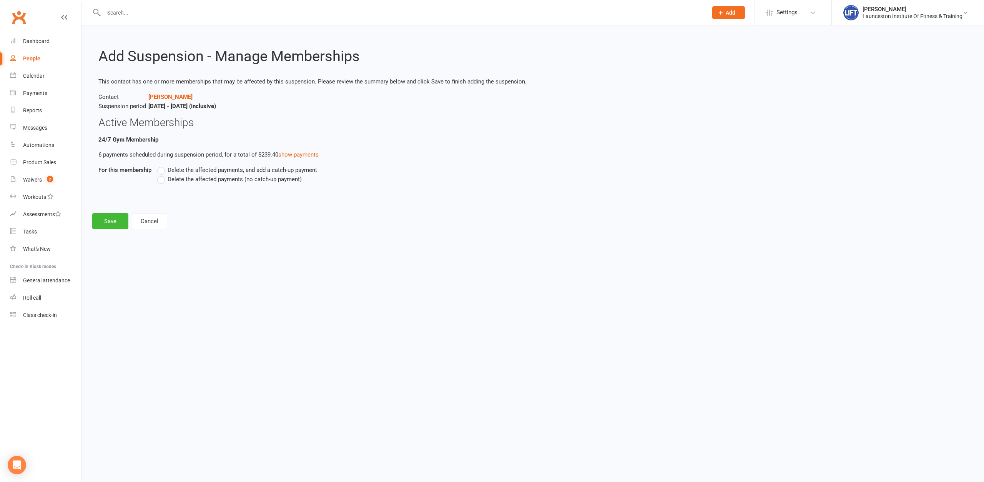
click at [165, 179] on label "Delete the affected payments (no catch-up payment)" at bounding box center [229, 179] width 145 height 9
click at [162, 175] on input "Delete the affected payments (no catch-up payment)" at bounding box center [159, 175] width 5 height 0
click at [113, 220] on button "Save" at bounding box center [110, 221] width 36 height 16
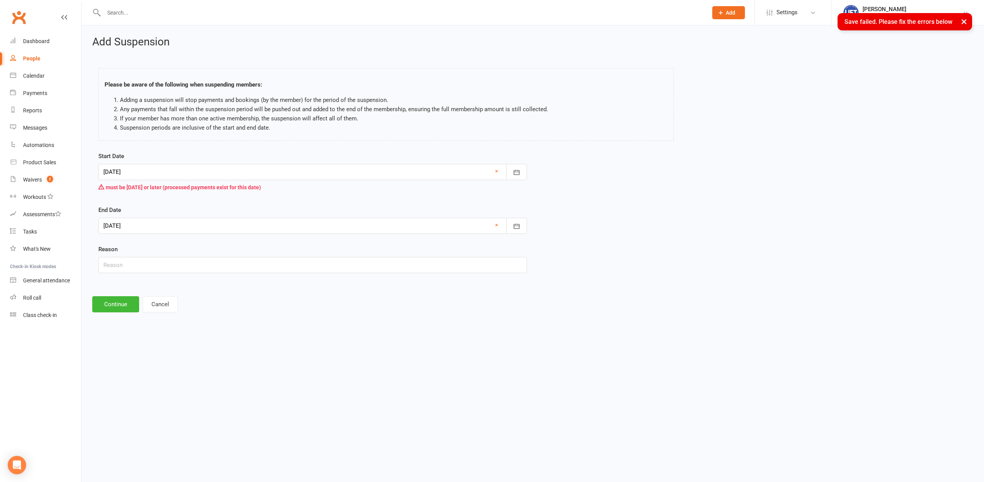
click at [351, 171] on div at bounding box center [312, 172] width 429 height 16
drag, startPoint x: 162, startPoint y: 250, endPoint x: 130, endPoint y: 289, distance: 50.2
click at [162, 250] on span "16" at bounding box center [163, 250] width 6 height 6
type input "16 Sep 2025"
click at [115, 299] on button "Continue" at bounding box center [115, 304] width 47 height 16
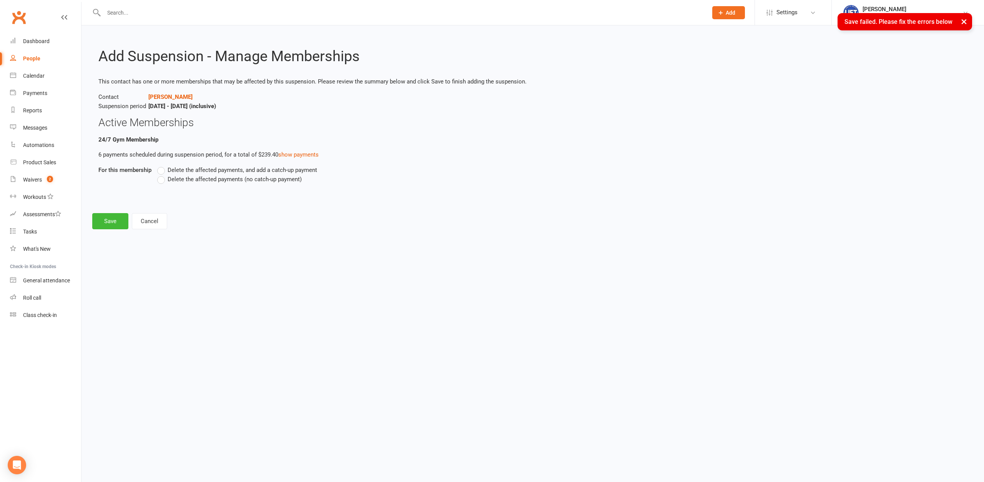
drag, startPoint x: 188, startPoint y: 183, endPoint x: 104, endPoint y: 224, distance: 93.3
click at [187, 183] on label "Delete the affected payments (no catch-up payment)" at bounding box center [229, 179] width 145 height 9
click at [162, 175] on input "Delete the affected payments (no catch-up payment)" at bounding box center [159, 175] width 5 height 0
click at [103, 225] on button "Save" at bounding box center [110, 221] width 36 height 16
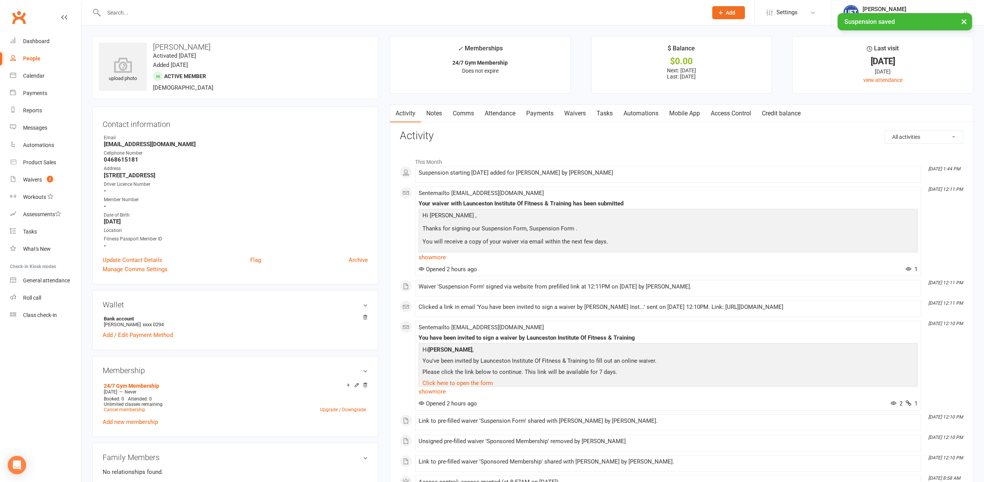
click at [547, 120] on link "Payments" at bounding box center [540, 114] width 38 height 18
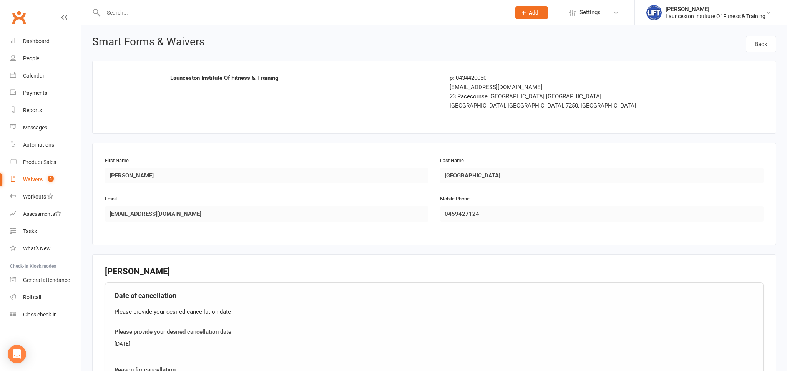
click at [69, 22] on div "Clubworx" at bounding box center [40, 22] width 81 height 28
click at [61, 10] on div "Clubworx" at bounding box center [40, 22] width 81 height 28
click at [64, 19] on icon at bounding box center [64, 17] width 6 height 6
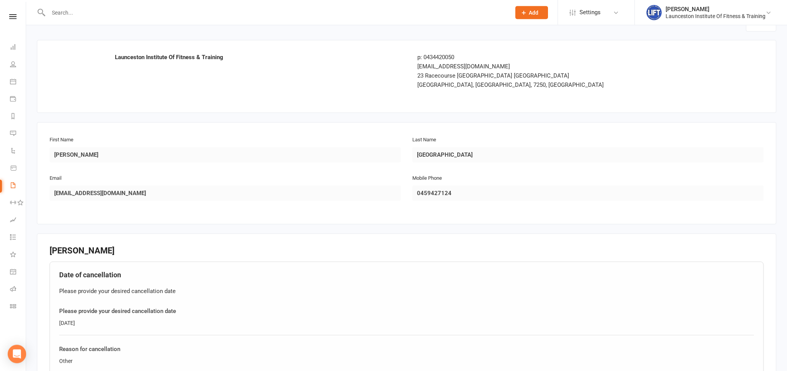
scroll to position [40, 0]
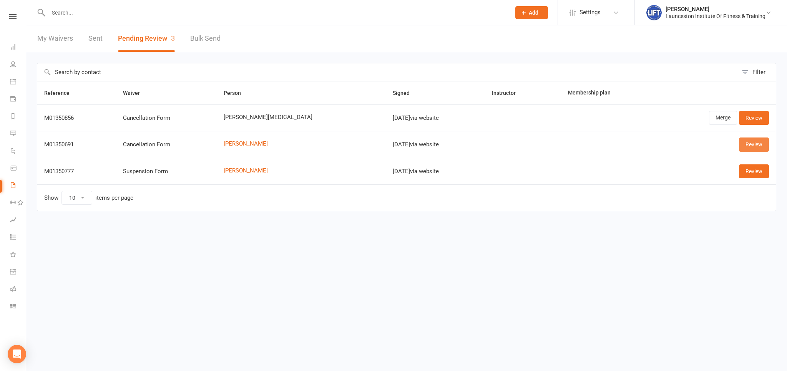
click at [752, 146] on link "Review" at bounding box center [754, 145] width 30 height 14
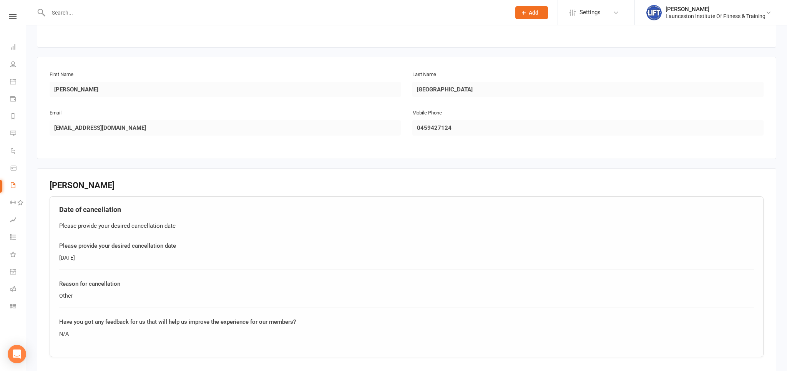
scroll to position [245, 0]
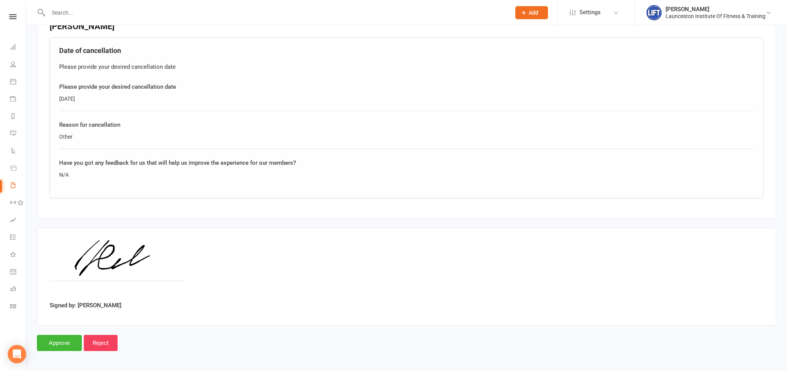
click at [55, 350] on div "Smart Forms & Waivers Back Launceston Institute Of Fitness & Training p: 043442…" at bounding box center [406, 71] width 761 height 582
drag, startPoint x: 69, startPoint y: 335, endPoint x: 65, endPoint y: 342, distance: 8.3
click at [68, 335] on input "Approve" at bounding box center [59, 343] width 45 height 16
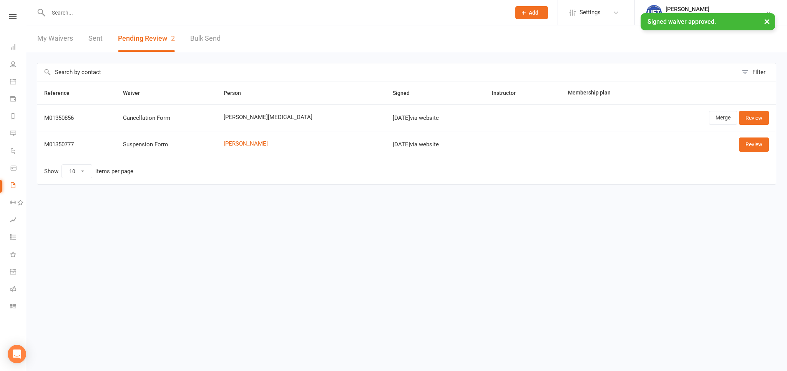
click at [738, 146] on div "Review" at bounding box center [715, 145] width 108 height 14
click at [748, 145] on link "Review" at bounding box center [754, 145] width 30 height 14
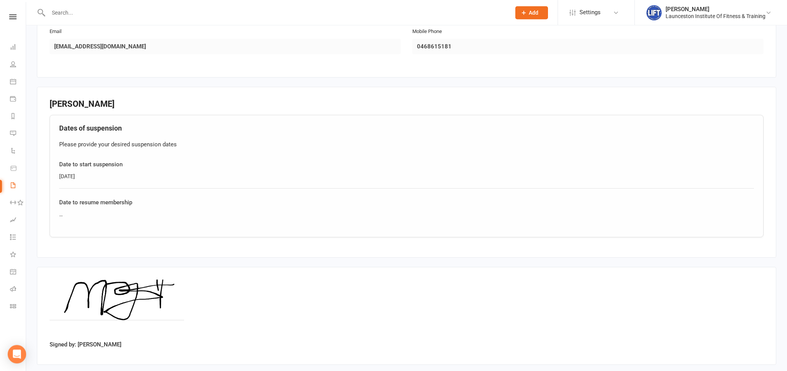
scroll to position [207, 0]
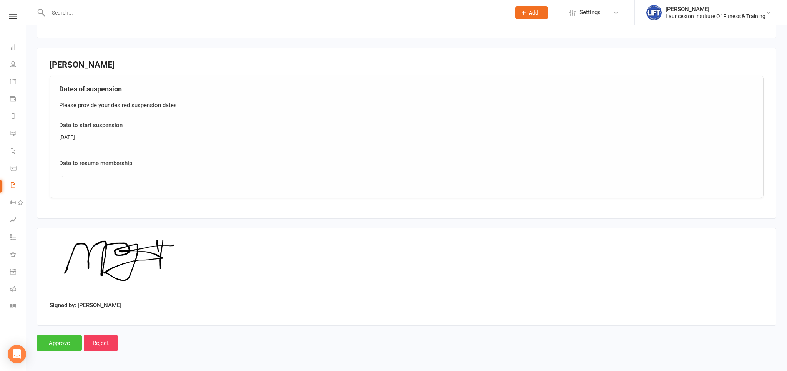
click at [57, 343] on input "Approve" at bounding box center [59, 343] width 45 height 16
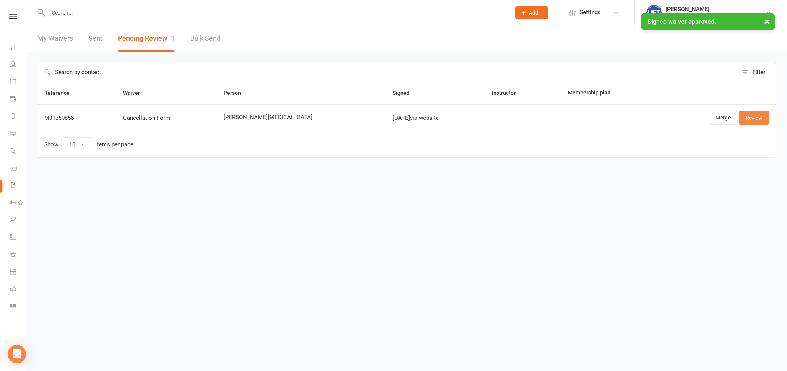
drag, startPoint x: 763, startPoint y: 116, endPoint x: 761, endPoint y: 119, distance: 4.4
click at [763, 116] on link "Review" at bounding box center [754, 118] width 30 height 14
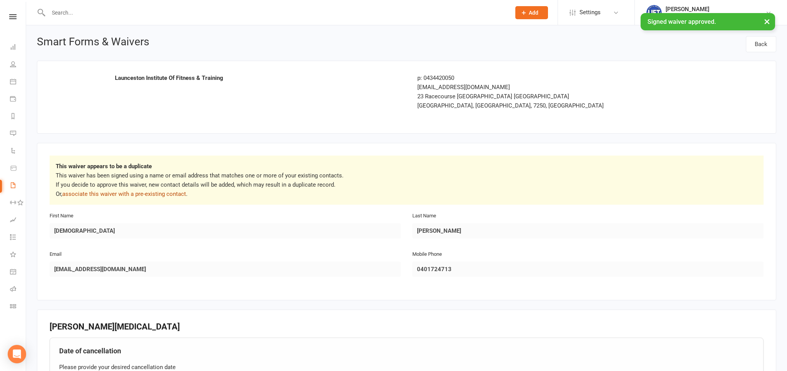
click at [135, 194] on link "associate this waiver with a pre-existing contact" at bounding box center [124, 194] width 124 height 7
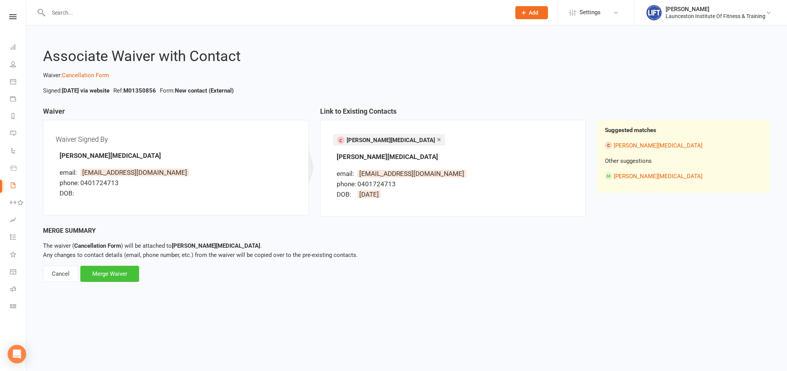
click at [100, 276] on div "Merge Waiver" at bounding box center [109, 274] width 59 height 16
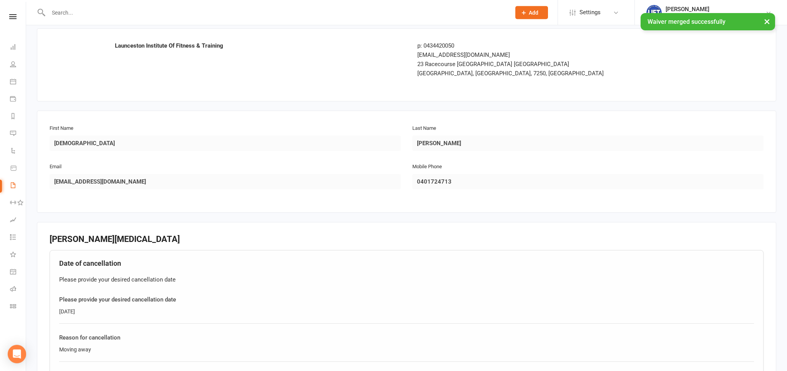
scroll to position [245, 0]
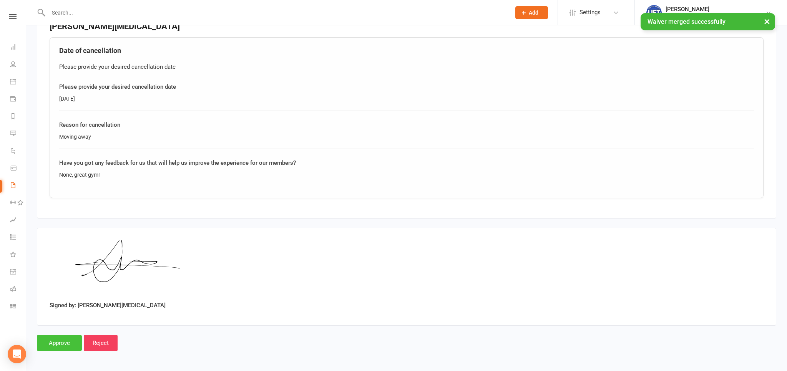
click at [64, 337] on input "Approve" at bounding box center [59, 343] width 45 height 16
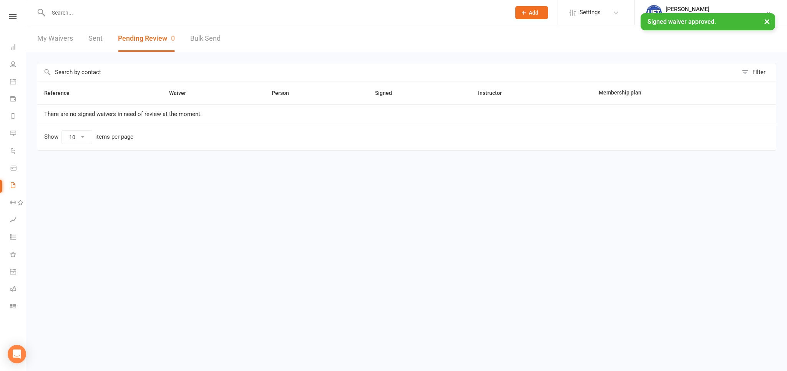
click at [102, 12] on input "text" at bounding box center [275, 12] width 459 height 11
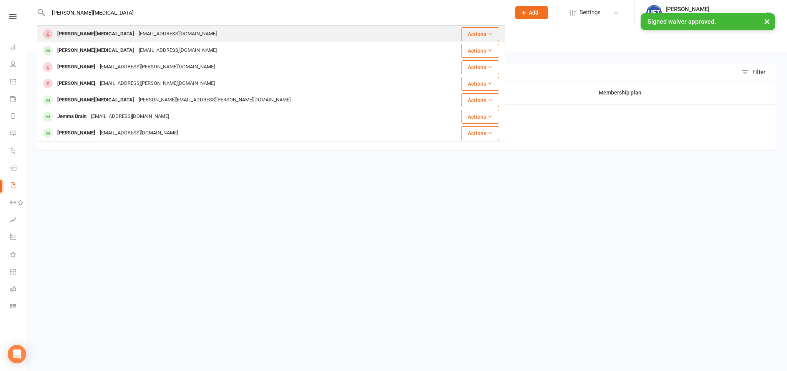
type input "jemma nix"
click at [136, 31] on div "Jemmahnix@gmail.com" at bounding box center [177, 33] width 83 height 11
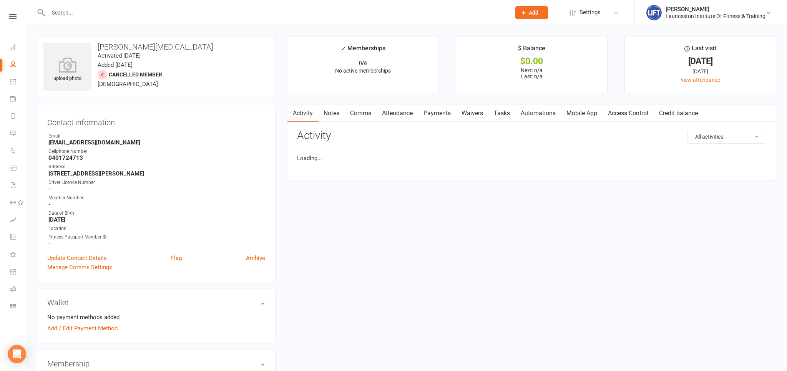
click at [65, 11] on input "text" at bounding box center [275, 12] width 459 height 11
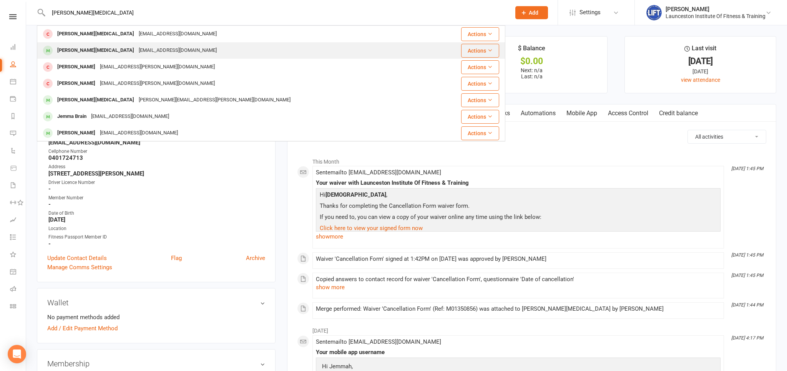
type input "jemma nix"
click at [136, 46] on div "Jemmahnix@gmail.com" at bounding box center [177, 50] width 83 height 11
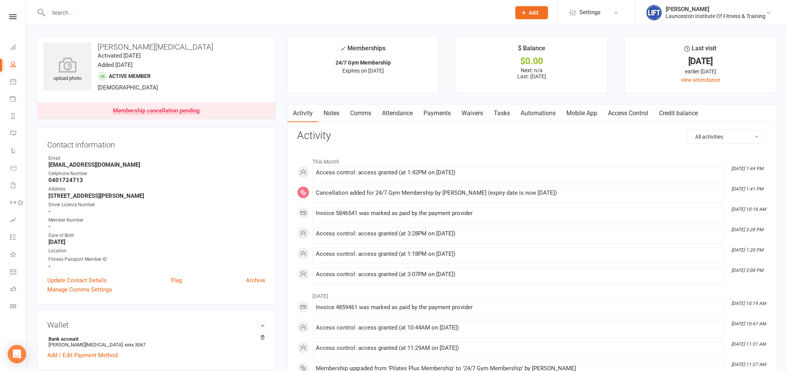
click at [412, 118] on link "Attendance" at bounding box center [398, 114] width 42 height 18
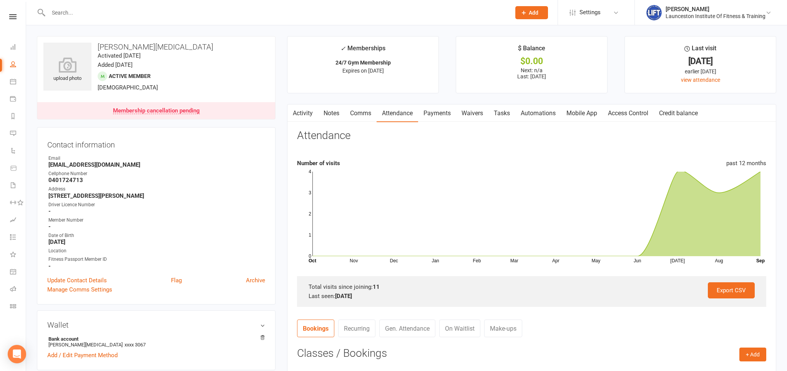
click at [442, 116] on link "Payments" at bounding box center [437, 114] width 38 height 18
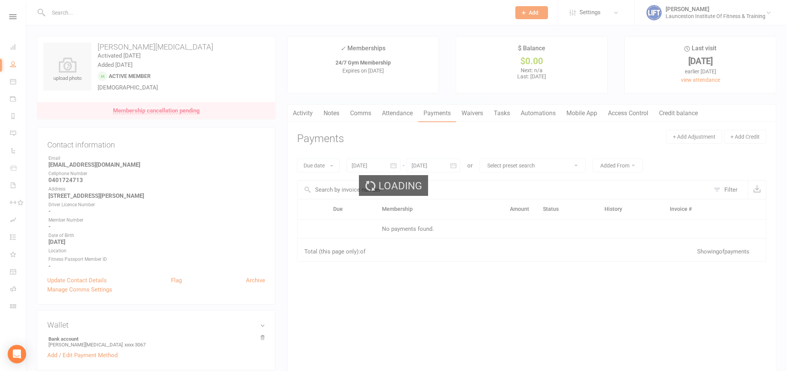
click at [470, 113] on link "Waivers" at bounding box center [472, 114] width 32 height 18
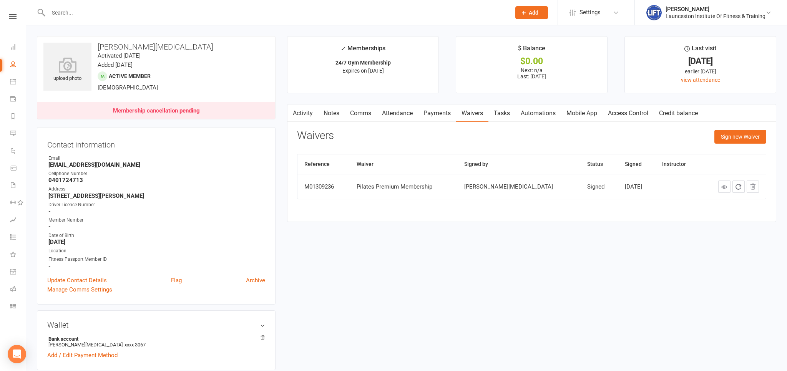
click at [296, 114] on button "button" at bounding box center [293, 113] width 10 height 17
click at [12, 13] on nav "Clubworx Dashboard People Calendar Payments Reports Messages Automations Produc…" at bounding box center [13, 187] width 26 height 371
click at [15, 19] on icon at bounding box center [12, 16] width 7 height 5
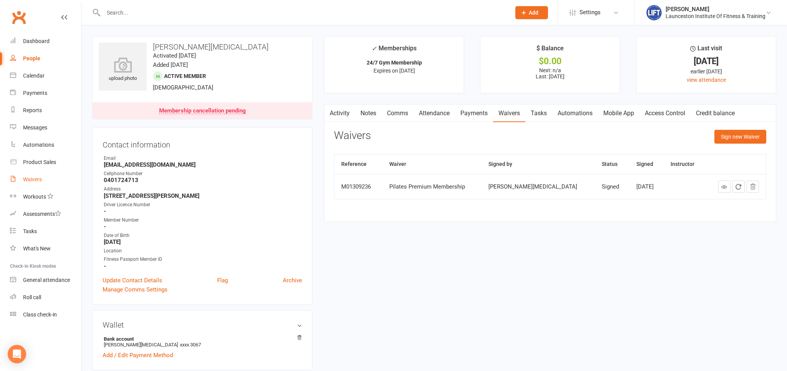
click at [31, 181] on div "Waivers" at bounding box center [32, 179] width 19 height 6
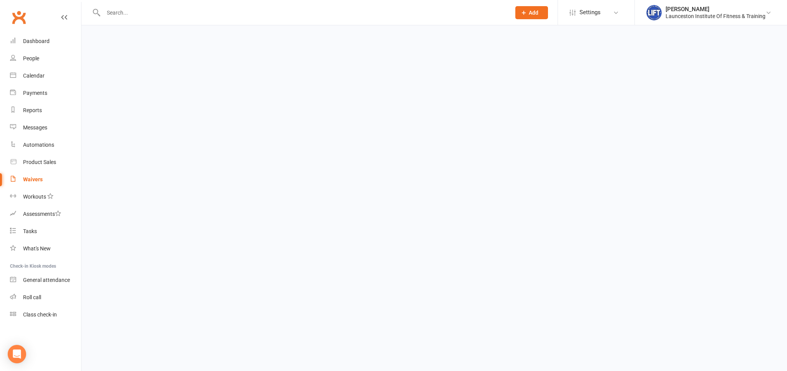
select select "100"
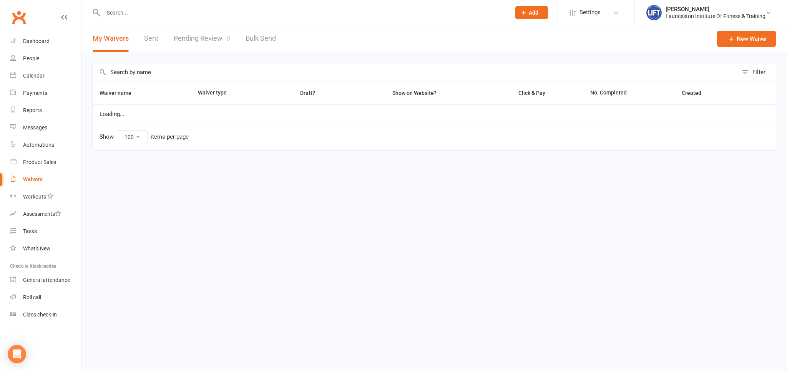
click at [207, 39] on link "Pending Review 0" at bounding box center [202, 38] width 57 height 27
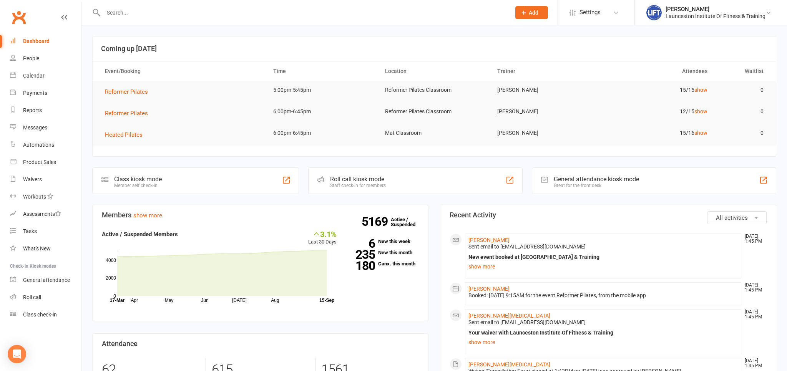
click at [121, 15] on input "text" at bounding box center [303, 12] width 404 height 11
click at [295, 10] on input "text" at bounding box center [303, 12] width 404 height 11
paste input "[PERSON_NAME]"
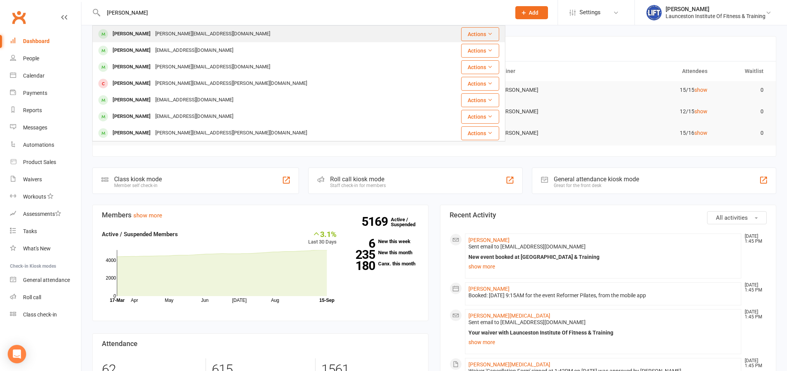
type input "[PERSON_NAME]"
click at [160, 30] on div "[PERSON_NAME][EMAIL_ADDRESS][DOMAIN_NAME]" at bounding box center [213, 33] width 120 height 11
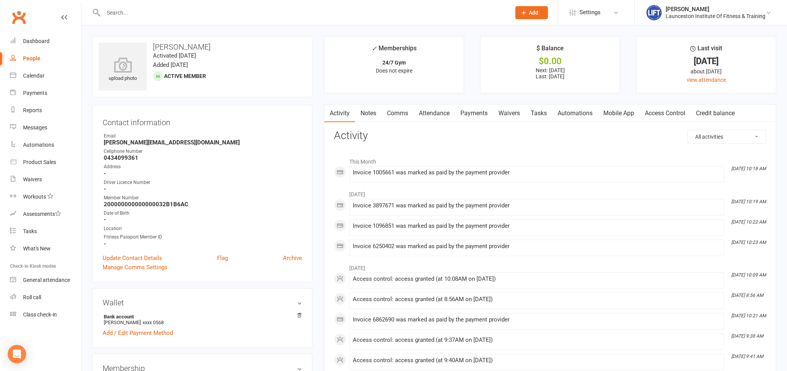
drag, startPoint x: 457, startPoint y: 110, endPoint x: 473, endPoint y: 116, distance: 17.1
click at [458, 110] on link "Payments" at bounding box center [474, 114] width 38 height 18
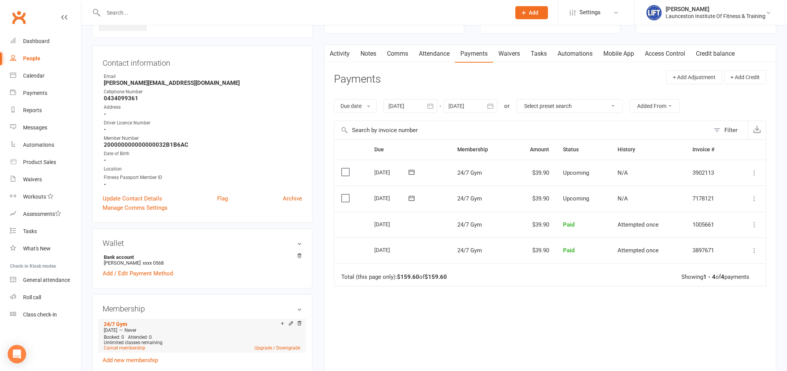
scroll to position [81, 0]
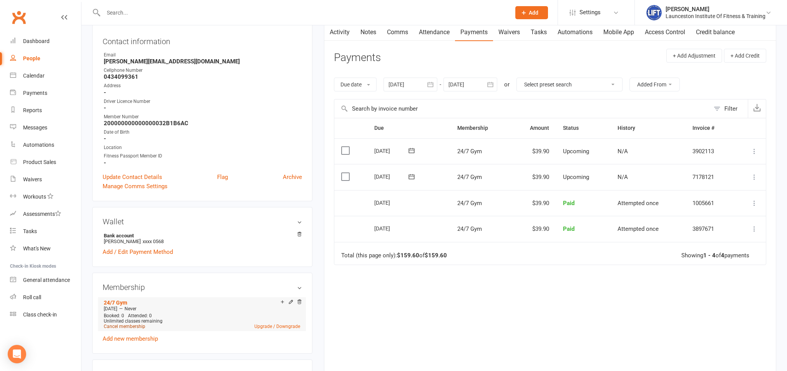
click at [125, 328] on link "Cancel membership" at bounding box center [125, 326] width 42 height 5
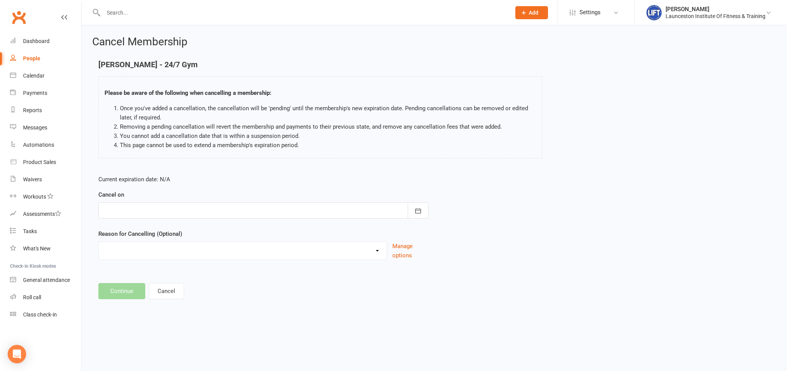
click at [181, 203] on div at bounding box center [263, 211] width 330 height 16
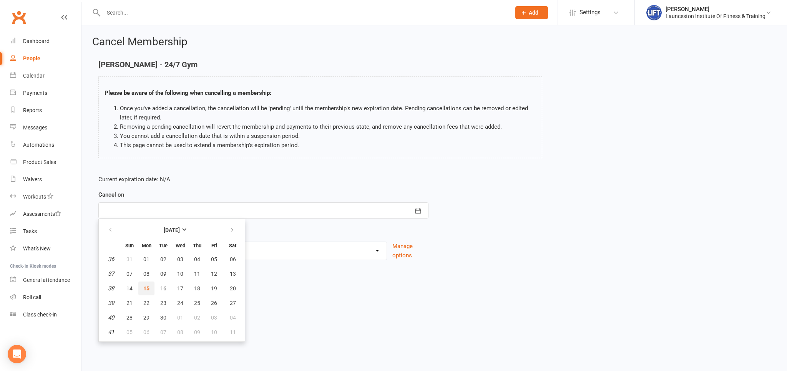
click at [150, 291] on button "15" at bounding box center [146, 289] width 16 height 14
type input "[DATE]"
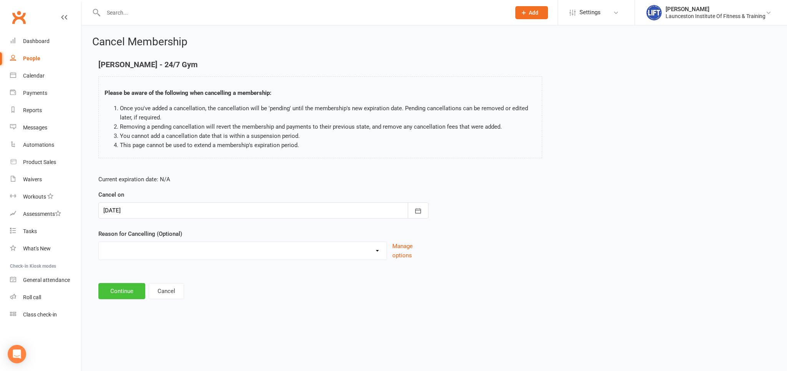
drag, startPoint x: 125, startPoint y: 291, endPoint x: 148, endPoint y: 288, distance: 22.6
click at [125, 291] on button "Continue" at bounding box center [121, 291] width 47 height 16
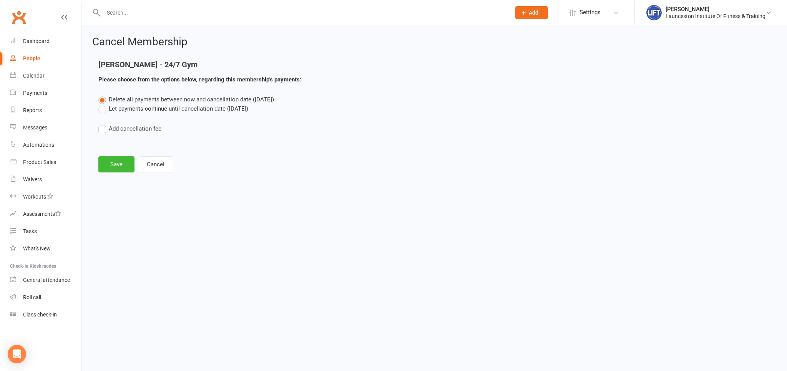
click at [129, 109] on label "Let payments continue until cancellation date ([DATE])" at bounding box center [173, 108] width 150 height 9
click at [103, 104] on input "Let payments continue until cancellation date ([DATE])" at bounding box center [100, 104] width 5 height 0
click at [118, 163] on button "Save" at bounding box center [116, 164] width 36 height 16
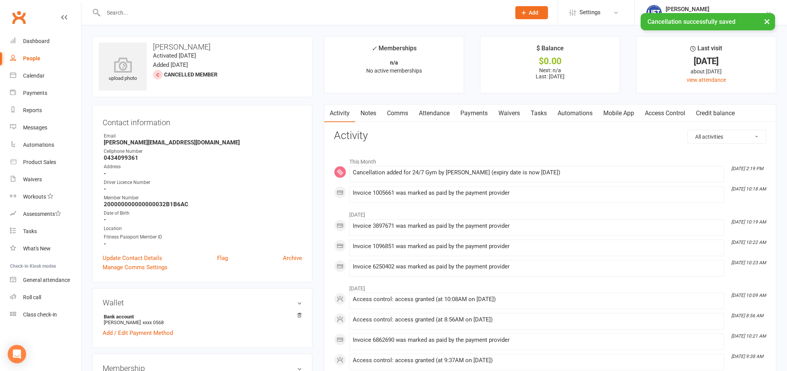
click at [478, 113] on link "Payments" at bounding box center [474, 114] width 38 height 18
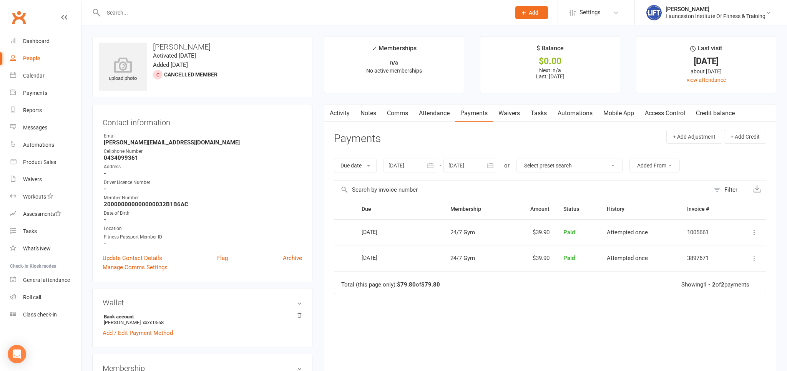
click at [675, 109] on link "Access Control" at bounding box center [665, 114] width 51 height 18
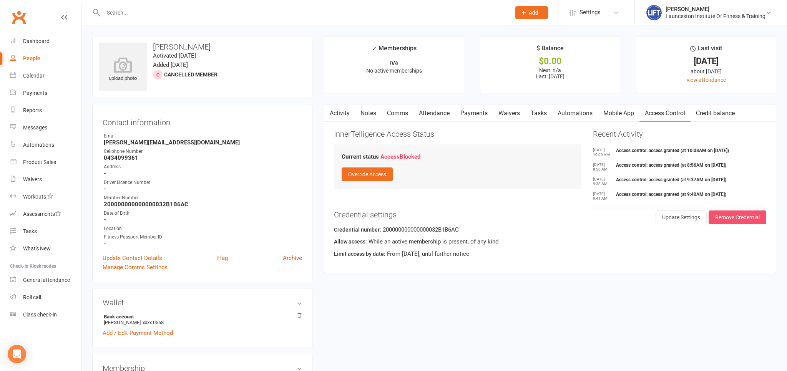
drag, startPoint x: 730, startPoint y: 222, endPoint x: 726, endPoint y: 222, distance: 4.2
click at [730, 222] on button "Remove Credential" at bounding box center [738, 218] width 58 height 14
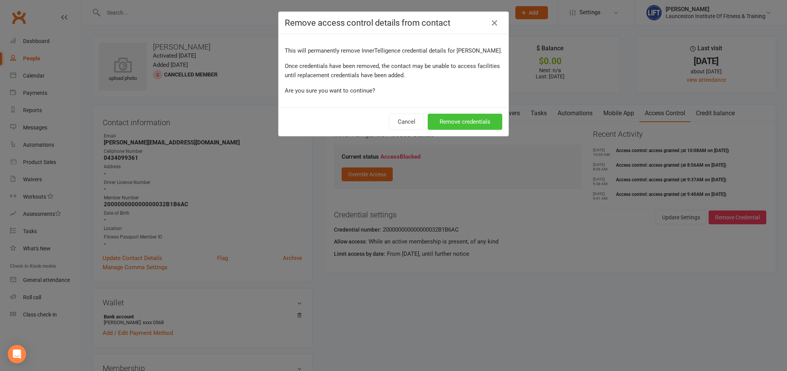
click at [465, 118] on button "Remove credentials" at bounding box center [465, 122] width 75 height 16
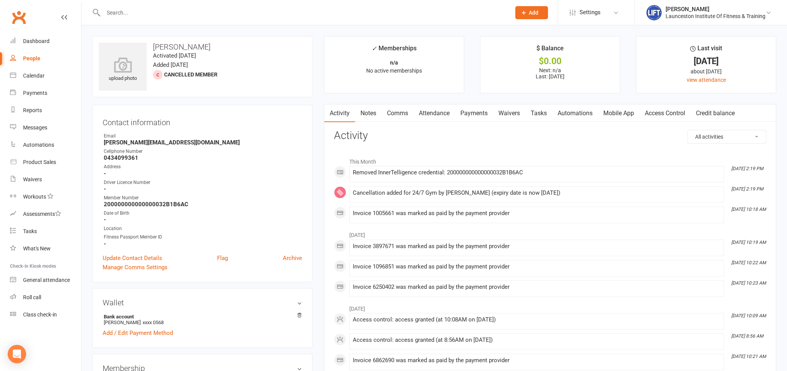
click at [181, 16] on input "text" at bounding box center [303, 12] width 404 height 11
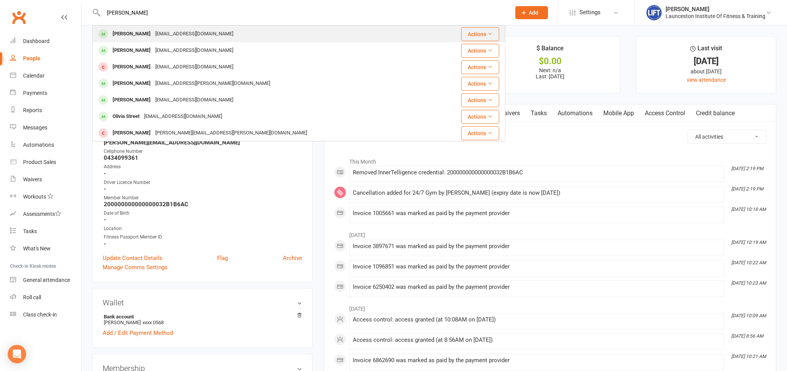
type input "[PERSON_NAME]"
click at [233, 36] on div "[PERSON_NAME] [EMAIL_ADDRESS][DOMAIN_NAME]" at bounding box center [264, 34] width 343 height 16
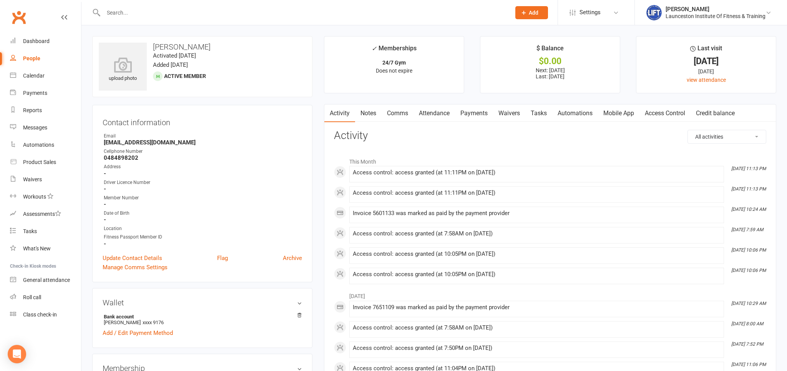
click at [484, 110] on link "Payments" at bounding box center [474, 114] width 38 height 18
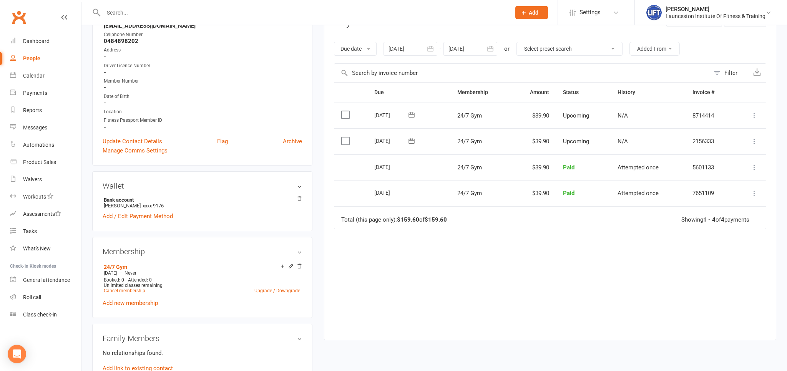
scroll to position [121, 0]
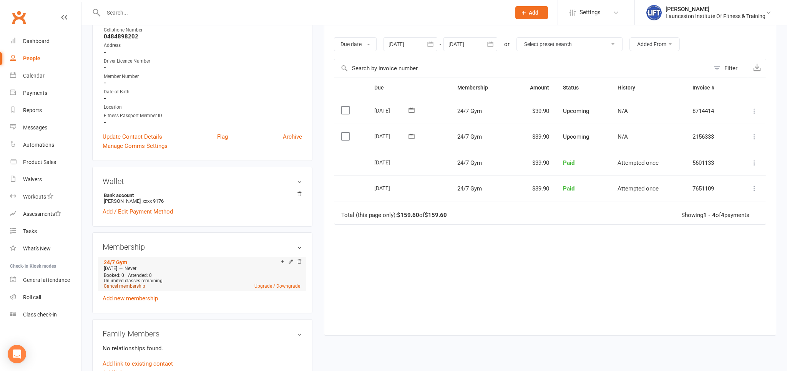
click at [122, 288] on link "Cancel membership" at bounding box center [125, 286] width 42 height 5
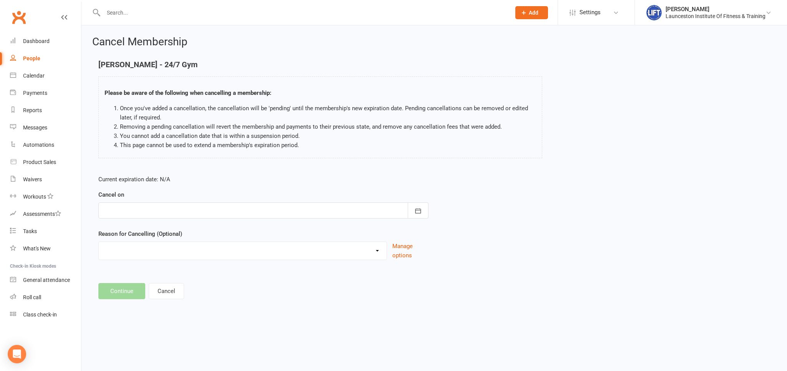
click at [200, 208] on div at bounding box center [263, 211] width 330 height 16
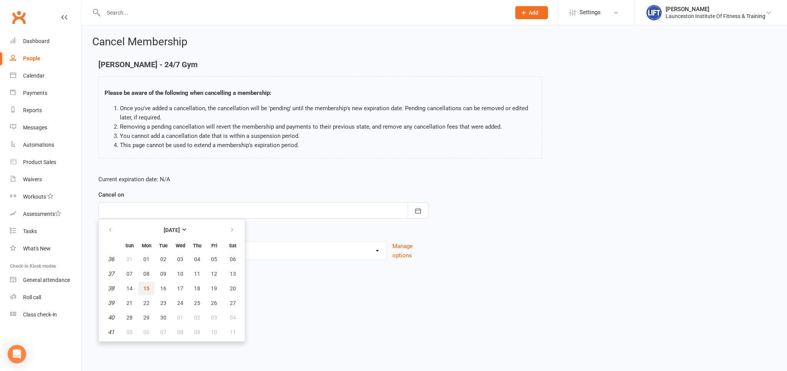
drag, startPoint x: 141, startPoint y: 287, endPoint x: 151, endPoint y: 285, distance: 10.5
click at [140, 287] on button "15" at bounding box center [146, 289] width 16 height 14
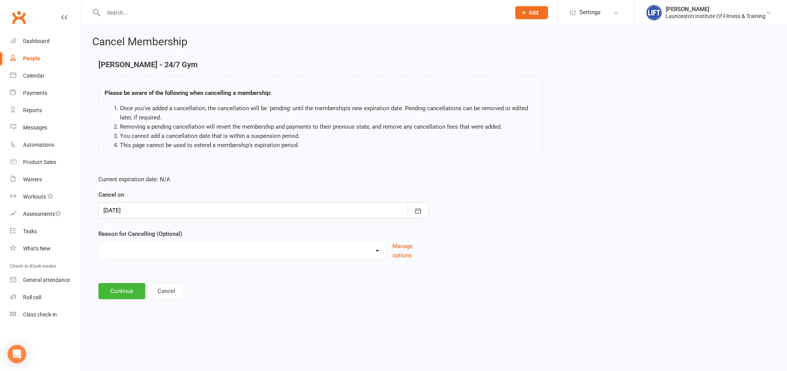
click at [183, 187] on form "Current expiration date: N/A Cancel on [DATE] [DATE] Sun Mon Tue Wed Thu Fri Sa…" at bounding box center [263, 217] width 330 height 85
click at [179, 206] on div at bounding box center [263, 211] width 330 height 16
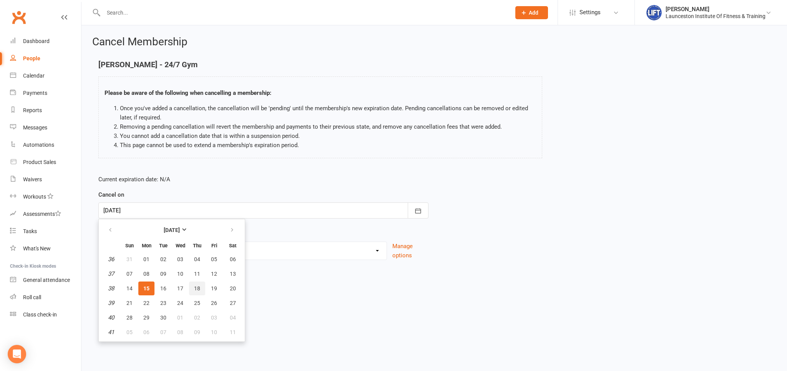
click at [196, 289] on span "18" at bounding box center [197, 289] width 6 height 6
type input "[DATE]"
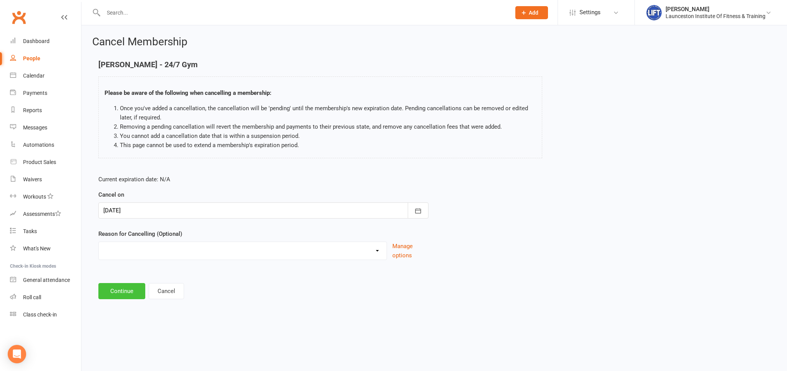
click at [110, 292] on button "Continue" at bounding box center [121, 291] width 47 height 16
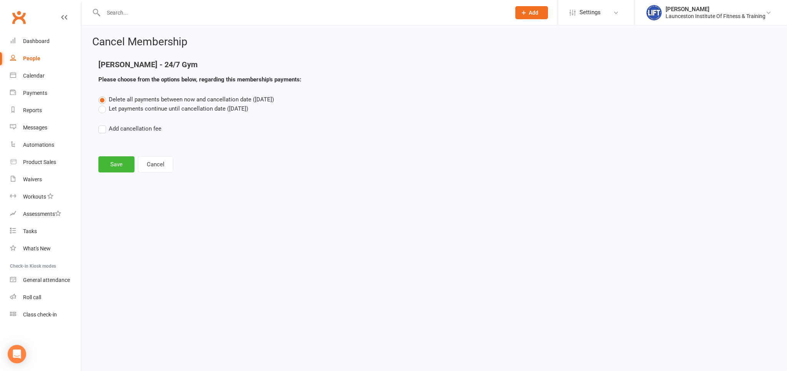
drag, startPoint x: 134, startPoint y: 107, endPoint x: 128, endPoint y: 119, distance: 13.6
click at [135, 107] on label "Let payments continue until cancellation date ([DATE])" at bounding box center [173, 108] width 150 height 9
click at [127, 111] on label "Let payments continue until cancellation date ([DATE])" at bounding box center [173, 108] width 150 height 9
click at [103, 104] on input "Let payments continue until cancellation date ([DATE])" at bounding box center [100, 104] width 5 height 0
click at [115, 165] on button "Save" at bounding box center [116, 164] width 36 height 16
